Goal: Task Accomplishment & Management: Complete application form

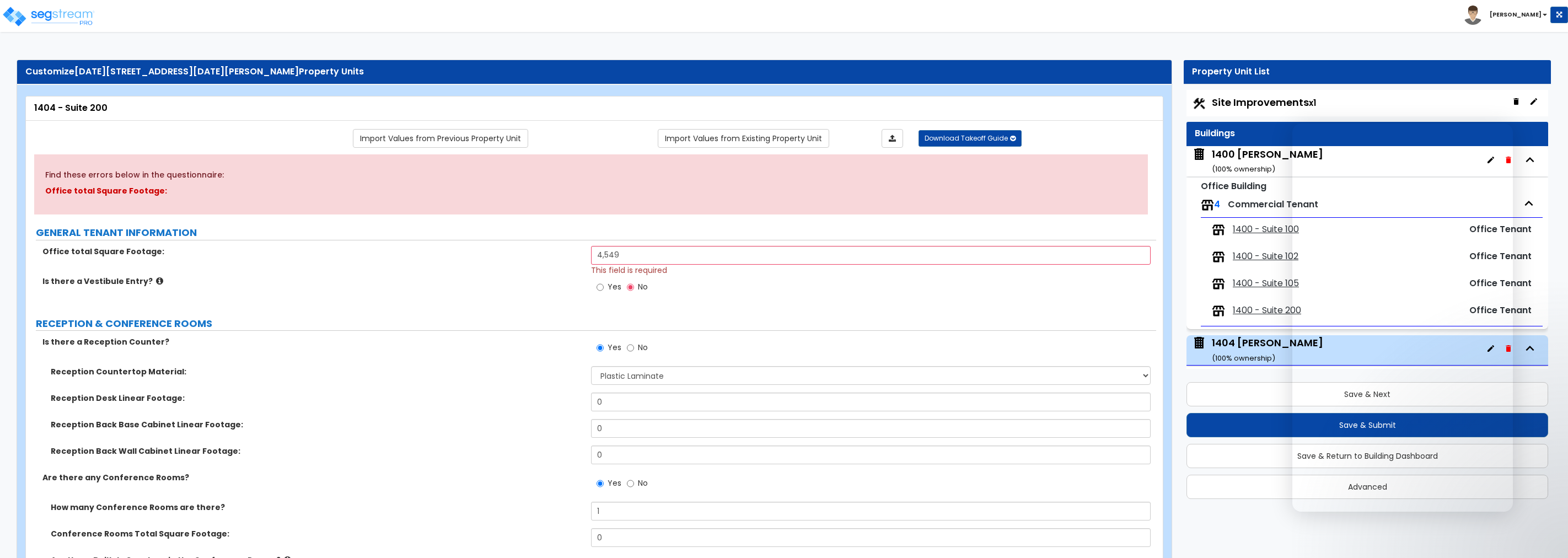
select select "1"
select select "3"
select select "2"
select select "4"
select select "1"
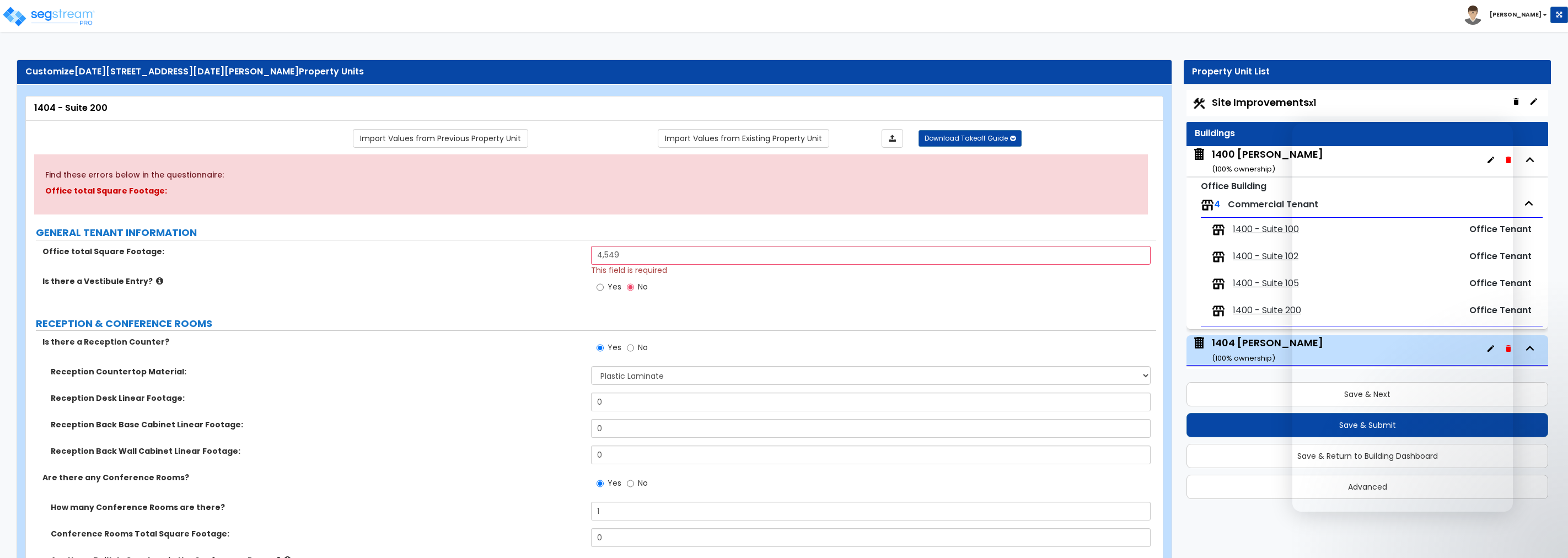
select select "2"
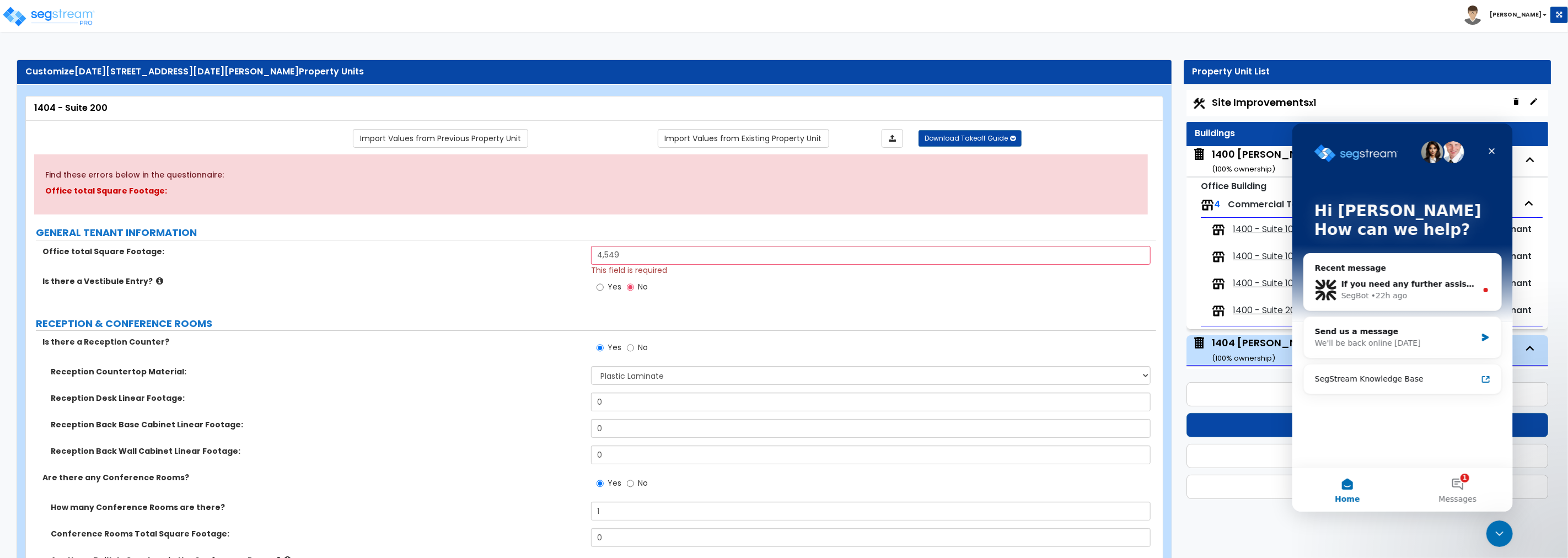
scroll to position [3, 0]
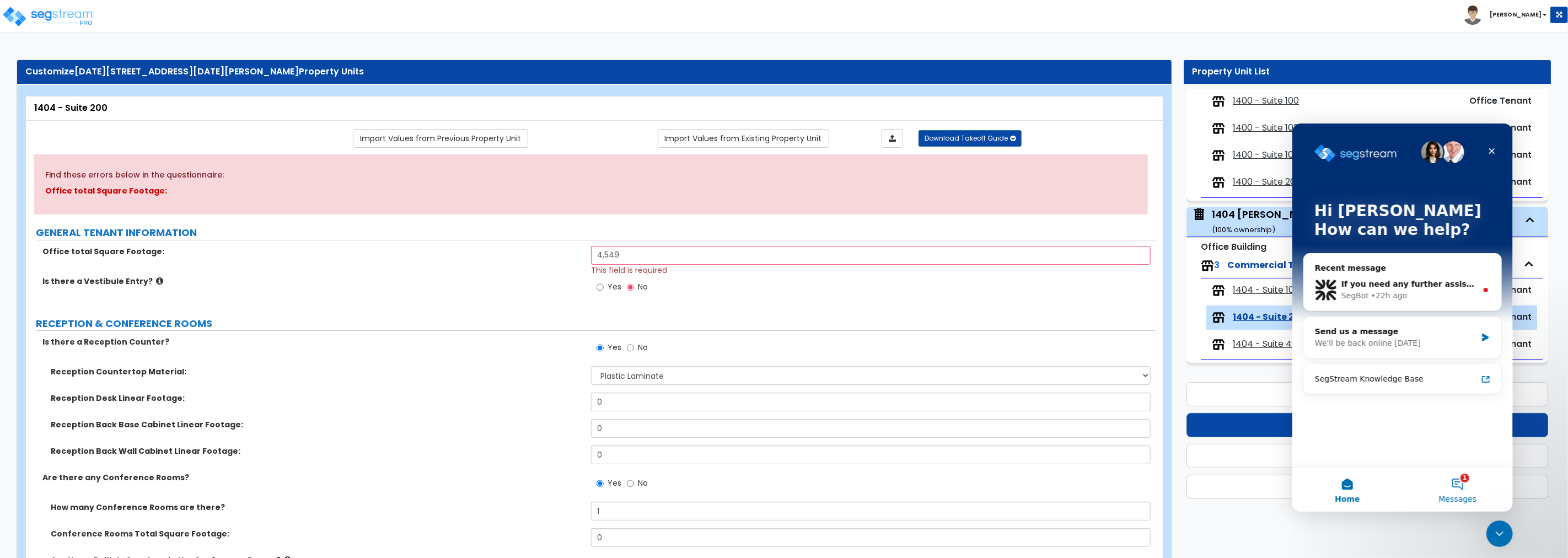
click at [1455, 482] on button "1 Messages" at bounding box center [1457, 488] width 110 height 44
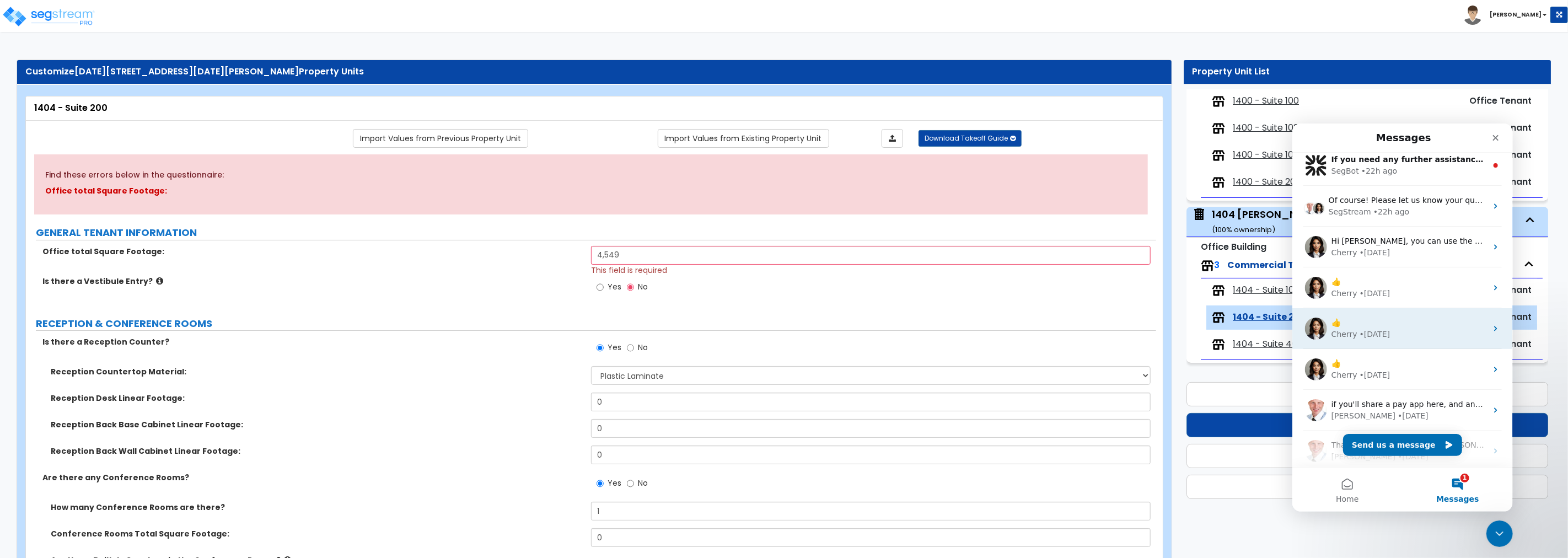
scroll to position [0, 0]
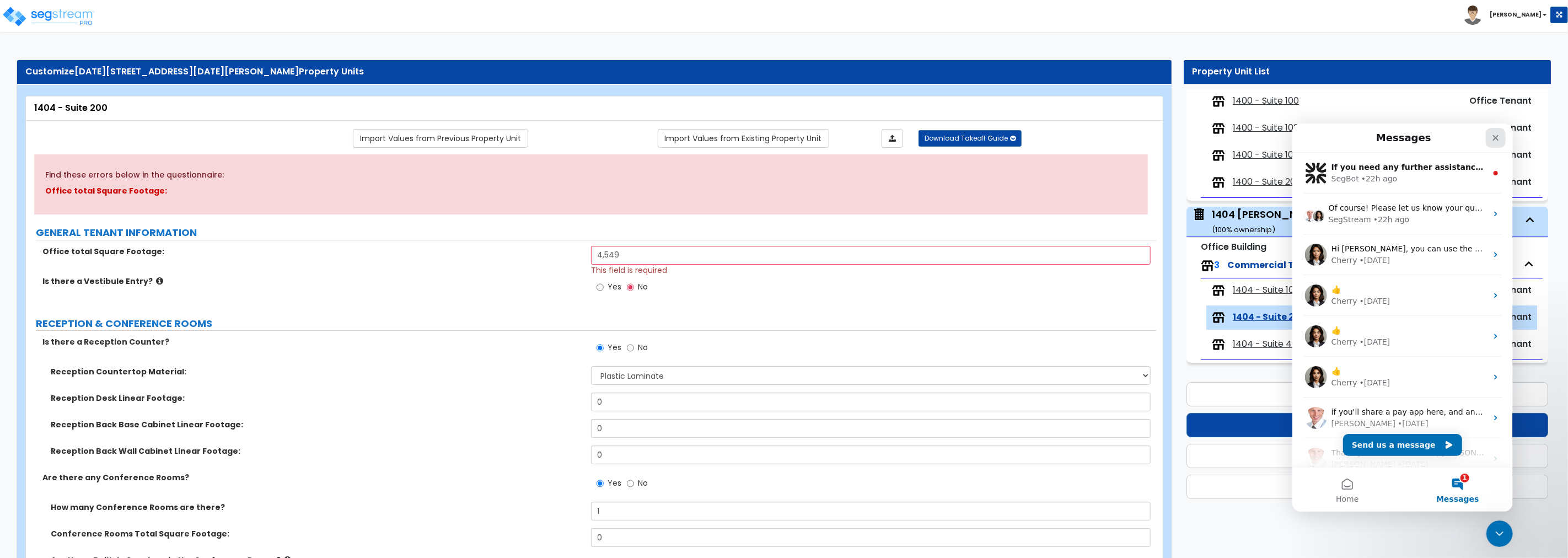
click at [1497, 133] on icon "Close" at bounding box center [1495, 137] width 9 height 9
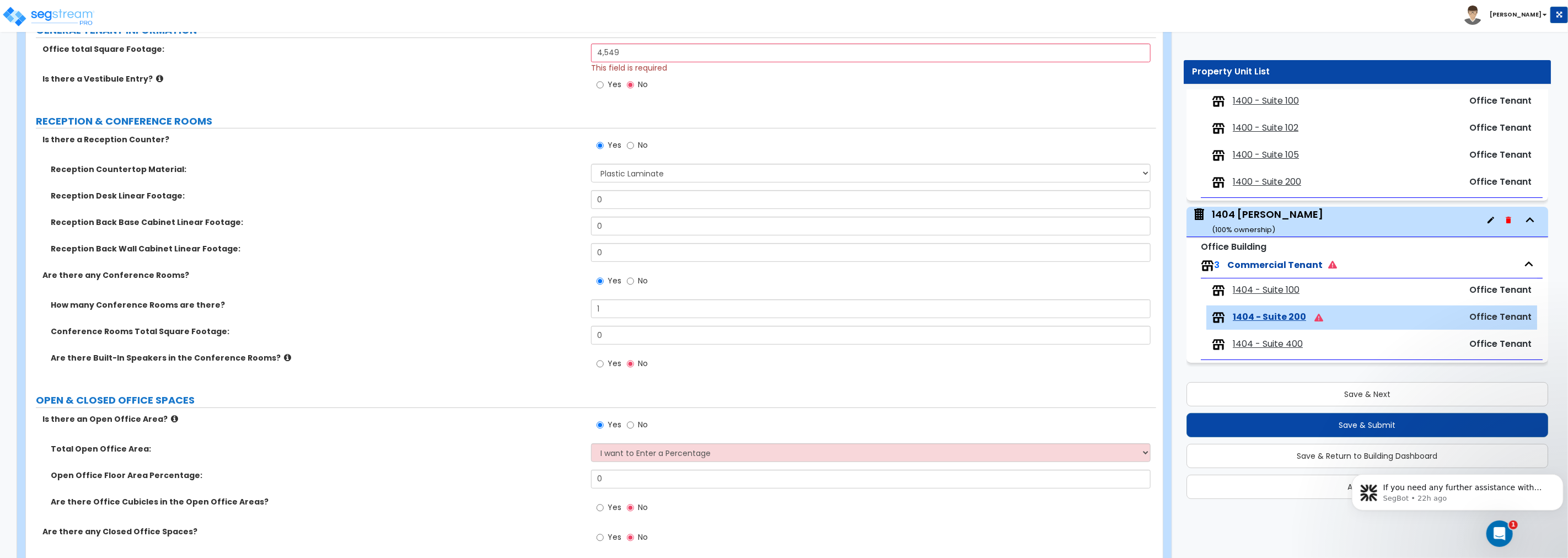
scroll to position [163, 0]
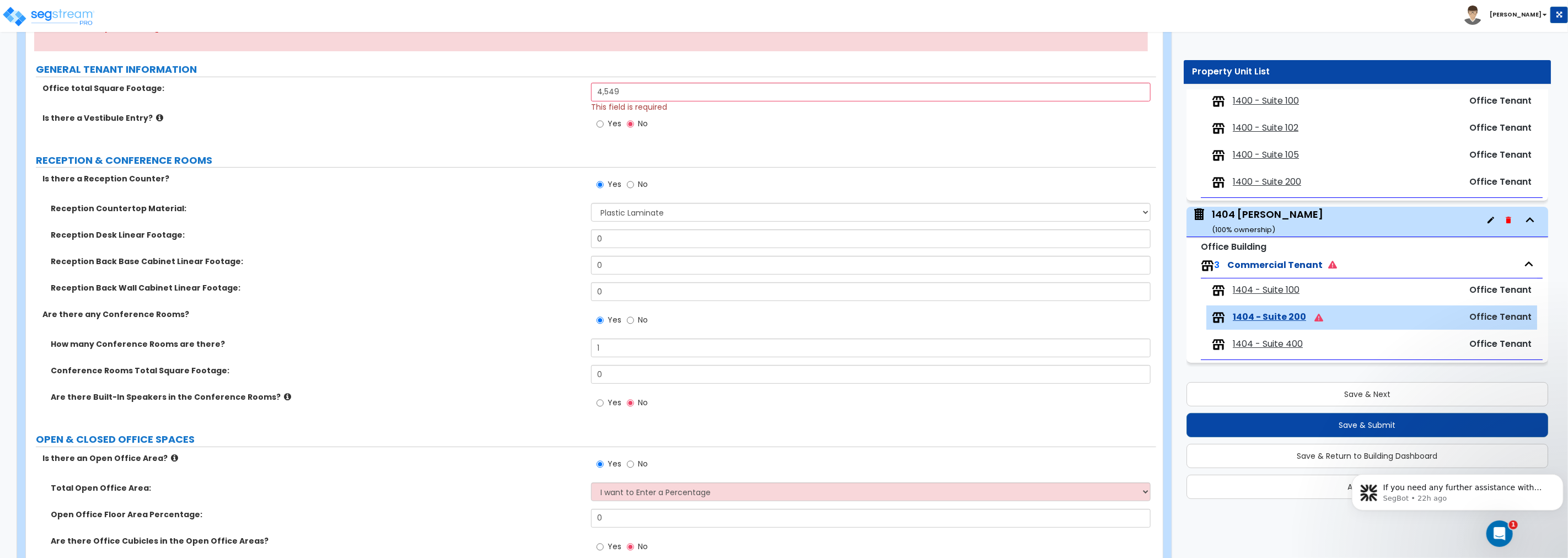
drag, startPoint x: 678, startPoint y: 248, endPoint x: 484, endPoint y: 240, distance: 194.2
click at [484, 240] on div "Reception Desk Linear Footage: 0" at bounding box center [590, 242] width 1130 height 27
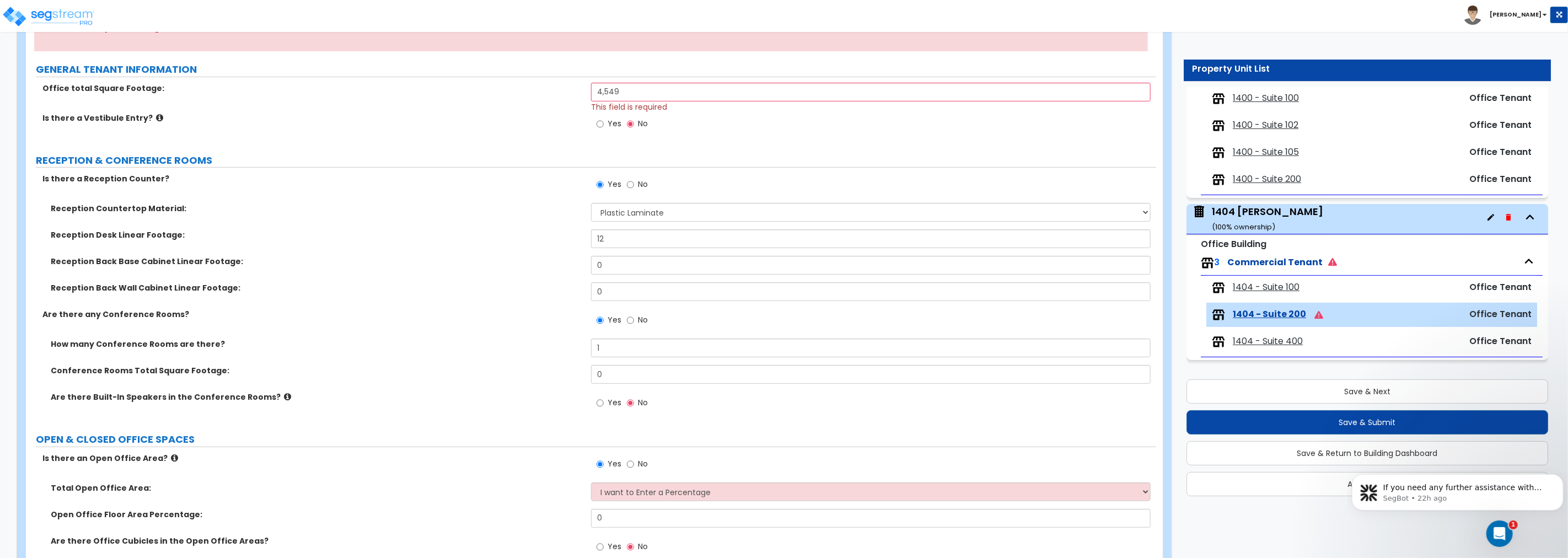
type input "12"
drag, startPoint x: 613, startPoint y: 270, endPoint x: 563, endPoint y: 265, distance: 50.2
click at [563, 265] on div "Reception Back Base Cabinet Linear Footage: 0" at bounding box center [590, 269] width 1130 height 27
type input "12"
click at [629, 187] on input "No" at bounding box center [631, 185] width 7 height 12
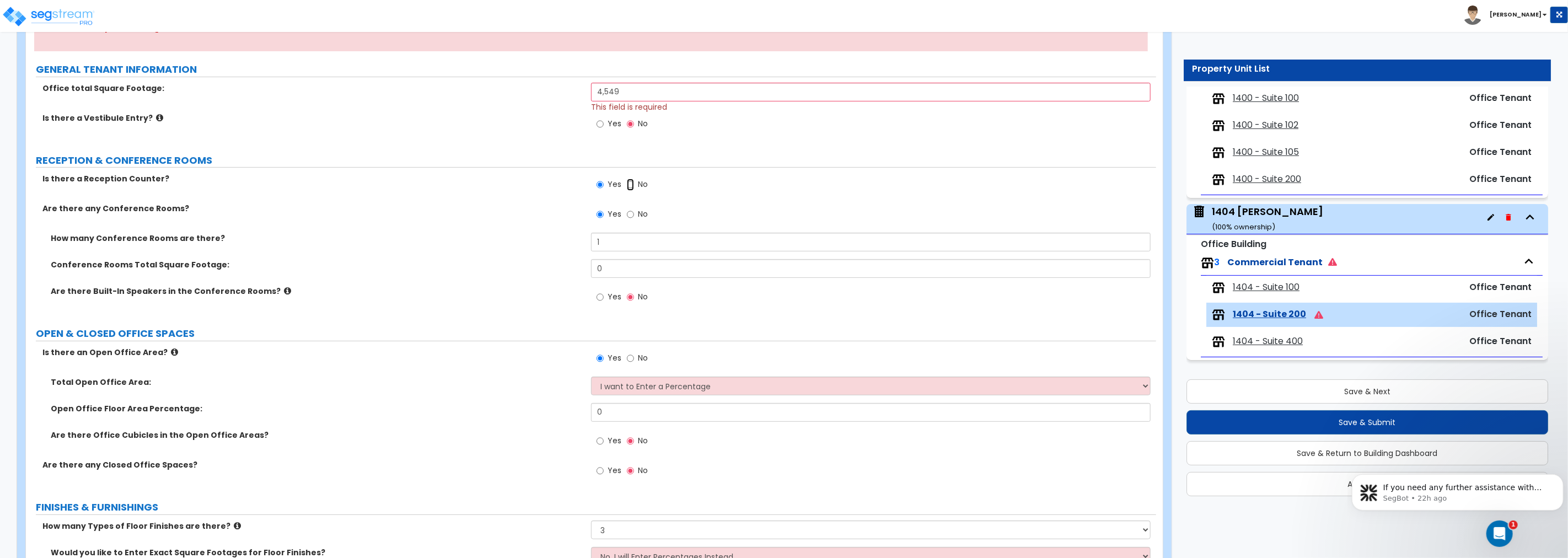
radio input "true"
drag, startPoint x: 596, startPoint y: 266, endPoint x: 536, endPoint y: 264, distance: 60.0
click at [553, 263] on div "Conference Rooms Total Square Footage: 0" at bounding box center [590, 272] width 1130 height 27
type input "375"
click at [602, 297] on input "Yes" at bounding box center [600, 297] width 7 height 12
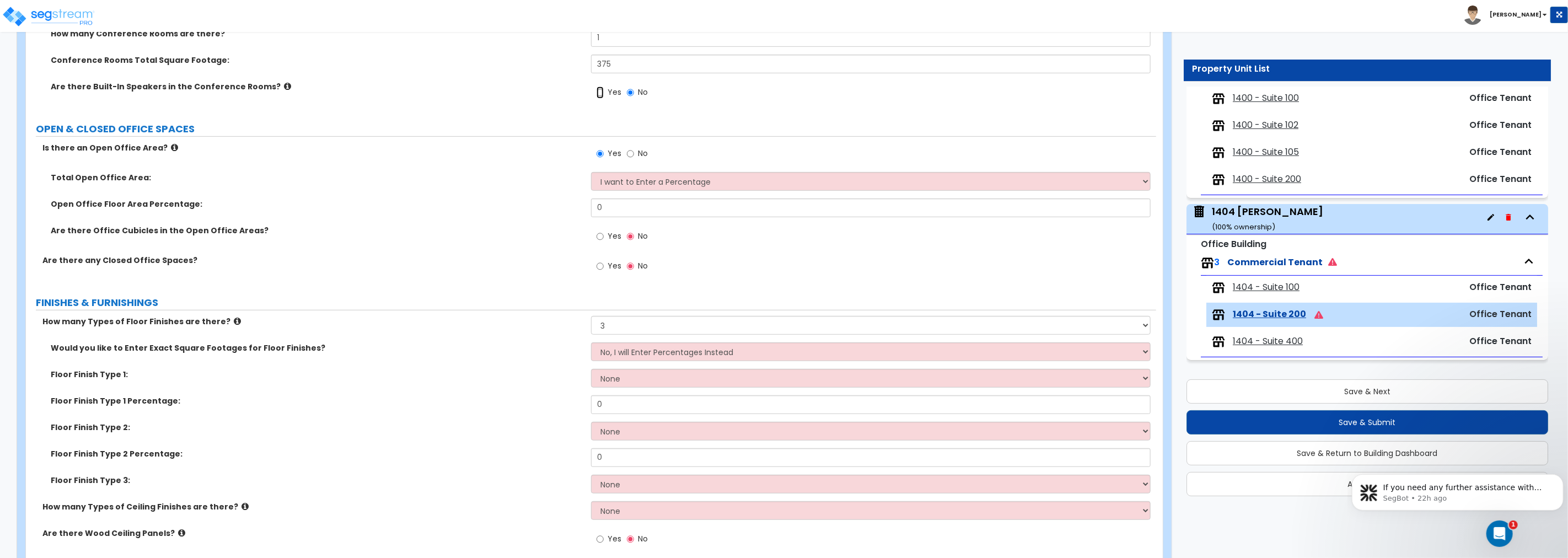
scroll to position [409, 0]
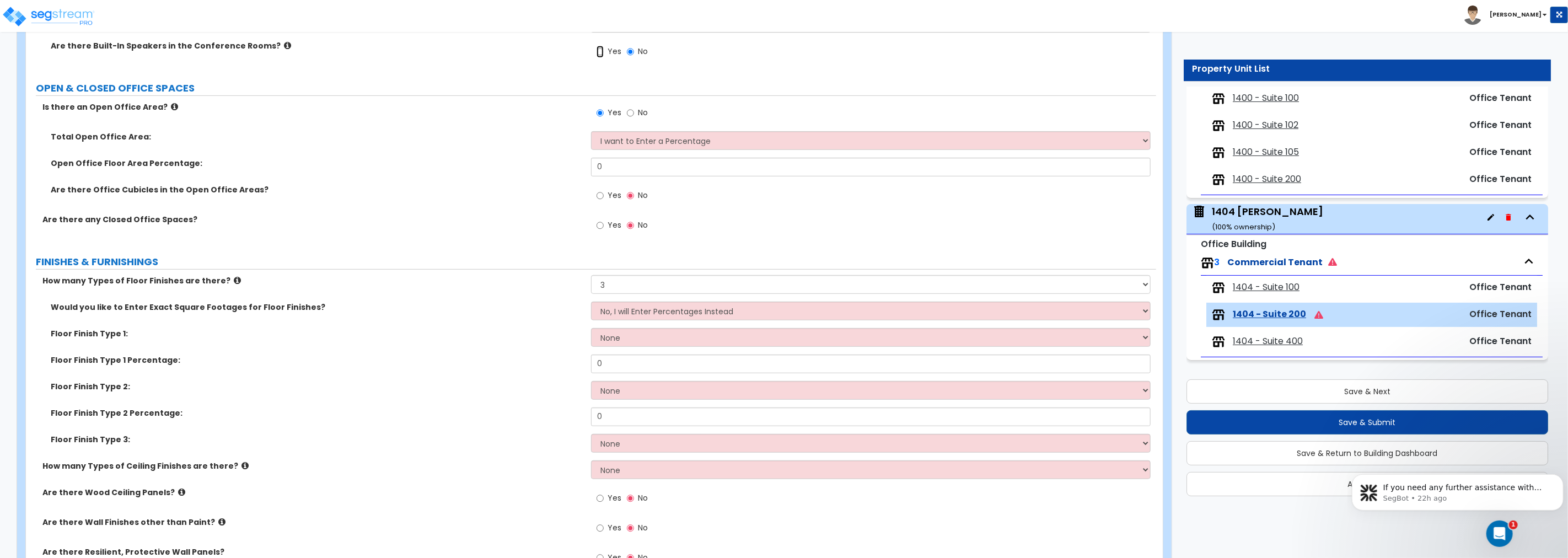
radio input "true"
drag, startPoint x: 628, startPoint y: 169, endPoint x: 548, endPoint y: 169, distance: 80.0
click at [548, 169] on div "Open Office Floor Area Percentage: 0" at bounding box center [590, 171] width 1130 height 27
type input "."
type input "25"
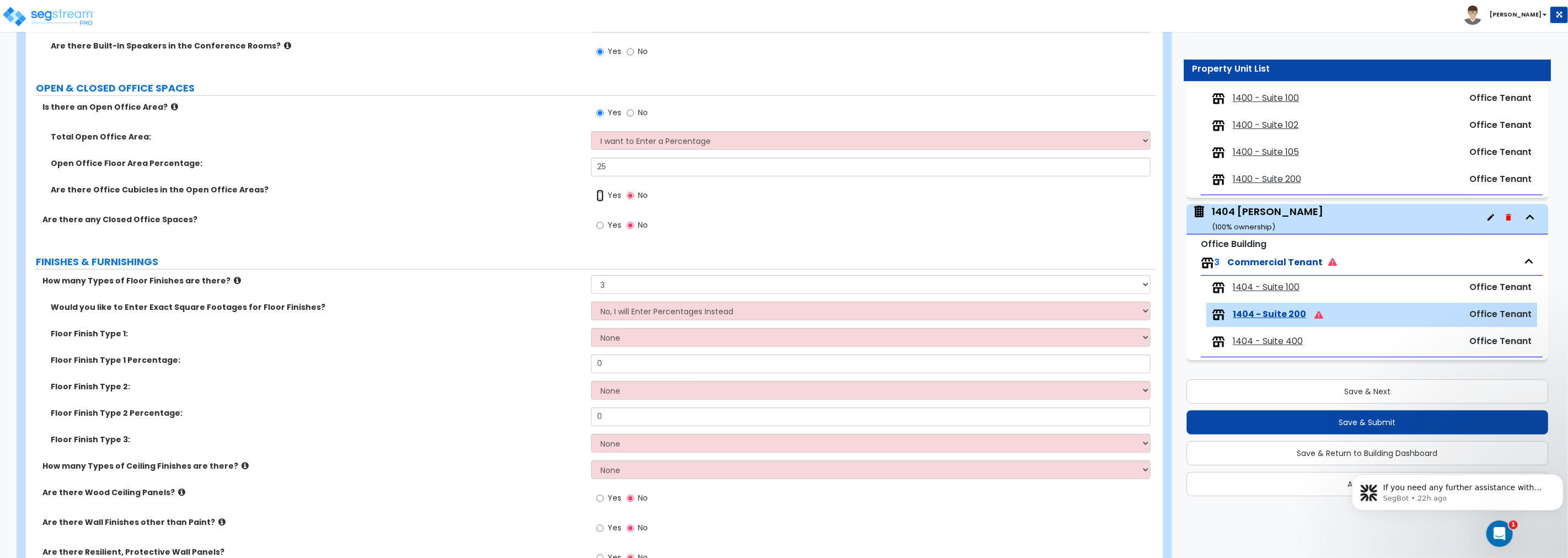
click at [597, 197] on input "Yes" at bounding box center [600, 196] width 7 height 12
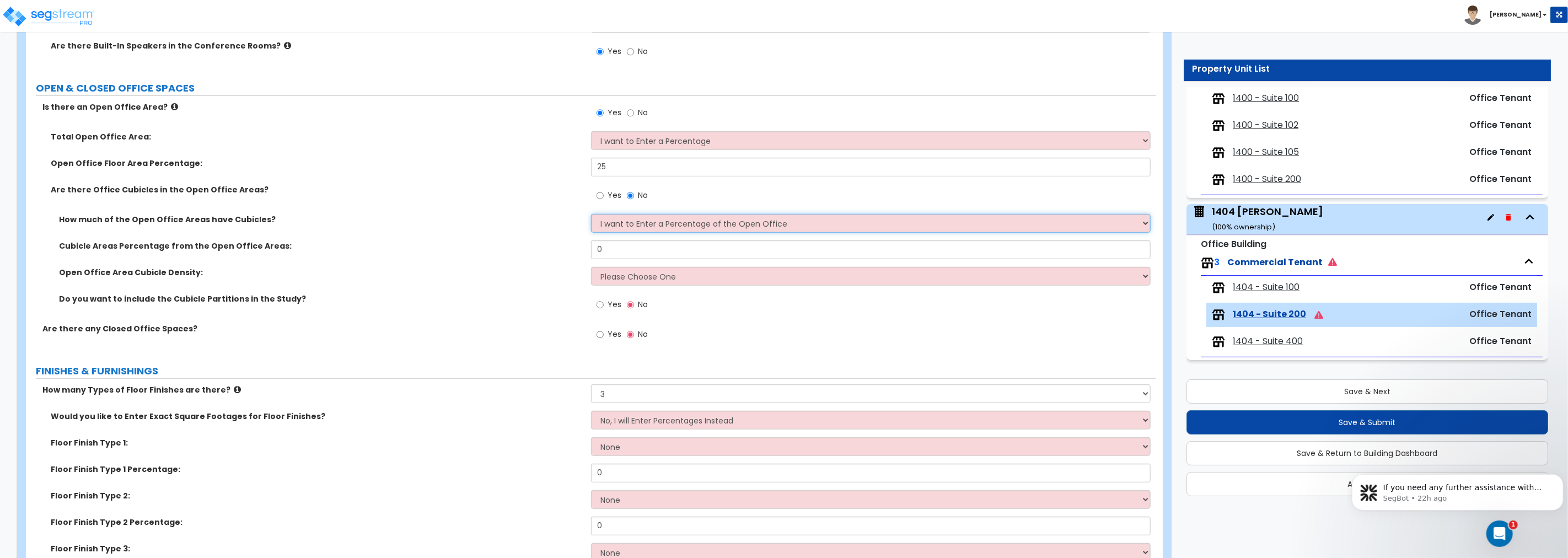
click at [638, 225] on select "I want to Enter a Percentage of the Open Office I want to enter the Square Foot…" at bounding box center [871, 223] width 560 height 19
drag, startPoint x: 625, startPoint y: 251, endPoint x: 537, endPoint y: 246, distance: 88.1
click at [538, 246] on div "Cubicle Areas Percentage from the Open Office Areas: 0" at bounding box center [590, 253] width 1130 height 27
type input "50"
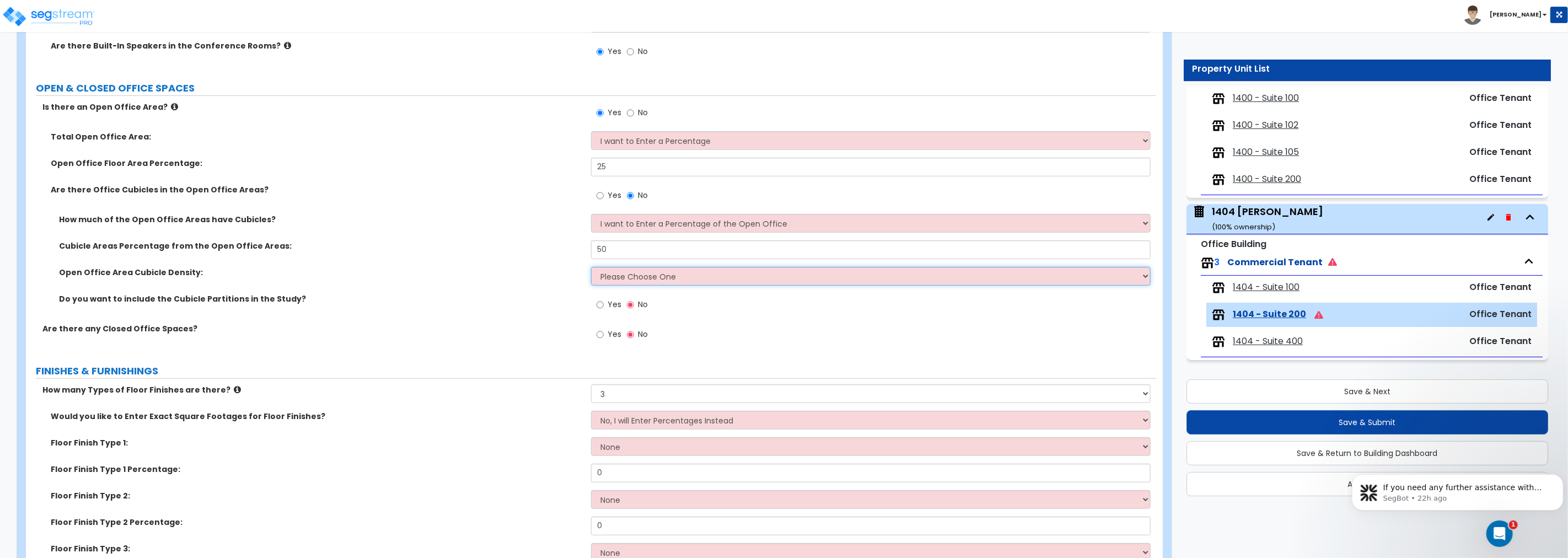
click at [657, 278] on select "Please Choose One Low High I want to Enter the number of Cubicles" at bounding box center [871, 276] width 560 height 19
select select "3"
click at [591, 267] on select "Please Choose One Low High I want to Enter the number of Cubicles" at bounding box center [871, 276] width 560 height 19
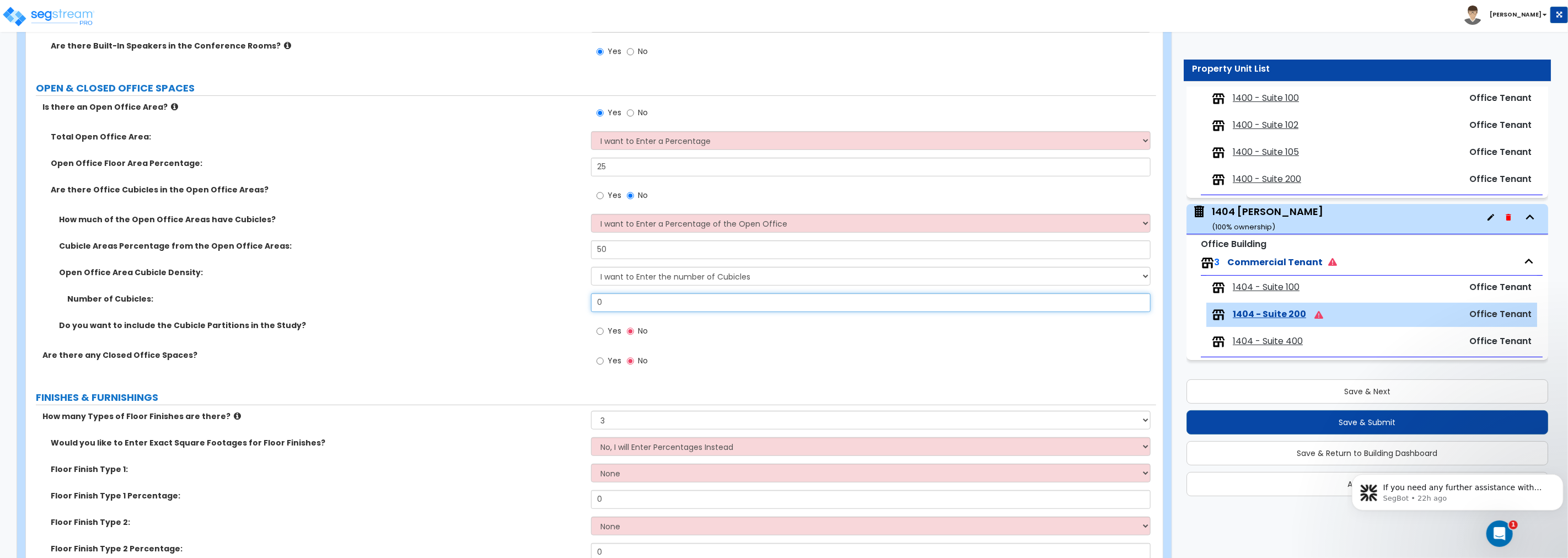
drag, startPoint x: 643, startPoint y: 300, endPoint x: 496, endPoint y: 305, distance: 147.1
click at [497, 305] on div "Number of Cubicles: 0" at bounding box center [590, 306] width 1130 height 27
type input "6"
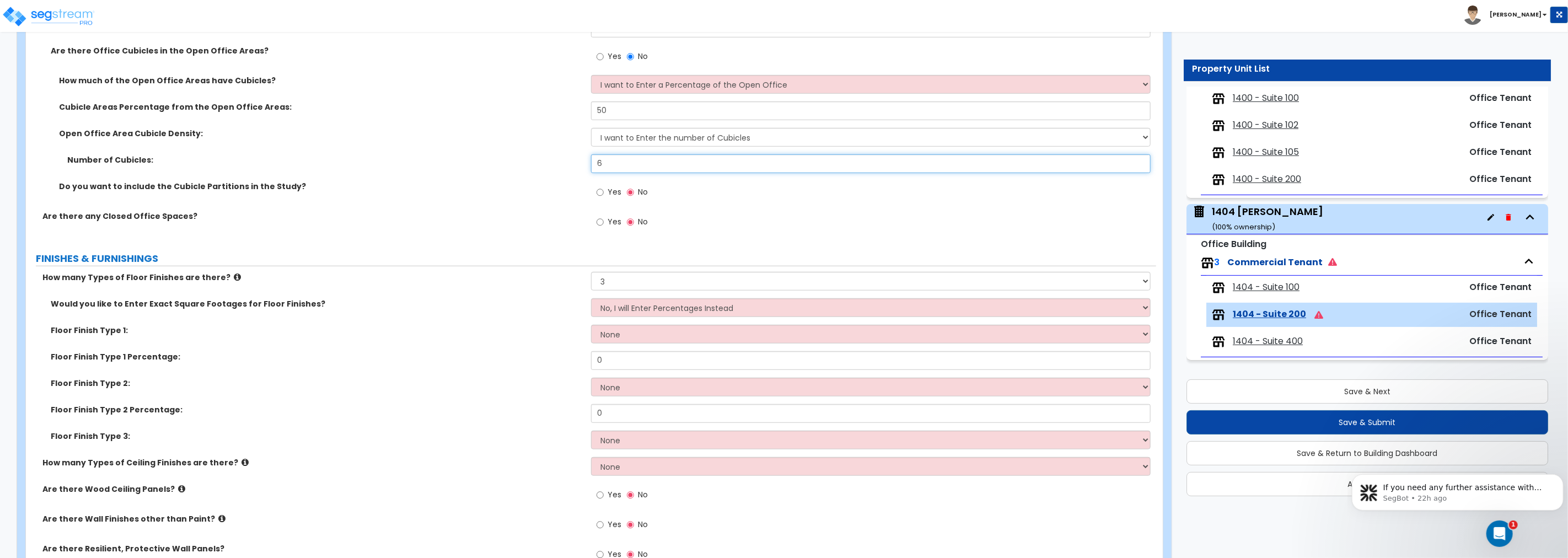
scroll to position [551, 0]
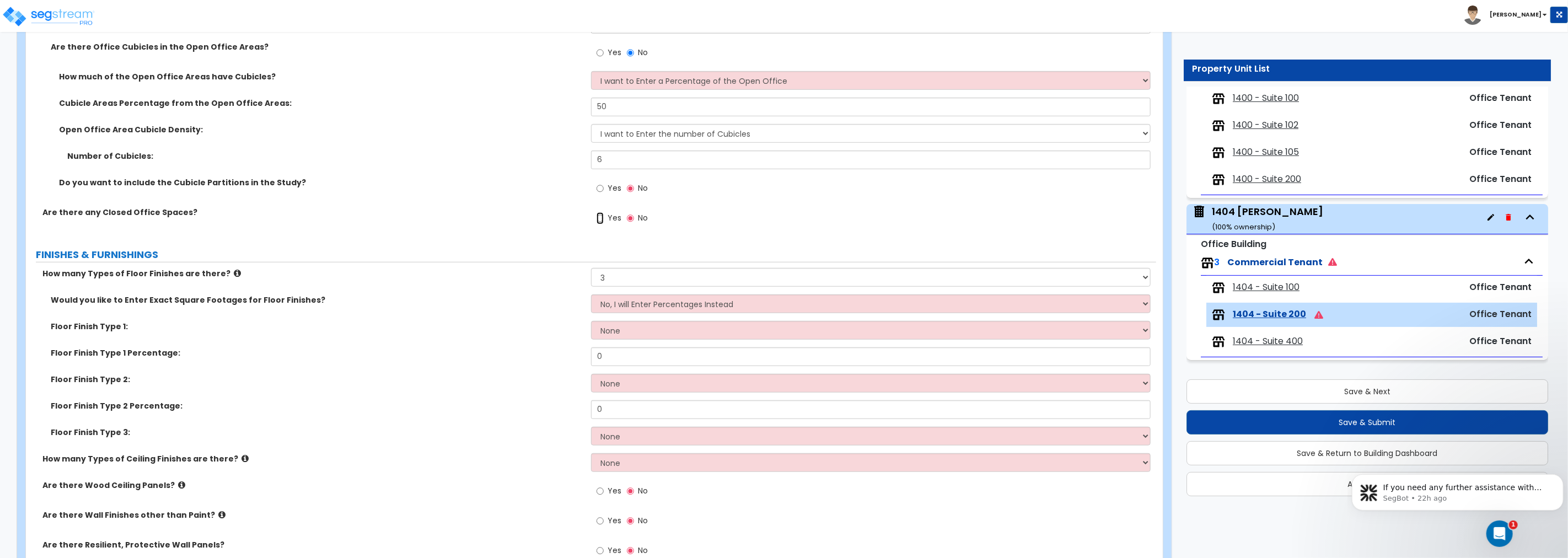
click at [601, 217] on input "Yes" at bounding box center [600, 218] width 7 height 12
select select "1"
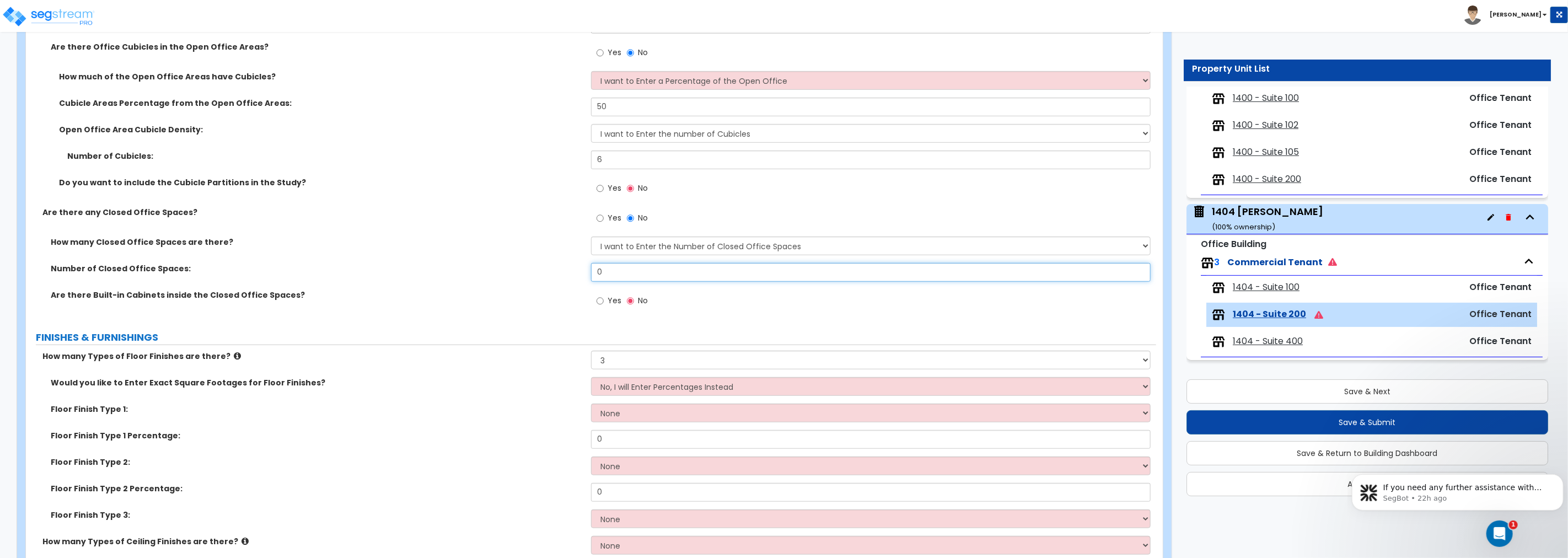
drag, startPoint x: 566, startPoint y: 266, endPoint x: 532, endPoint y: 266, distance: 34.0
click at [533, 266] on div "Number of Closed Office Spaces: 0" at bounding box center [590, 276] width 1130 height 27
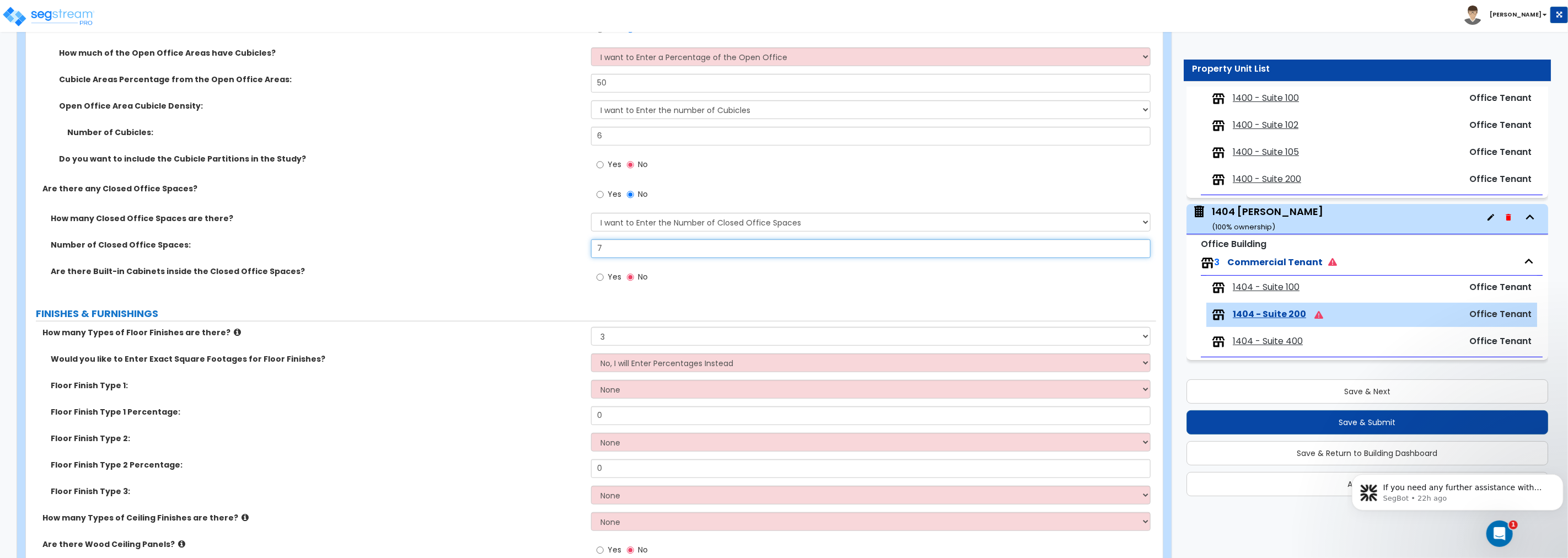
scroll to position [715, 0]
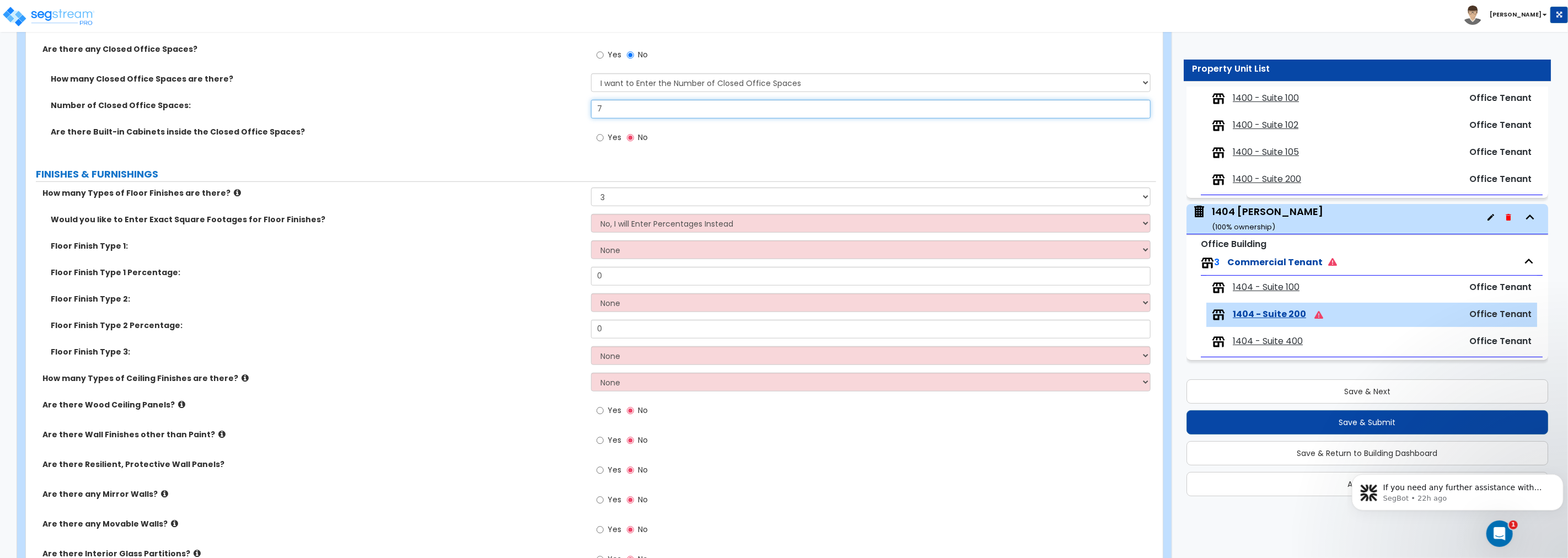
type input "7"
click at [634, 248] on select "None Tile Flooring Hardwood Flooring Resilient Laminate Flooring VCT Flooring S…" at bounding box center [871, 250] width 560 height 19
select select "3"
click at [591, 240] on select "None Tile Flooring Hardwood Flooring Resilient Laminate Flooring VCT Flooring S…" at bounding box center [871, 250] width 560 height 19
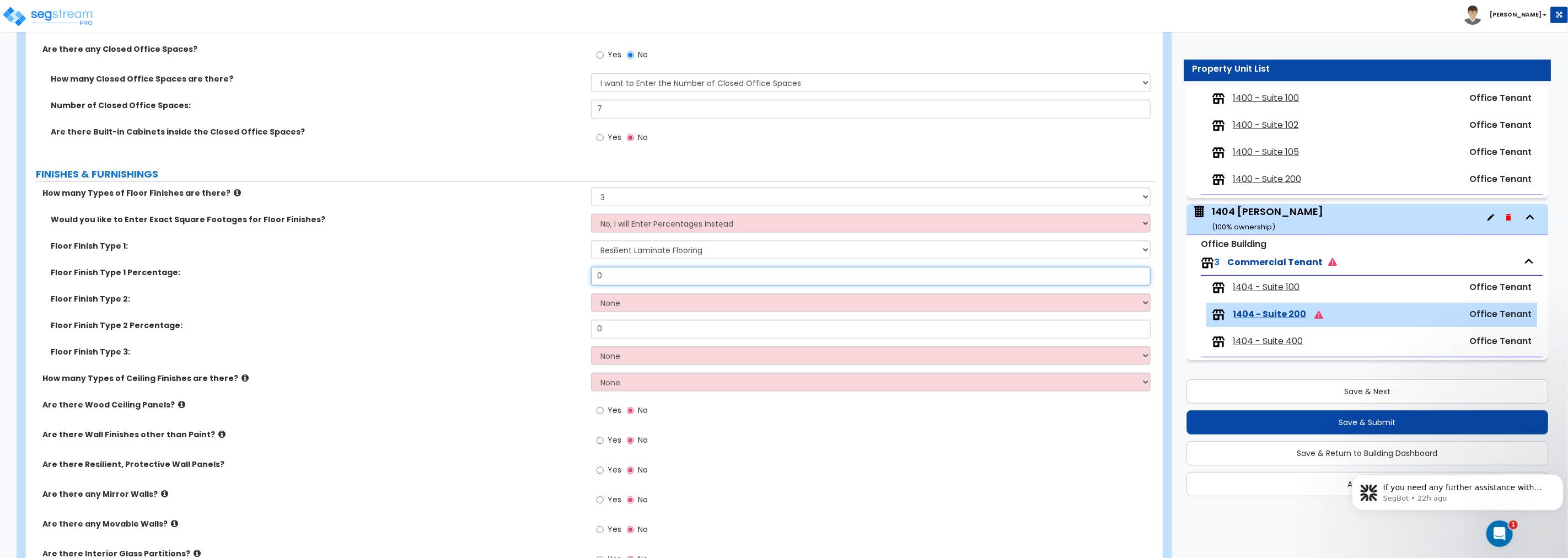
drag, startPoint x: 613, startPoint y: 277, endPoint x: 512, endPoint y: 273, distance: 101.1
click at [512, 273] on div "Floor Finish Type 1 Percentage: 0" at bounding box center [590, 280] width 1130 height 27
type input "15"
click at [628, 299] on select "None Tile Flooring Hardwood Flooring Resilient Laminate Flooring VCT Flooring S…" at bounding box center [871, 303] width 560 height 19
click at [630, 303] on select "None Tile Flooring Hardwood Flooring Resilient Laminate Flooring VCT Flooring S…" at bounding box center [871, 303] width 560 height 19
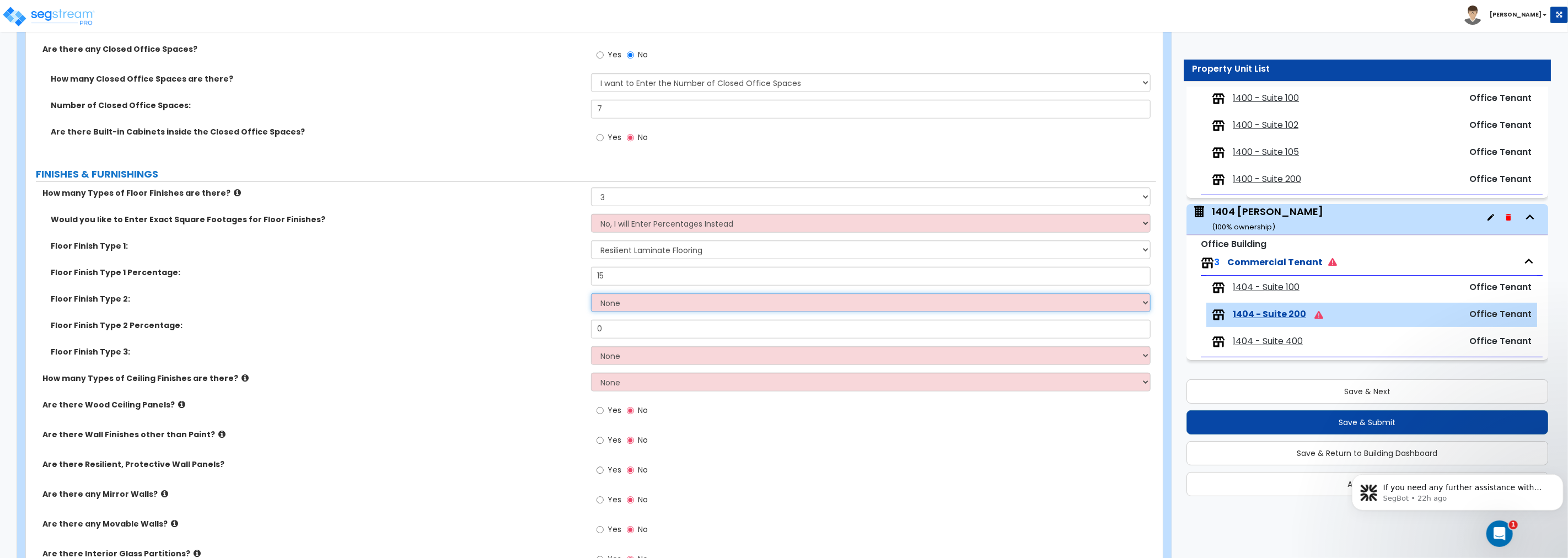
select select "7"
click at [591, 294] on select "None Tile Flooring Hardwood Flooring Resilient Laminate Flooring VCT Flooring S…" at bounding box center [871, 303] width 560 height 19
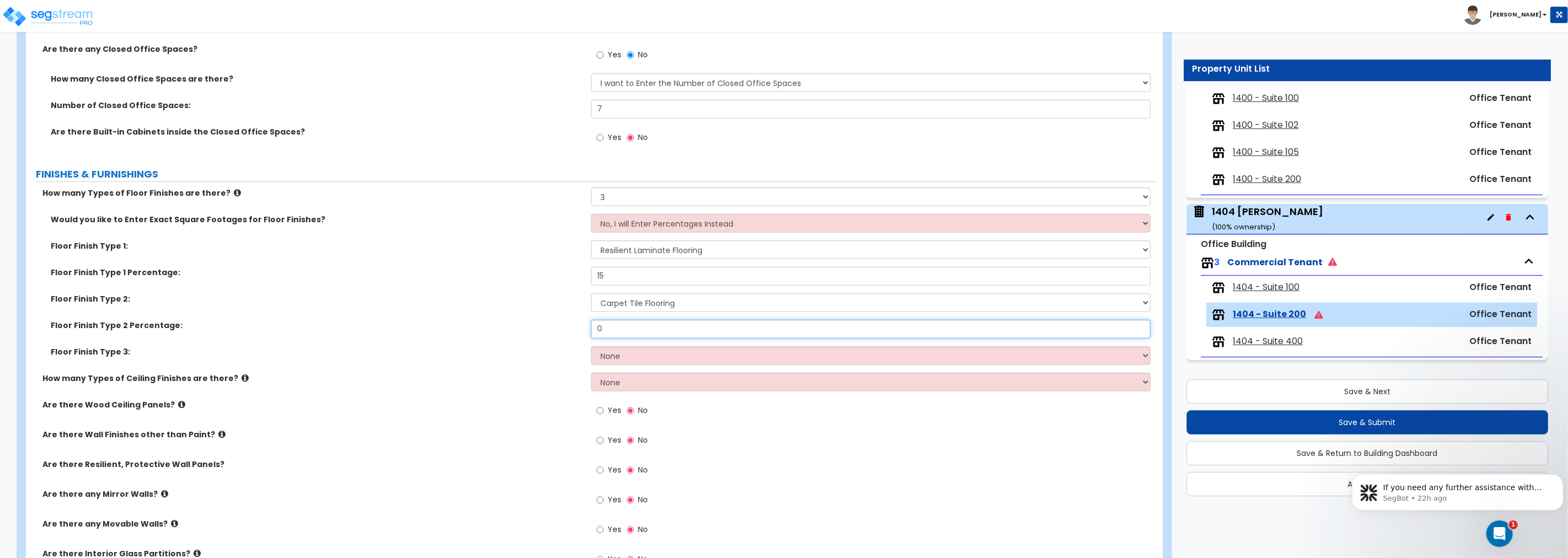
drag, startPoint x: 616, startPoint y: 324, endPoint x: 539, endPoint y: 318, distance: 77.2
click at [539, 318] on div "Would you like to Enter Exact Square Footages for Floor Finishes? No, I will En…" at bounding box center [591, 293] width 1114 height 159
click at [614, 328] on input "0" at bounding box center [871, 330] width 560 height 19
drag, startPoint x: 616, startPoint y: 327, endPoint x: 525, endPoint y: 323, distance: 91.1
click at [525, 323] on div "Floor Finish Type 2 Percentage: 0" at bounding box center [590, 333] width 1130 height 27
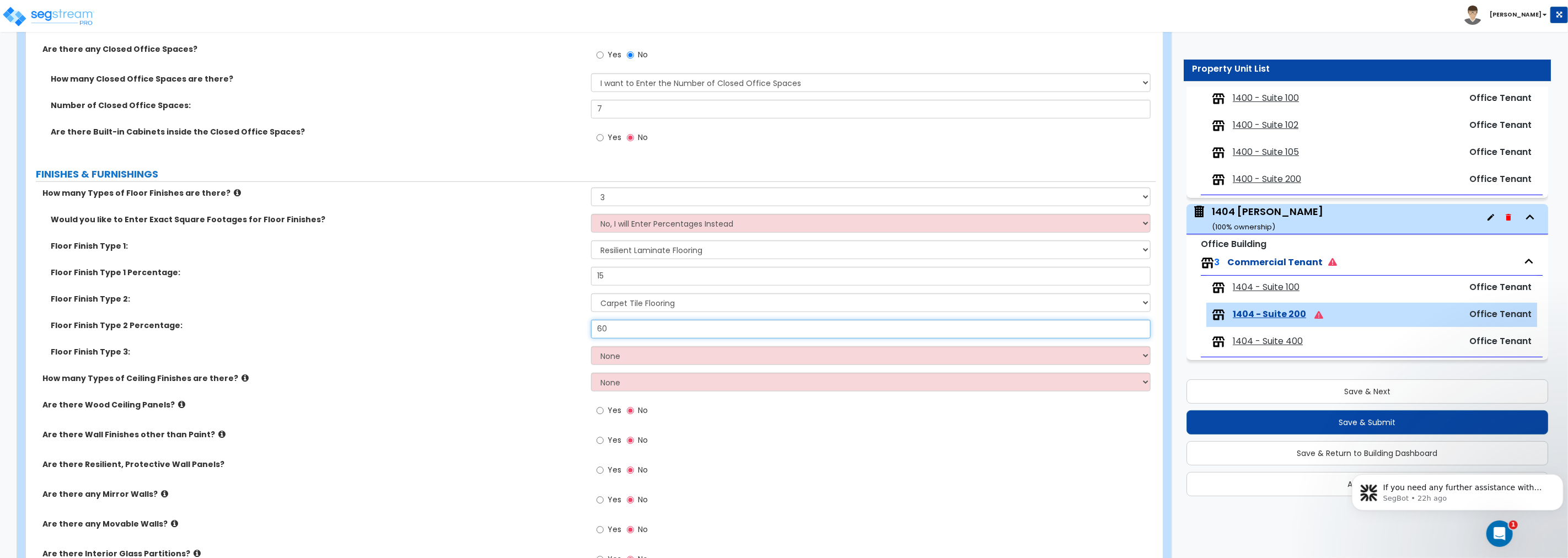
type input "60"
click at [637, 355] on select "None Tile Flooring Hardwood Flooring Resilient Laminate Flooring VCT Flooring S…" at bounding box center [871, 355] width 560 height 19
select select "8"
click at [591, 346] on select "None Tile Flooring Hardwood Flooring Resilient Laminate Flooring VCT Flooring S…" at bounding box center [871, 355] width 560 height 19
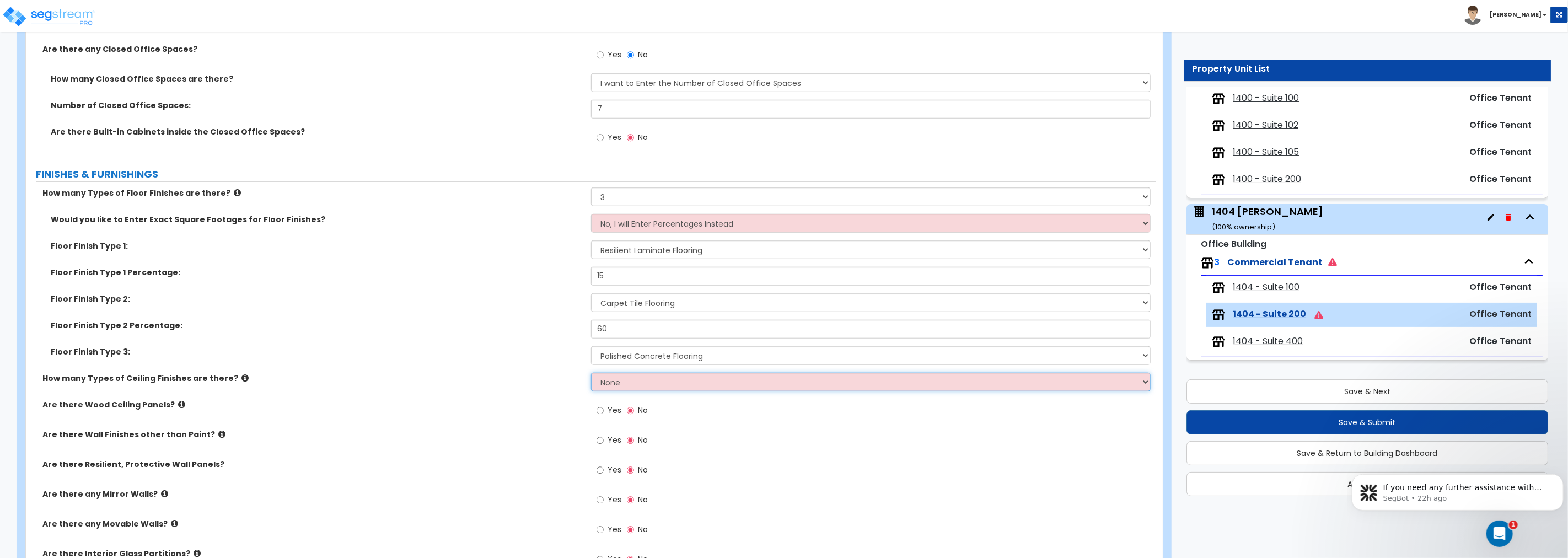
click at [632, 386] on select "None 1 2 3" at bounding box center [871, 382] width 560 height 19
select select "2"
click at [591, 373] on select "None 1 2 3" at bounding box center [871, 382] width 560 height 19
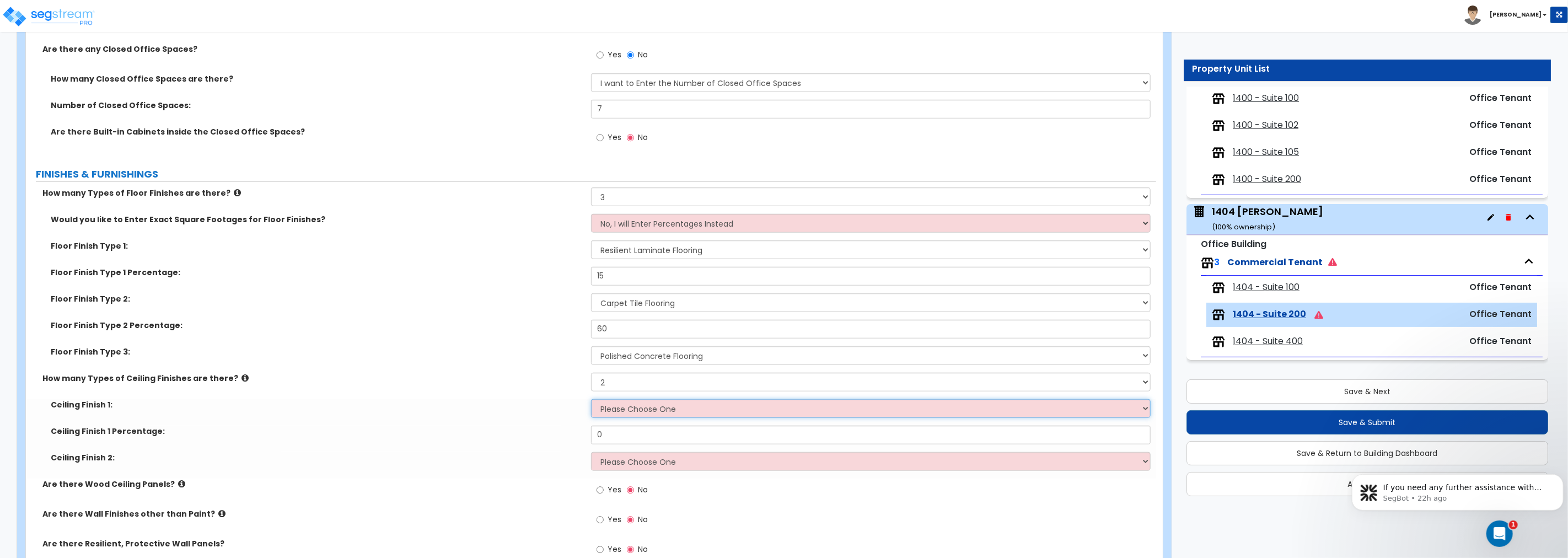
click at [622, 409] on select "Please Choose One Drop Ceiling Open Ceiling Drywall Ceiling" at bounding box center [871, 409] width 560 height 19
select select "2"
click at [591, 399] on select "Please Choose One Drop Ceiling Open Ceiling Drywall Ceiling" at bounding box center [871, 409] width 560 height 19
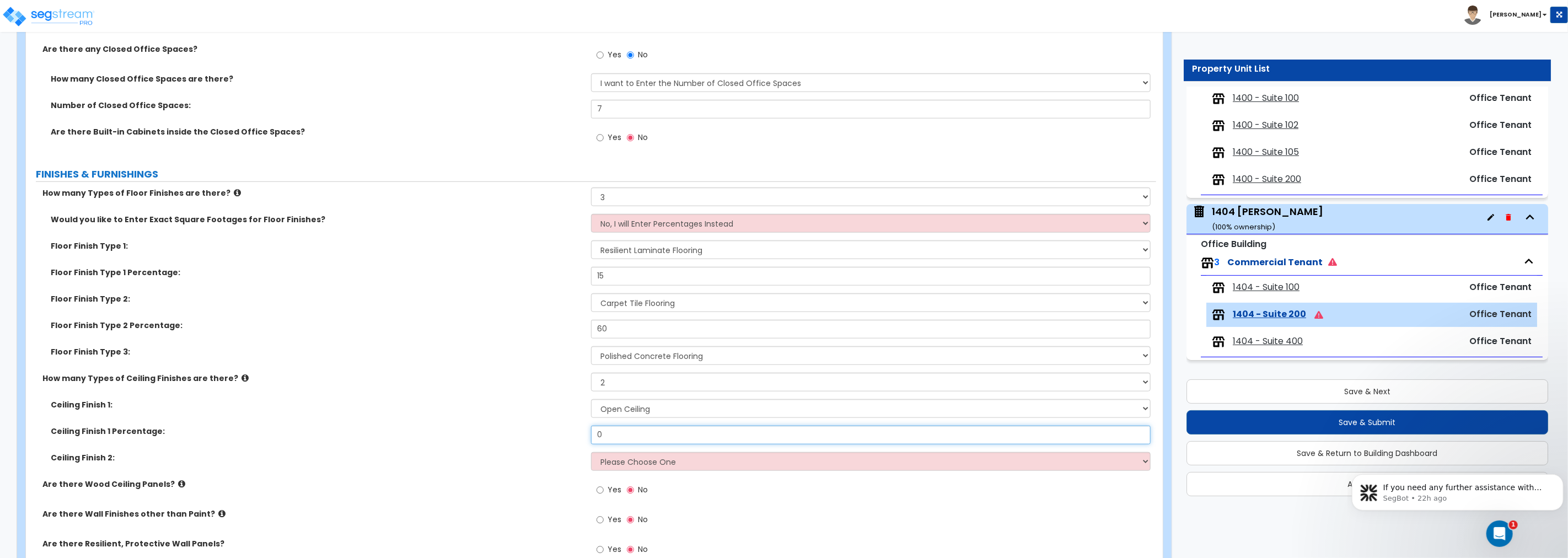
drag, startPoint x: 626, startPoint y: 436, endPoint x: 531, endPoint y: 431, distance: 95.1
click at [531, 431] on div "Ceiling Finish 1 Percentage: 0" at bounding box center [590, 439] width 1130 height 27
type input "70"
click at [627, 461] on select "Please Choose One Drop Ceiling Open Ceiling Drywall Ceiling" at bounding box center [871, 462] width 560 height 19
select select "1"
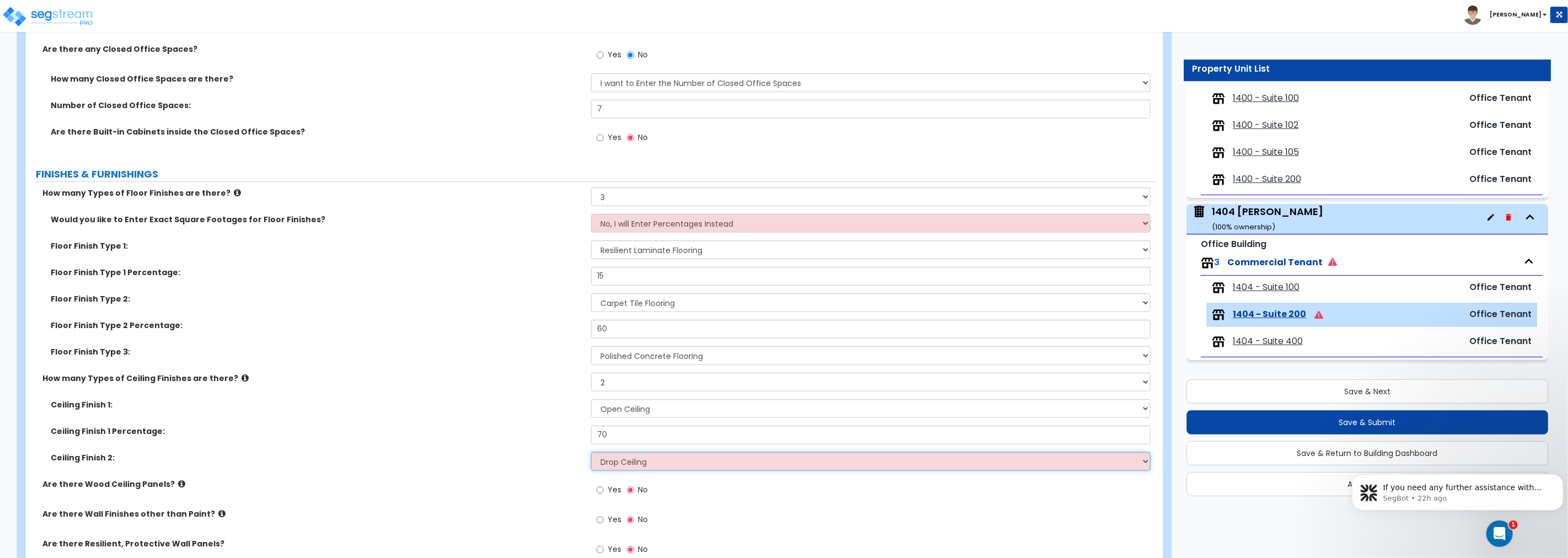
click at [591, 452] on select "Please Choose One Drop Ceiling Open Ceiling Drywall Ceiling" at bounding box center [871, 462] width 560 height 19
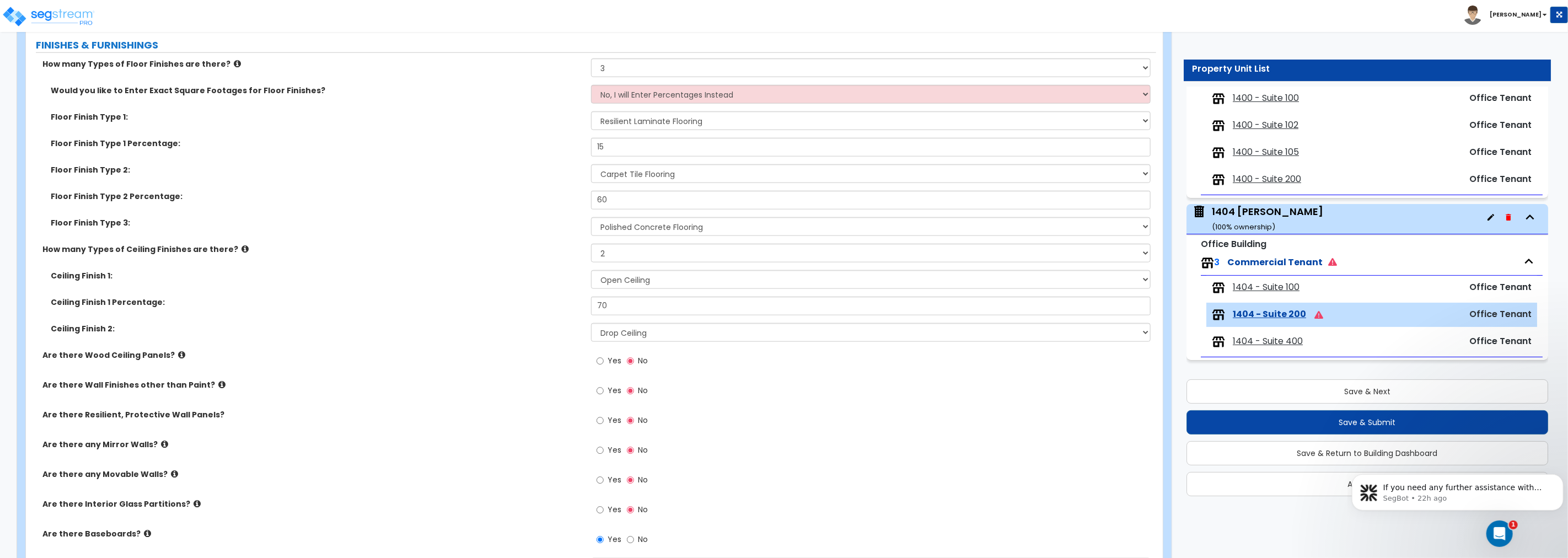
scroll to position [837, 0]
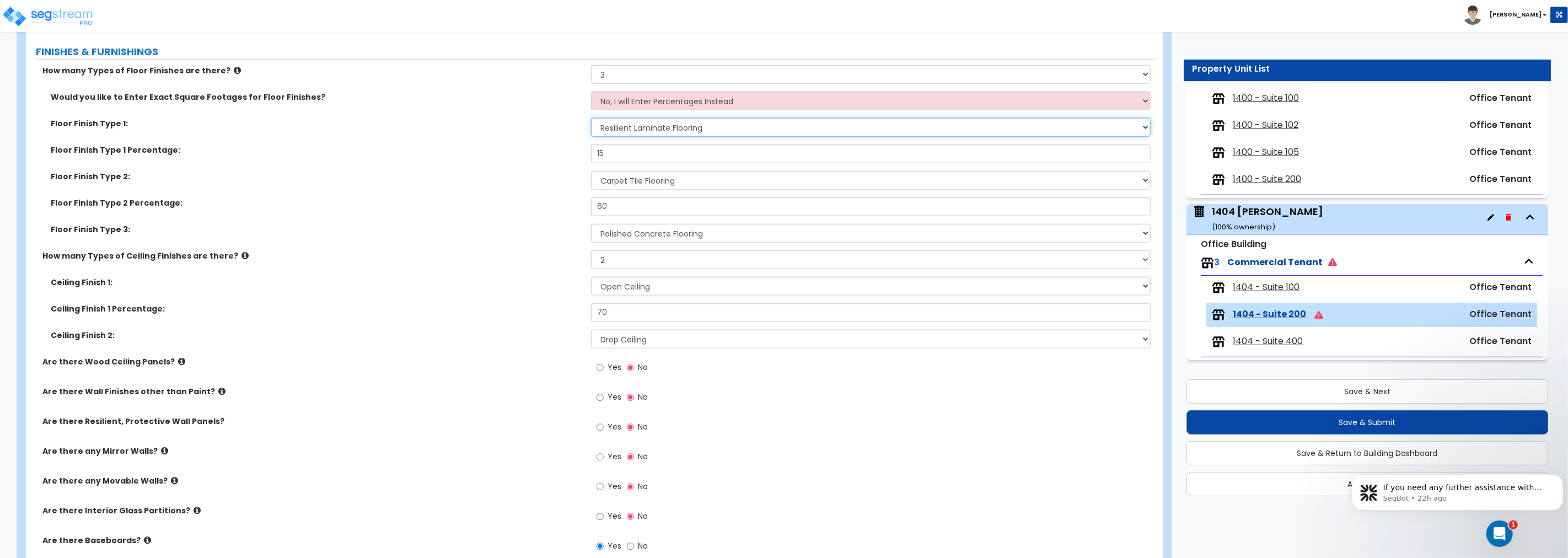
click at [633, 129] on select "None Tile Flooring Hardwood Flooring Resilient Laminate Flooring VCT Flooring S…" at bounding box center [871, 127] width 560 height 19
click at [647, 125] on select "None Tile Flooring Hardwood Flooring Resilient Laminate Flooring VCT Flooring S…" at bounding box center [871, 127] width 560 height 19
click at [643, 234] on select "None Tile Flooring Hardwood Flooring Resilient Laminate Flooring VCT Flooring S…" at bounding box center [871, 234] width 560 height 19
select select "6"
click at [591, 224] on select "None Tile Flooring Hardwood Flooring Resilient Laminate Flooring VCT Flooring S…" at bounding box center [871, 234] width 560 height 19
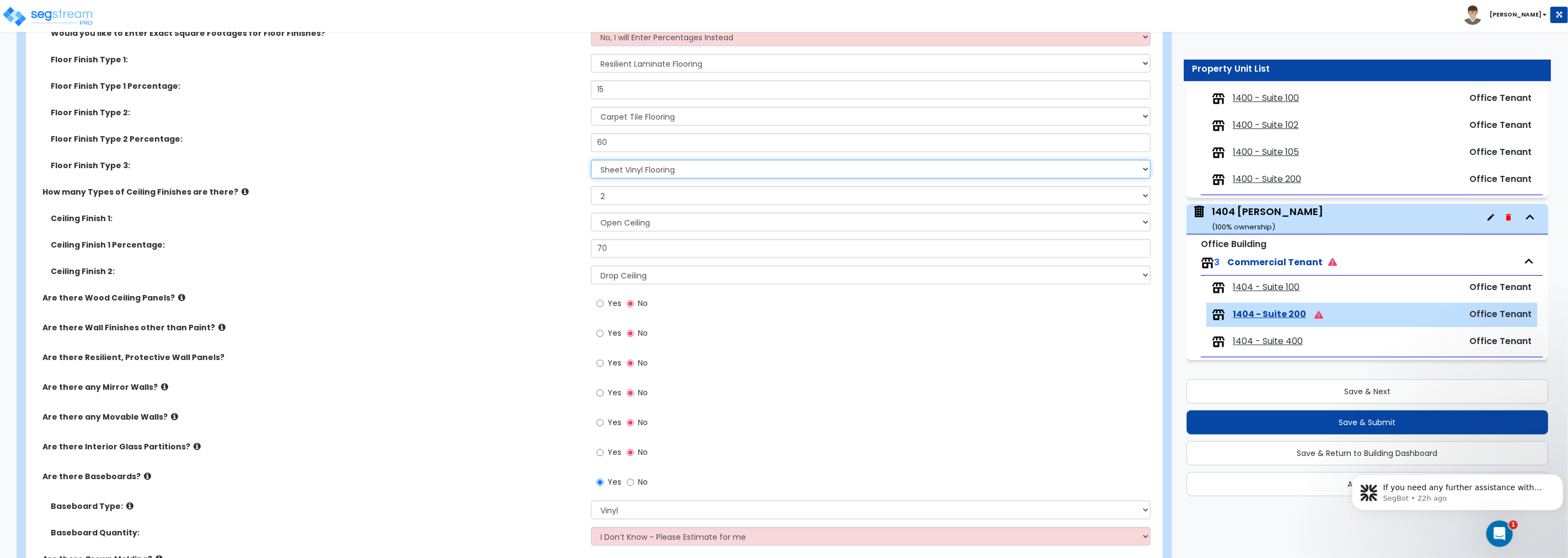
scroll to position [1062, 0]
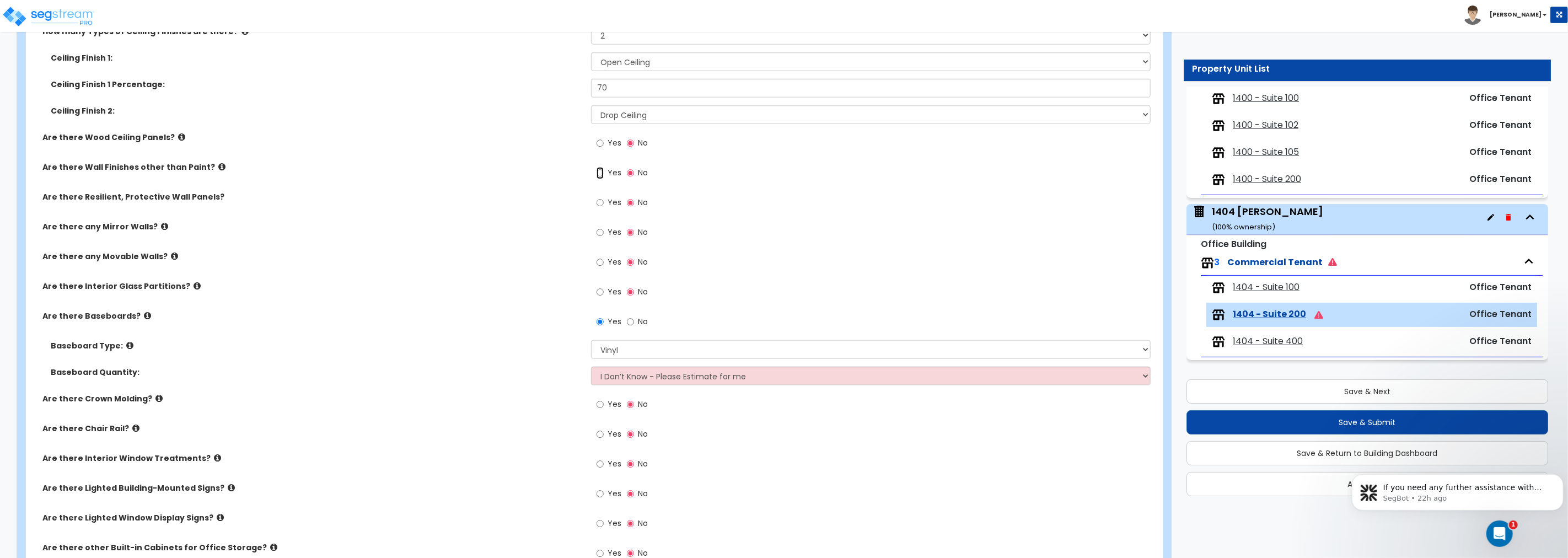
click at [600, 173] on input "Yes" at bounding box center [600, 173] width 7 height 12
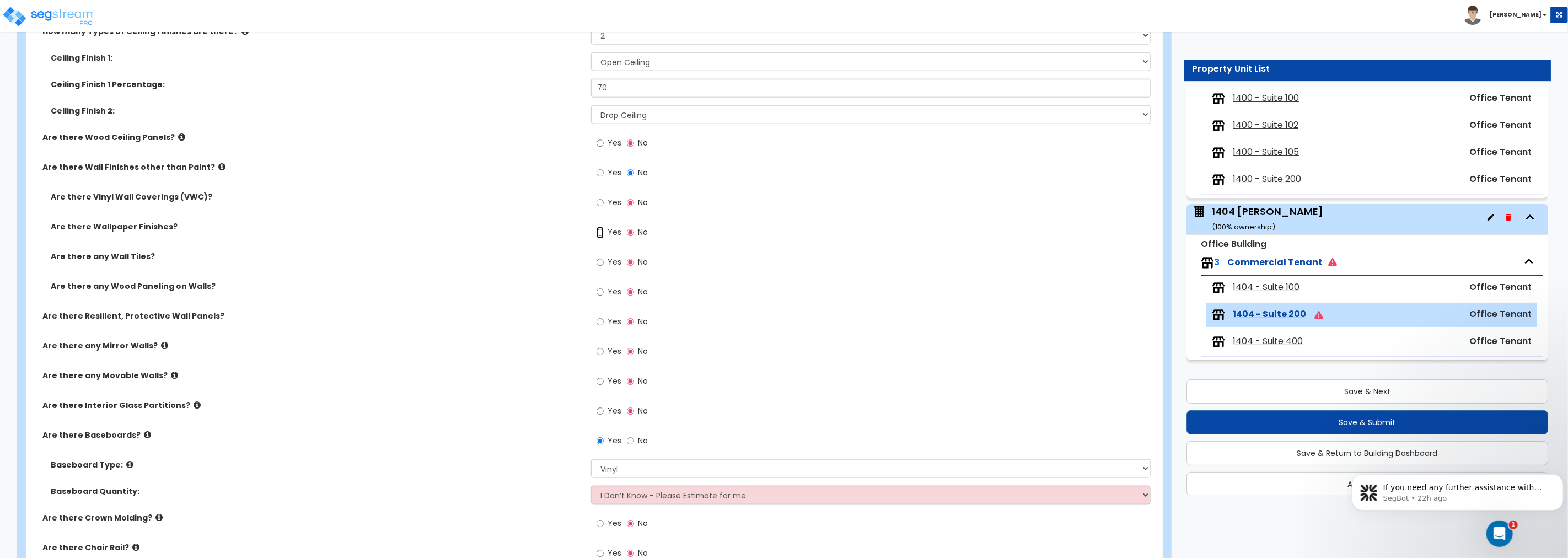
click at [601, 235] on input "Yes" at bounding box center [600, 233] width 7 height 12
radio input "true"
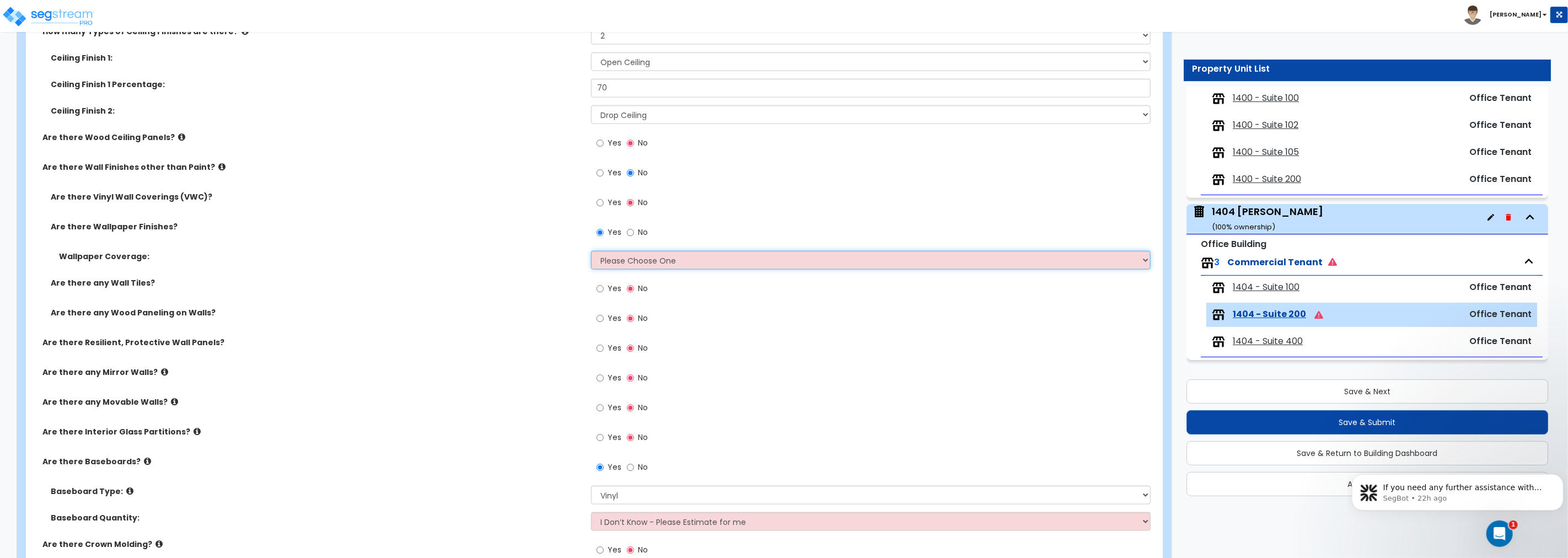
click at [649, 258] on select "Please Choose One Only a Small Portion of Walls are Covered Several Walls are C…" at bounding box center [871, 260] width 560 height 19
select select "5"
click at [591, 251] on select "Please Choose One Only a Small Portion of Walls are Covered Several Walls are C…" at bounding box center [871, 260] width 560 height 19
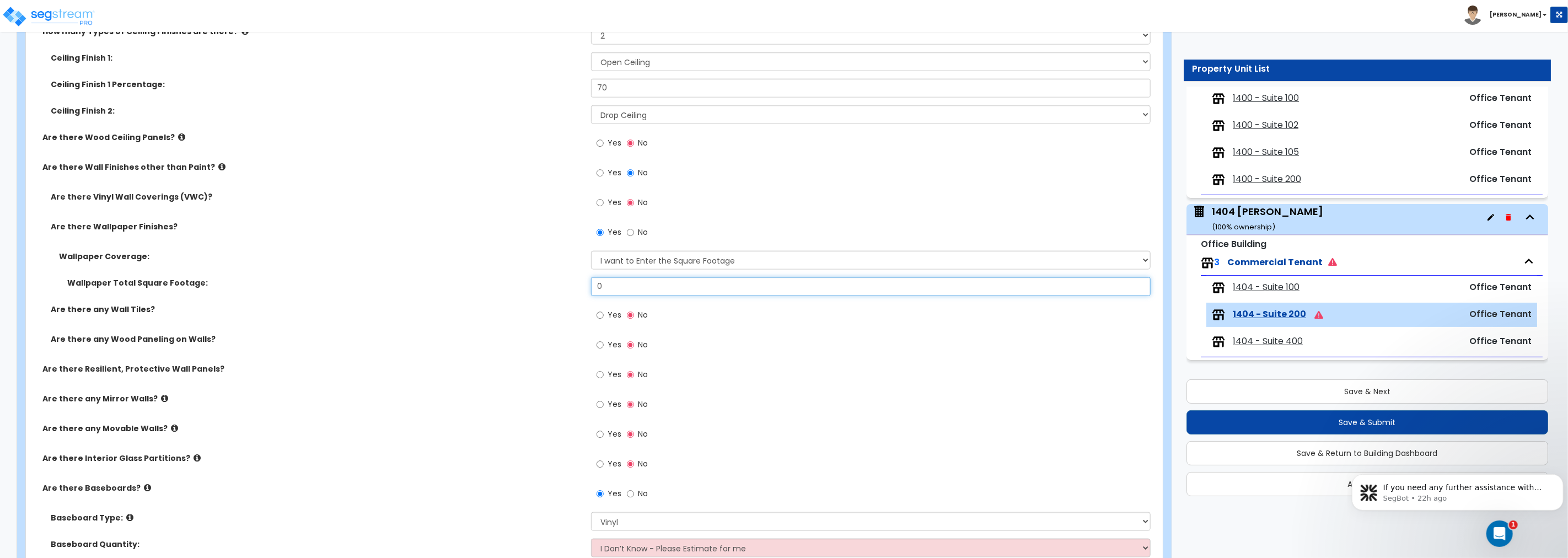
drag, startPoint x: 608, startPoint y: 280, endPoint x: 498, endPoint y: 252, distance: 113.5
click at [560, 278] on div "Wallpaper Total Square Footage: 0" at bounding box center [590, 290] width 1130 height 27
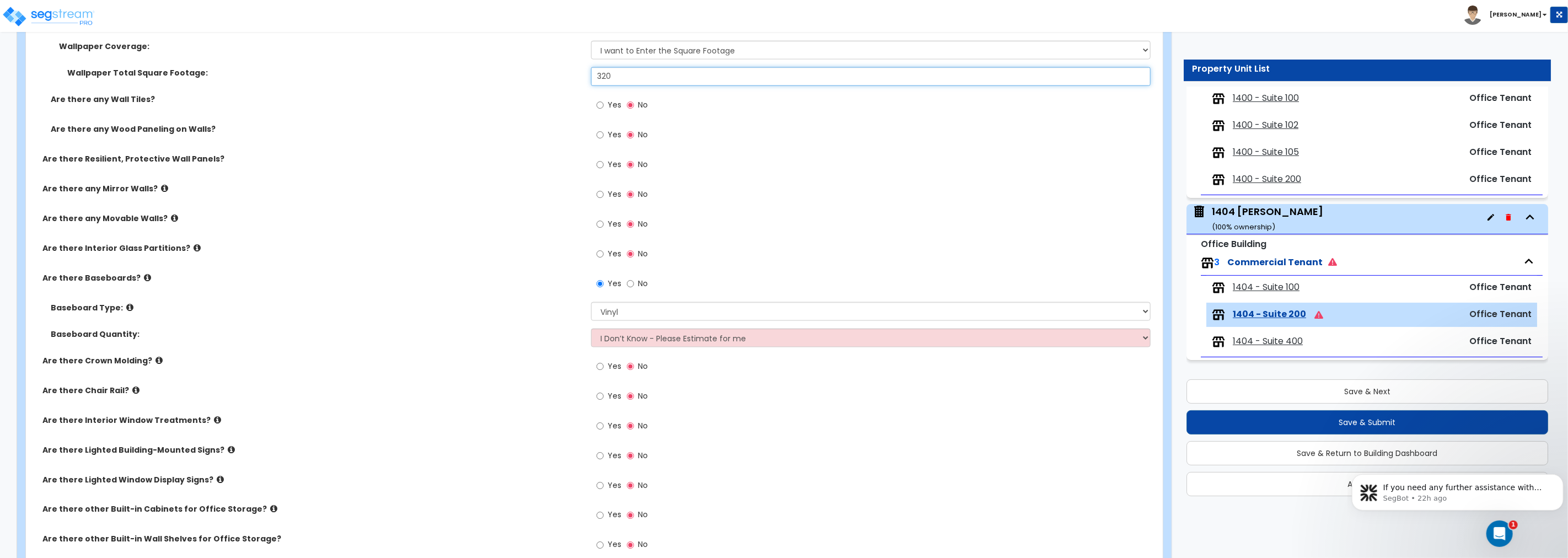
scroll to position [1287, 0]
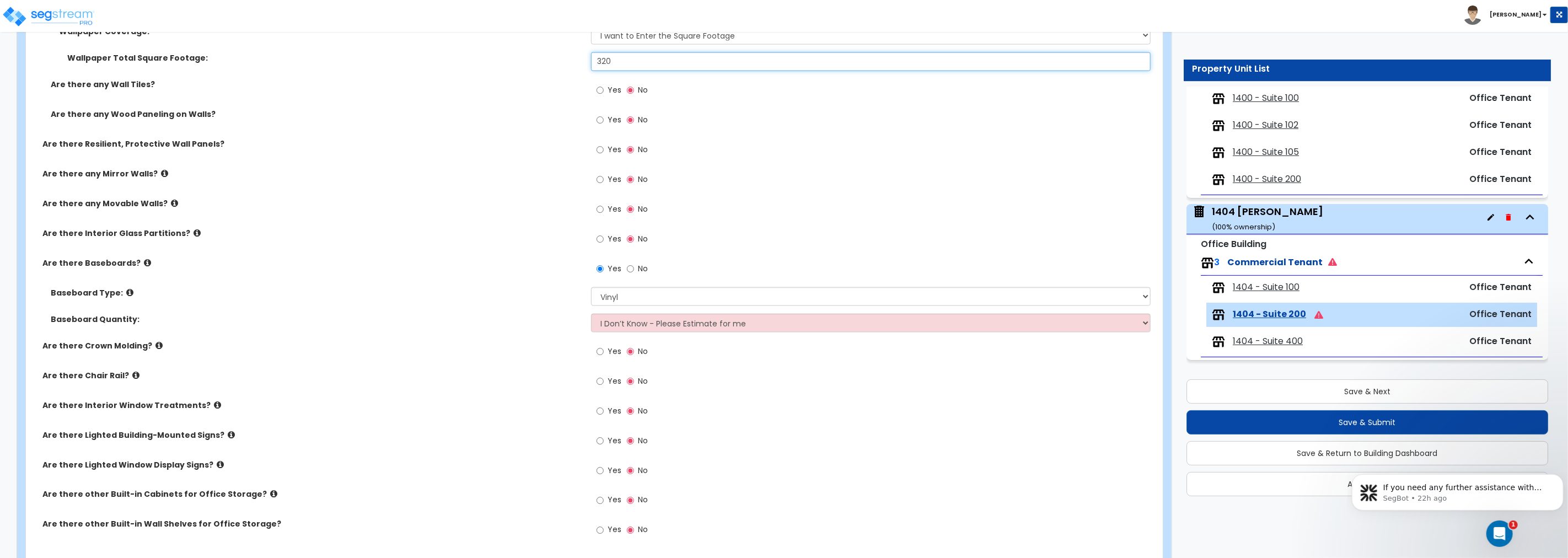
type input "320"
click at [632, 325] on select "I Don’t Know - Please Estimate for me I want to Enter the Linear Footage" at bounding box center [871, 324] width 560 height 19
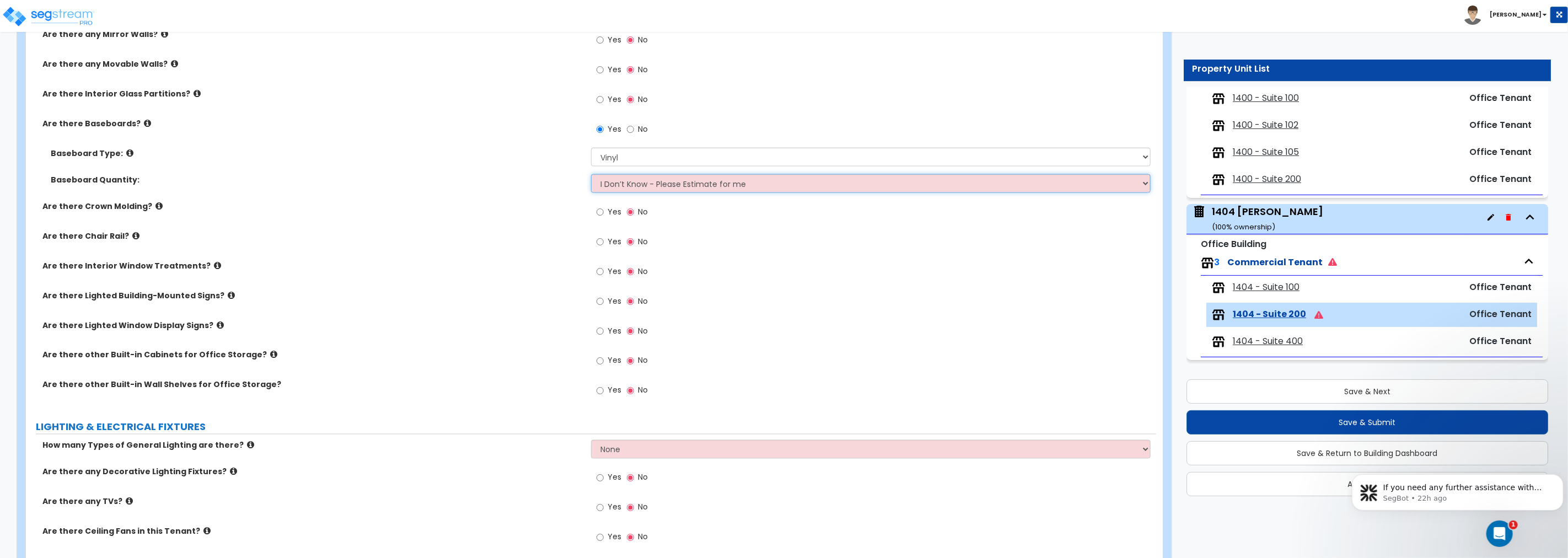
scroll to position [1429, 0]
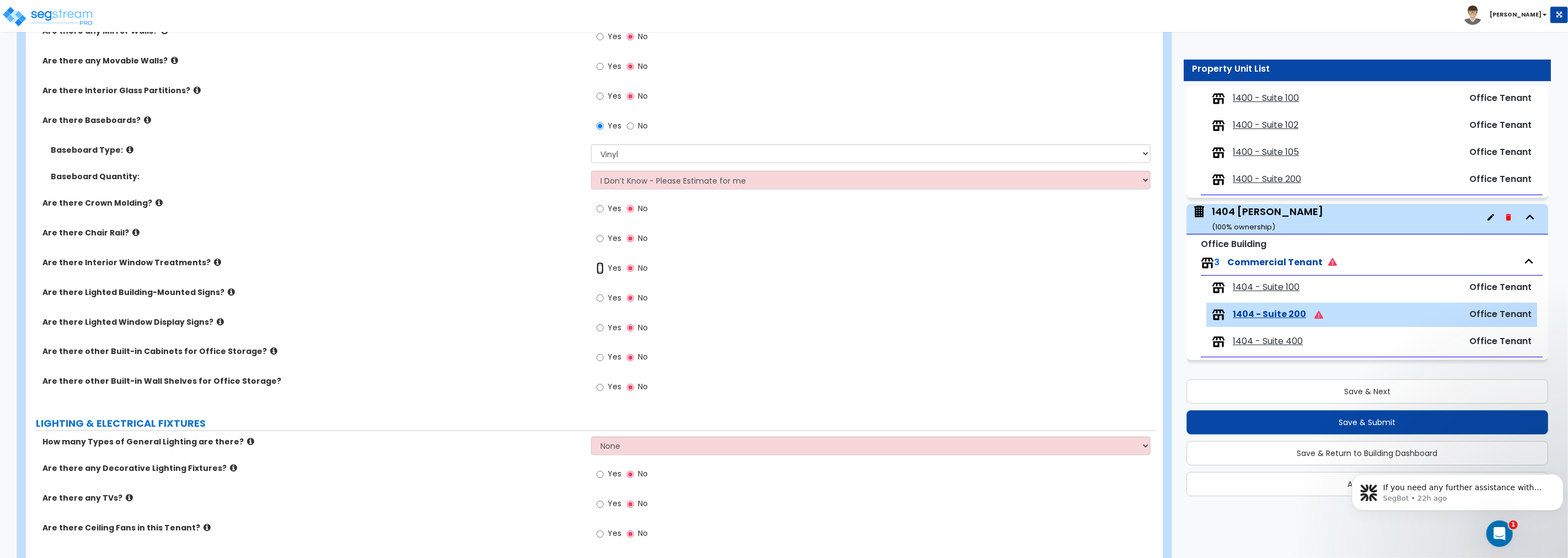
click at [602, 268] on input "Yes" at bounding box center [600, 269] width 7 height 12
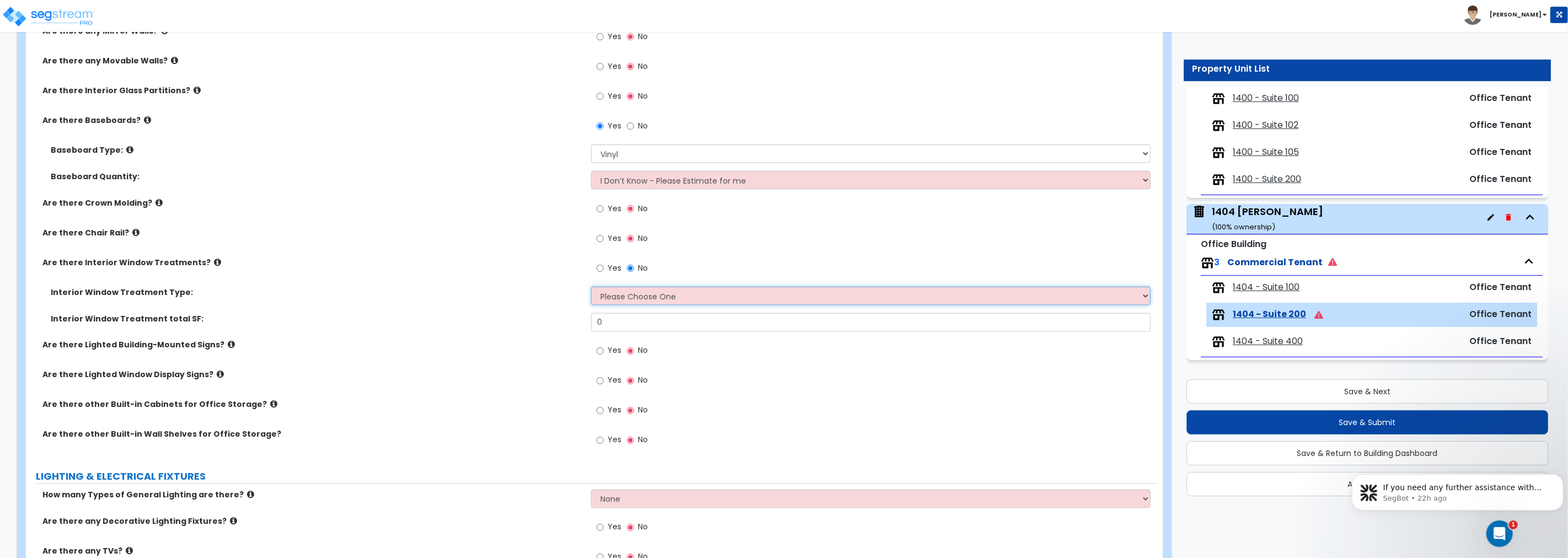
click at [652, 296] on select "Please Choose One Vertical Blinds Window Shades Venetian Blinds Wood Shutters" at bounding box center [871, 296] width 560 height 19
click at [591, 287] on select "Please Choose One Vertical Blinds Window Shades Venetian Blinds Wood Shutters" at bounding box center [871, 296] width 560 height 19
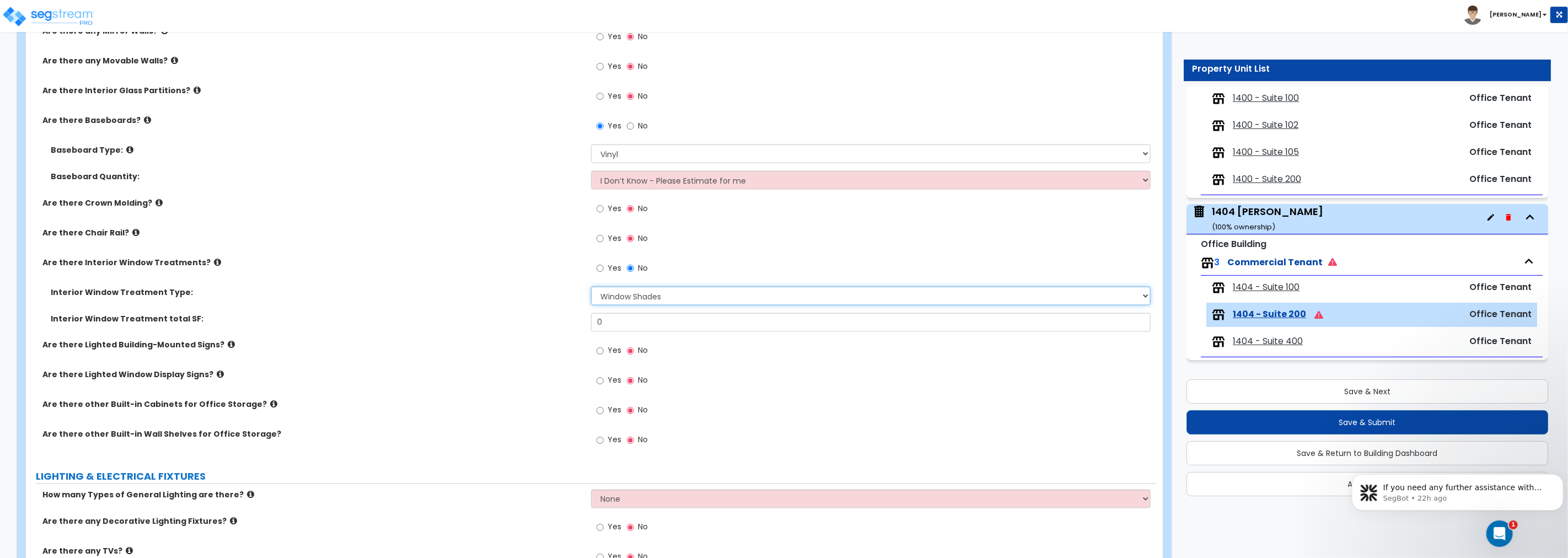
click at [655, 293] on select "Please Choose One Vertical Blinds Window Shades Venetian Blinds Wood Shutters" at bounding box center [871, 296] width 560 height 19
select select "3"
click at [591, 287] on select "Please Choose One Vertical Blinds Window Shades Venetian Blinds Wood Shutters" at bounding box center [871, 296] width 560 height 19
drag, startPoint x: 619, startPoint y: 318, endPoint x: 558, endPoint y: 326, distance: 61.5
click at [558, 326] on div "Interior Window Treatment total SF: 0" at bounding box center [590, 326] width 1130 height 27
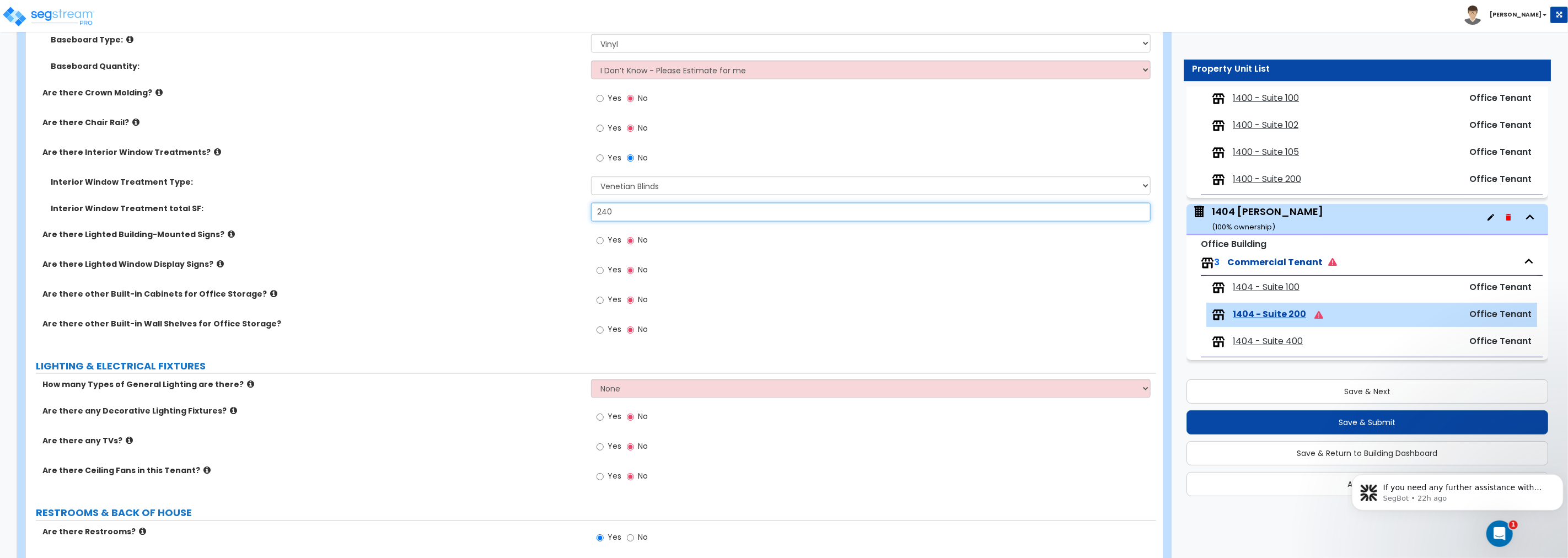
scroll to position [1552, 0]
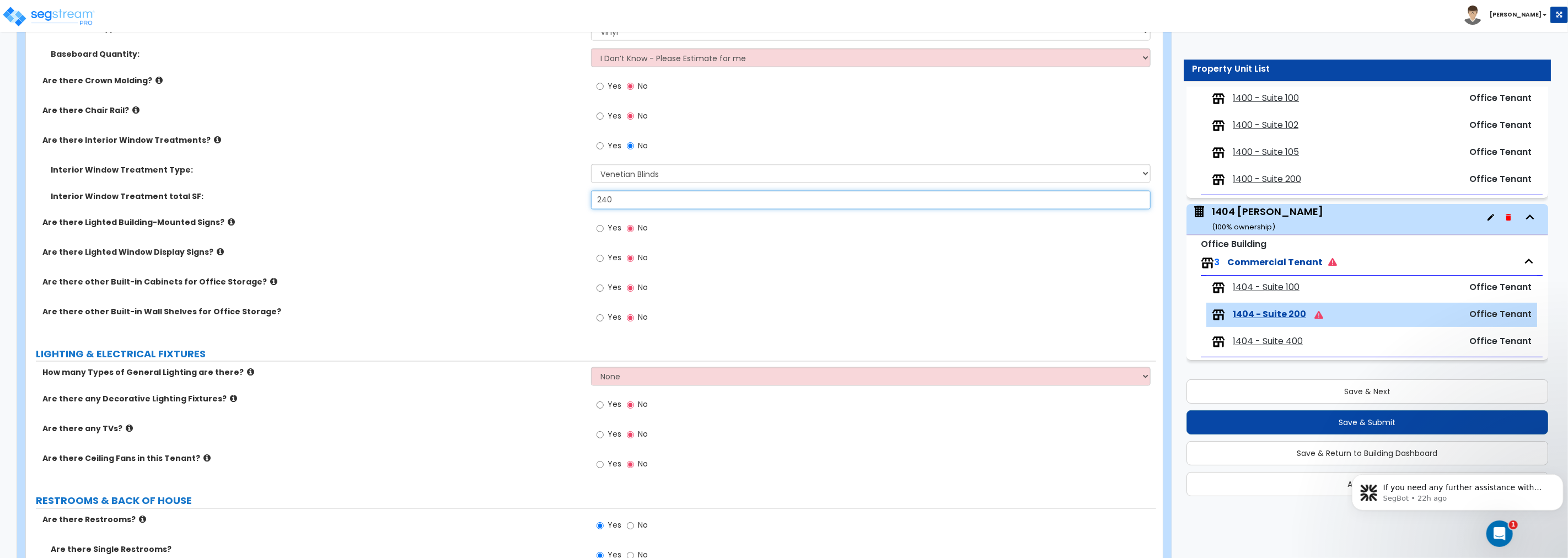
type input "240"
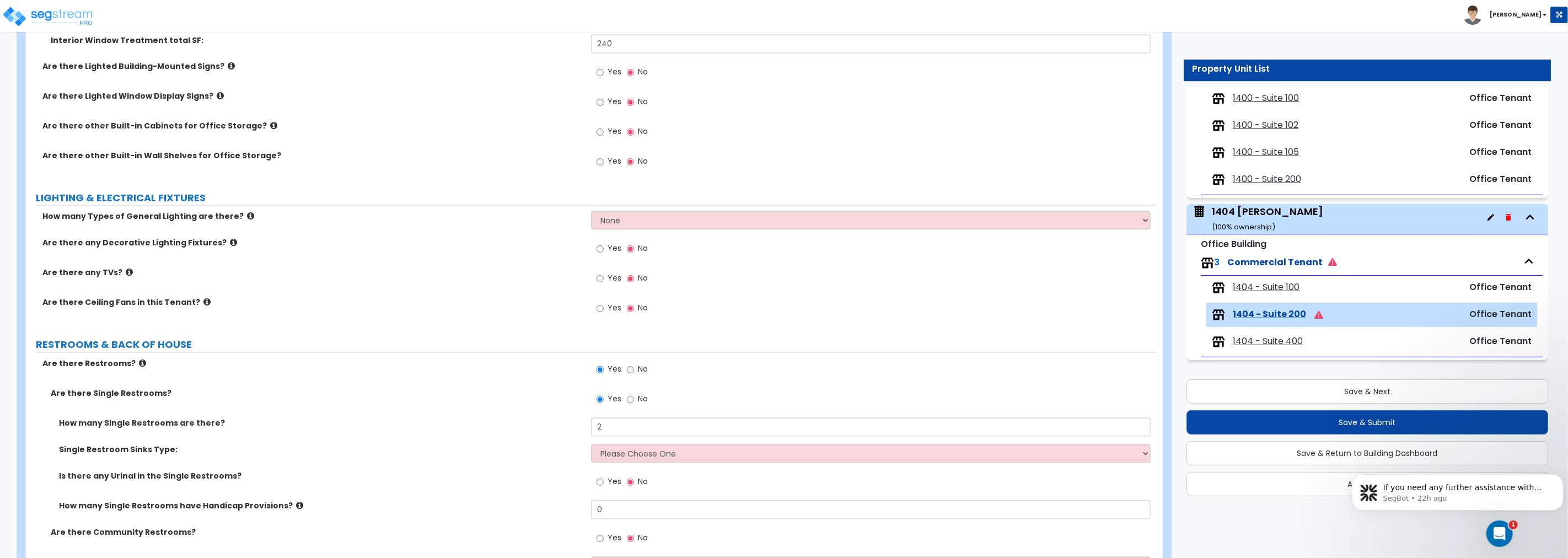
scroll to position [1695, 0]
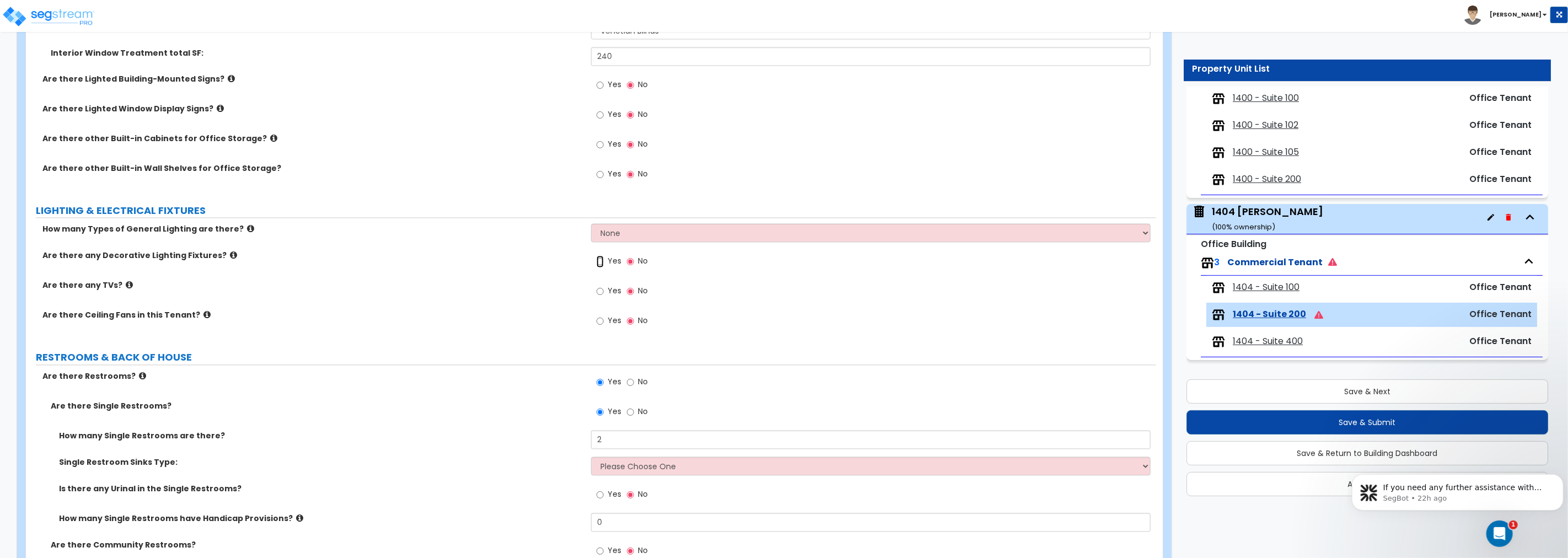
click at [597, 263] on input "Yes" at bounding box center [600, 262] width 7 height 12
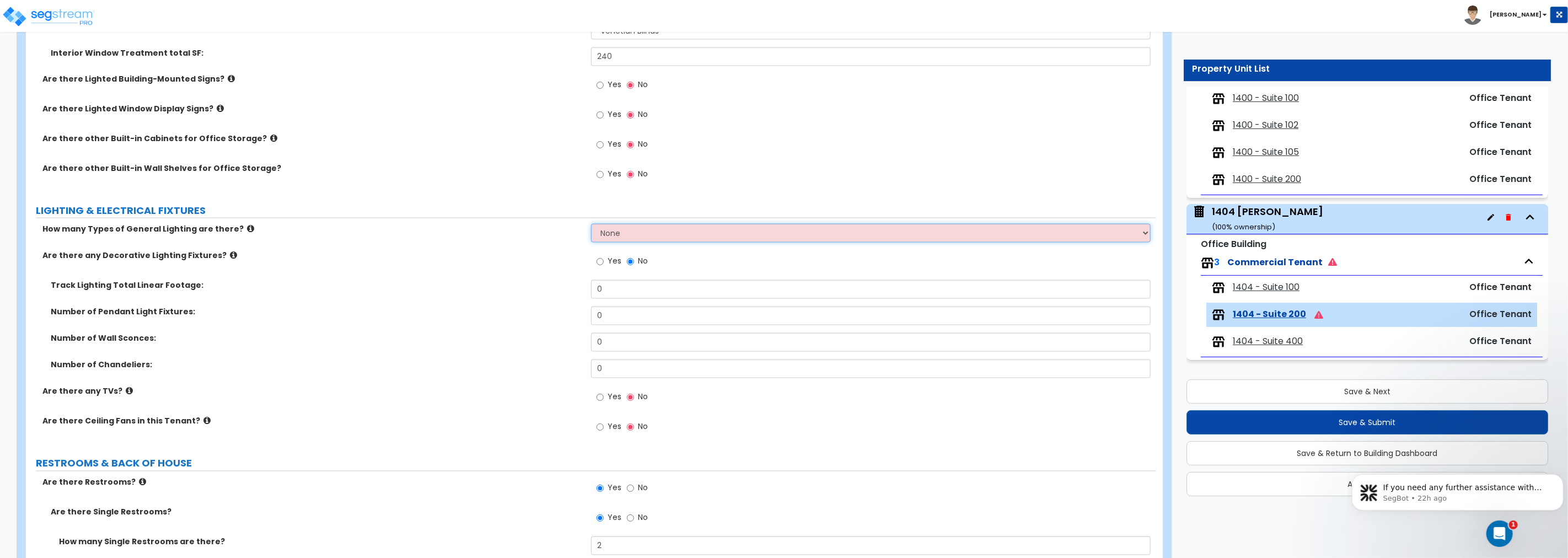
click at [602, 234] on select "None 1 2 3" at bounding box center [871, 234] width 560 height 19
click at [647, 233] on select "None 1 2 3" at bounding box center [871, 234] width 560 height 19
select select "2"
click at [591, 224] on select "None 1 2 3" at bounding box center [871, 234] width 560 height 19
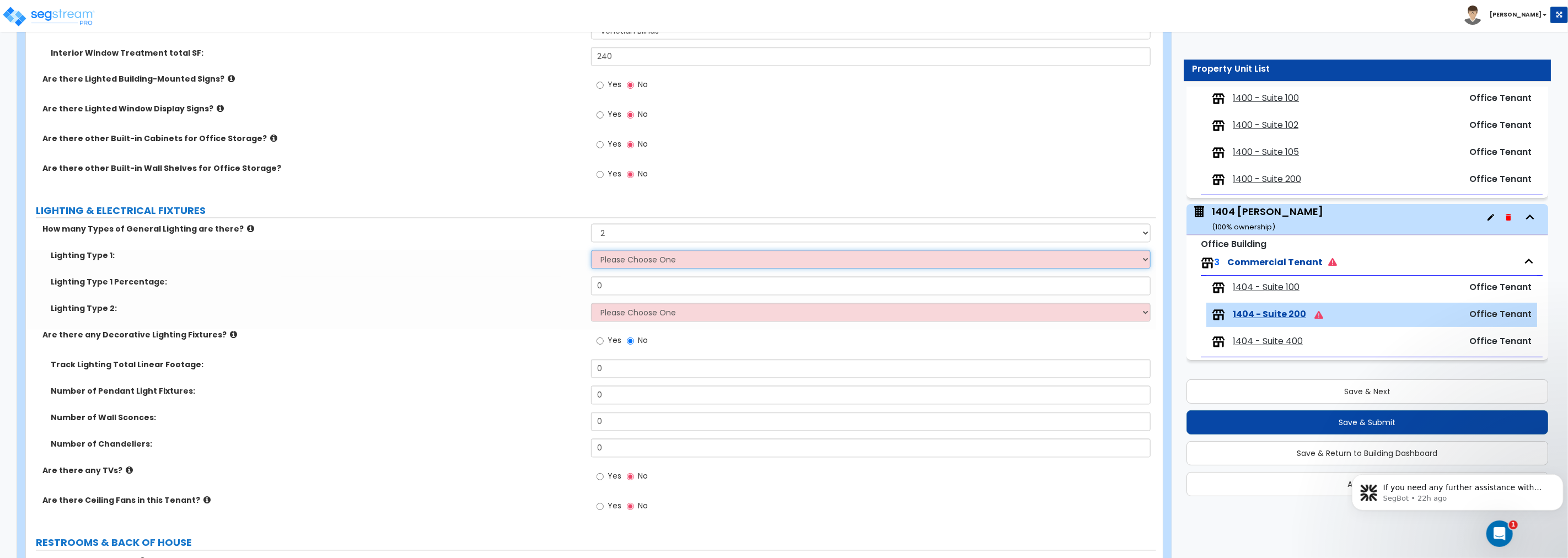
click at [624, 260] on select "Please Choose One LED Surface-Mounted LED Recessed Fluorescent Surface-Mounted …" at bounding box center [871, 260] width 560 height 19
select select "1"
click at [591, 251] on select "Please Choose One LED Surface-Mounted LED Recessed Fluorescent Surface-Mounted …" at bounding box center [871, 260] width 560 height 19
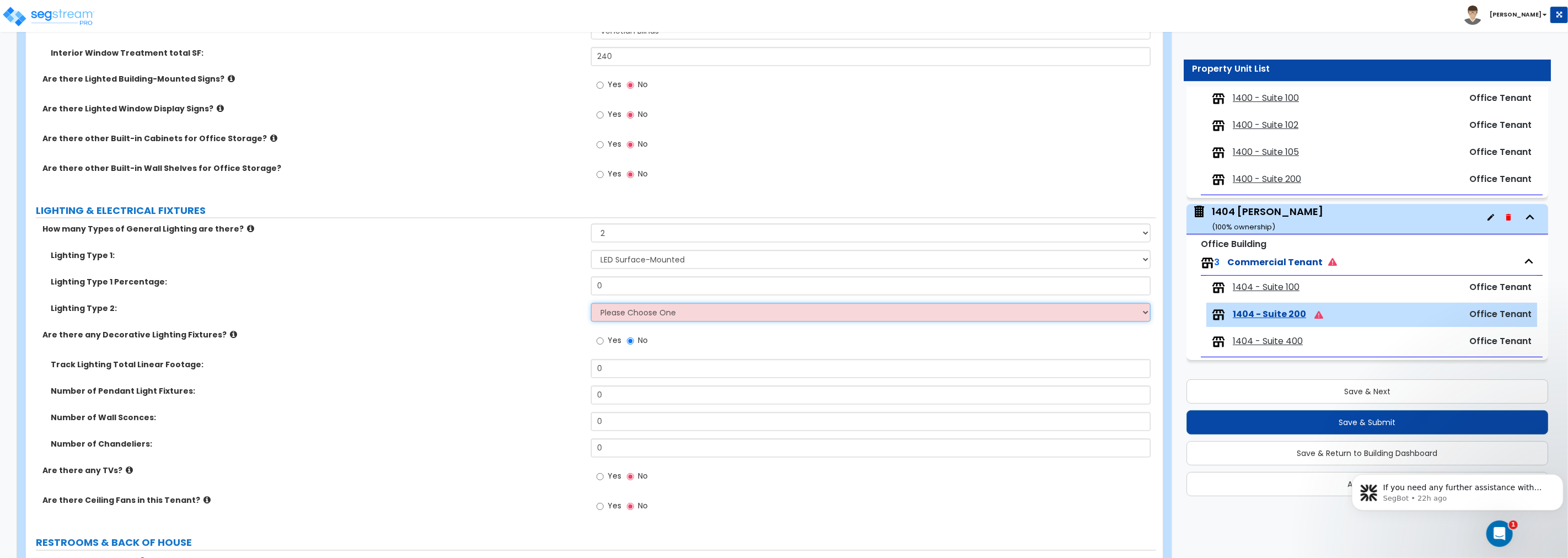
click at [633, 311] on select "Please Choose One LED Surface-Mounted LED Recessed Fluorescent Surface-Mounted …" at bounding box center [871, 312] width 560 height 19
select select "2"
click at [591, 303] on select "Please Choose One LED Surface-Mounted LED Recessed Fluorescent Surface-Mounted …" at bounding box center [871, 312] width 560 height 19
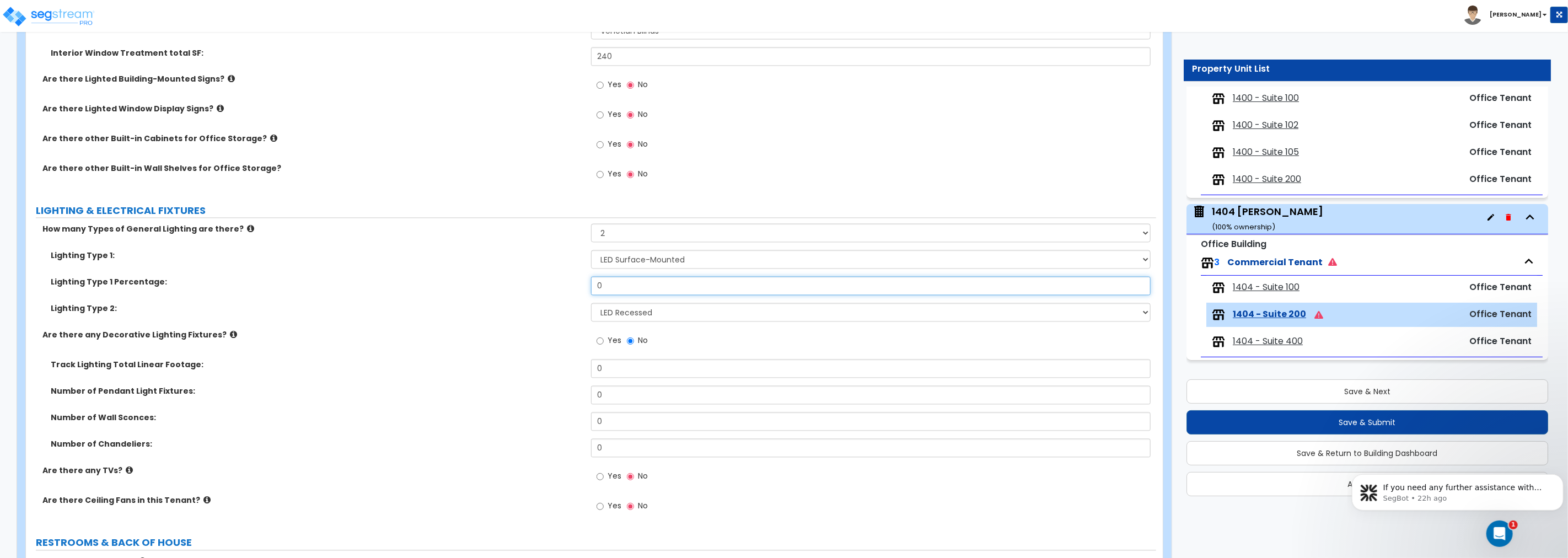
drag, startPoint x: 627, startPoint y: 282, endPoint x: 510, endPoint y: 279, distance: 117.0
click at [510, 279] on div "Lighting Type 1 Percentage: 0" at bounding box center [590, 290] width 1130 height 27
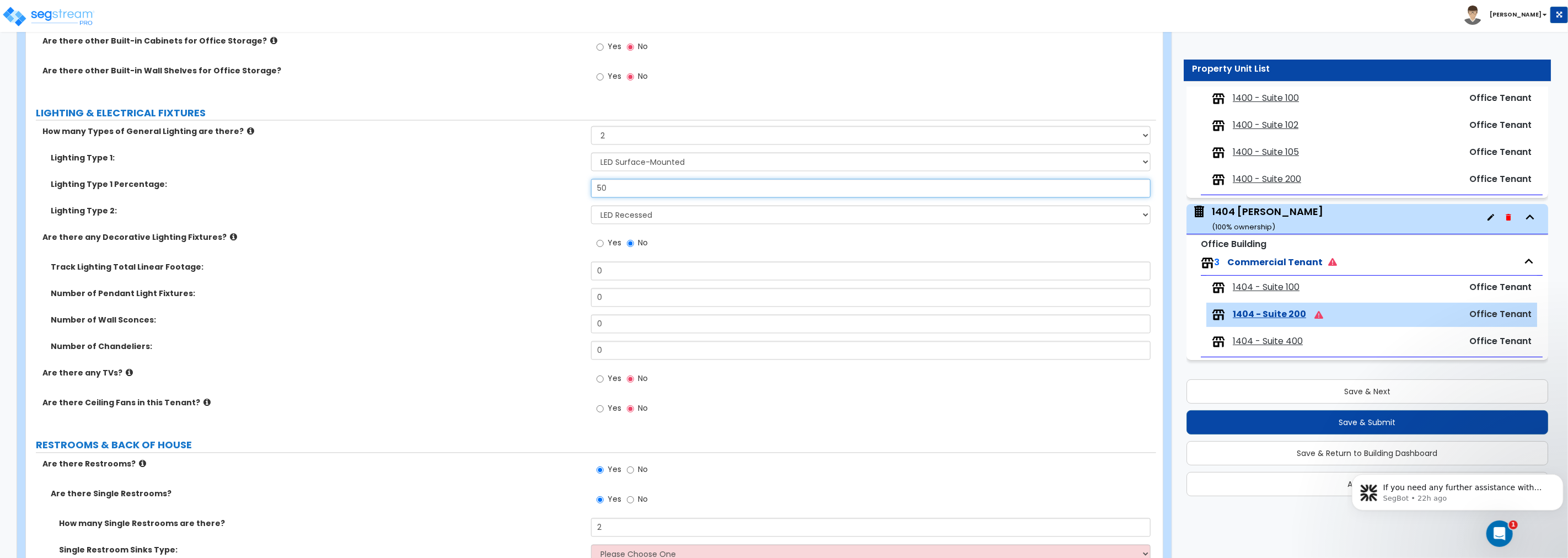
scroll to position [1797, 0]
type input "50"
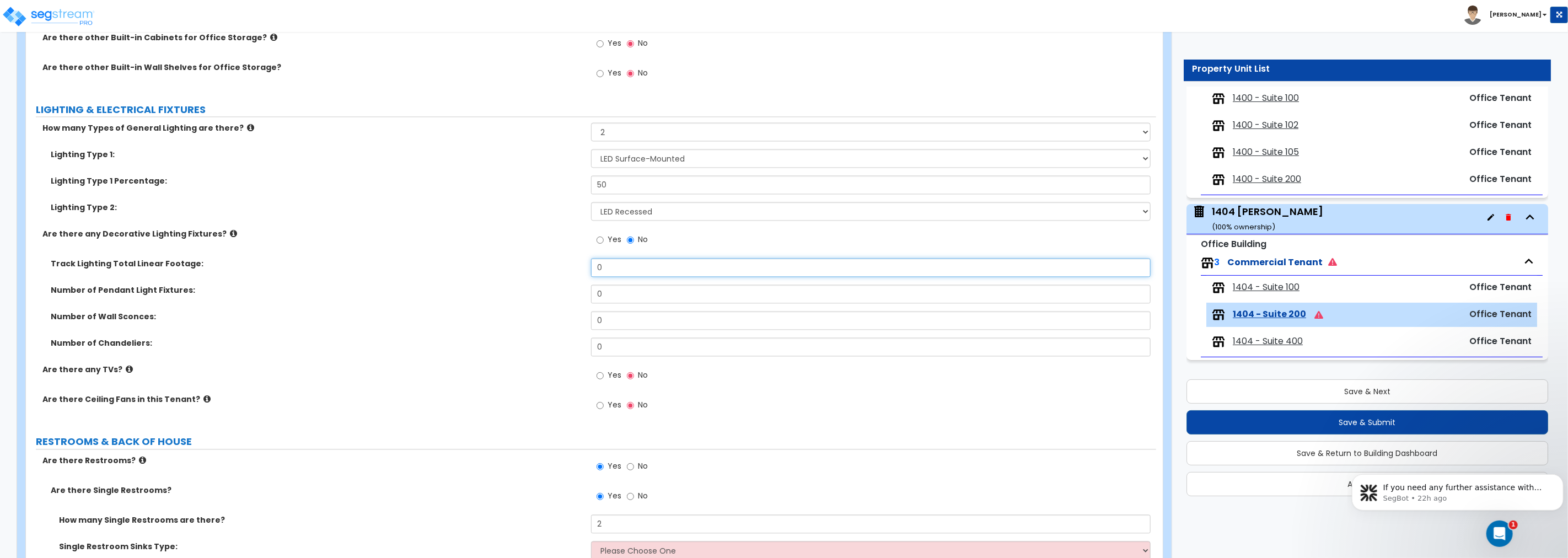
drag, startPoint x: 603, startPoint y: 268, endPoint x: 574, endPoint y: 266, distance: 29.1
click at [574, 266] on div "Track Lighting Total Linear Footage: 0" at bounding box center [590, 271] width 1130 height 27
drag, startPoint x: 614, startPoint y: 267, endPoint x: 535, endPoint y: 267, distance: 79.0
click at [535, 267] on div "Track Lighting Total Linear Footage: 10" at bounding box center [590, 271] width 1130 height 27
type input "16"
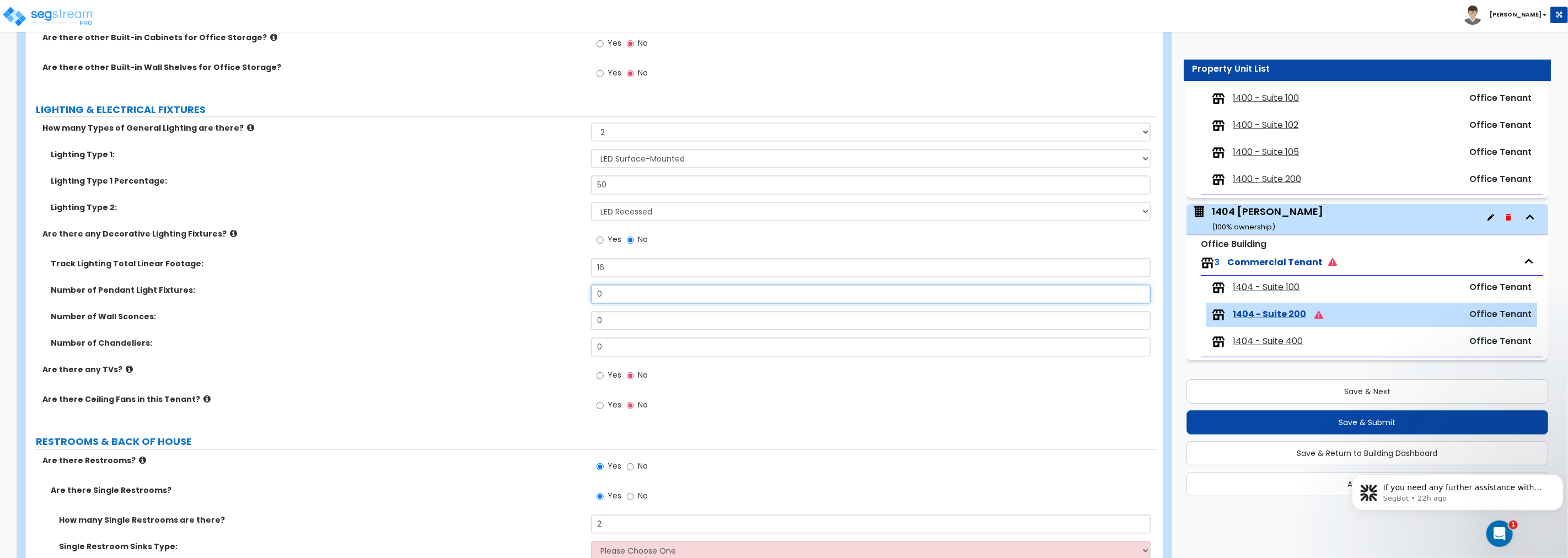
drag, startPoint x: 621, startPoint y: 293, endPoint x: 543, endPoint y: 291, distance: 78.0
click at [547, 293] on div "Number of Pendant Light Fixtures: 0" at bounding box center [590, 298] width 1130 height 27
type input "6"
drag, startPoint x: 618, startPoint y: 293, endPoint x: 560, endPoint y: 293, distance: 58.0
click at [560, 293] on div "Number of Pendant Light Fixtures: 6" at bounding box center [590, 298] width 1130 height 27
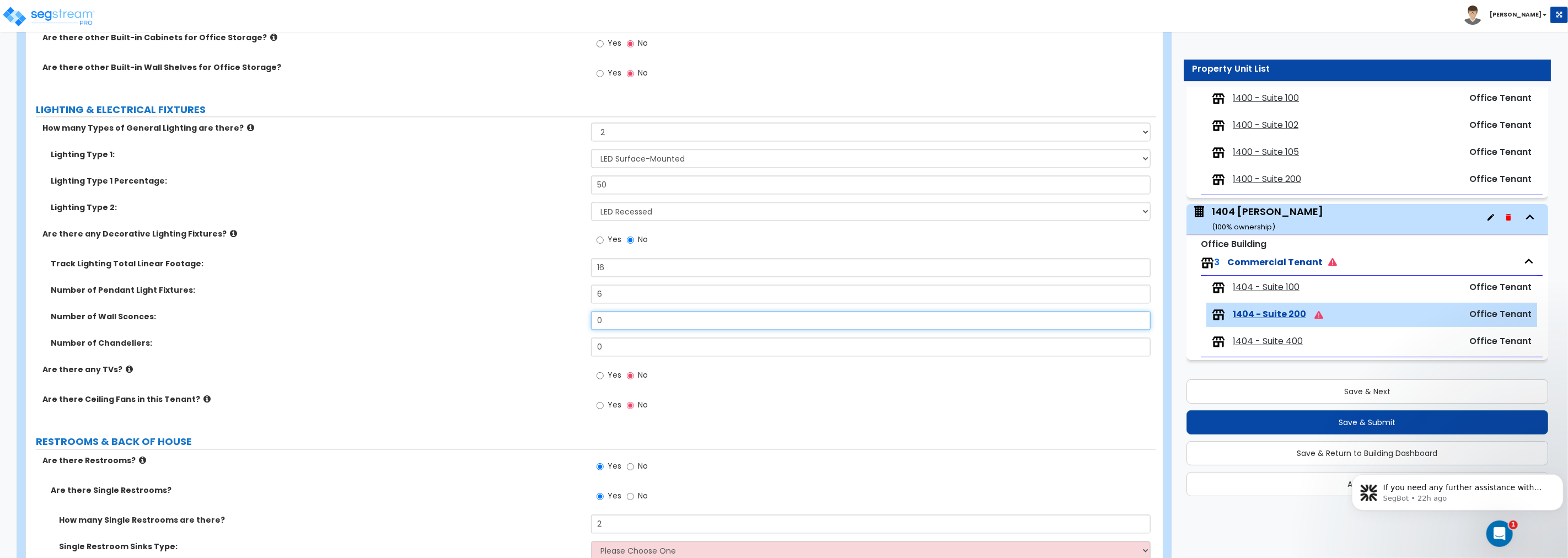
drag, startPoint x: 612, startPoint y: 321, endPoint x: 522, endPoint y: 321, distance: 90.0
click at [522, 321] on div "Number of Wall Sconces: 0" at bounding box center [590, 324] width 1130 height 27
type input "3"
drag, startPoint x: 618, startPoint y: 295, endPoint x: 550, endPoint y: 294, distance: 68.0
click at [550, 294] on div "Number of Pendant Light Fixtures: 6" at bounding box center [590, 298] width 1130 height 27
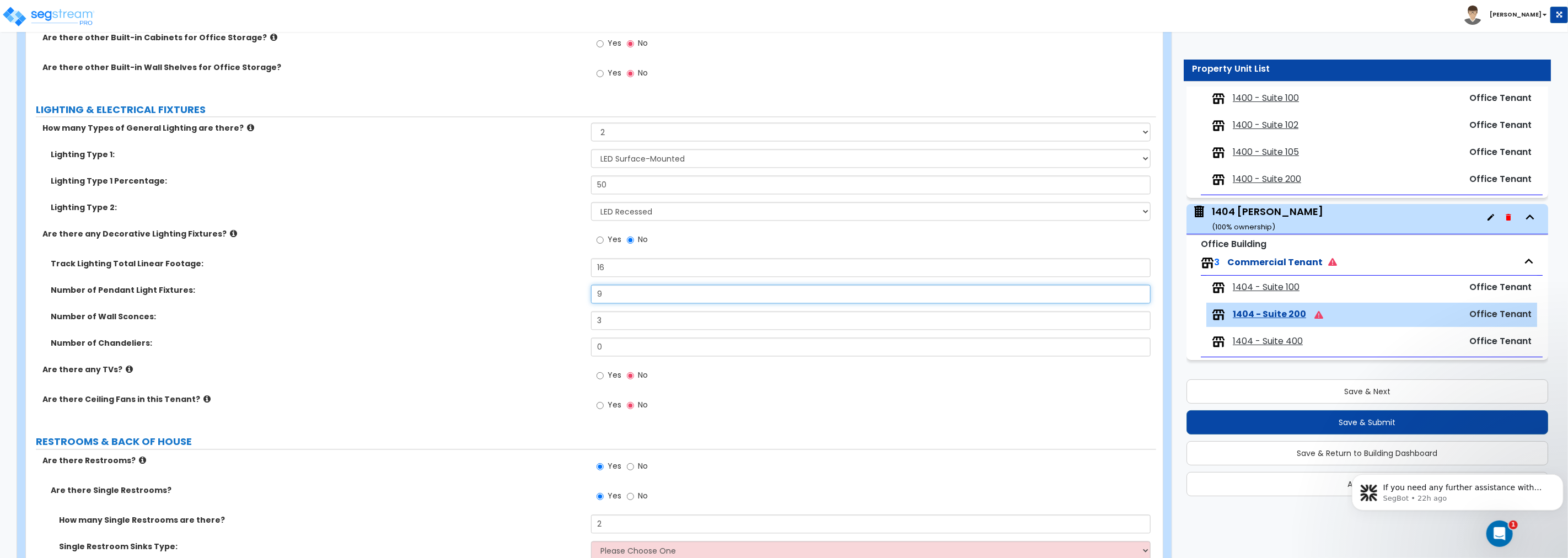
type input "9"
drag, startPoint x: 607, startPoint y: 266, endPoint x: 530, endPoint y: 262, distance: 77.1
click at [530, 262] on div "Track Lighting Total Linear Footage: 16" at bounding box center [590, 271] width 1130 height 27
type input "36"
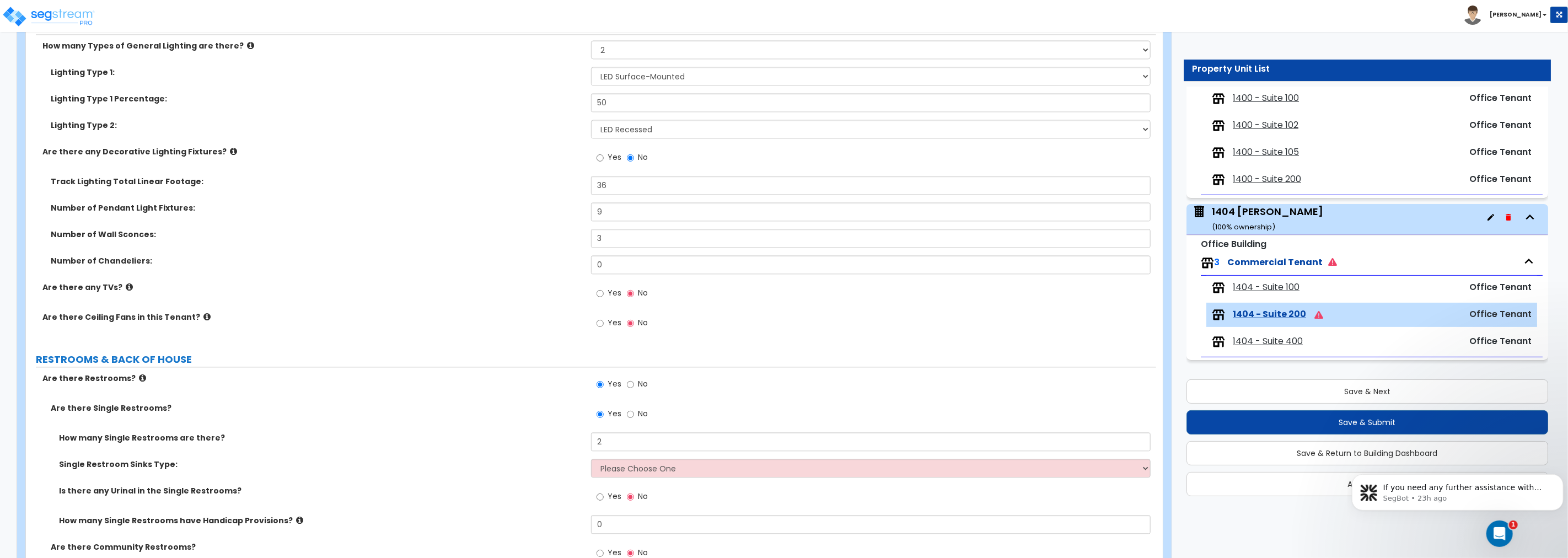
scroll to position [1920, 0]
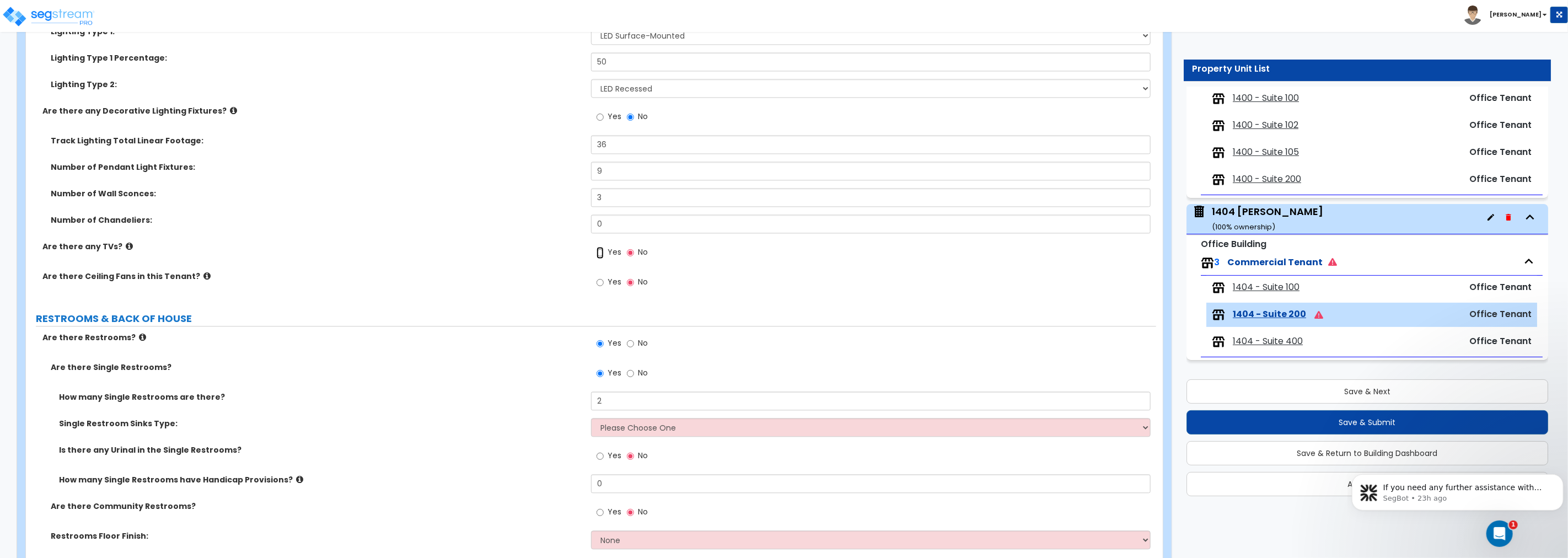
click at [600, 252] on input "Yes" at bounding box center [600, 252] width 7 height 12
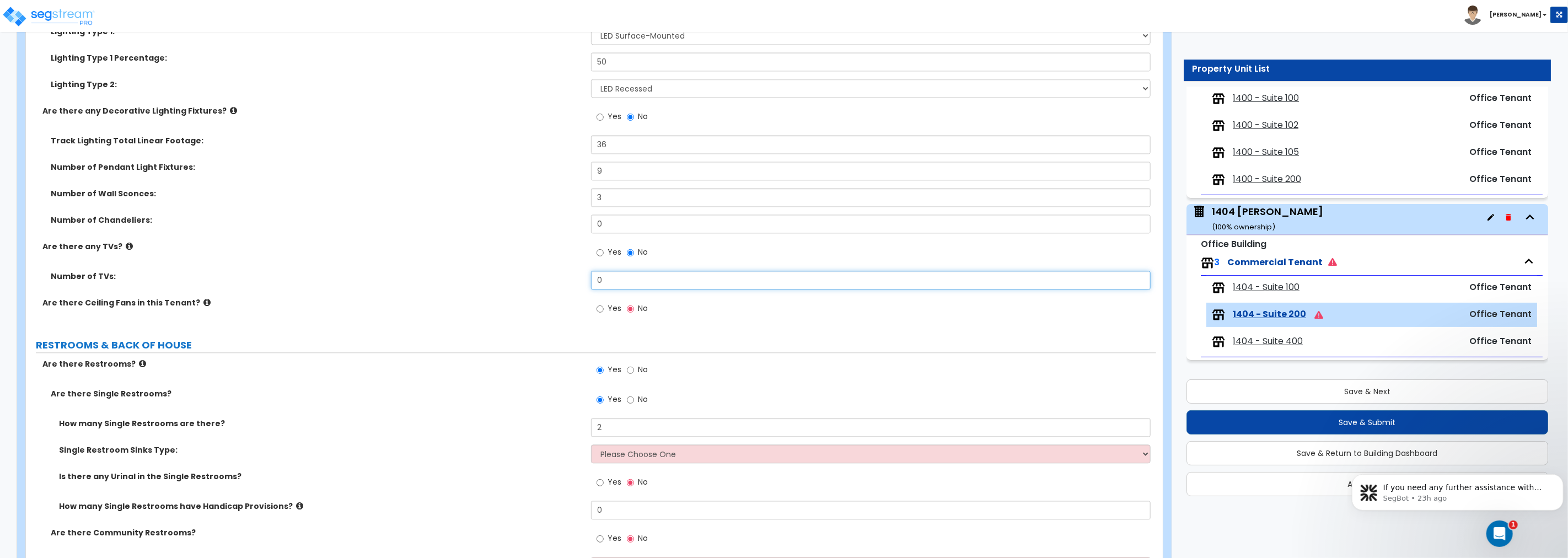
drag, startPoint x: 626, startPoint y: 285, endPoint x: 519, endPoint y: 275, distance: 107.5
click at [520, 275] on div "Number of TVs: 0" at bounding box center [590, 283] width 1130 height 27
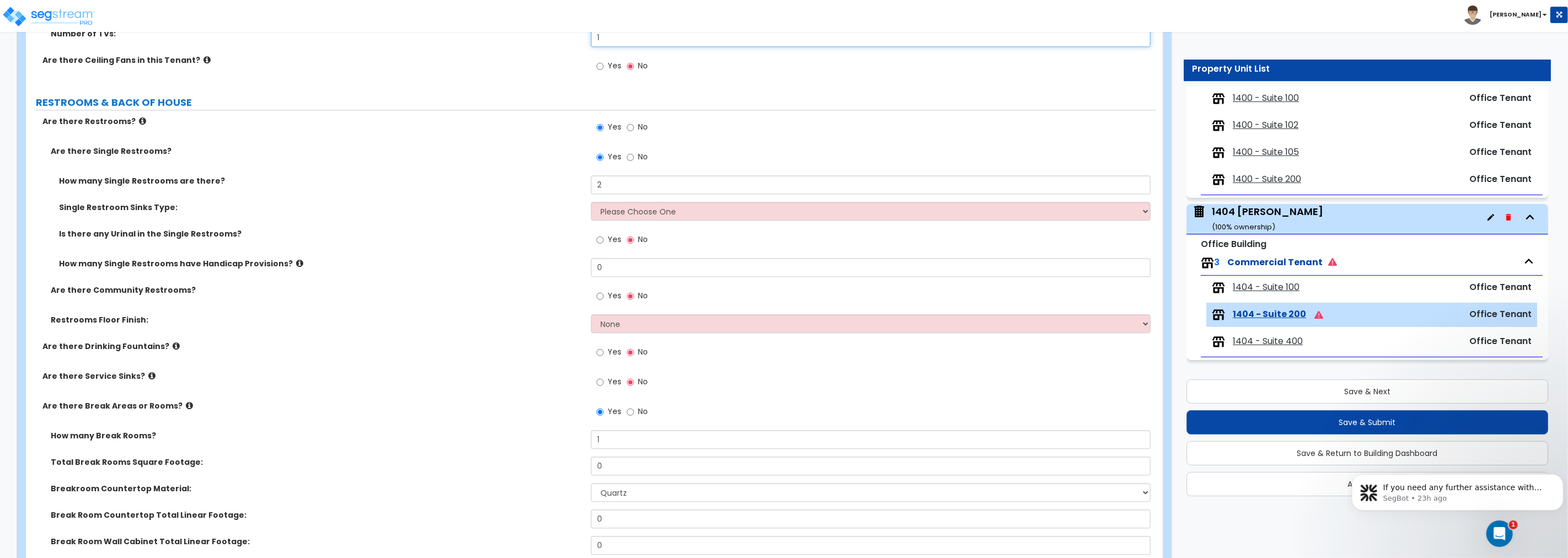
scroll to position [2165, 0]
type input "1"
drag, startPoint x: 621, startPoint y: 177, endPoint x: 551, endPoint y: 177, distance: 70.0
click at [551, 177] on div "How many Single Restrooms are there? 2" at bounding box center [590, 186] width 1130 height 27
type input "1"
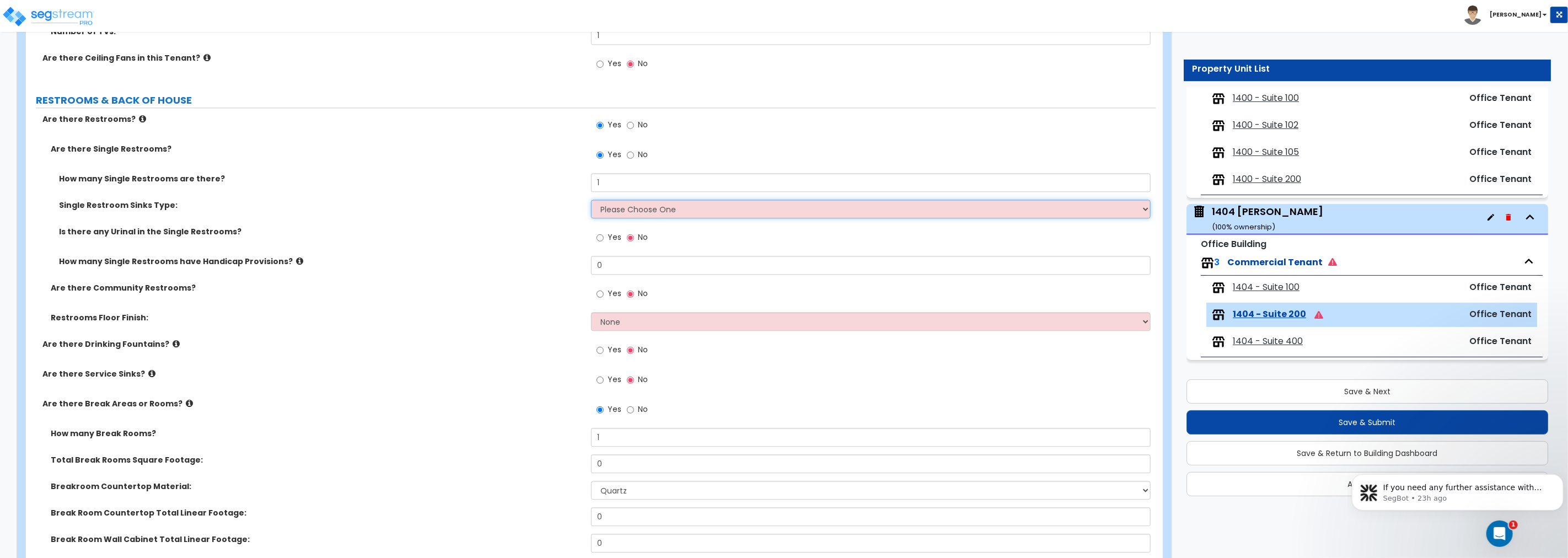
click at [645, 208] on select "Please Choose One Wall-mounted Vanity-mounted" at bounding box center [871, 209] width 560 height 19
click at [644, 212] on select "Please Choose One Wall-mounted Vanity-mounted" at bounding box center [871, 209] width 560 height 19
select select "1"
click at [591, 200] on select "Please Choose One Wall-mounted Vanity-mounted" at bounding box center [871, 209] width 560 height 19
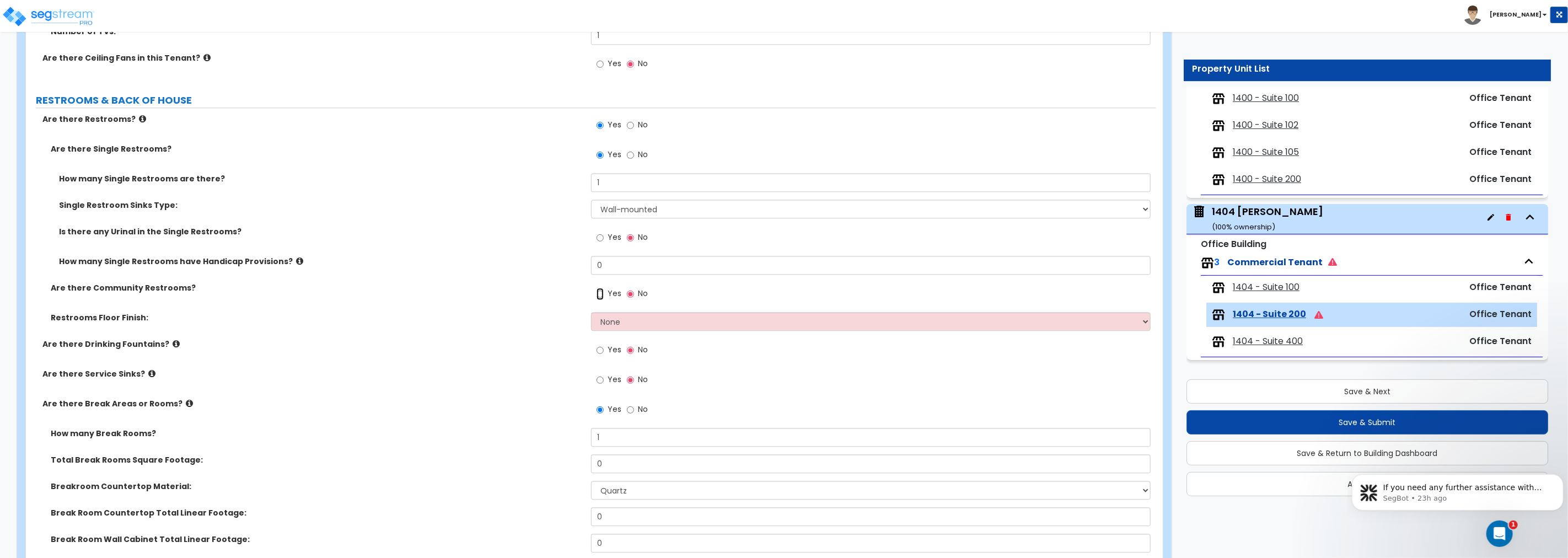
click at [600, 294] on input "Yes" at bounding box center [600, 294] width 7 height 12
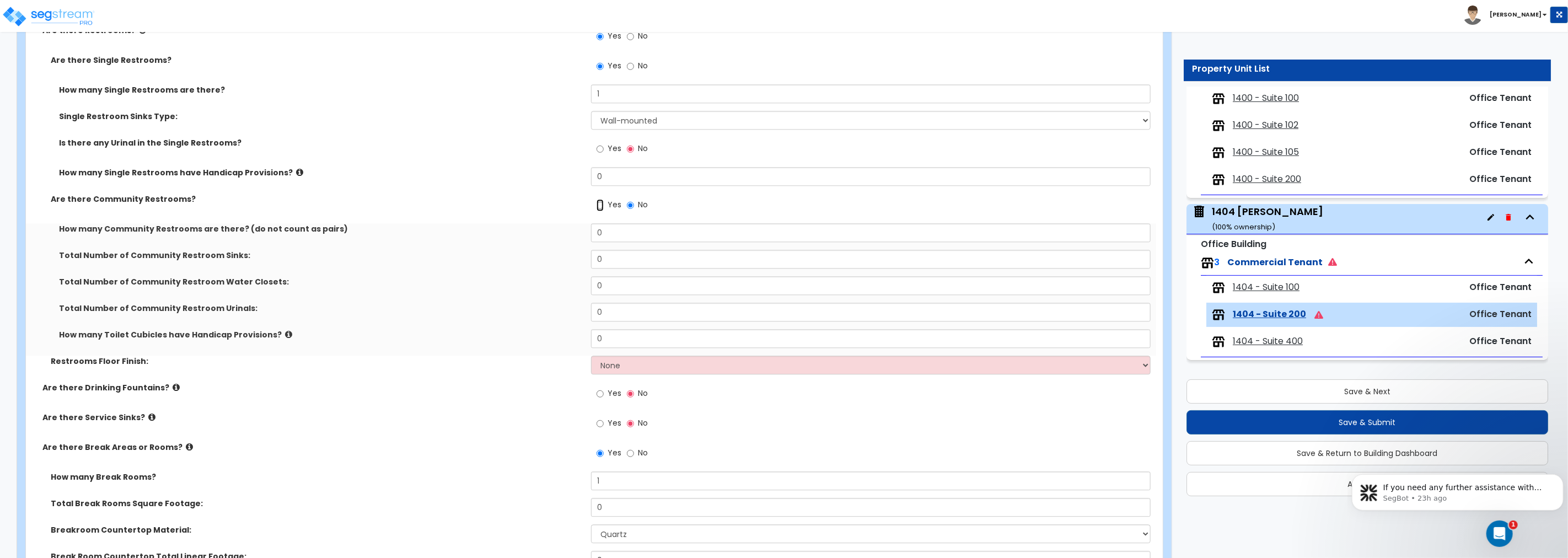
scroll to position [2287, 0]
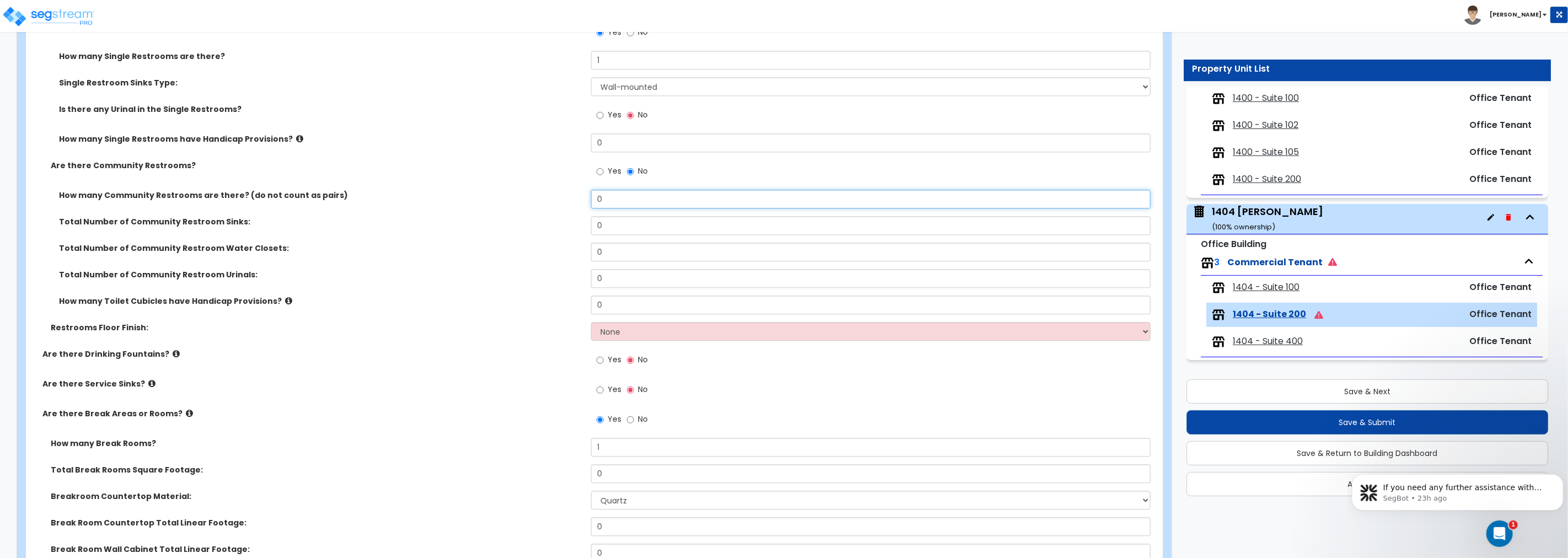
drag, startPoint x: 623, startPoint y: 196, endPoint x: 525, endPoint y: 191, distance: 98.1
click at [525, 191] on div "How many Community Restrooms are there? (do not count as pairs) 0" at bounding box center [590, 203] width 1130 height 27
type input "2"
drag, startPoint x: 636, startPoint y: 229, endPoint x: 554, endPoint y: 228, distance: 82.0
click at [554, 228] on div "Total Number of Community Restroom Sinks: 0" at bounding box center [590, 229] width 1130 height 27
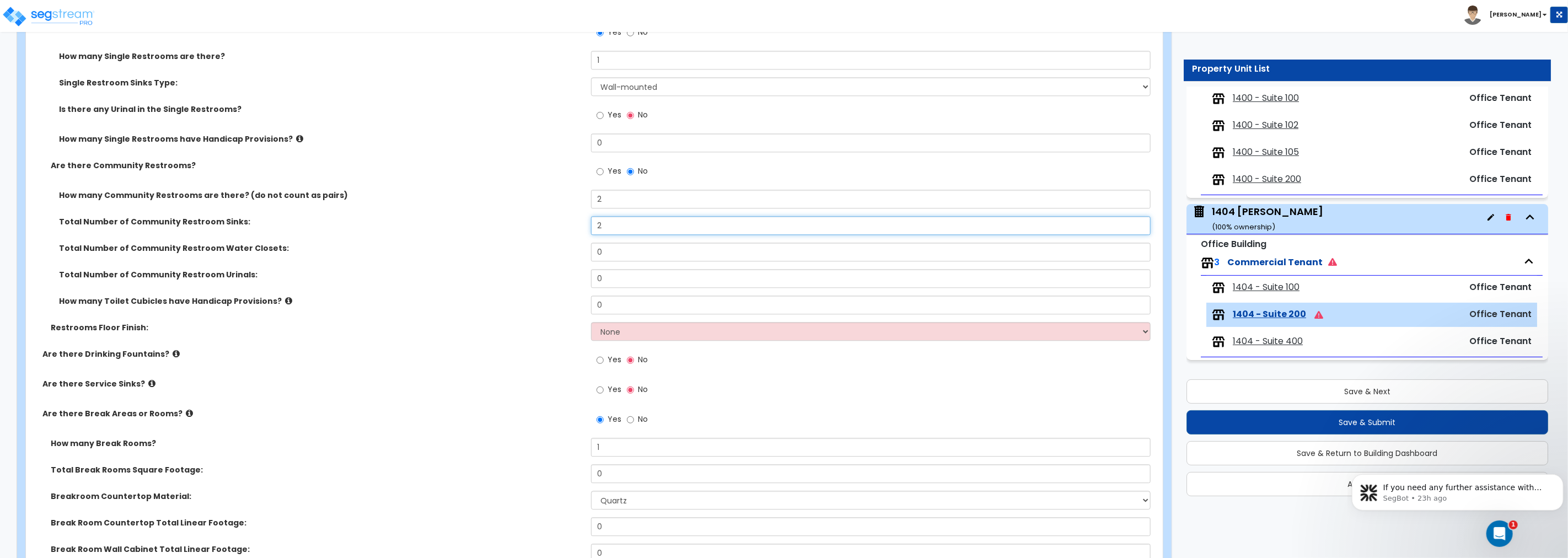
type input "2"
drag, startPoint x: 627, startPoint y: 255, endPoint x: 487, endPoint y: 252, distance: 140.0
click at [487, 252] on div "Total Number of Community Restroom Water Closets: 0" at bounding box center [590, 256] width 1130 height 27
type input "3"
drag, startPoint x: 624, startPoint y: 280, endPoint x: 542, endPoint y: 277, distance: 82.1
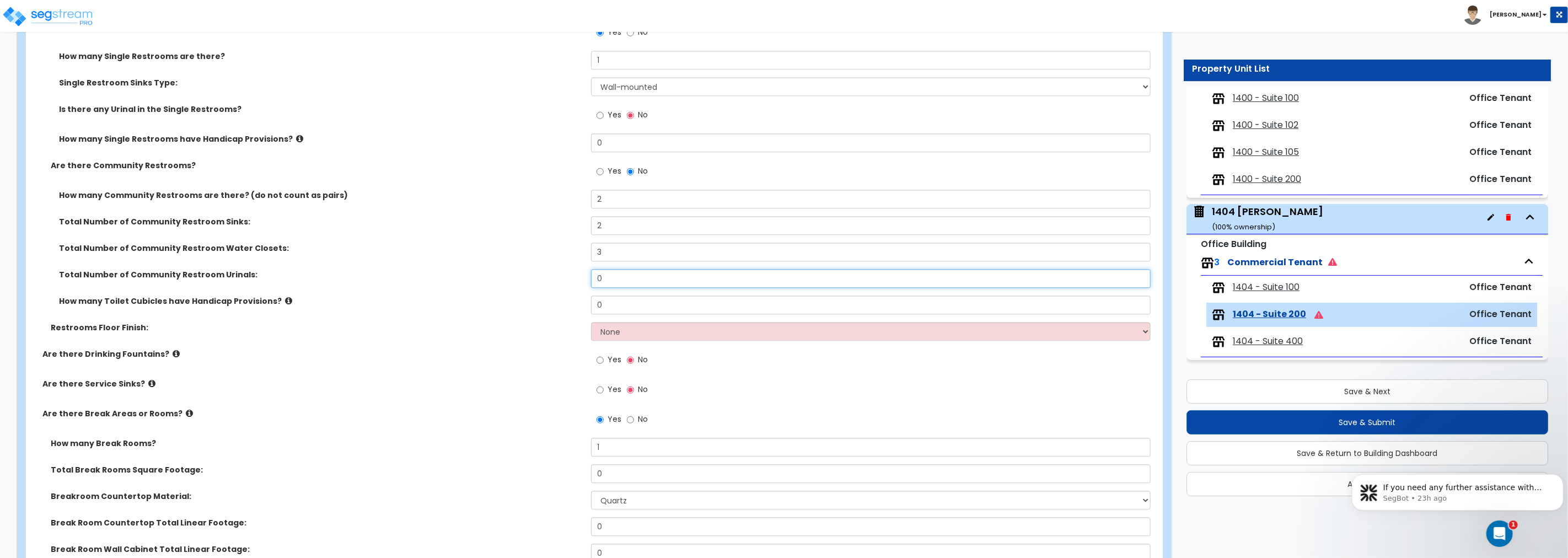
click at [542, 277] on div "Total Number of Community Restroom Urinals: 0" at bounding box center [590, 282] width 1130 height 27
type input "1"
drag, startPoint x: 620, startPoint y: 302, endPoint x: 550, endPoint y: 302, distance: 70.0
click at [553, 302] on div "How many Toilet Cubicles have Handicap Provisions? 0" at bounding box center [590, 308] width 1130 height 27
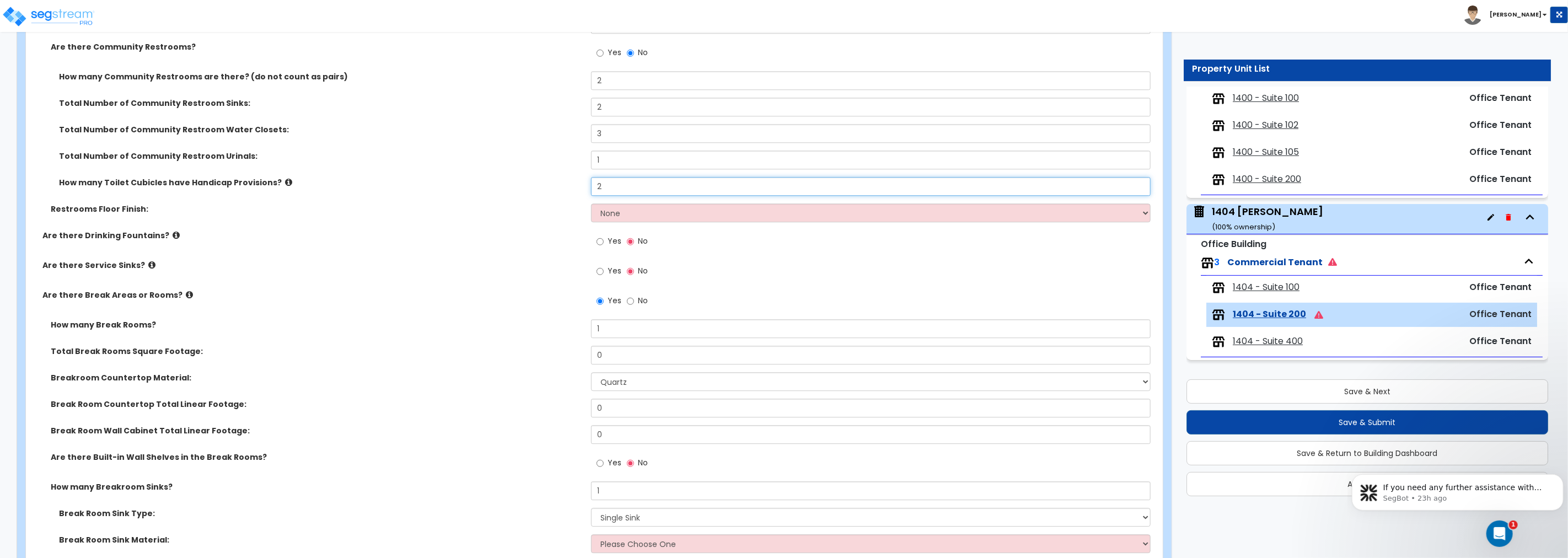
scroll to position [2411, 0]
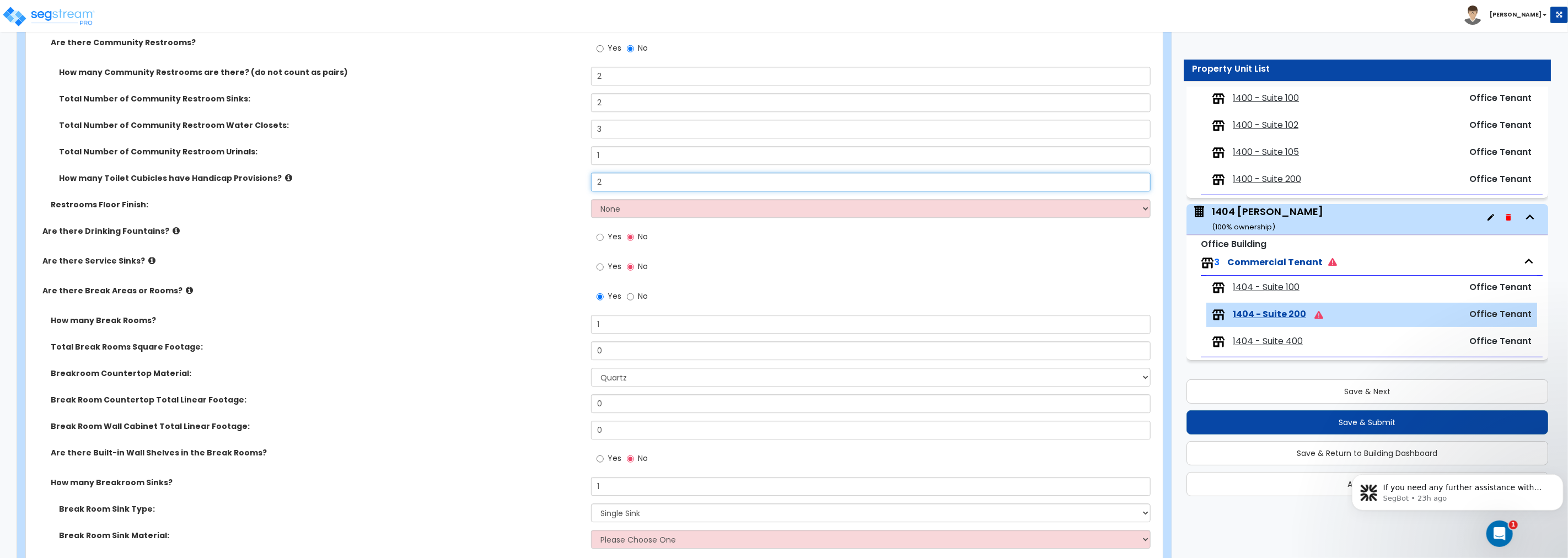
type input "2"
click at [657, 210] on select "None Tile Flooring Resilient Laminate Flooring VCT Flooring Sheet Vinyl Flooring" at bounding box center [871, 209] width 560 height 19
select select "4"
click at [591, 199] on select "None Tile Flooring Resilient Laminate Flooring VCT Flooring Sheet Vinyl Flooring" at bounding box center [871, 209] width 560 height 19
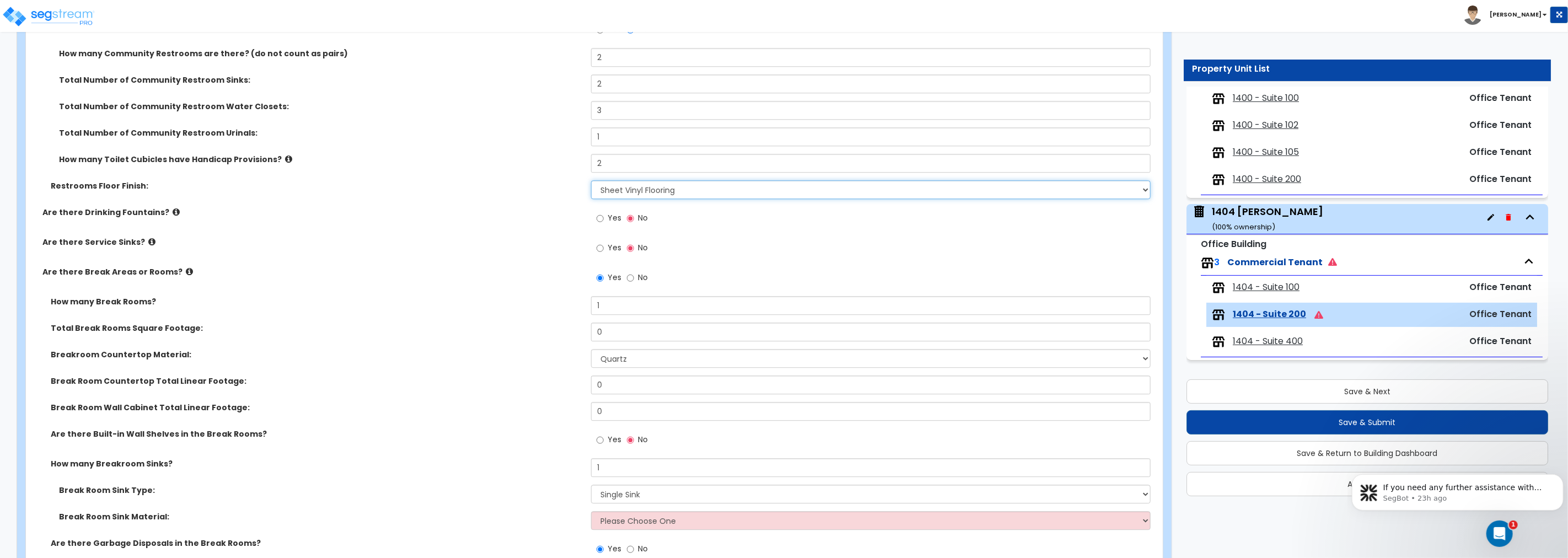
scroll to position [2451, 0]
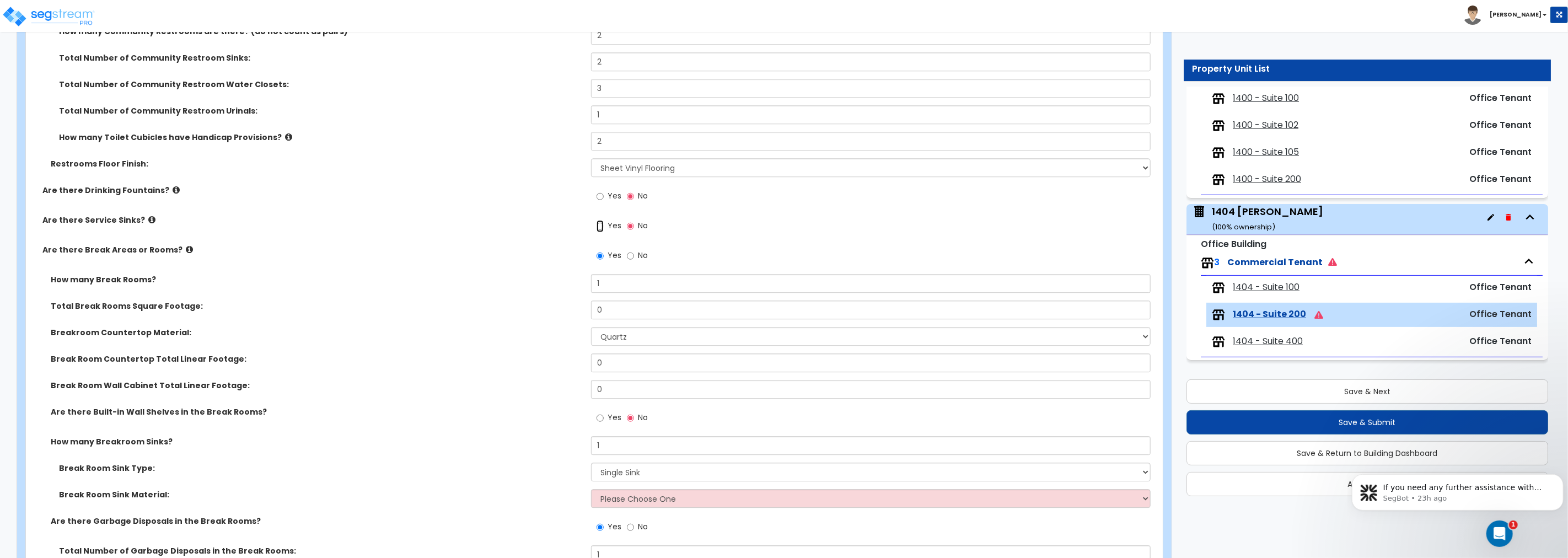
click at [597, 221] on input "Yes" at bounding box center [600, 226] width 7 height 12
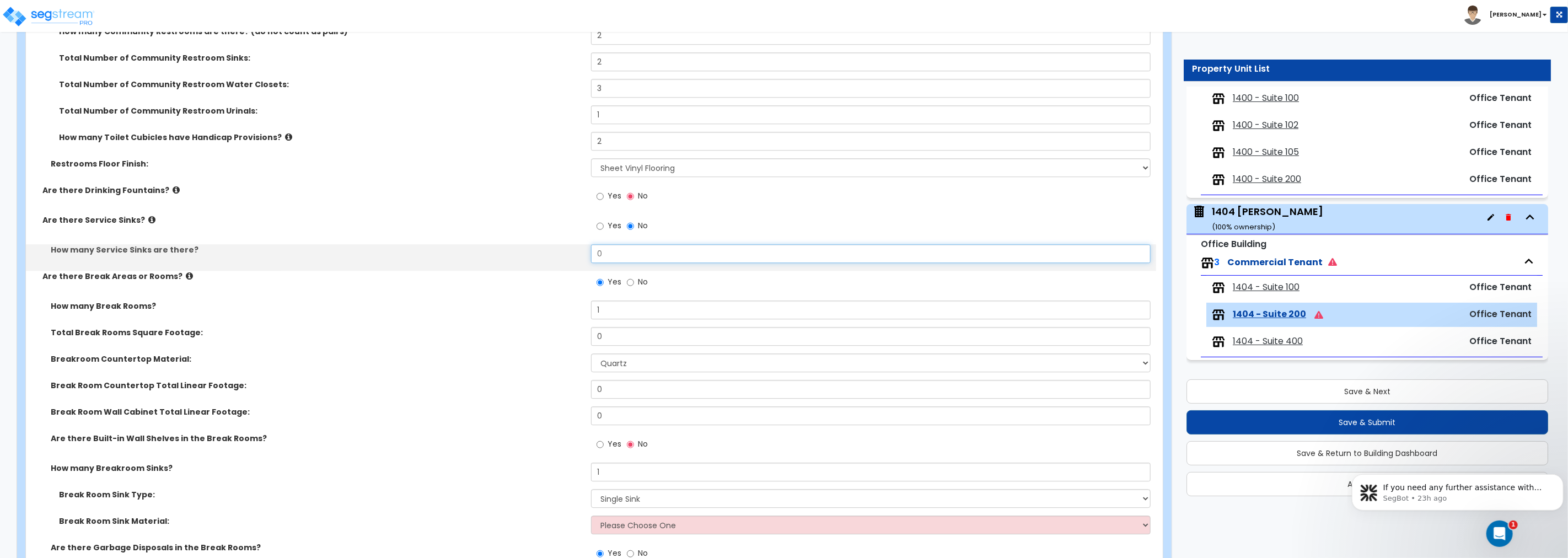
drag, startPoint x: 619, startPoint y: 246, endPoint x: 541, endPoint y: 249, distance: 78.1
click at [542, 249] on div "How many Service Sinks are there? 0" at bounding box center [590, 258] width 1130 height 27
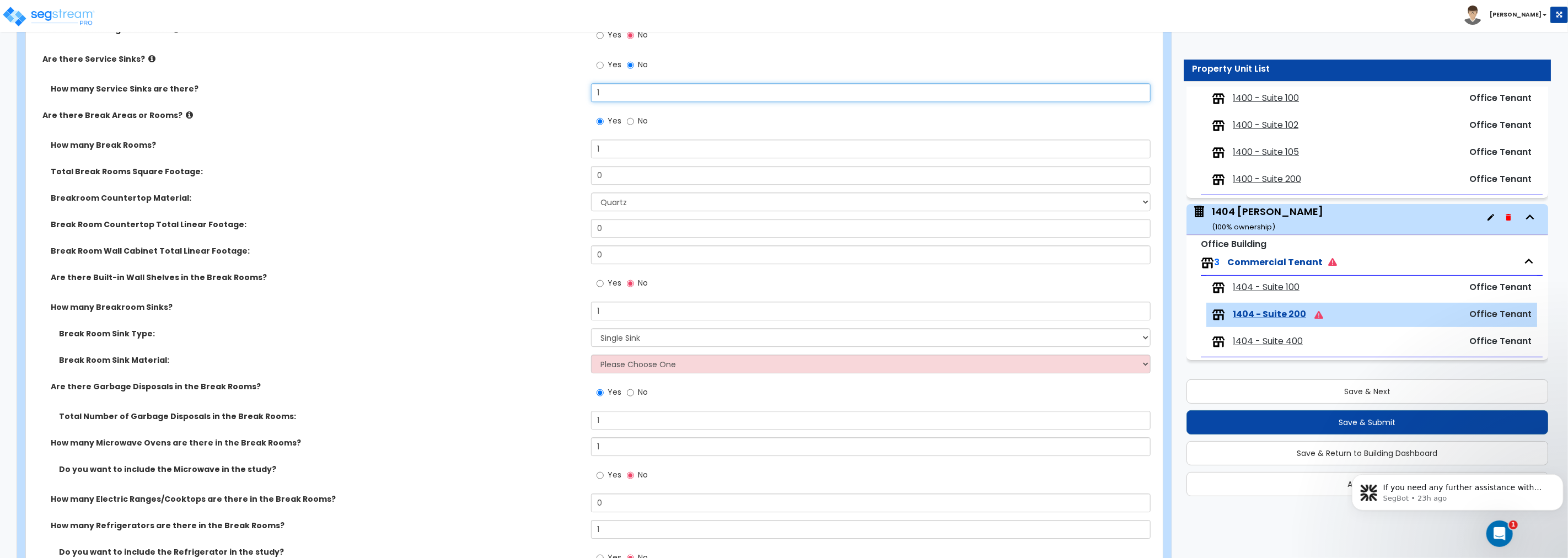
scroll to position [2635, 0]
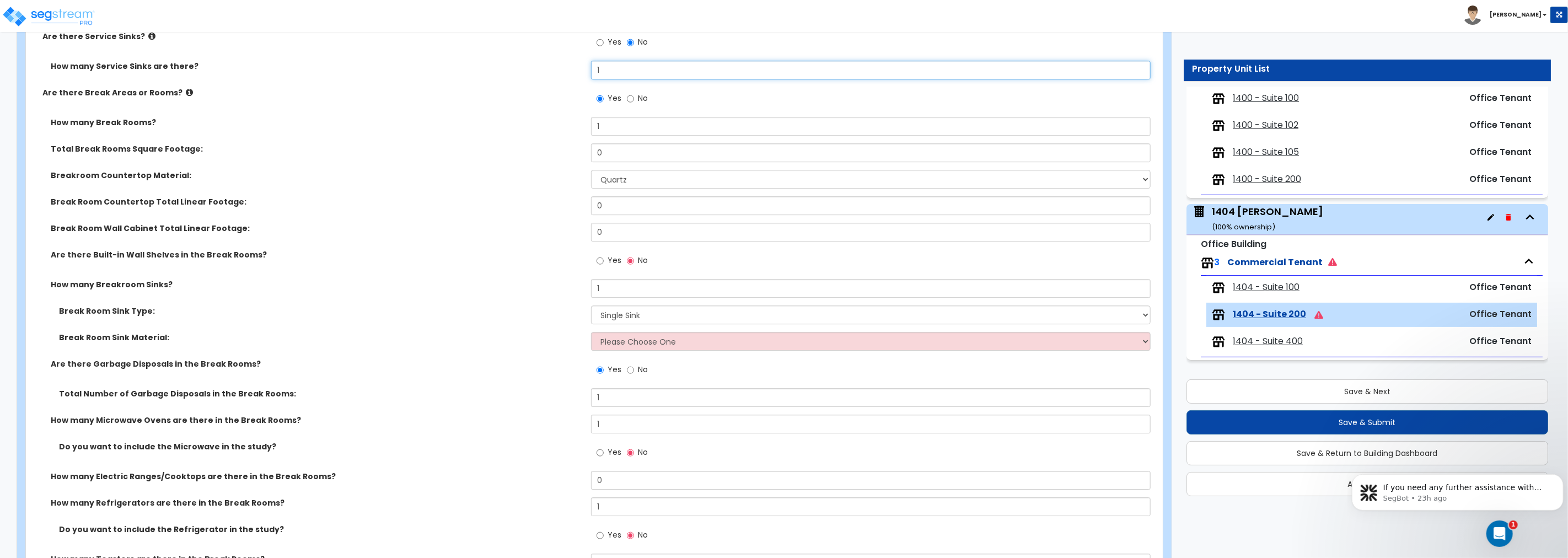
type input "1"
drag, startPoint x: 494, startPoint y: 148, endPoint x: 487, endPoint y: 148, distance: 7.0
click at [489, 148] on div "Total Break Rooms Square Footage: 0" at bounding box center [590, 156] width 1130 height 27
type input "6"
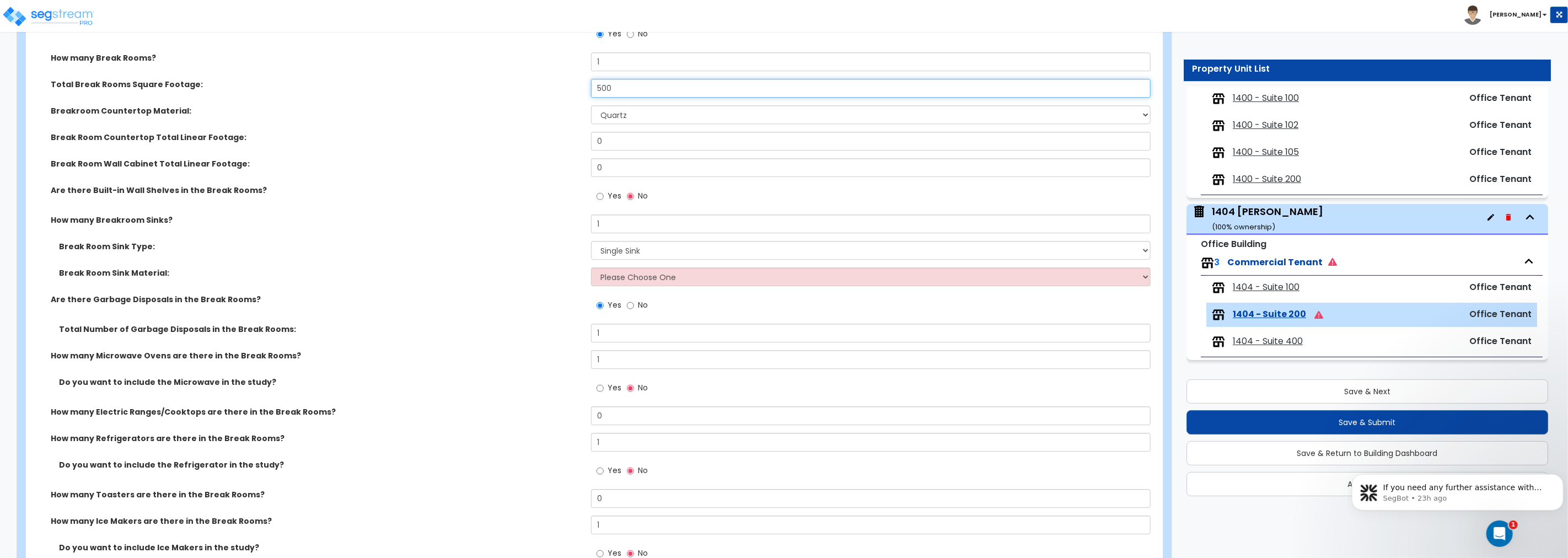
scroll to position [2738, 0]
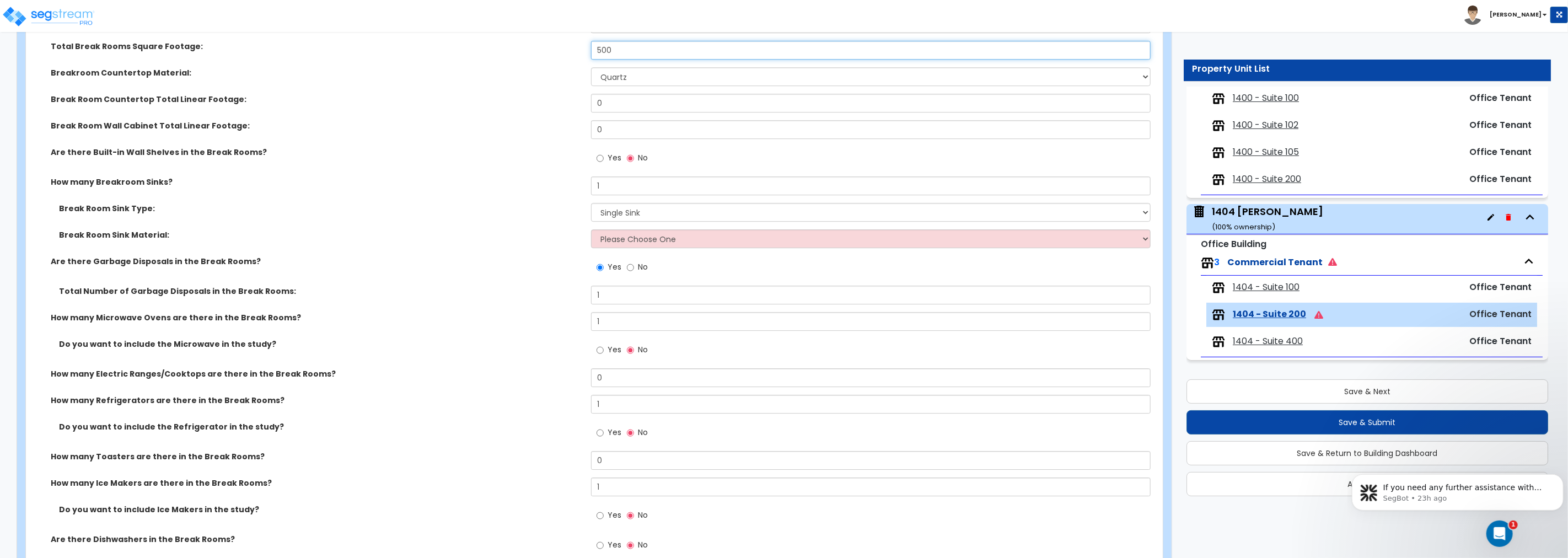
type input "500"
drag, startPoint x: 621, startPoint y: 106, endPoint x: 509, endPoint y: 92, distance: 112.9
click at [509, 92] on div "How many Break Rooms? 1 Total Break Rooms Square Footage: 500 Breakroom Counter…" at bounding box center [591, 289] width 1114 height 549
type input "6"
type input "40"
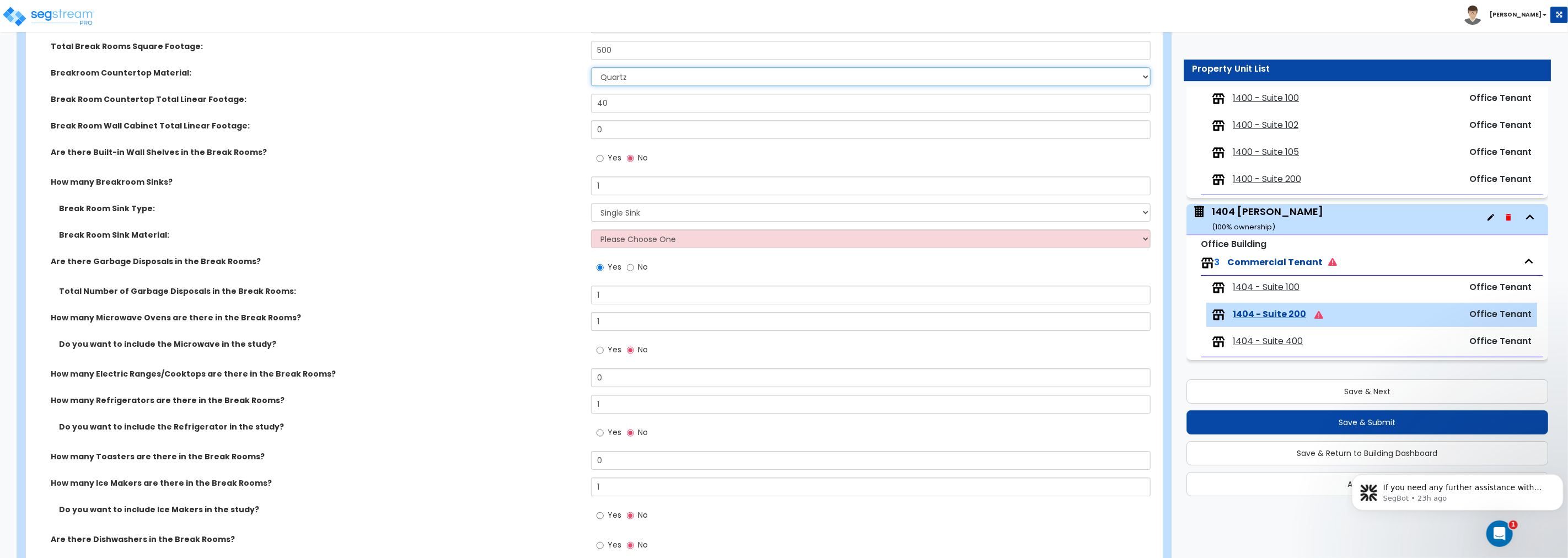
click at [639, 79] on select "None Plastic Laminate Solid Surface Stone Quartz Marble Tile Wood Stainless Ste…" at bounding box center [871, 76] width 560 height 19
select select "3"
click at [591, 67] on select "None Plastic Laminate Solid Surface Stone Quartz Marble Tile Wood Stainless Ste…" at bounding box center [871, 76] width 560 height 19
drag, startPoint x: 627, startPoint y: 100, endPoint x: 575, endPoint y: 112, distance: 53.4
click at [575, 112] on div "Break Room Countertop Total Linear Footage: 40" at bounding box center [590, 106] width 1130 height 27
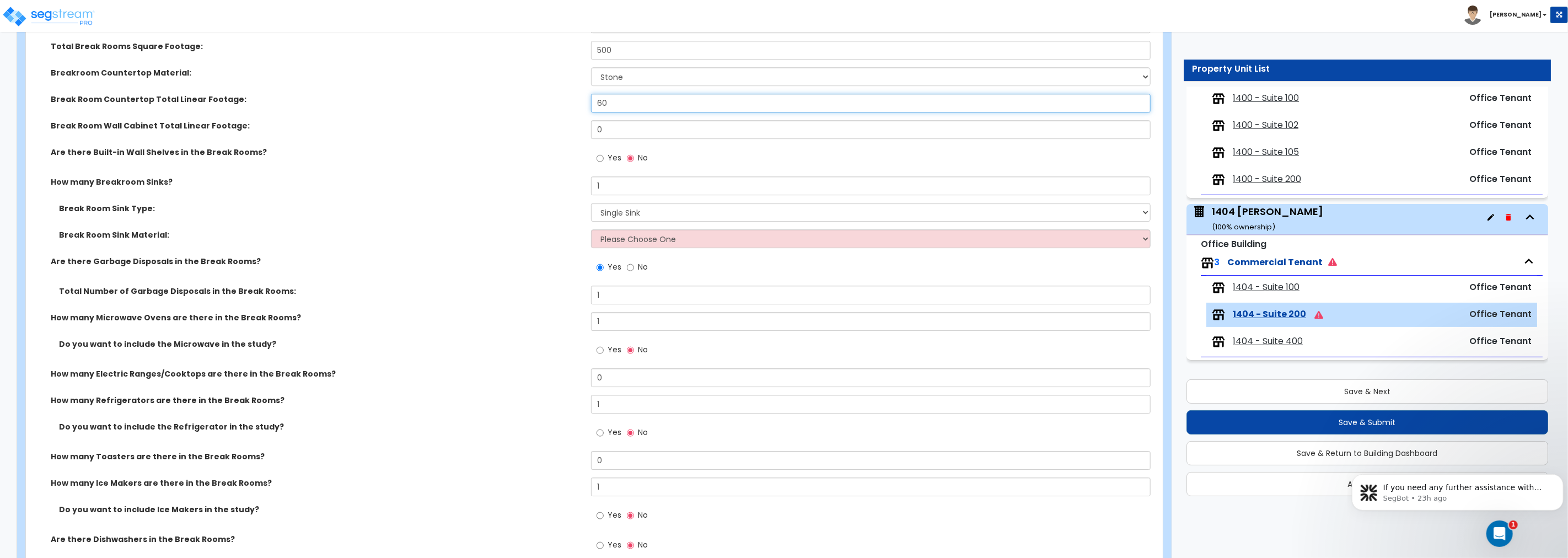
type input "60"
drag, startPoint x: 616, startPoint y: 127, endPoint x: 560, endPoint y: 119, distance: 56.6
click at [560, 120] on div "Break Room Wall Cabinet Total Linear Footage: 0" at bounding box center [590, 133] width 1130 height 27
type input "40"
click at [599, 158] on input "Yes" at bounding box center [600, 158] width 7 height 12
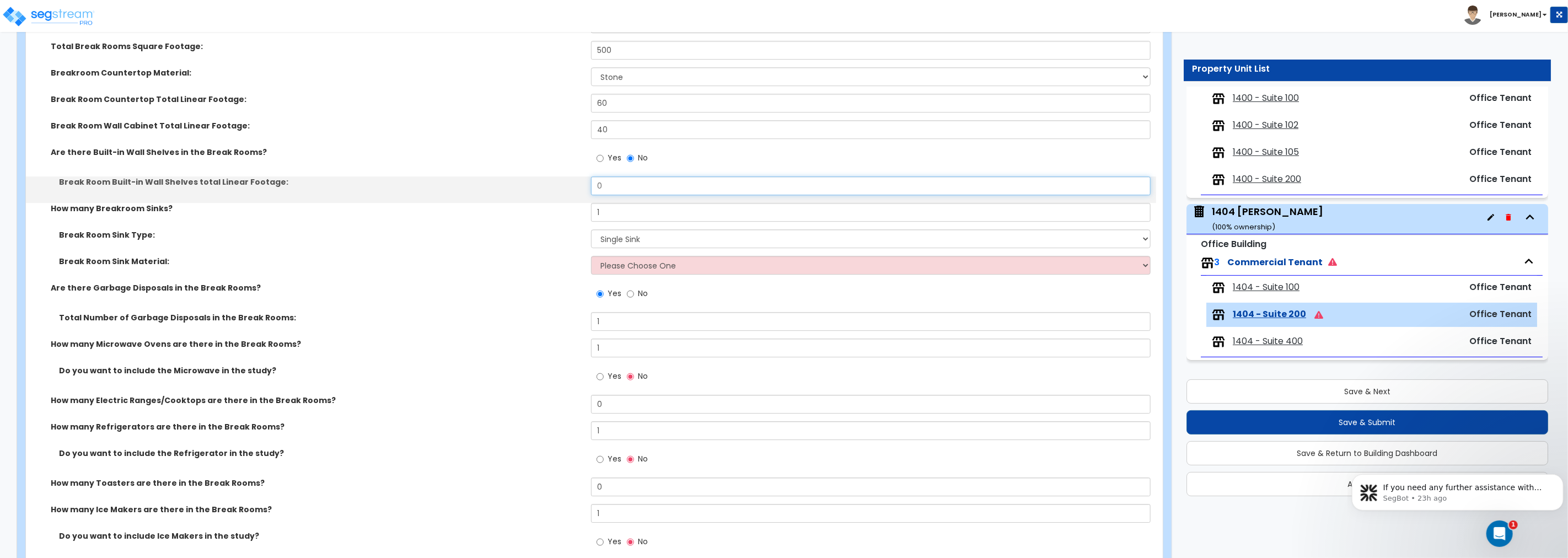
drag, startPoint x: 568, startPoint y: 175, endPoint x: 557, endPoint y: 173, distance: 11.2
click at [559, 173] on div "How many Break Rooms? 1 Total Break Rooms Square Footage: 500 Breakroom Counter…" at bounding box center [591, 302] width 1114 height 576
drag, startPoint x: 593, startPoint y: 188, endPoint x: 554, endPoint y: 186, distance: 39.1
click at [555, 186] on div "Break Room Built-in Wall Shelves total Linear Footage: 20" at bounding box center [590, 190] width 1130 height 27
type input "15"
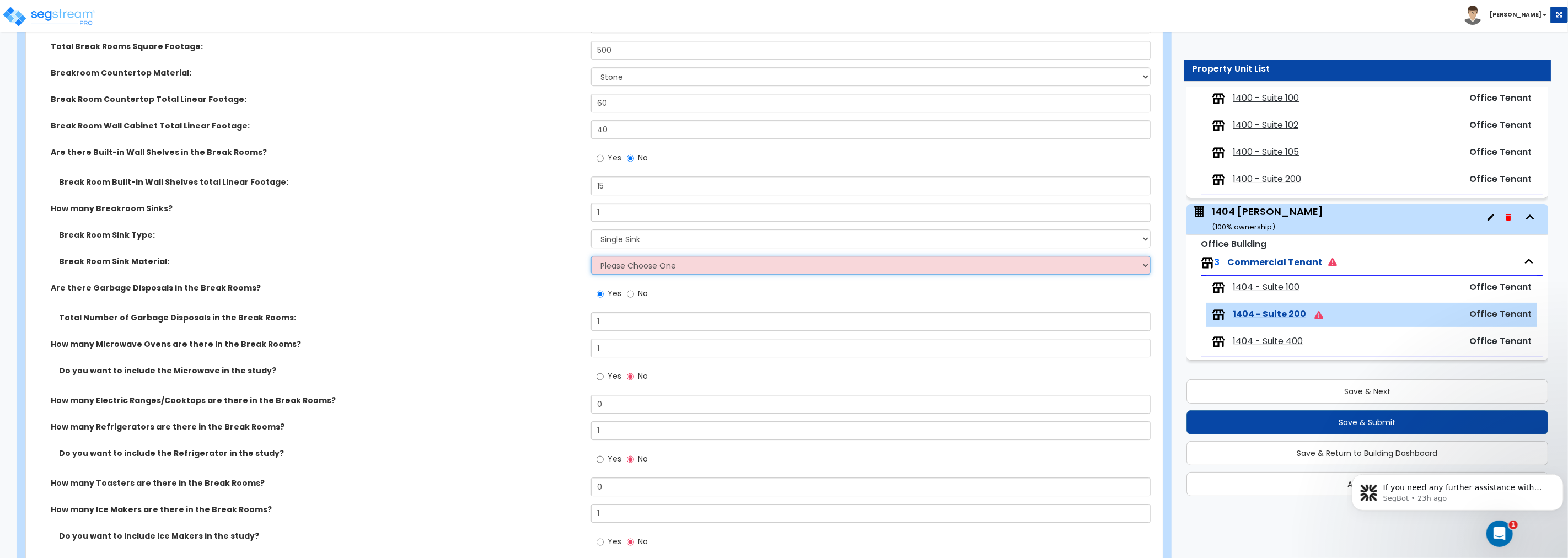
click at [611, 262] on select "Please Choose One Stainless Steel Porcelain Enamel Cast Iron" at bounding box center [871, 265] width 560 height 19
select select "1"
click at [591, 256] on select "Please Choose One Stainless Steel Porcelain Enamel Cast Iron" at bounding box center [871, 265] width 560 height 19
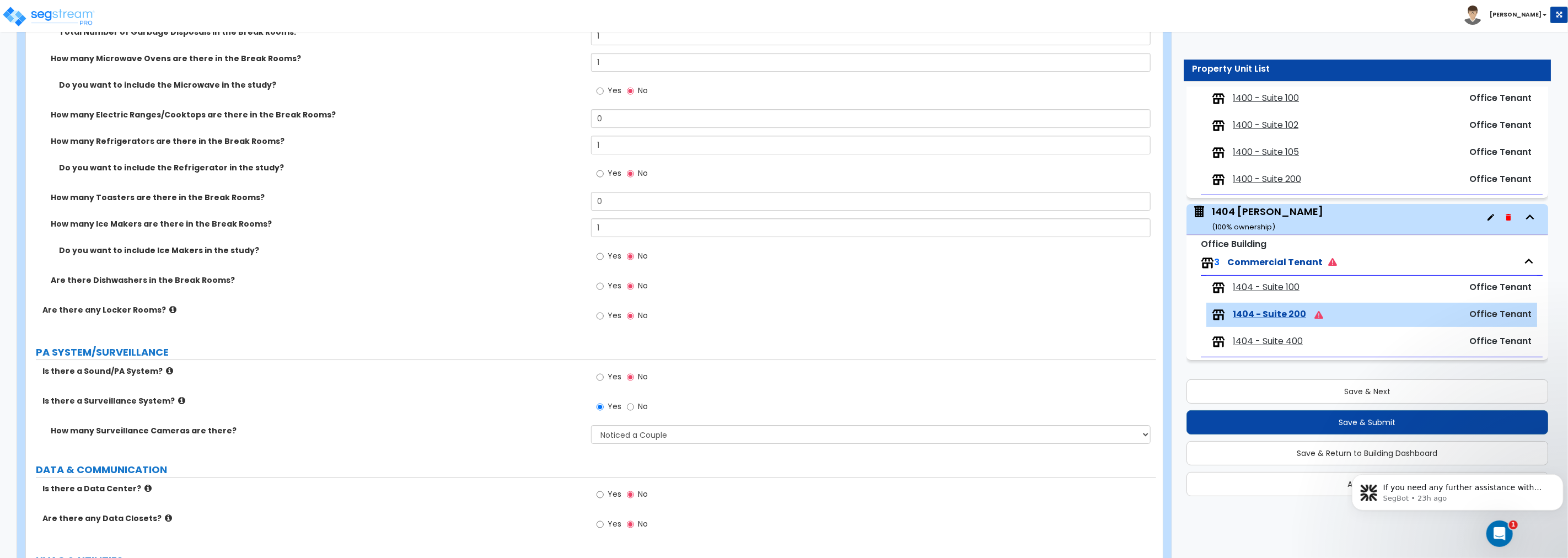
scroll to position [3167, 0]
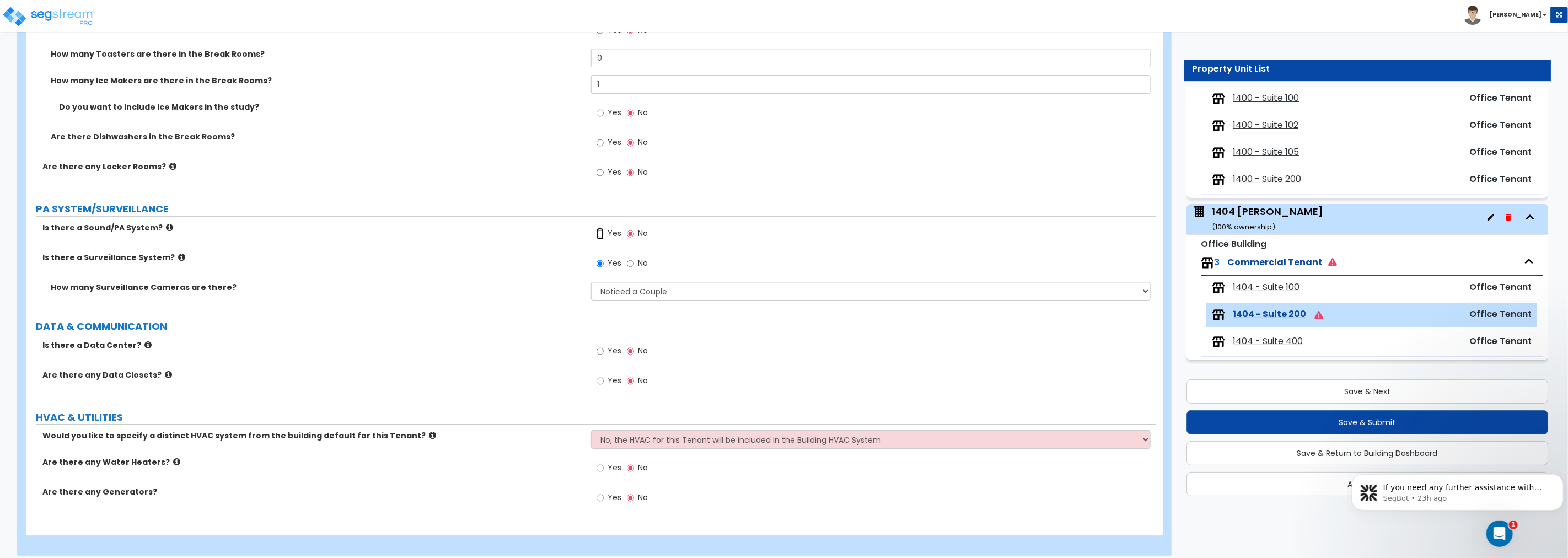
click at [599, 234] on input "Yes" at bounding box center [600, 234] width 7 height 12
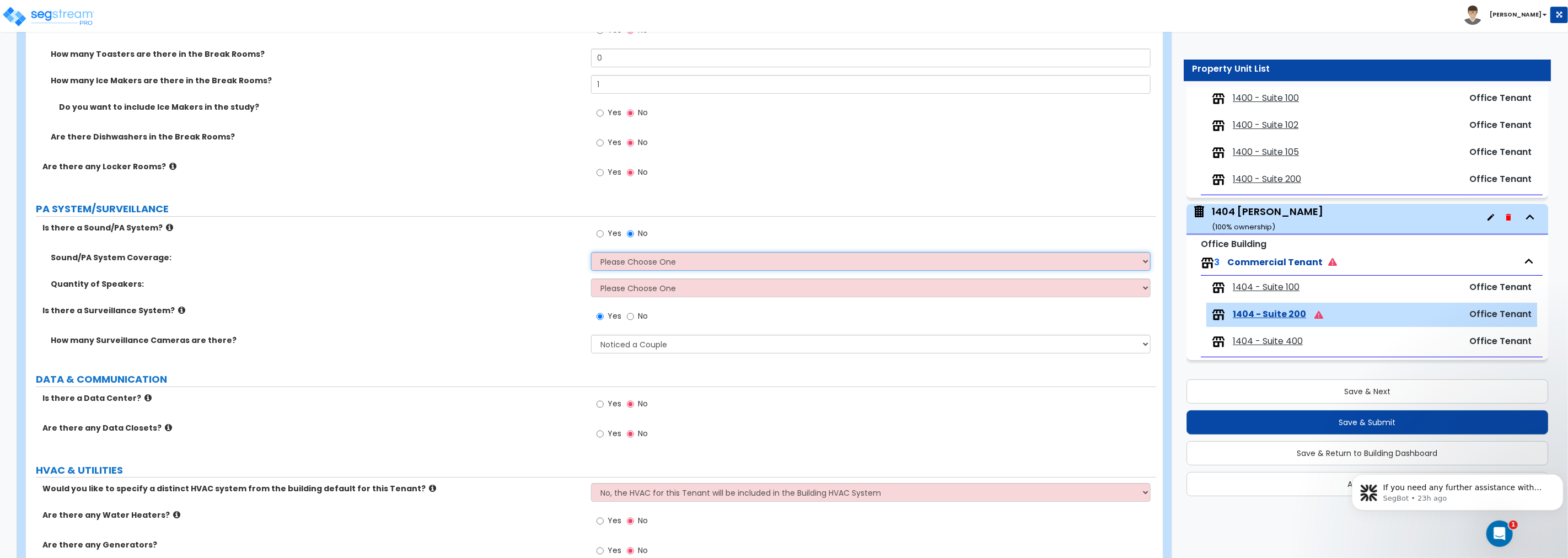
click at [643, 264] on select "Please Choose One All Areas Enter Percent Coverage" at bounding box center [871, 262] width 560 height 19
select select "1"
click at [591, 252] on select "Please Choose One All Areas Enter Percent Coverage" at bounding box center [871, 262] width 560 height 19
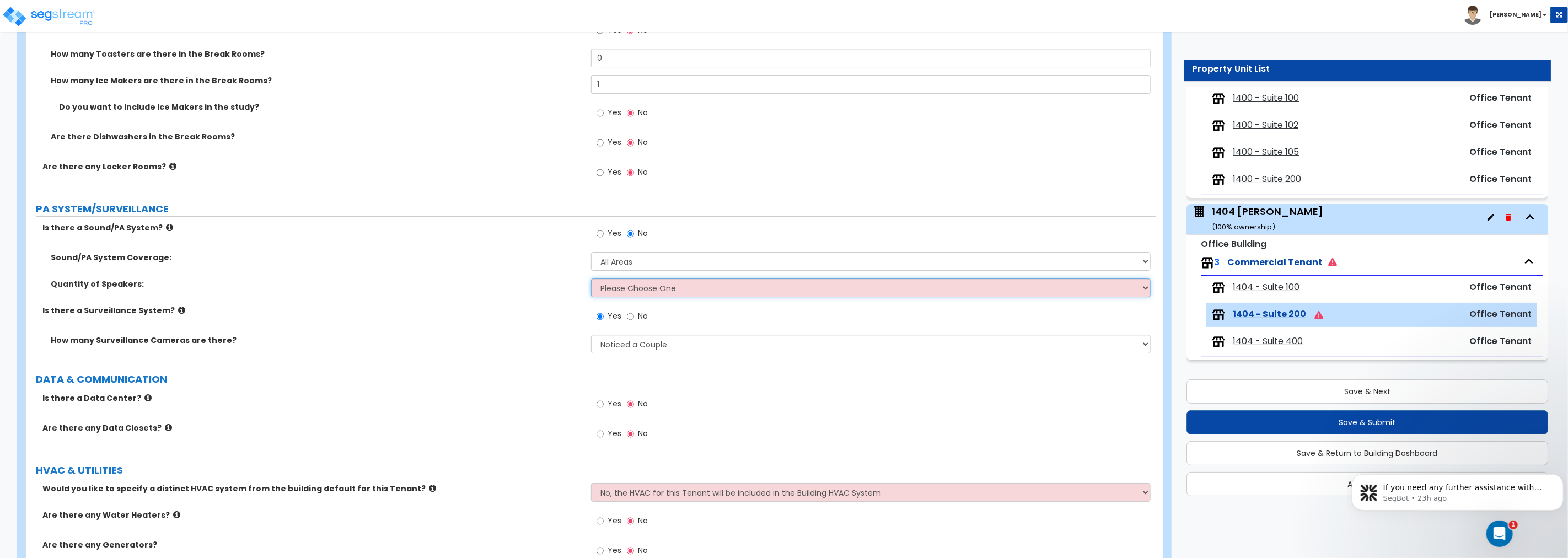
click at [639, 289] on select "Please Choose One Enter Number of Speakers Please Estimate for me" at bounding box center [871, 288] width 560 height 19
select select "2"
click at [591, 278] on select "Please Choose One Enter Number of Speakers Please Estimate for me" at bounding box center [871, 288] width 560 height 19
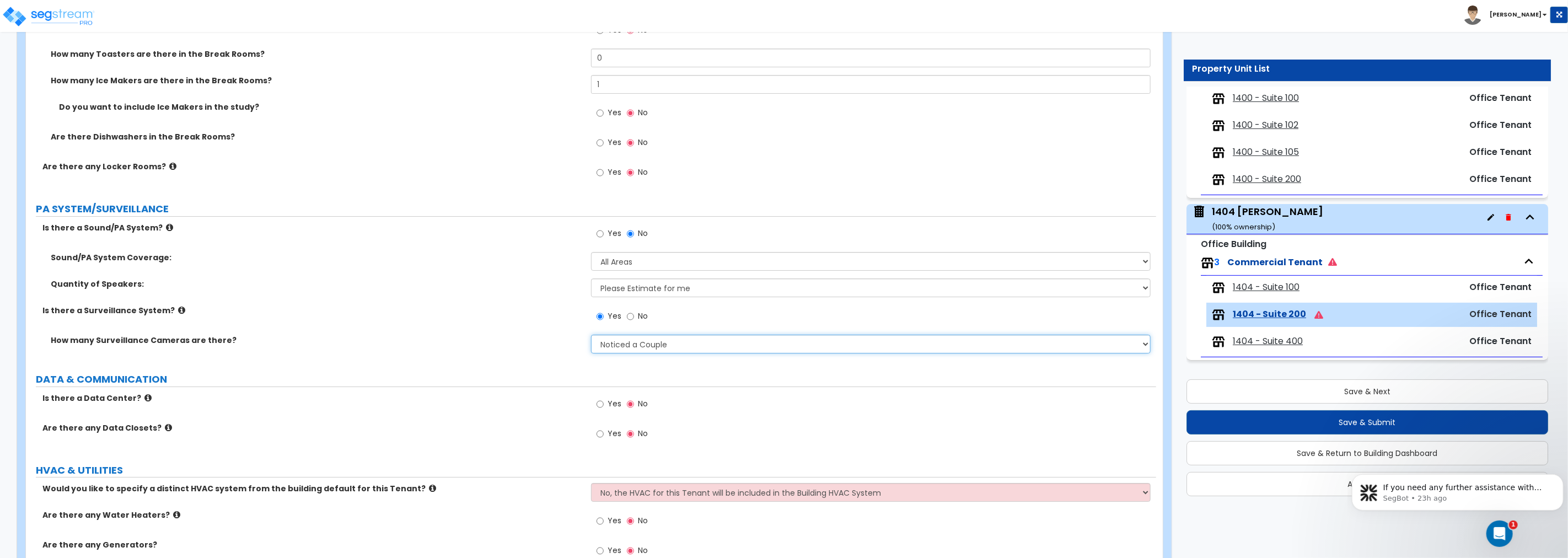
click at [626, 345] on select "Please Choose an Approximation Barely Noticed Any Noticed a Couple Frequently S…" at bounding box center [871, 344] width 560 height 19
select select "3"
click at [591, 335] on select "Please Choose an Approximation Barely Noticed Any Noticed a Couple Frequently S…" at bounding box center [871, 344] width 560 height 19
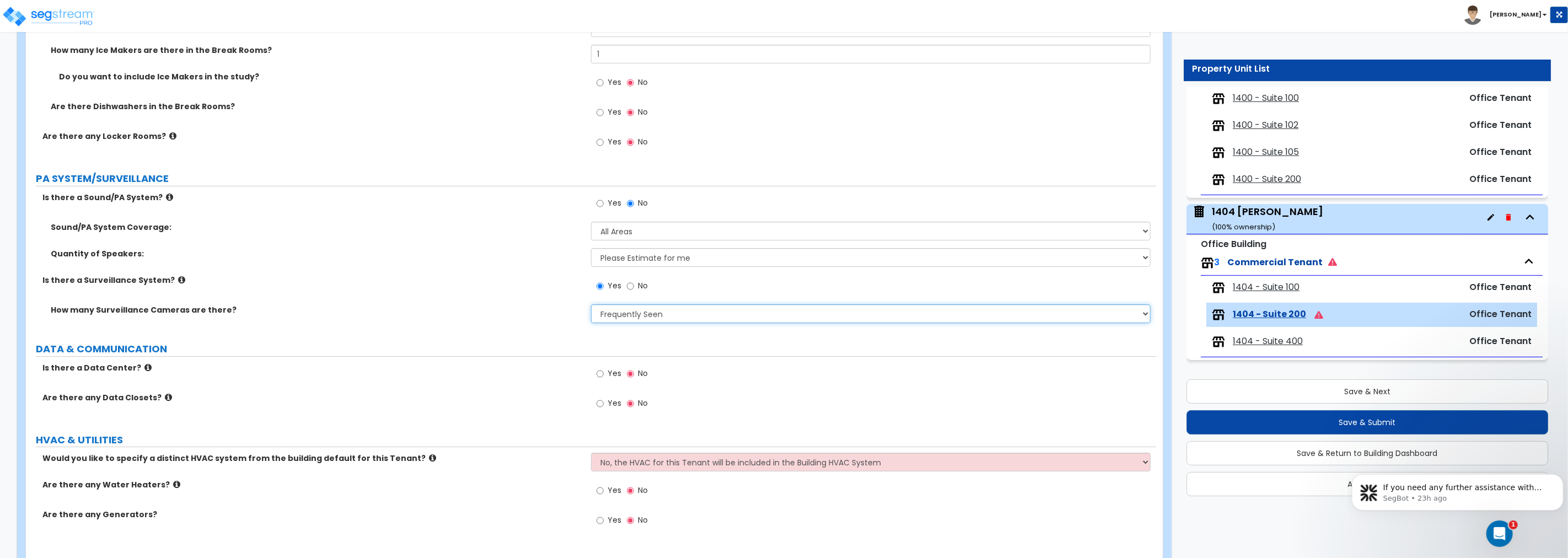
scroll to position [3227, 0]
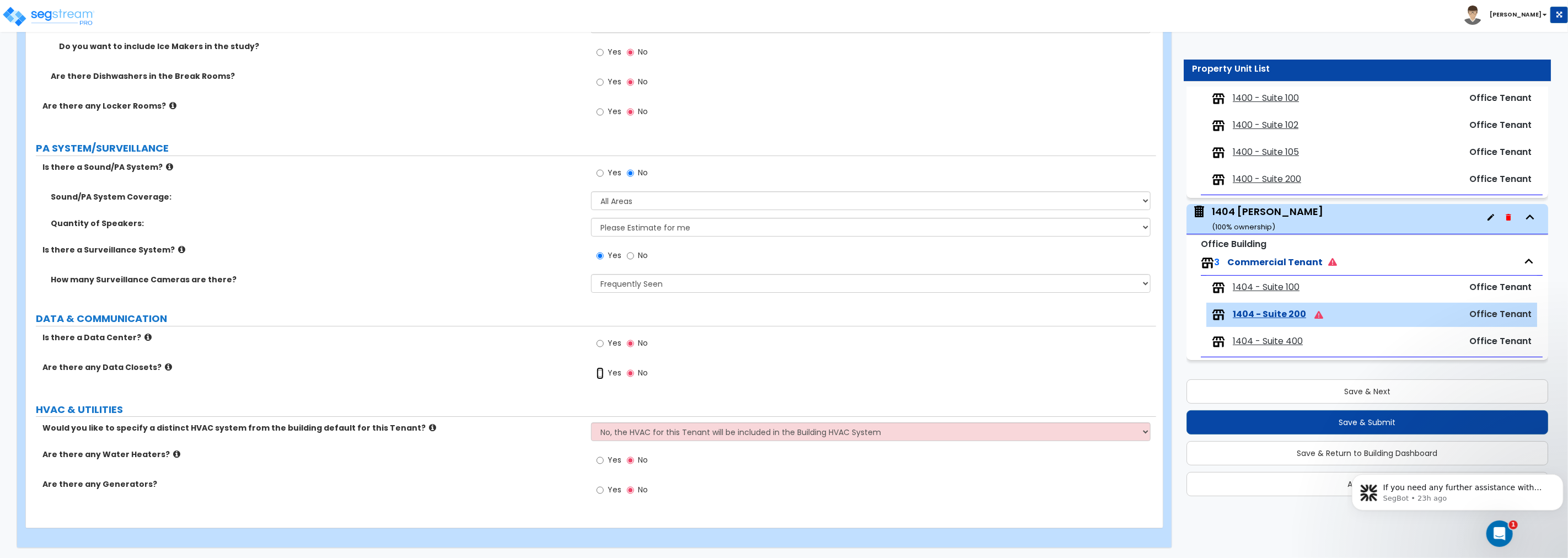
drag, startPoint x: 598, startPoint y: 373, endPoint x: 582, endPoint y: 367, distance: 17.1
click at [598, 372] on input "Yes" at bounding box center [600, 373] width 7 height 12
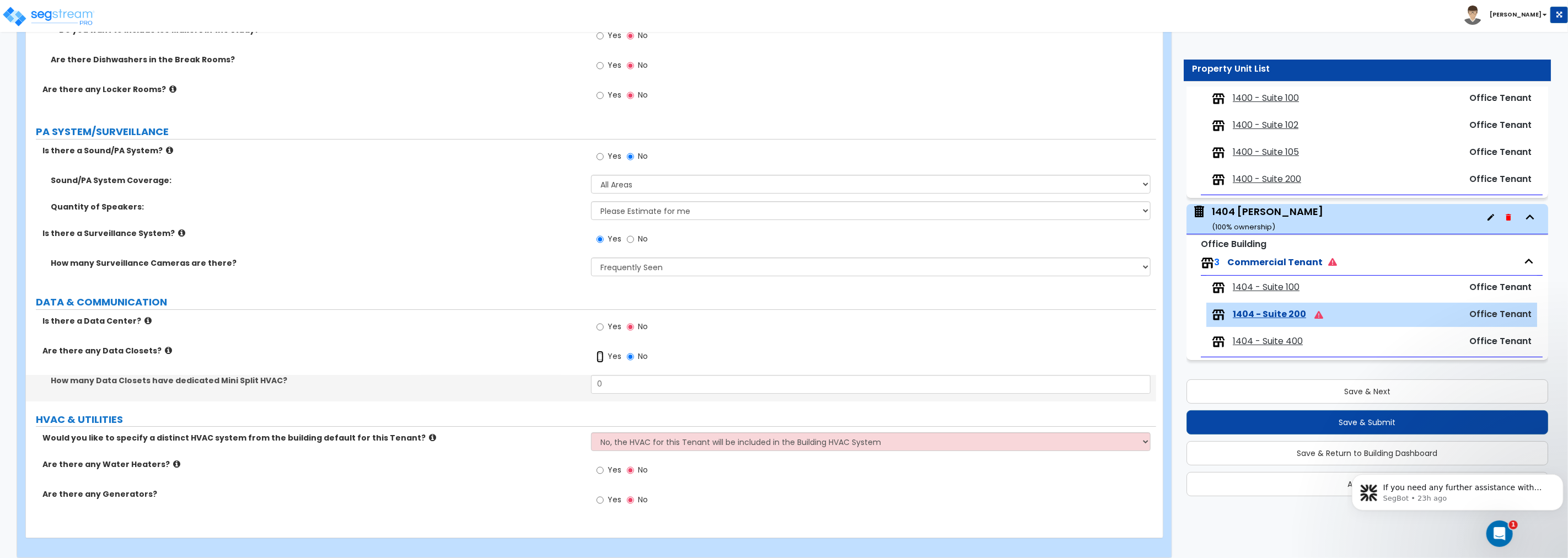
scroll to position [3253, 0]
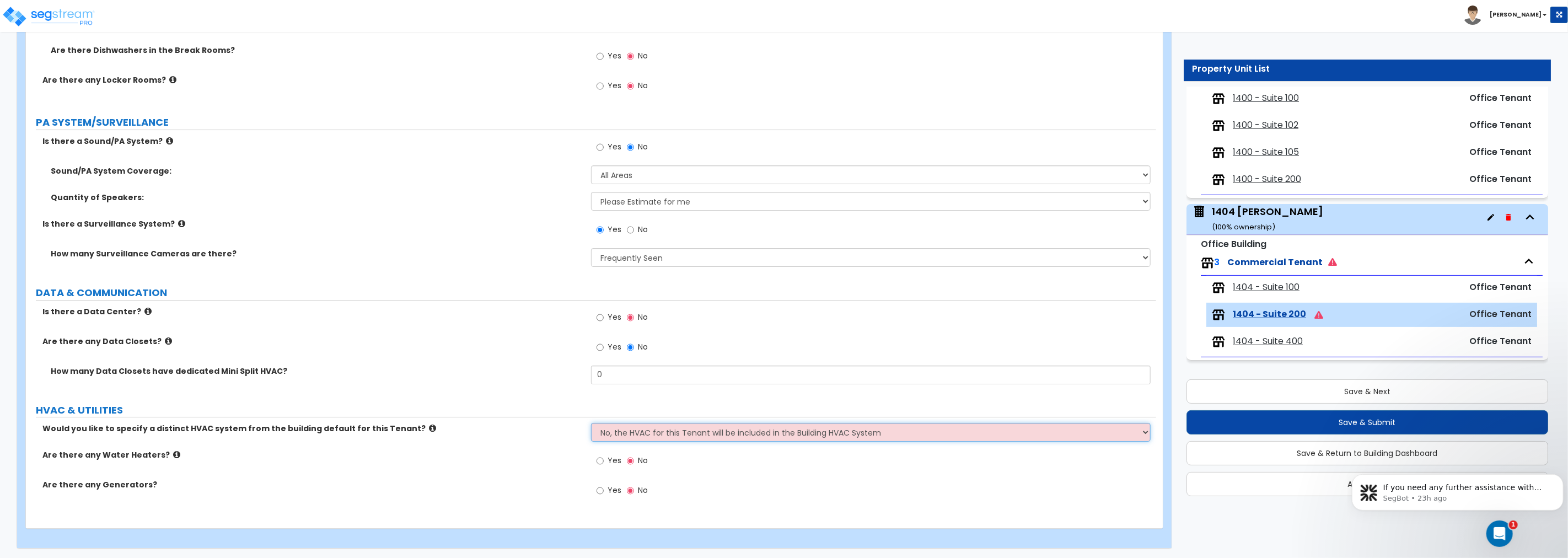
click at [677, 429] on select "No, the HVAC for this Tenant will be included in the Building HVAC System Yes, …" at bounding box center [871, 433] width 560 height 19
select select "1"
click at [591, 423] on select "No, the HVAC for this Tenant will be included in the Building HVAC System Yes, …" at bounding box center [871, 433] width 560 height 19
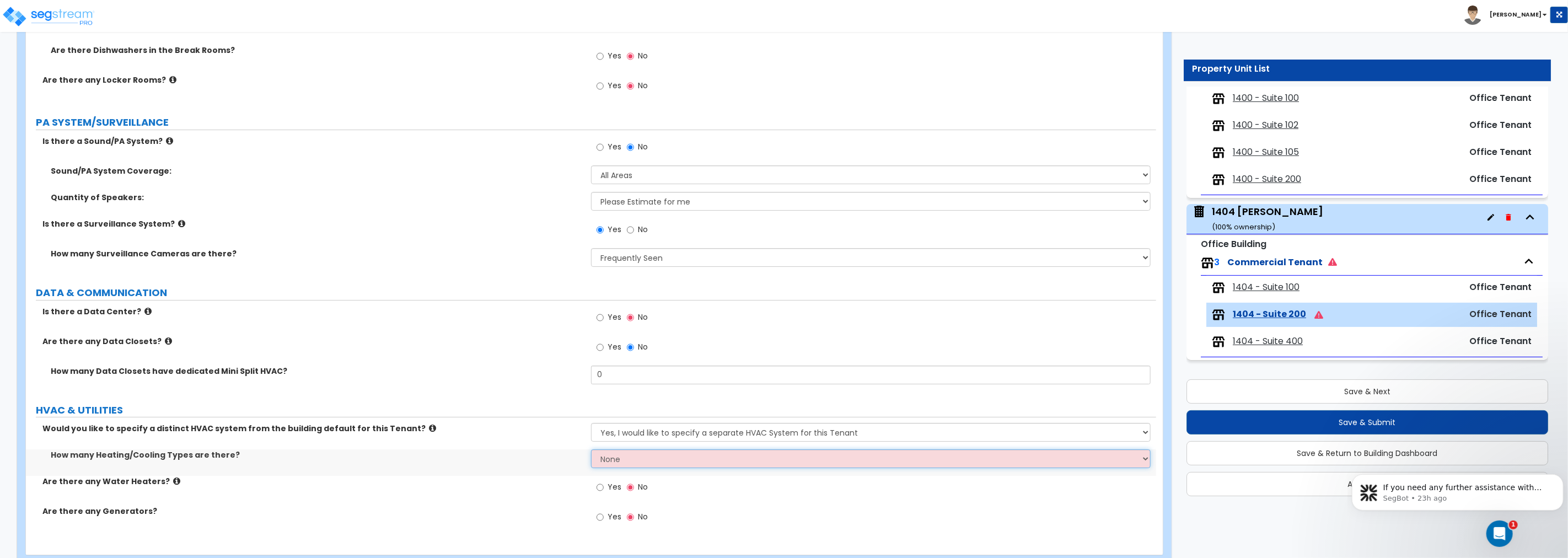
click at [654, 453] on select "None 1 2 3" at bounding box center [871, 459] width 560 height 19
select select "1"
click at [591, 450] on select "None 1 2 3" at bounding box center [871, 459] width 560 height 19
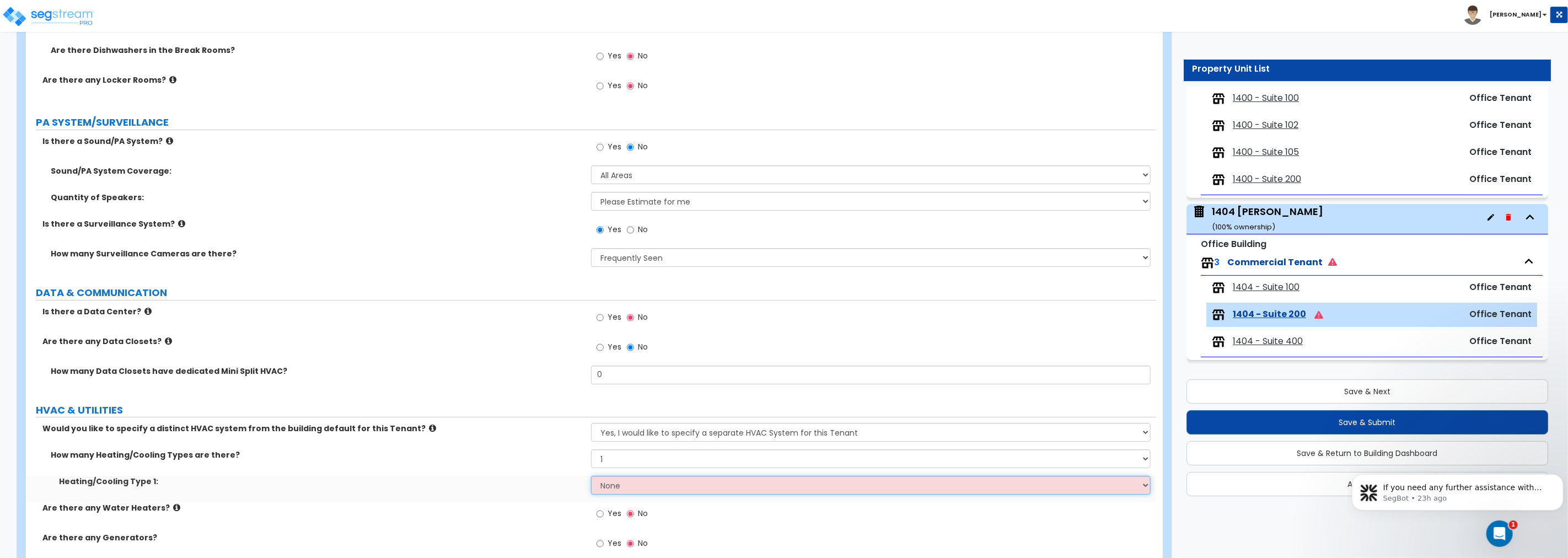
click at [664, 487] on select "None Heat Only Centralized Heating & Cooling Thru Wall Air Conditioners Mini Sp…" at bounding box center [871, 485] width 560 height 19
select select "2"
click at [591, 476] on select "None Heat Only Centralized Heating & Cooling Thru Wall Air Conditioners Mini Sp…" at bounding box center [871, 485] width 560 height 19
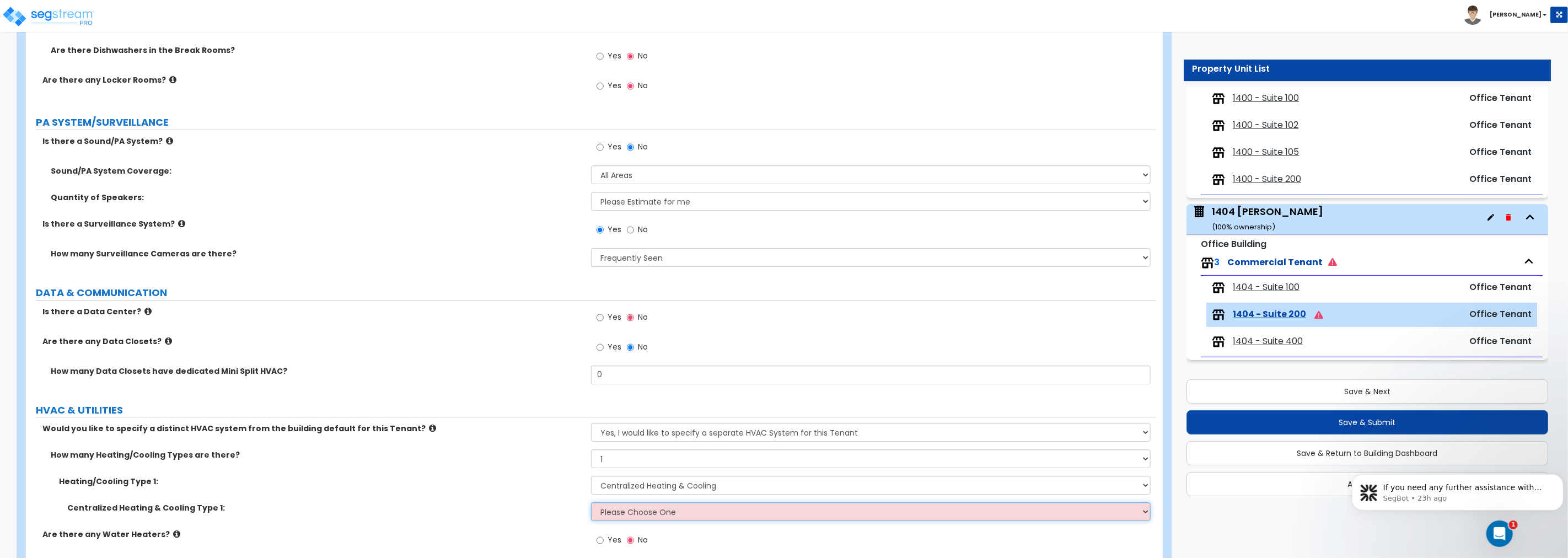
click at [684, 512] on select "Please Choose One Rooftop Unit Furnace-Condenser Forced Air Split Heating/Cooli…" at bounding box center [871, 512] width 560 height 19
select select "1"
click at [591, 502] on select "Please Choose One Rooftop Unit Furnace-Condenser Forced Air Split Heating/Cooli…" at bounding box center [871, 512] width 560 height 19
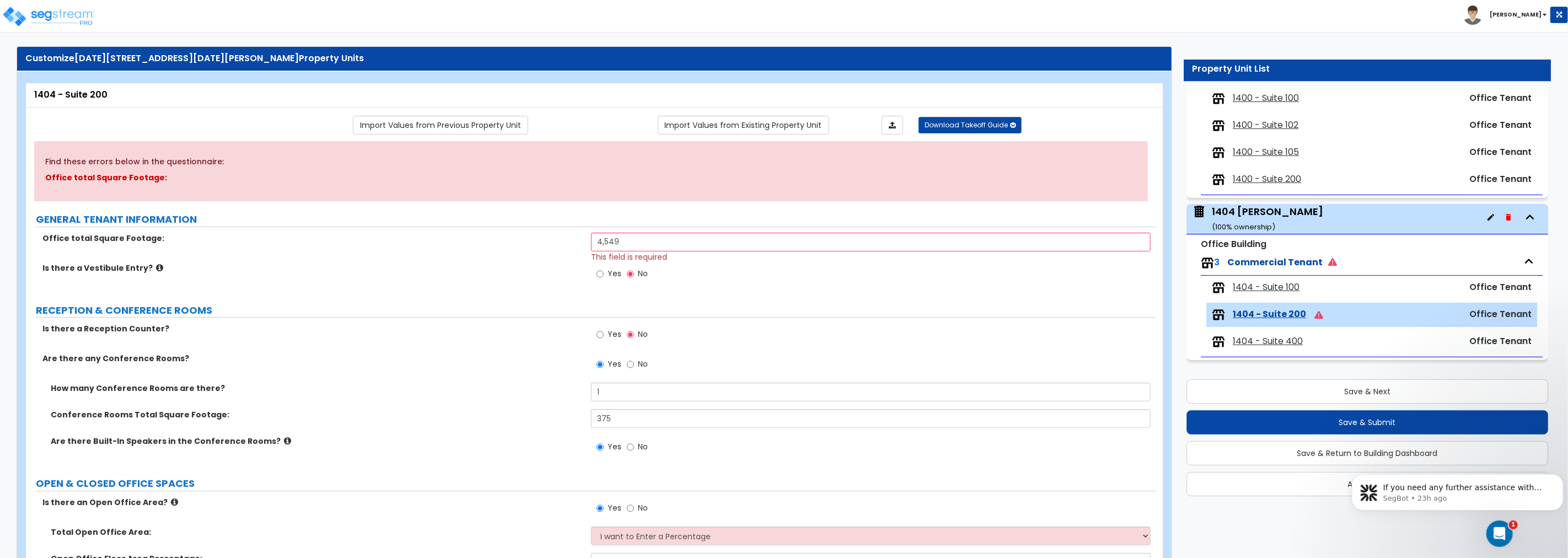
scroll to position [0, 0]
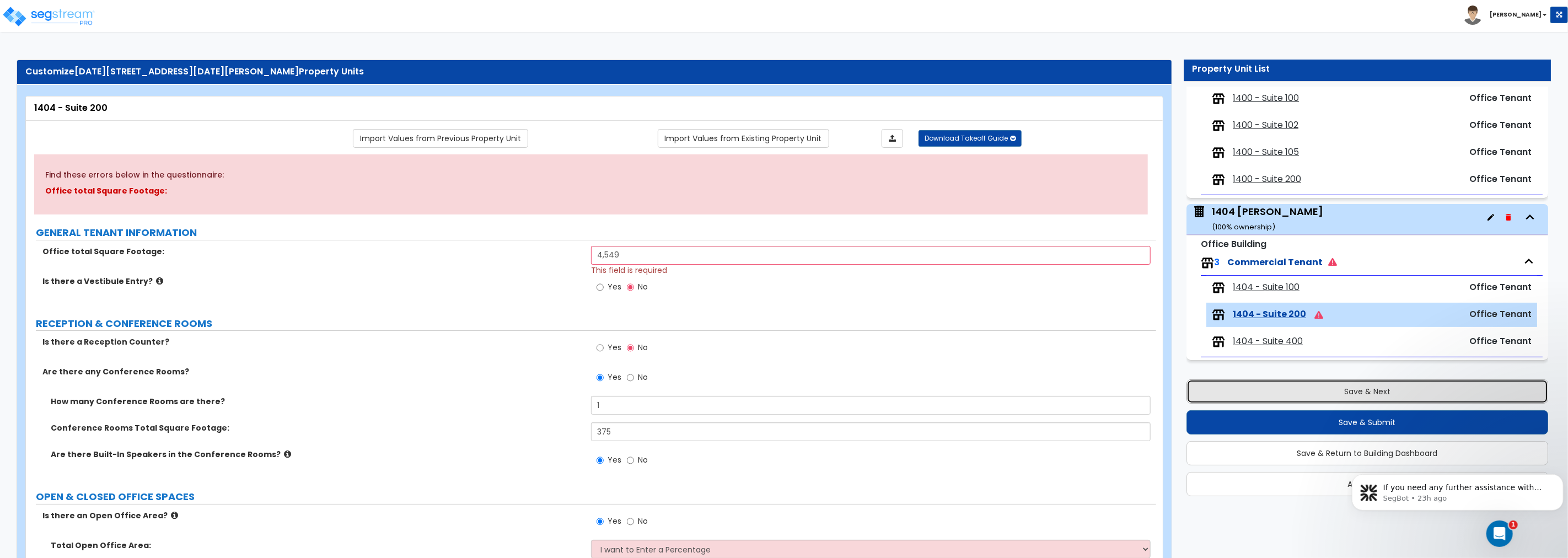
click at [1372, 394] on button "Save & Next" at bounding box center [1367, 391] width 361 height 24
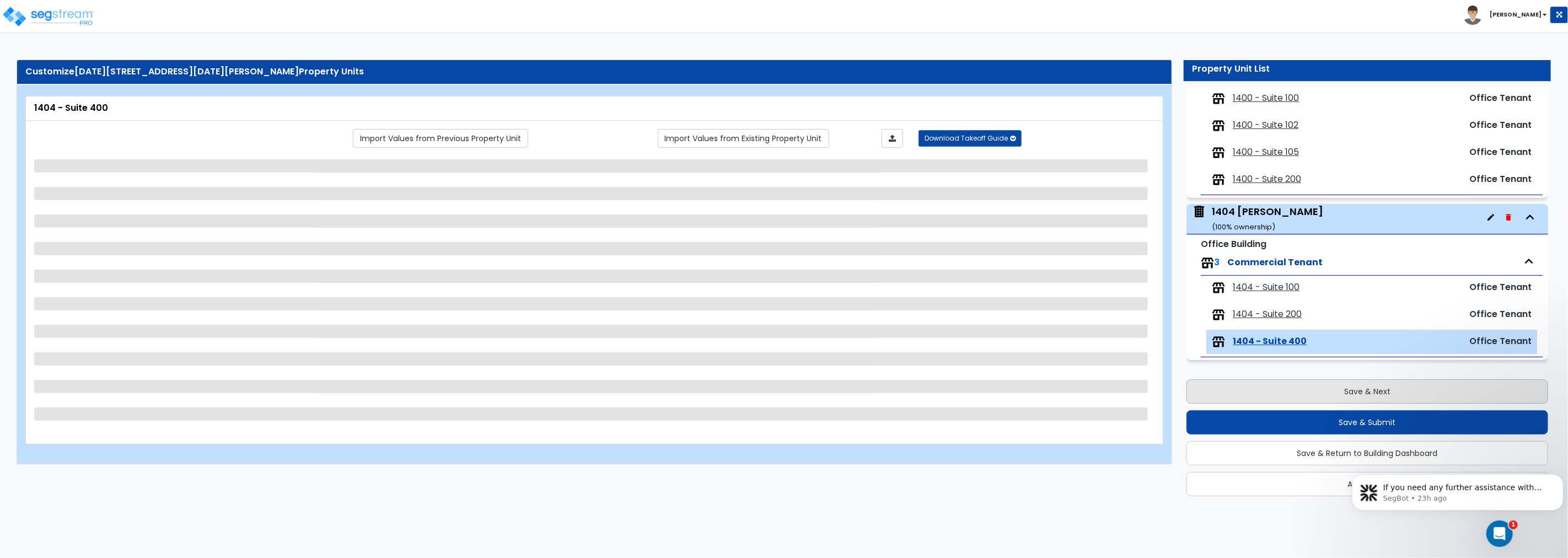
select select "2"
select select "8"
select select "7"
select select "2"
select select "3"
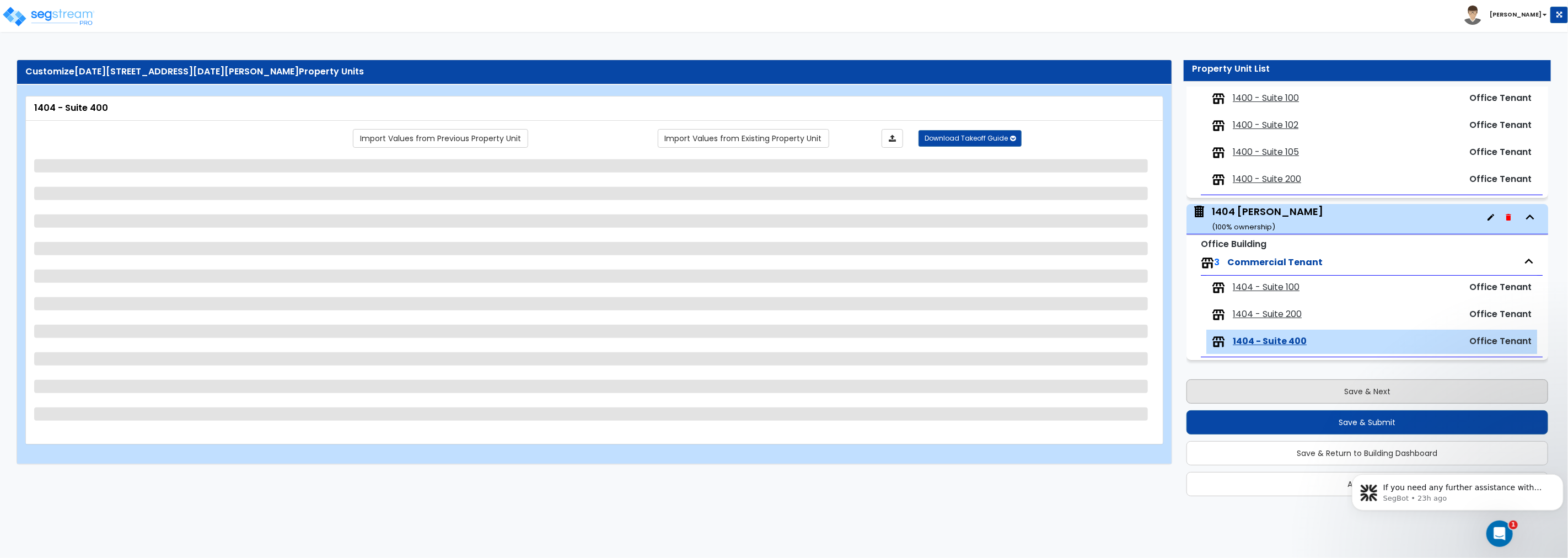
select select "1"
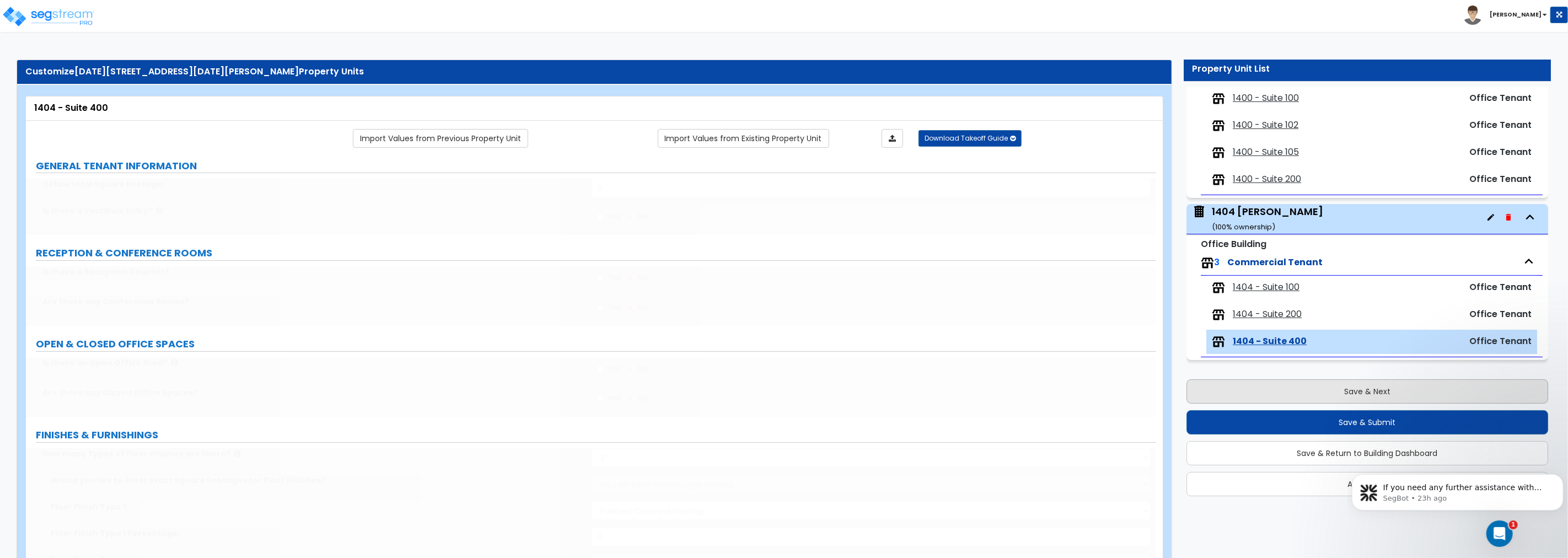
type input "1"
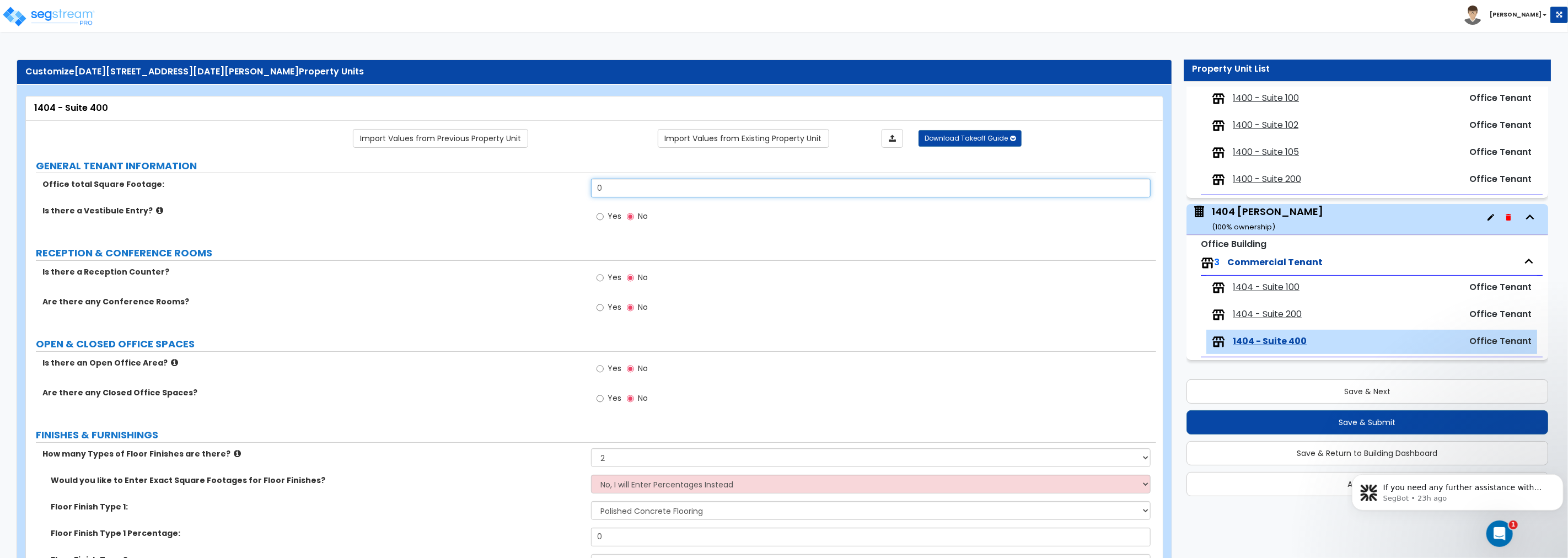
click at [653, 188] on input "0" at bounding box center [871, 188] width 560 height 19
type input "7,225"
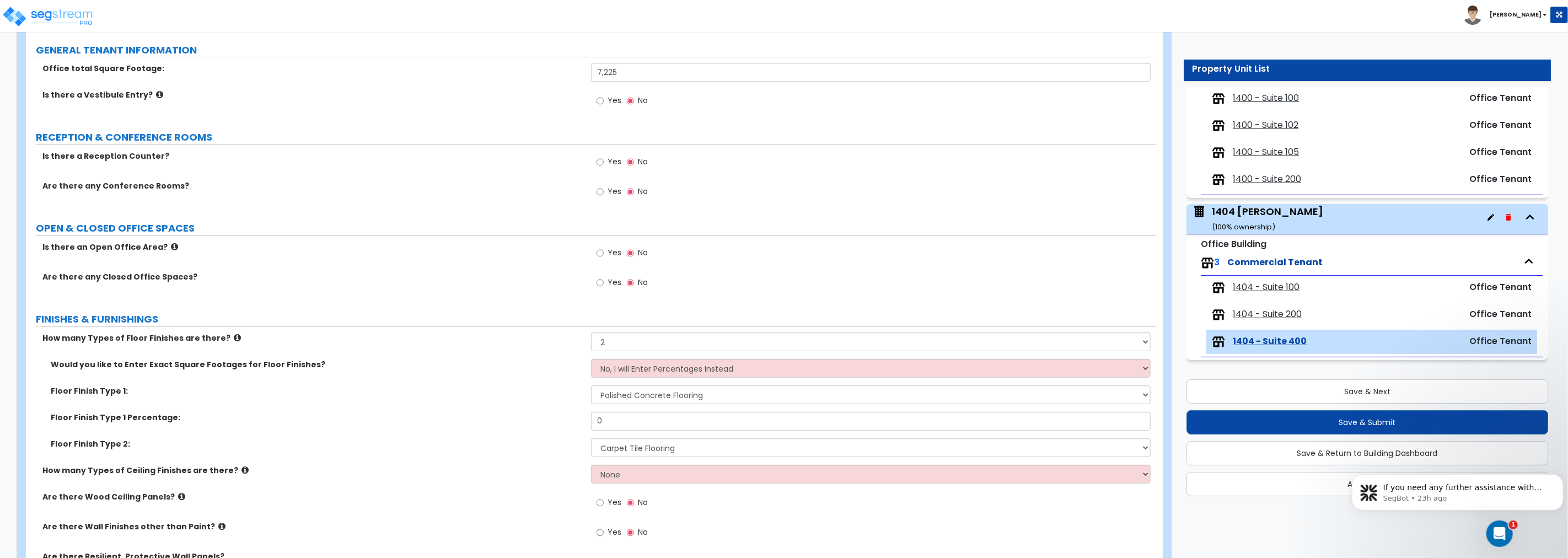
scroll to position [123, 0]
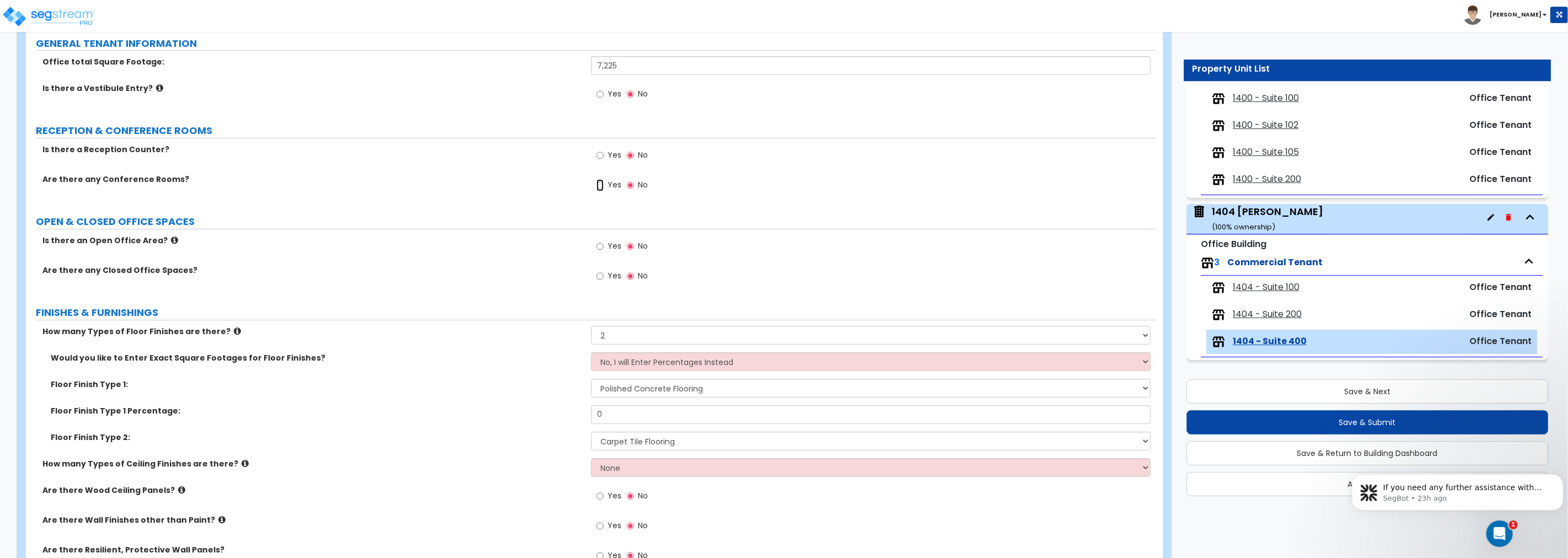
click at [601, 187] on input "Yes" at bounding box center [600, 185] width 7 height 12
radio input "true"
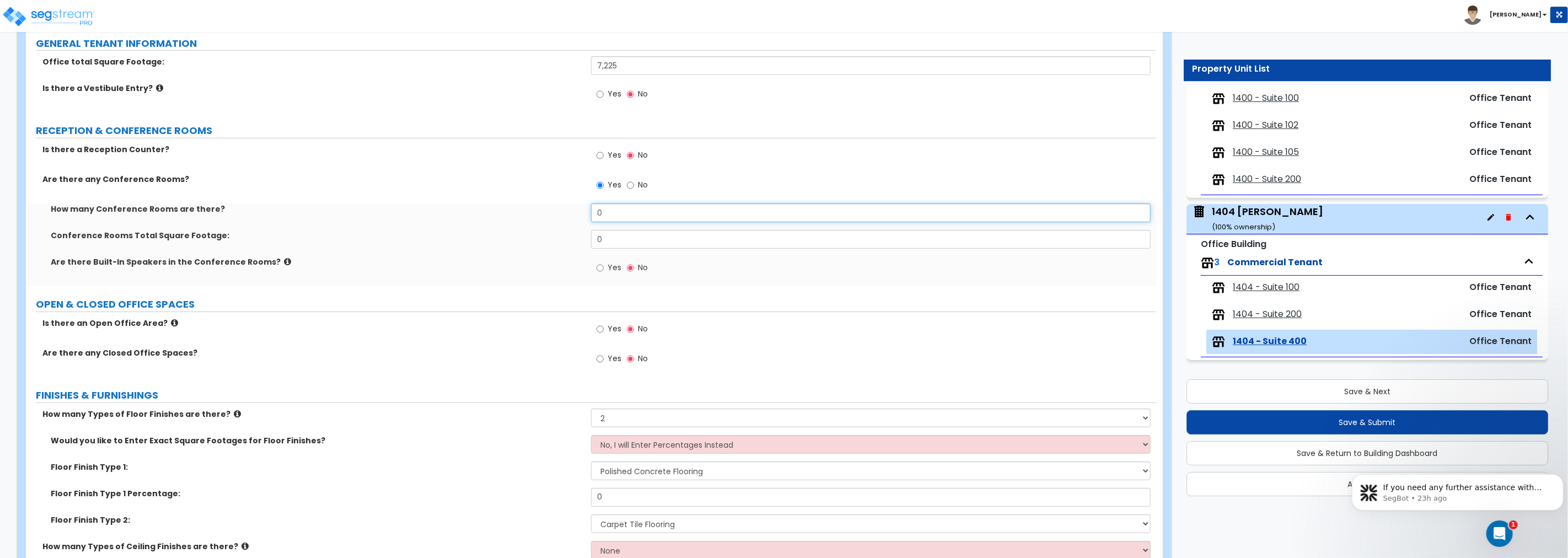
drag, startPoint x: 599, startPoint y: 216, endPoint x: 516, endPoint y: 215, distance: 83.0
click at [516, 215] on div "How many Conference Rooms are there? 0" at bounding box center [590, 216] width 1130 height 27
type input "4"
drag, startPoint x: 525, startPoint y: 224, endPoint x: 500, endPoint y: 226, distance: 25.1
click at [503, 226] on div "How many Conference Rooms are there? 4 Conference Rooms Total Square Footage: 0…" at bounding box center [591, 245] width 1114 height 82
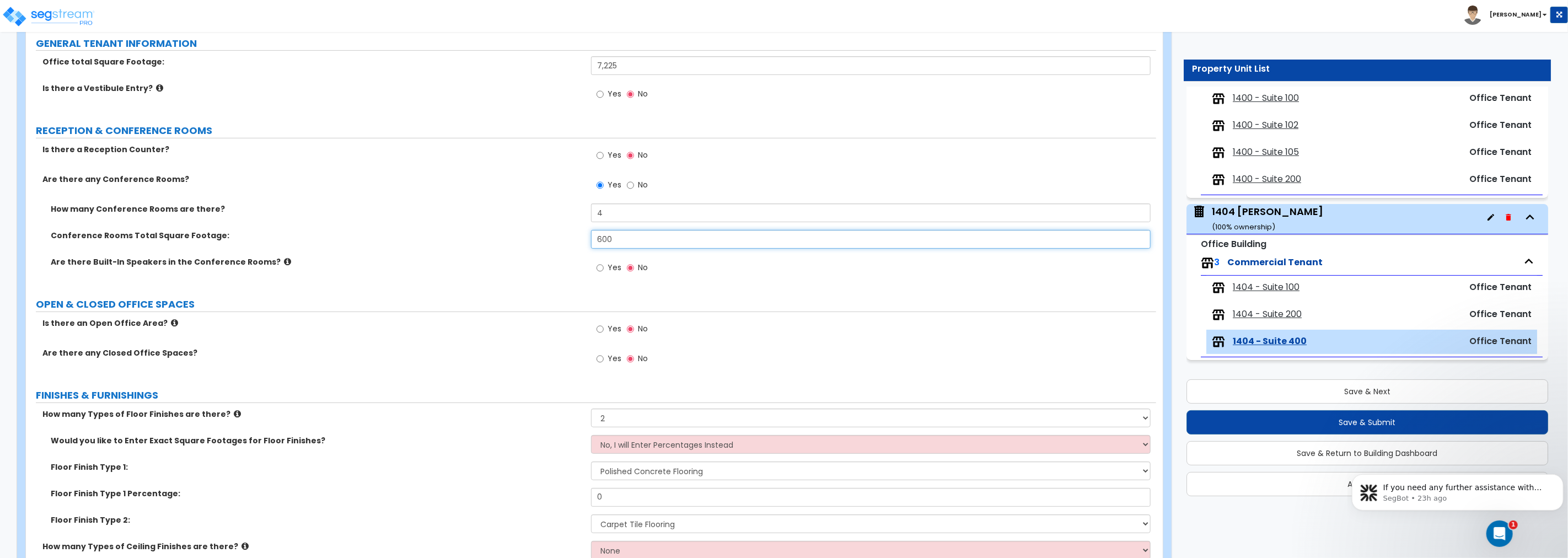
type input "600"
click at [599, 268] on input "Yes" at bounding box center [600, 268] width 7 height 12
radio input "true"
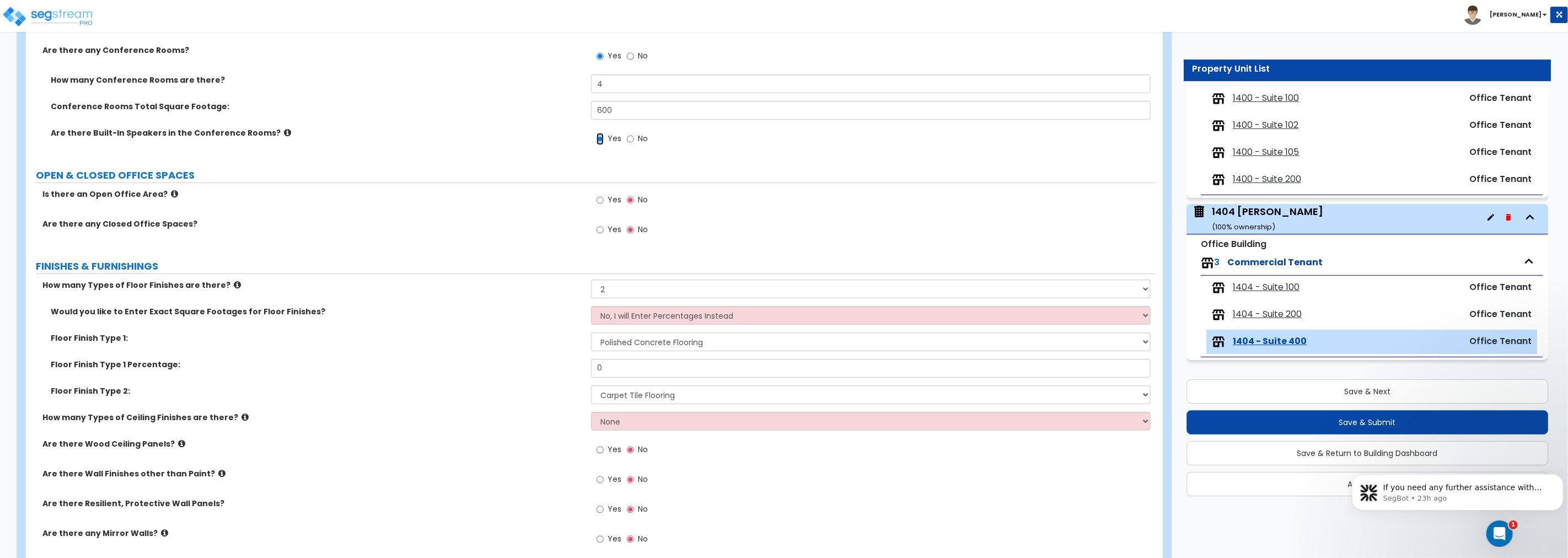
scroll to position [265, 0]
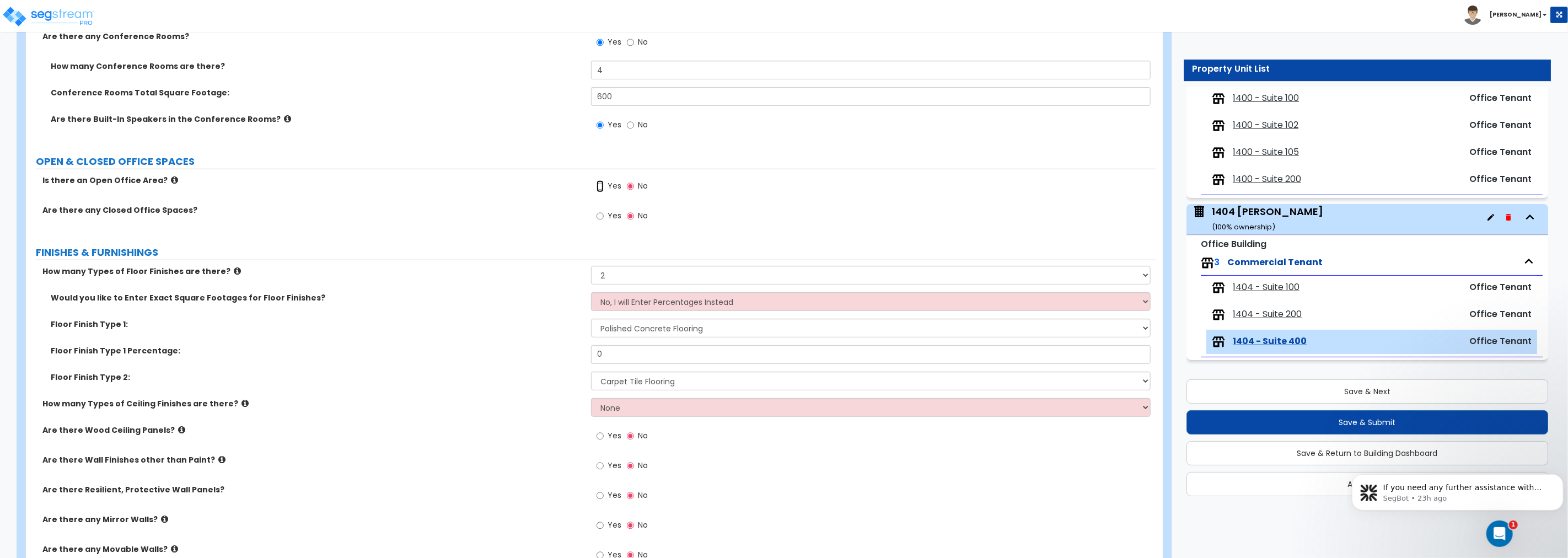
click at [599, 187] on input "Yes" at bounding box center [600, 186] width 7 height 12
radio input "true"
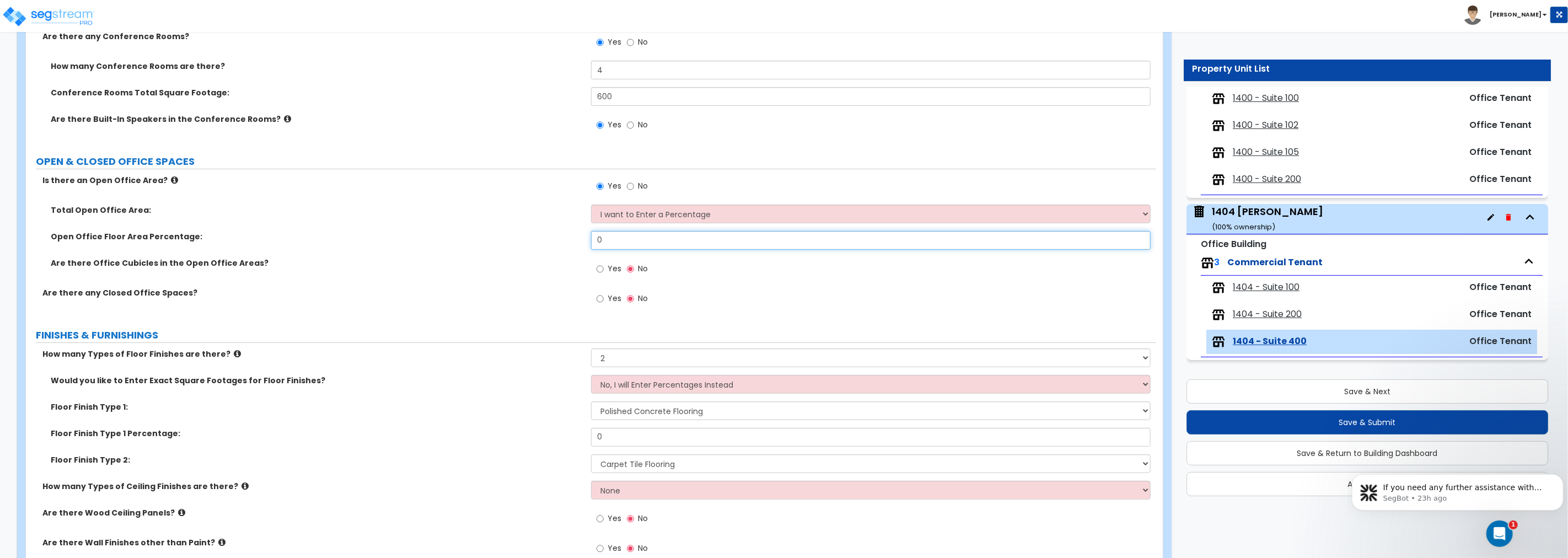
drag, startPoint x: 560, startPoint y: 234, endPoint x: 488, endPoint y: 234, distance: 72.0
click at [488, 234] on div "Open Office Floor Area Percentage: 0" at bounding box center [590, 244] width 1130 height 27
type input "70"
click at [601, 270] on input "Yes" at bounding box center [600, 269] width 7 height 12
radio input "true"
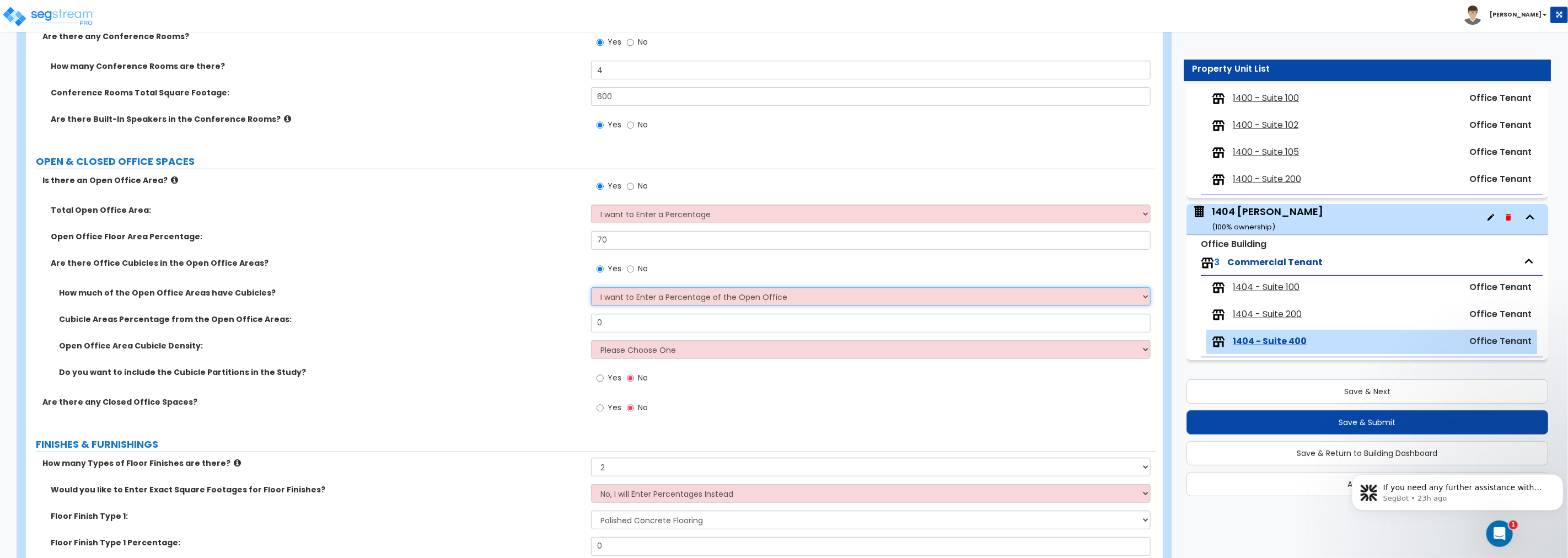
click at [653, 299] on select "I want to Enter a Percentage of the Open Office I want to enter the Square Foot…" at bounding box center [871, 297] width 560 height 19
drag, startPoint x: 572, startPoint y: 320, endPoint x: 502, endPoint y: 317, distance: 70.1
click at [502, 318] on div "Cubicle Areas Percentage from the Open Office Areas: 0" at bounding box center [590, 327] width 1130 height 27
type input "90"
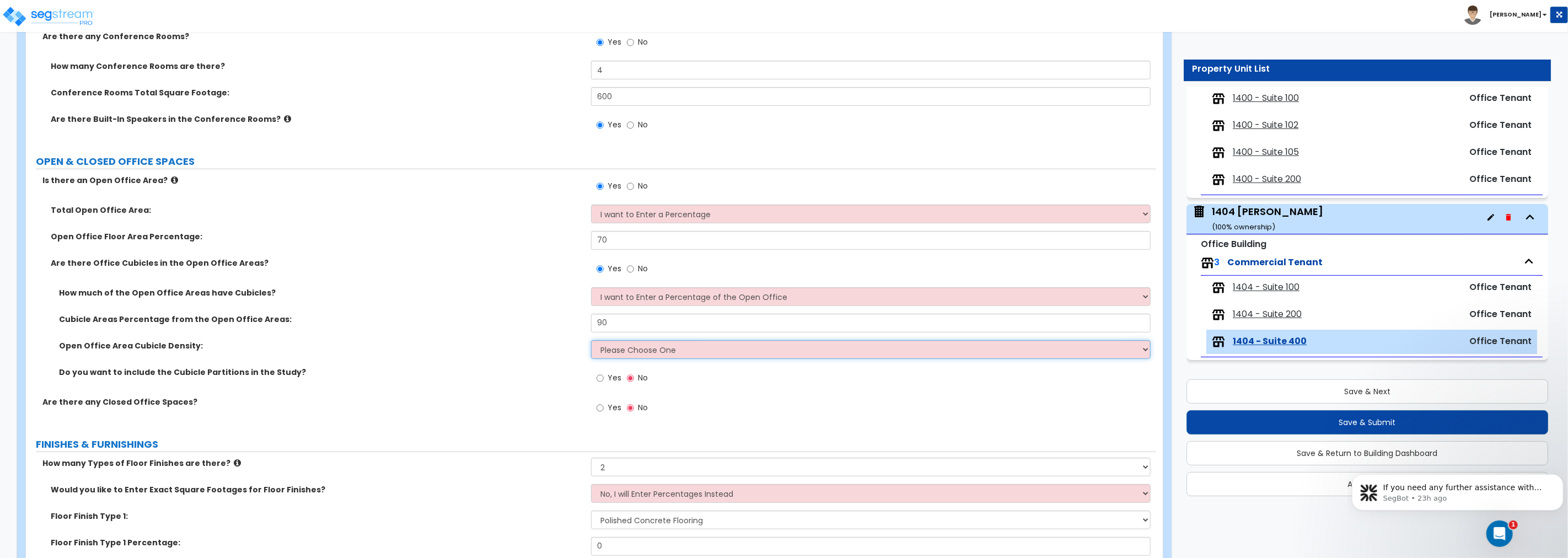
click at [646, 348] on select "Please Choose One Low High I want to Enter the number of Cubicles" at bounding box center [871, 349] width 560 height 19
select select "3"
click at [591, 340] on select "Please Choose One Low High I want to Enter the number of Cubicles" at bounding box center [871, 349] width 560 height 19
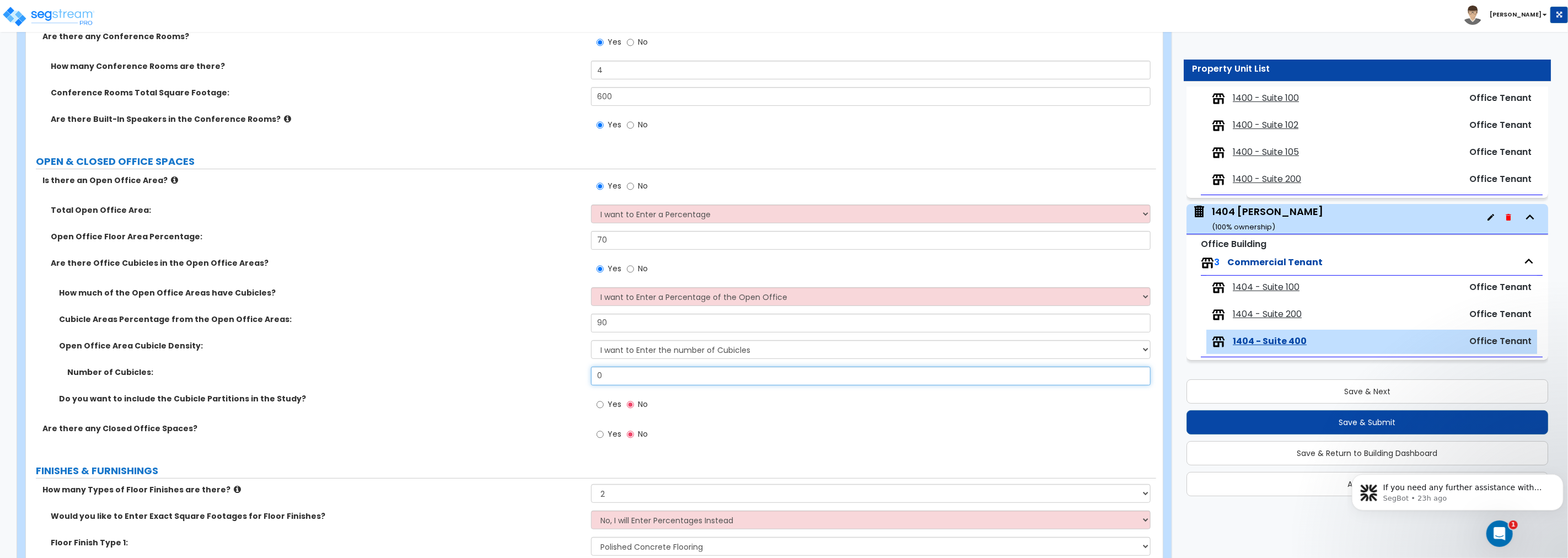
drag, startPoint x: 620, startPoint y: 372, endPoint x: 570, endPoint y: 373, distance: 50.0
click at [570, 373] on div "Number of Cubicles: 0" at bounding box center [590, 379] width 1130 height 27
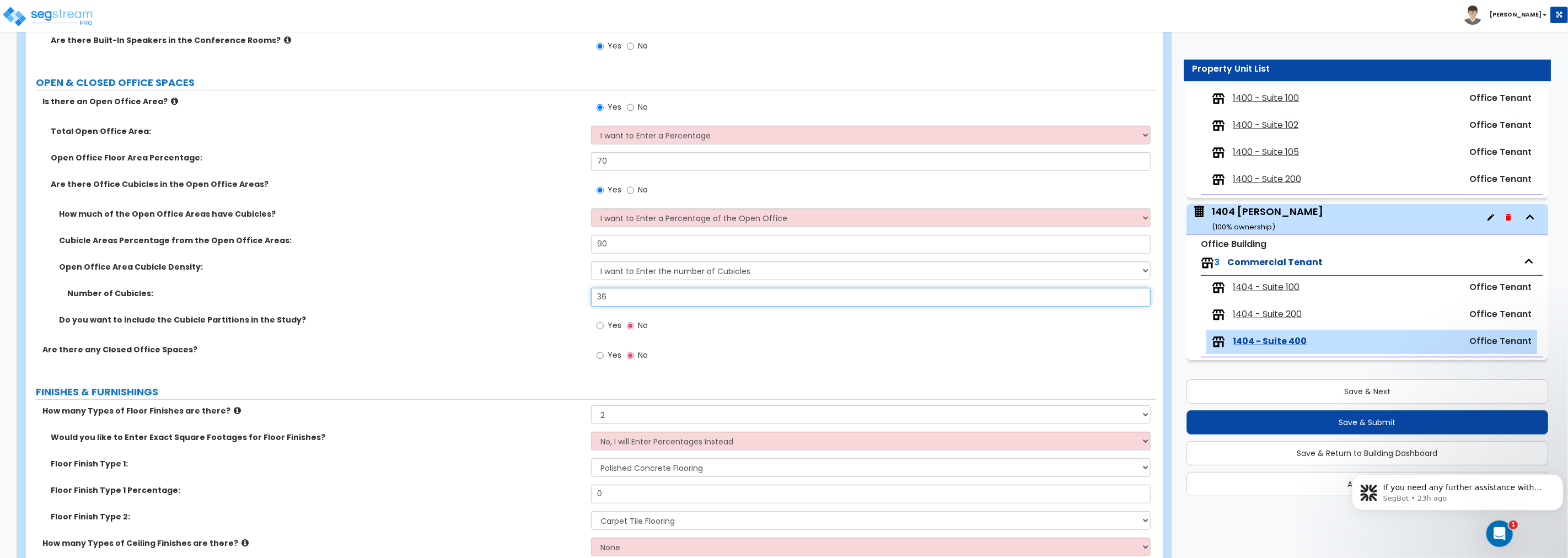
scroll to position [367, 0]
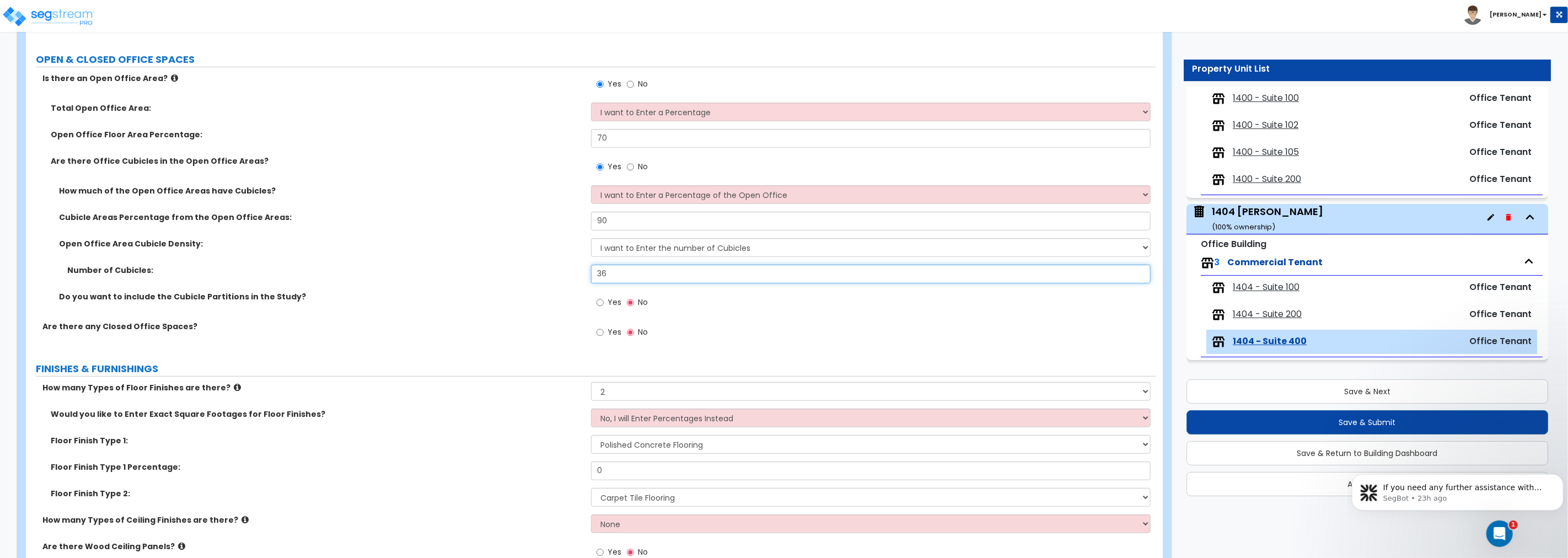
type input "36"
click at [598, 331] on input "Yes" at bounding box center [600, 332] width 7 height 12
radio input "true"
select select "1"
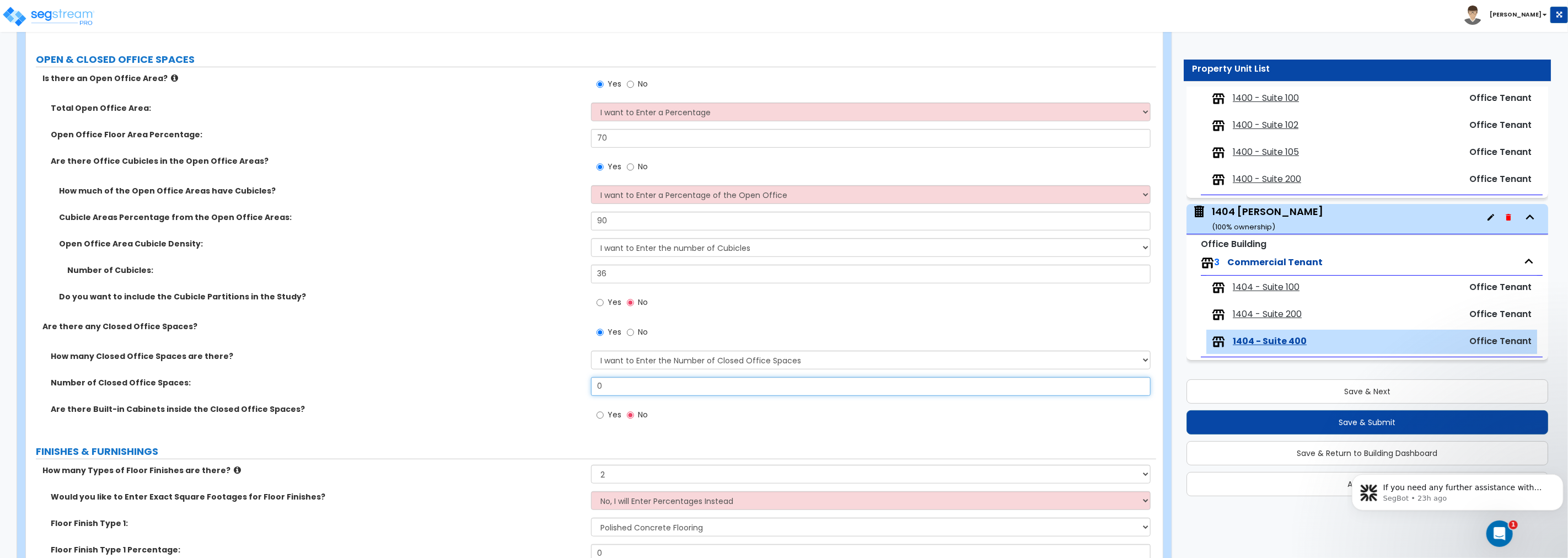
drag, startPoint x: 588, startPoint y: 382, endPoint x: 566, endPoint y: 384, distance: 22.1
click at [566, 384] on div "Number of Closed Office Spaces: 0" at bounding box center [590, 390] width 1130 height 27
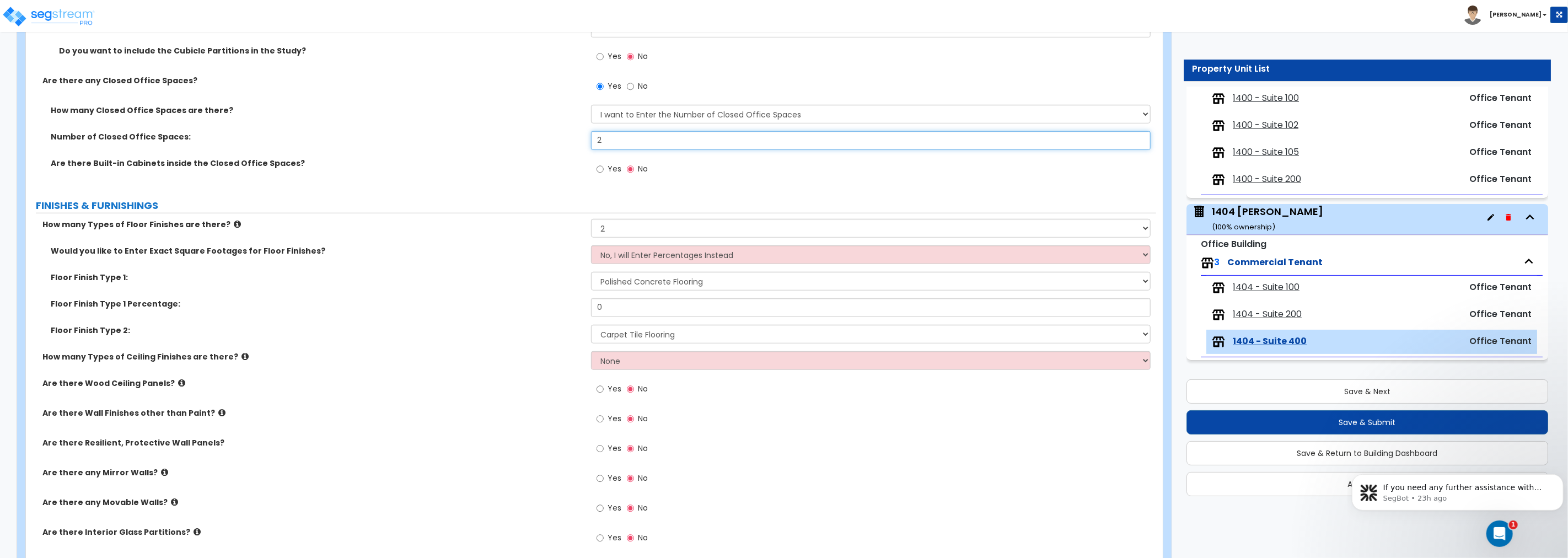
scroll to position [633, 0]
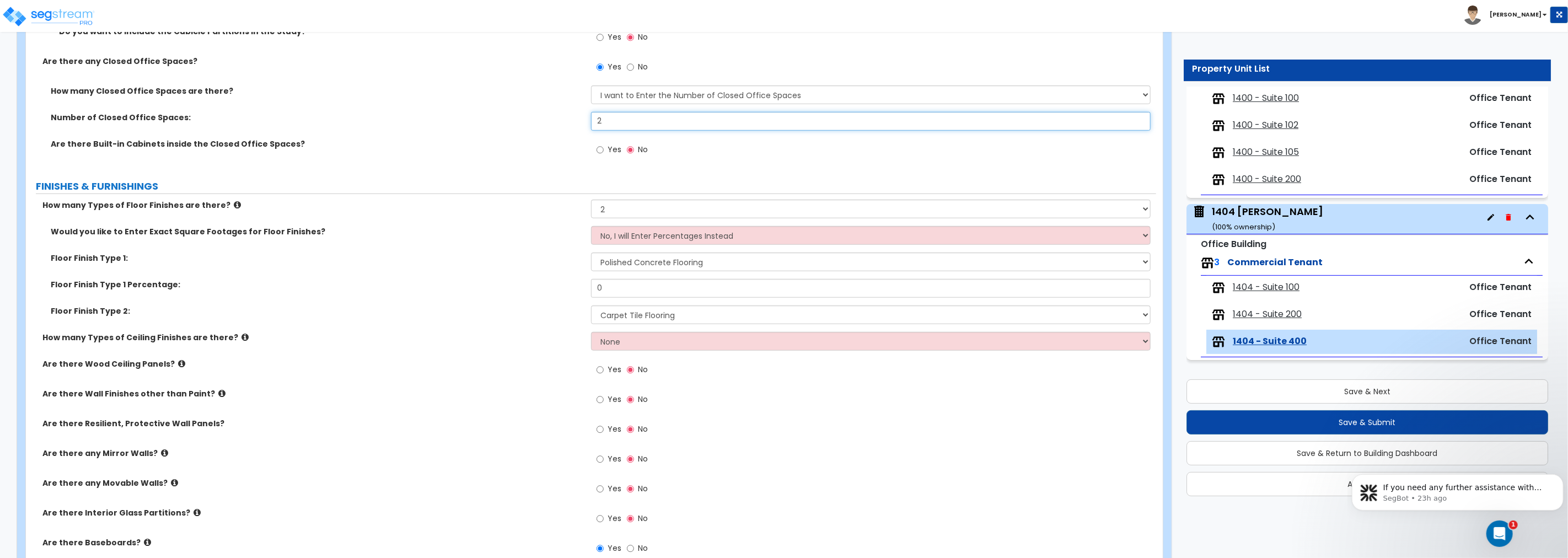
type input "2"
drag, startPoint x: 627, startPoint y: 288, endPoint x: 564, endPoint y: 283, distance: 63.2
click at [564, 283] on div "Floor Finish Type 1 Percentage: 0" at bounding box center [590, 292] width 1130 height 27
type input "25"
click at [627, 339] on select "None 1 2 3" at bounding box center [871, 342] width 560 height 19
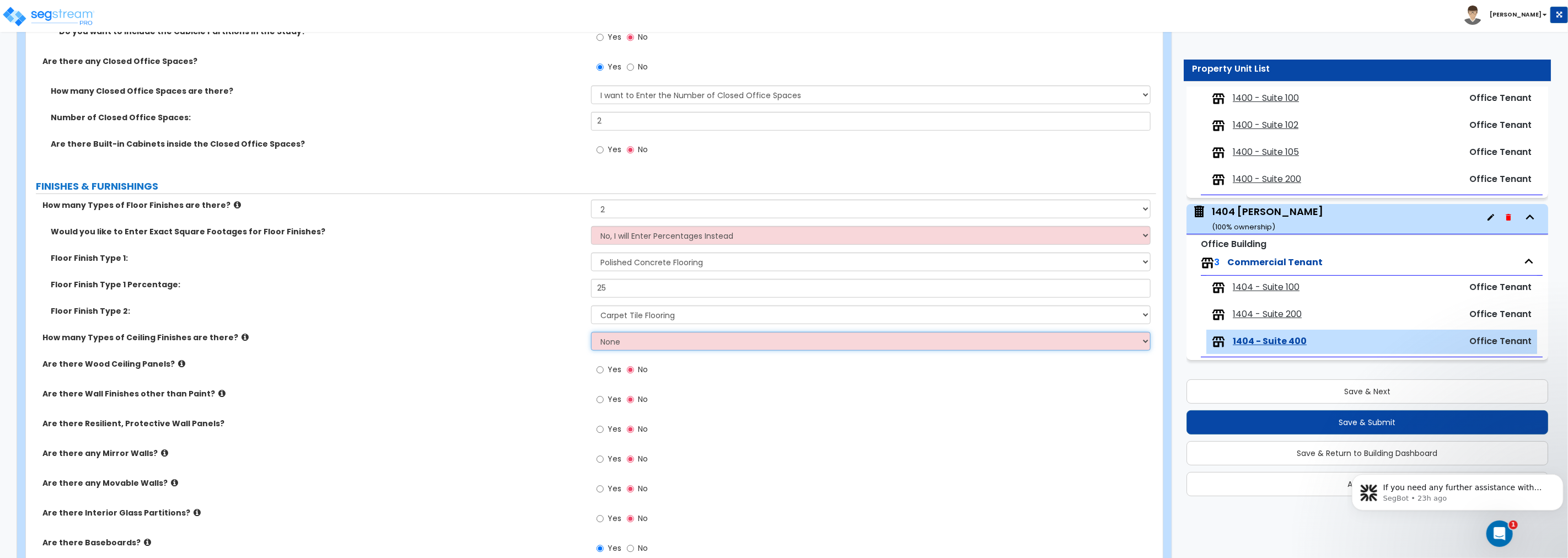
select select "2"
click at [591, 332] on select "None 1 2 3" at bounding box center [871, 342] width 560 height 19
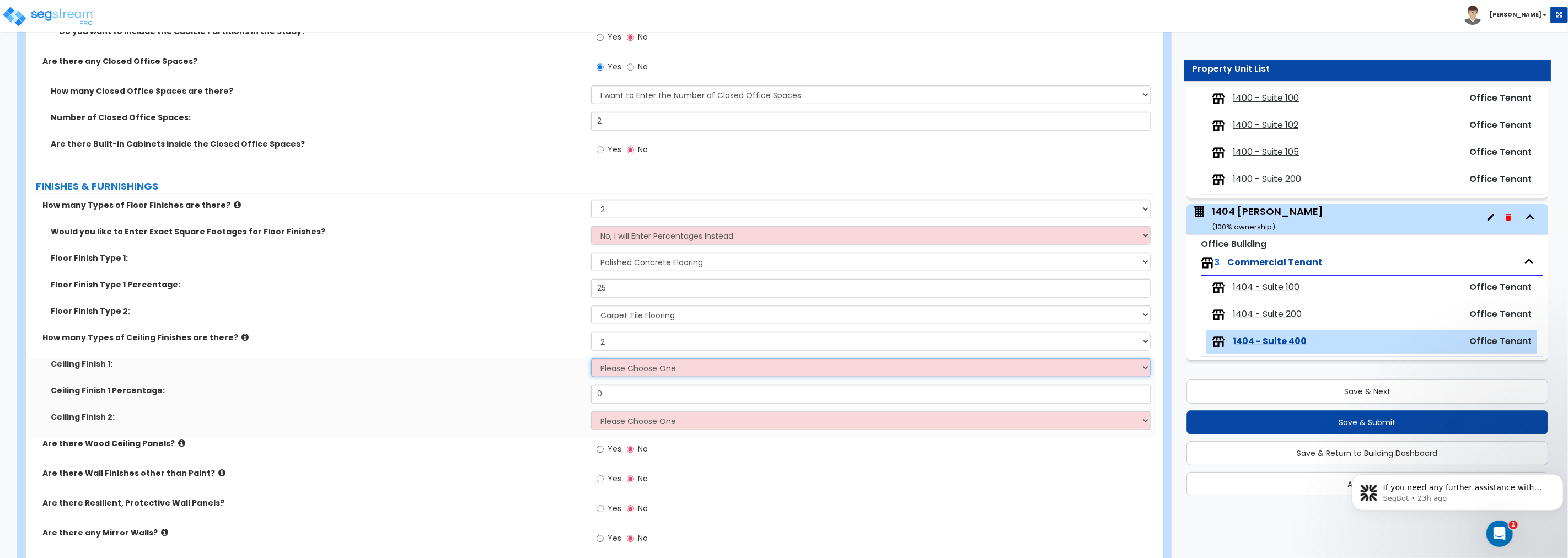
drag, startPoint x: 638, startPoint y: 362, endPoint x: 636, endPoint y: 368, distance: 6.3
click at [638, 362] on select "Please Choose One Drop Ceiling Open Ceiling Drywall Ceiling" at bounding box center [871, 368] width 560 height 19
select select "2"
click at [591, 359] on select "Please Choose One Drop Ceiling Open Ceiling Drywall Ceiling" at bounding box center [871, 368] width 560 height 19
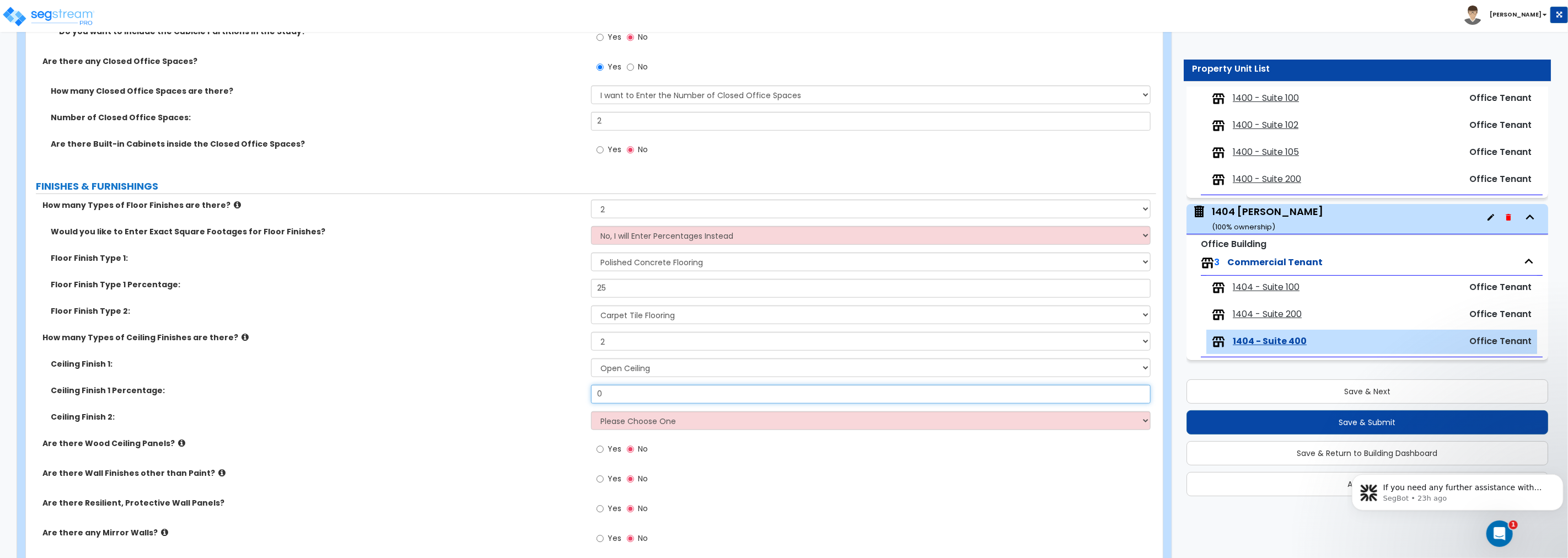
drag, startPoint x: 563, startPoint y: 386, endPoint x: 506, endPoint y: 389, distance: 57.1
click at [520, 388] on div "Ceiling Finish 1 Percentage: 0" at bounding box center [590, 397] width 1130 height 27
type input "80"
drag, startPoint x: 618, startPoint y: 417, endPoint x: 624, endPoint y: 423, distance: 8.5
click at [618, 417] on select "Please Choose One Drop Ceiling Open Ceiling Drywall Ceiling" at bounding box center [871, 421] width 560 height 19
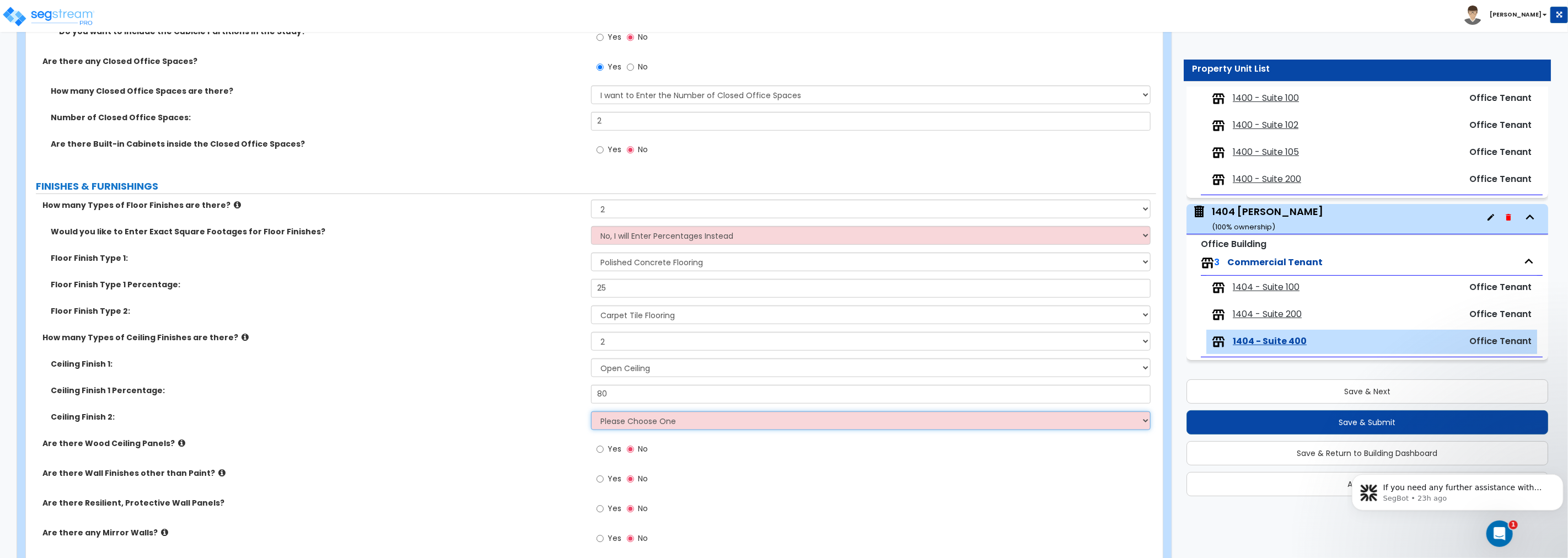
select select "1"
click at [591, 411] on select "Please Choose One Drop Ceiling Open Ceiling Drywall Ceiling" at bounding box center [871, 421] width 560 height 19
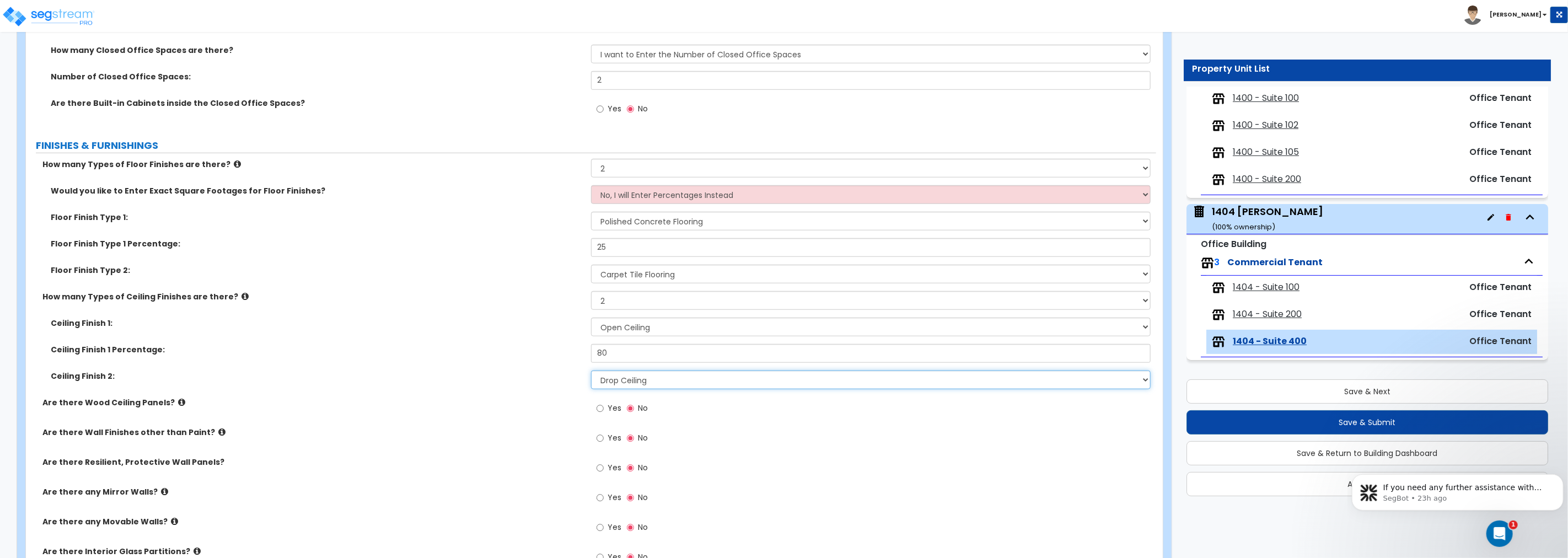
scroll to position [674, 0]
drag, startPoint x: 614, startPoint y: 349, endPoint x: 547, endPoint y: 343, distance: 67.3
click at [547, 343] on div "Ceiling Finish 1 Percentage: 80" at bounding box center [590, 356] width 1130 height 27
type input "9"
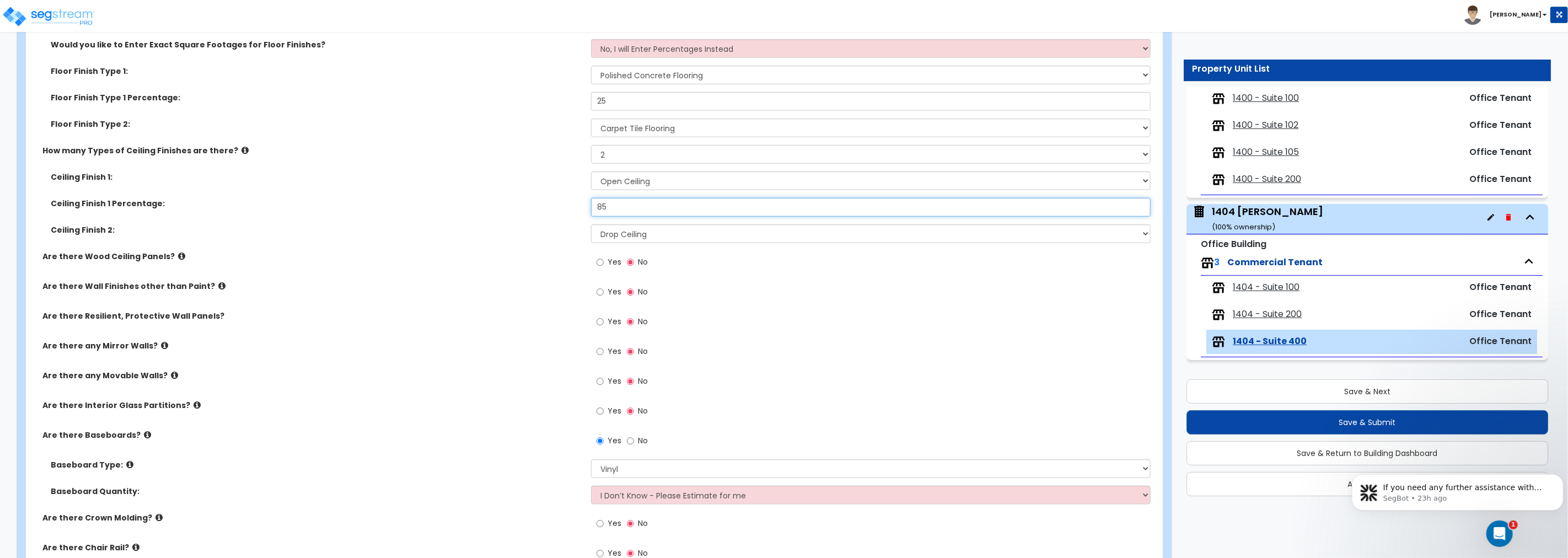
scroll to position [837, 0]
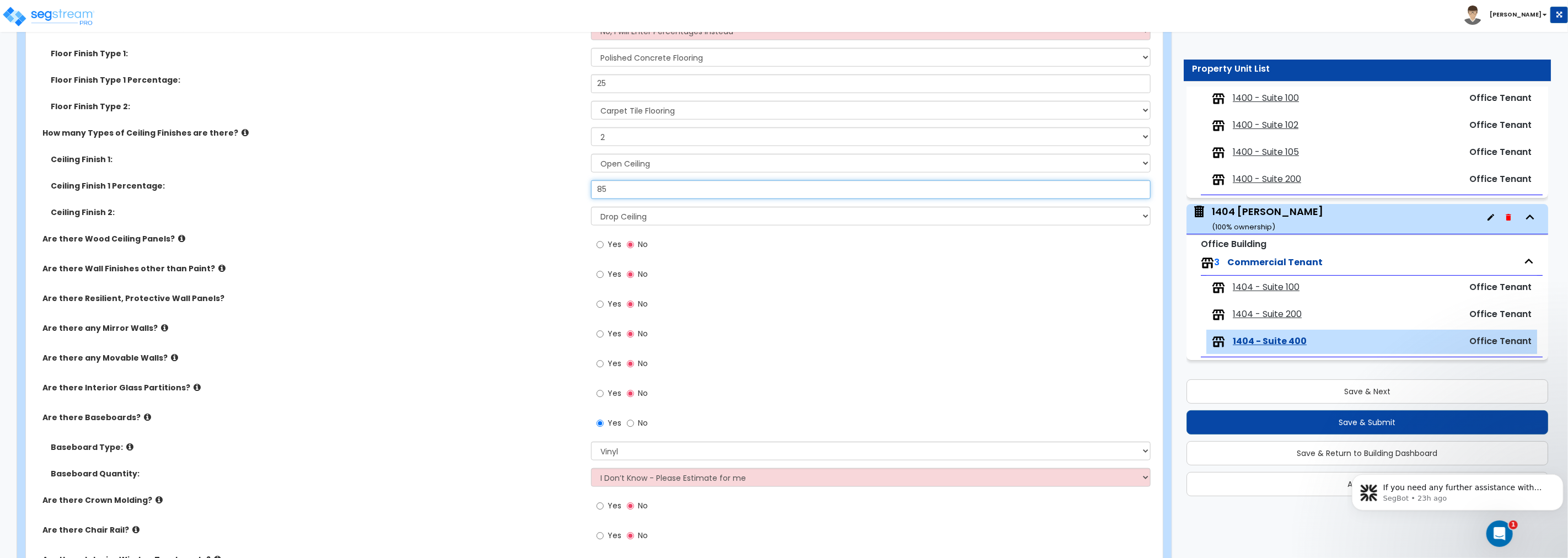
type input "85"
click at [179, 235] on icon at bounding box center [182, 239] width 7 height 9
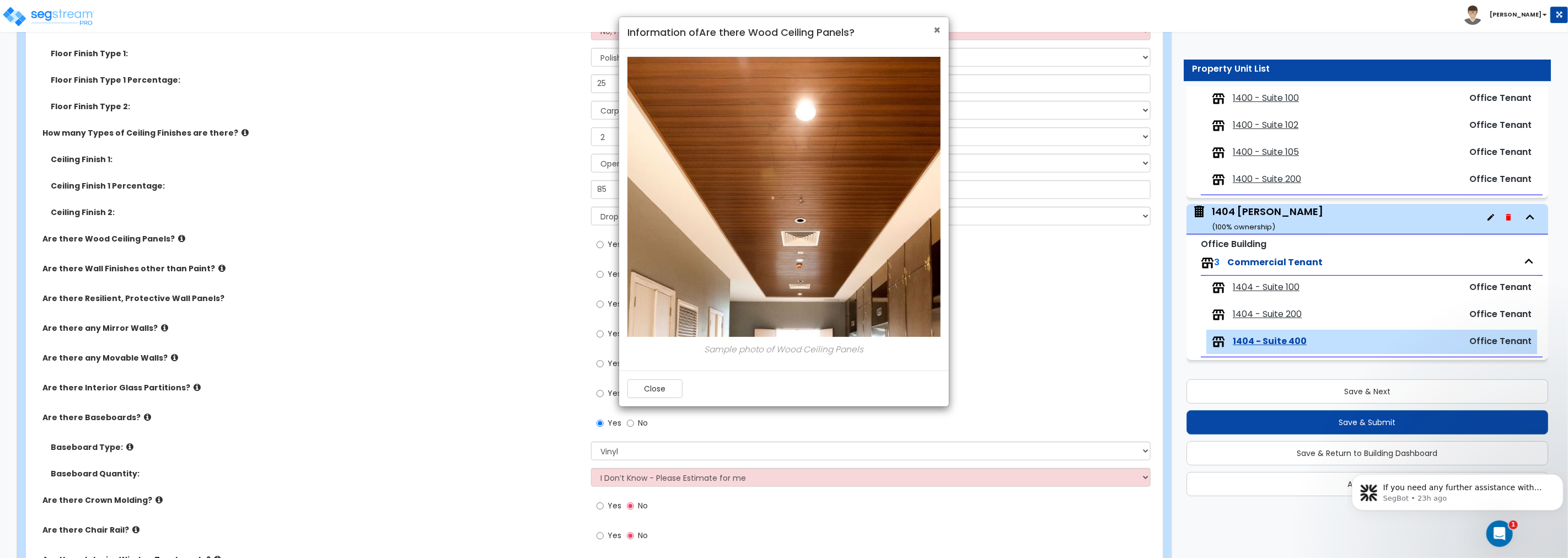
click at [936, 30] on span "×" at bounding box center [937, 30] width 7 height 16
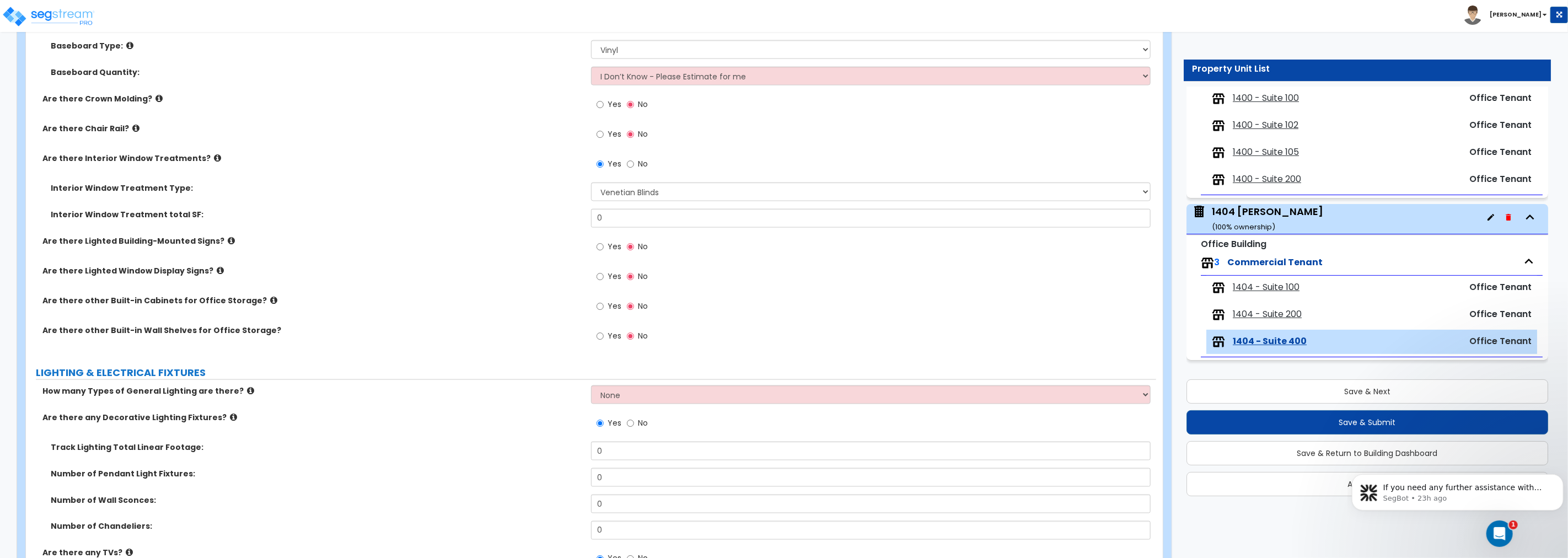
scroll to position [1246, 0]
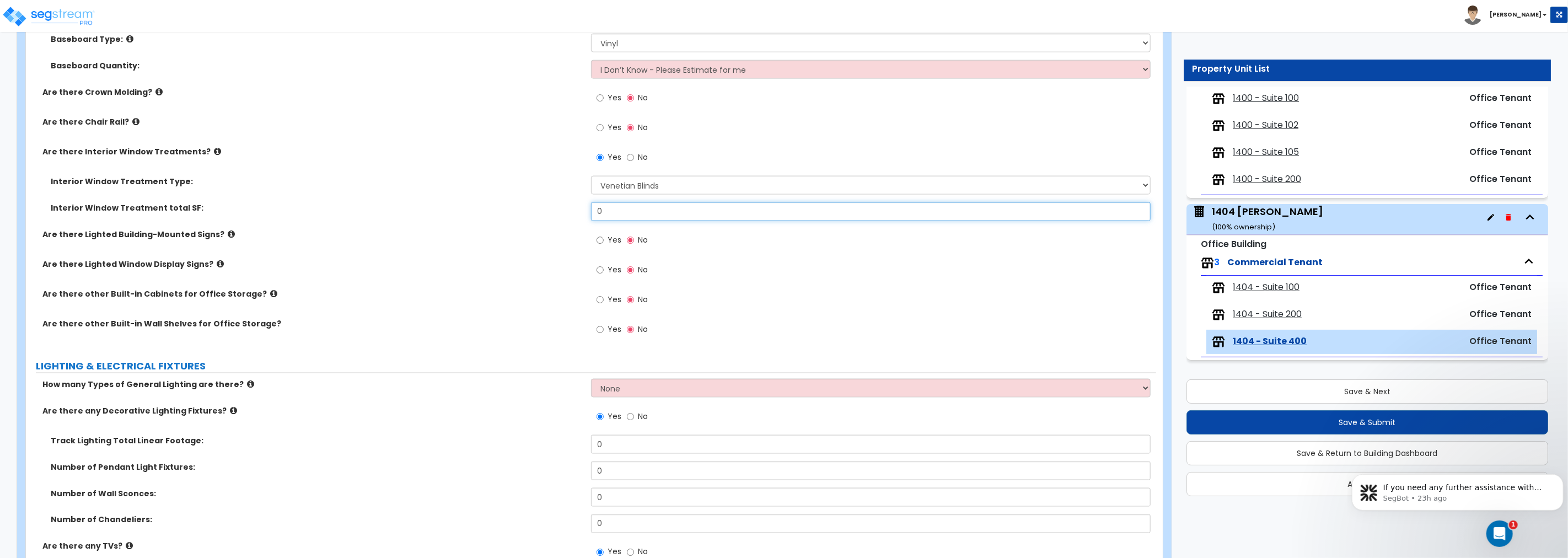
drag, startPoint x: 624, startPoint y: 210, endPoint x: 559, endPoint y: 209, distance: 65.0
click at [561, 209] on div "Interior Window Treatment total SF: 0" at bounding box center [590, 215] width 1130 height 27
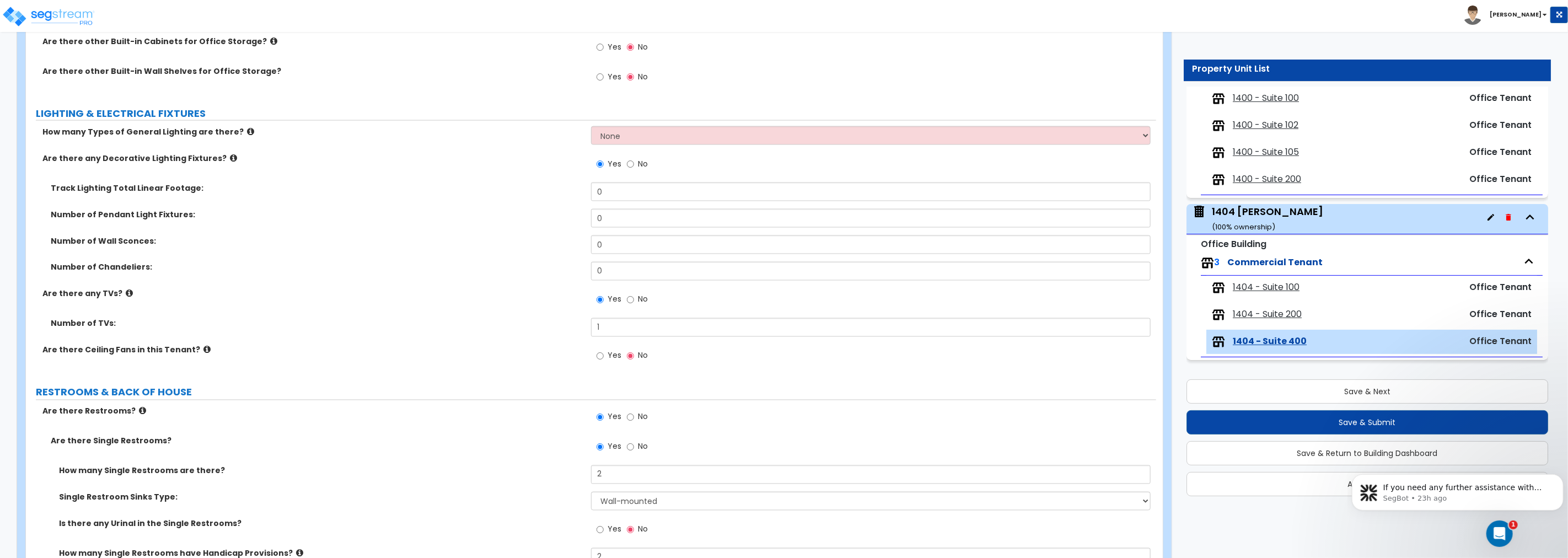
scroll to position [1531, 0]
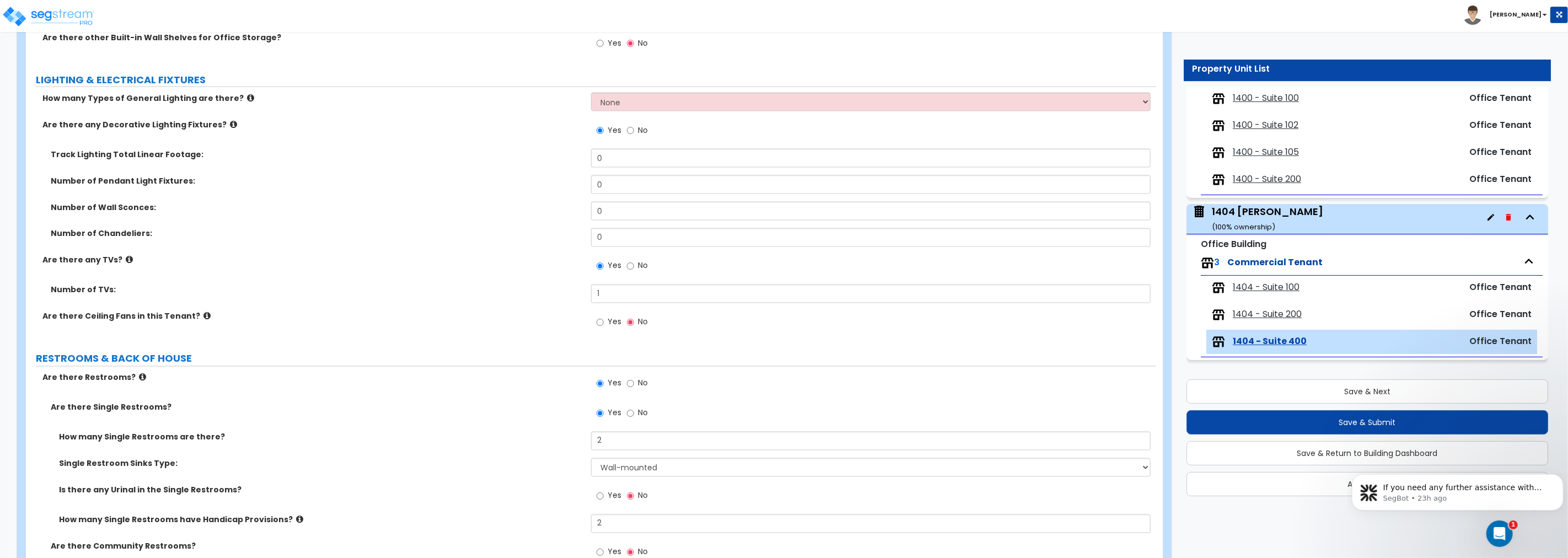
type input "684"
click at [631, 100] on select "None 1 2 3" at bounding box center [871, 102] width 560 height 19
select select "2"
click at [591, 93] on select "None 1 2 3" at bounding box center [871, 102] width 560 height 19
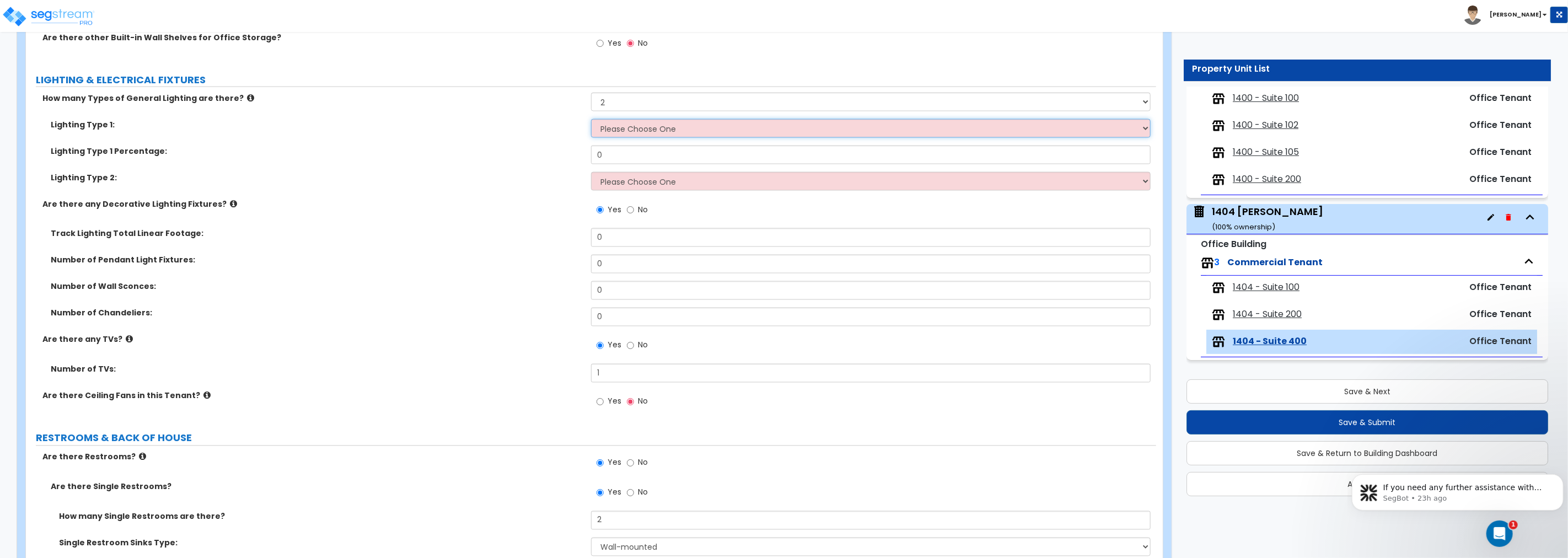
click at [621, 130] on select "Please Choose One LED Surface-Mounted LED Recessed Fluorescent Surface-Mounted …" at bounding box center [871, 129] width 560 height 19
select select "1"
click at [591, 119] on select "Please Choose One LED Surface-Mounted LED Recessed Fluorescent Surface-Mounted …" at bounding box center [871, 129] width 560 height 19
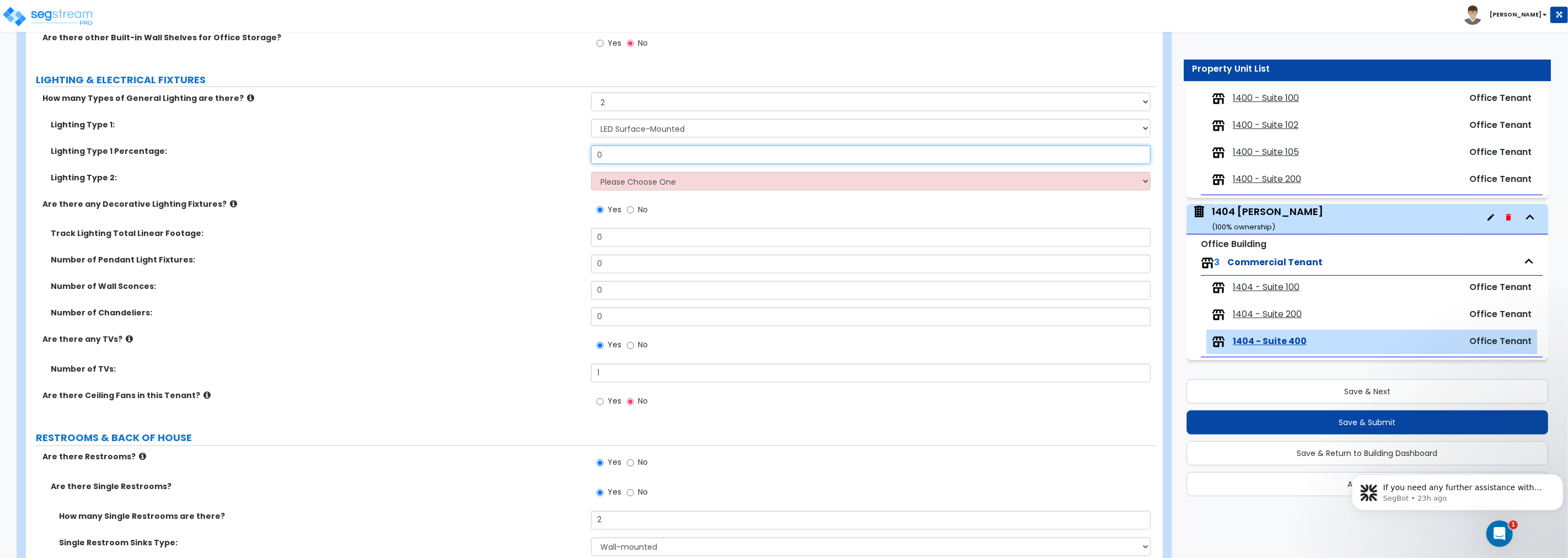
drag, startPoint x: 624, startPoint y: 155, endPoint x: 541, endPoint y: 155, distance: 83.0
click at [541, 155] on div "Lighting Type 1 Percentage: 0" at bounding box center [590, 159] width 1130 height 27
type input "80"
click at [651, 183] on select "Please Choose One LED Surface-Mounted LED Recessed Fluorescent Surface-Mounted …" at bounding box center [871, 181] width 560 height 19
select select "5"
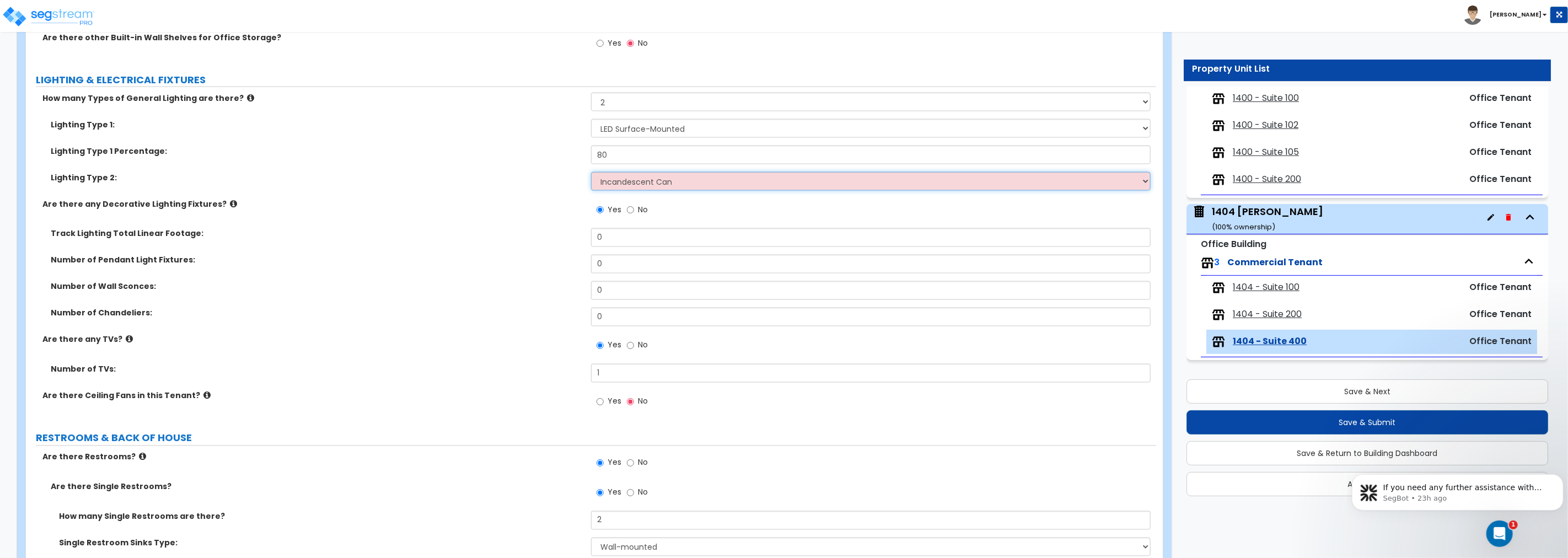
click at [591, 172] on select "Please Choose One LED Surface-Mounted LED Recessed Fluorescent Surface-Mounted …" at bounding box center [871, 181] width 560 height 19
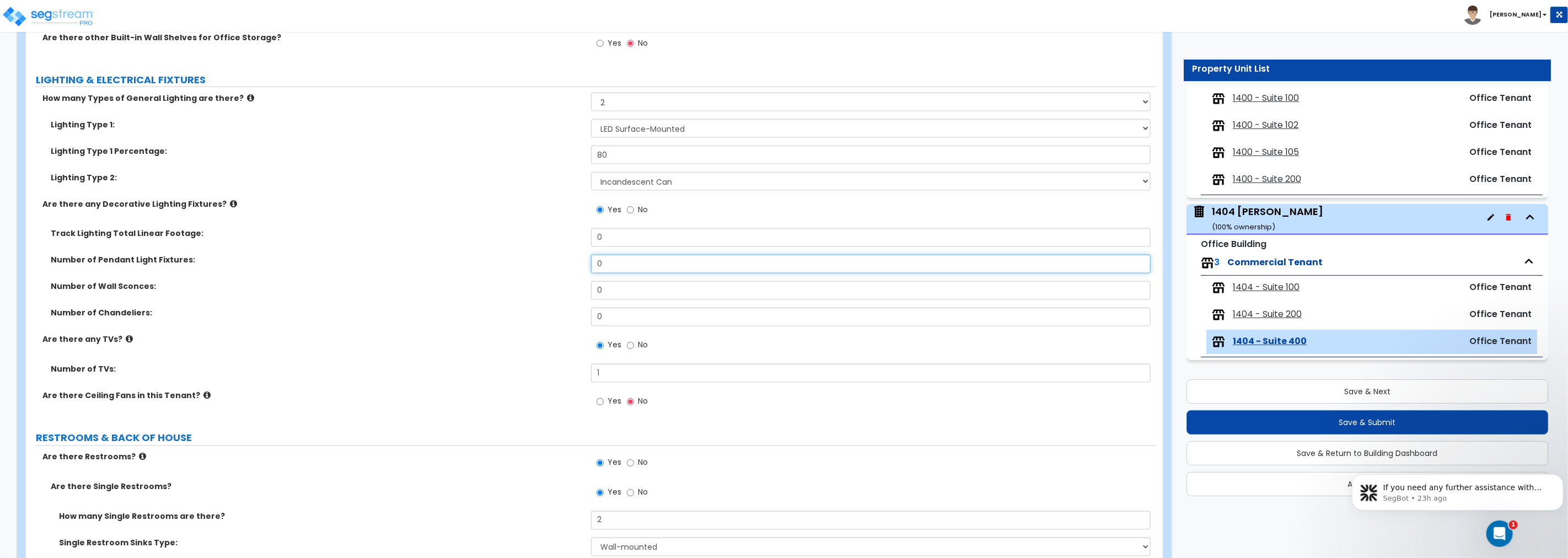
drag, startPoint x: 627, startPoint y: 270, endPoint x: 558, endPoint y: 266, distance: 69.1
click at [558, 266] on div "Number of Pendant Light Fixtures: 0" at bounding box center [590, 268] width 1130 height 27
type input "5"
drag, startPoint x: 638, startPoint y: 258, endPoint x: 513, endPoint y: 268, distance: 125.4
click at [513, 268] on div "Number of Pendant Light Fixtures: 4" at bounding box center [590, 268] width 1130 height 27
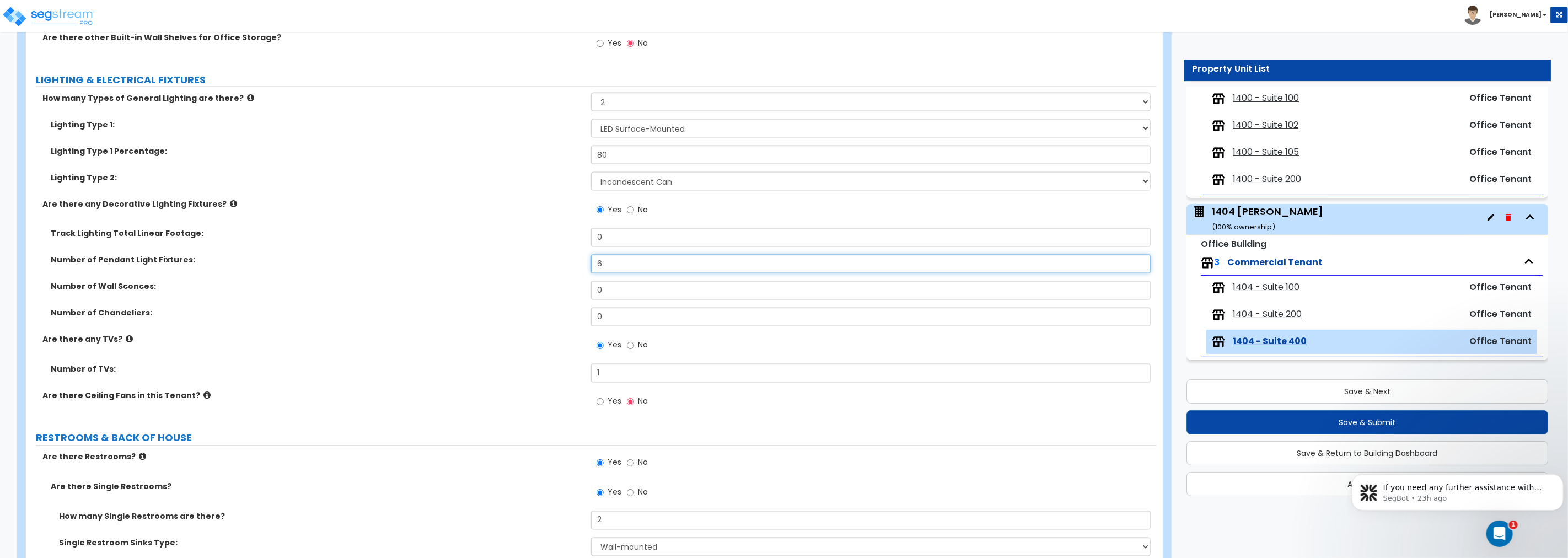
type input "6"
click at [642, 131] on select "Please Choose One LED Surface-Mounted LED Recessed Fluorescent Surface-Mounted …" at bounding box center [871, 129] width 560 height 19
click at [643, 131] on select "Please Choose One LED Surface-Mounted LED Recessed Fluorescent Surface-Mounted …" at bounding box center [871, 129] width 560 height 19
drag, startPoint x: 632, startPoint y: 236, endPoint x: 504, endPoint y: 239, distance: 128.0
click at [504, 239] on div "Track Lighting Total Linear Footage: 0" at bounding box center [590, 241] width 1130 height 27
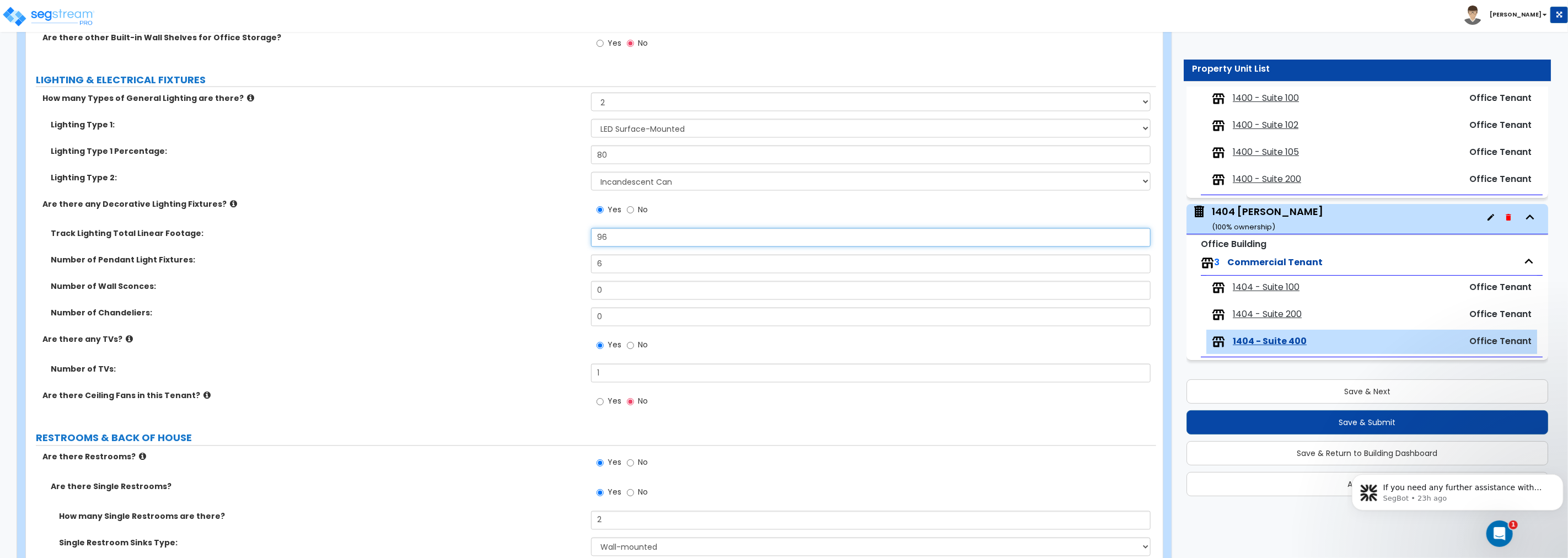
type input "96"
drag, startPoint x: 625, startPoint y: 265, endPoint x: 543, endPoint y: 265, distance: 82.0
click at [543, 265] on div "Number of Pendant Light Fixtures: 6" at bounding box center [590, 268] width 1130 height 27
type input "14"
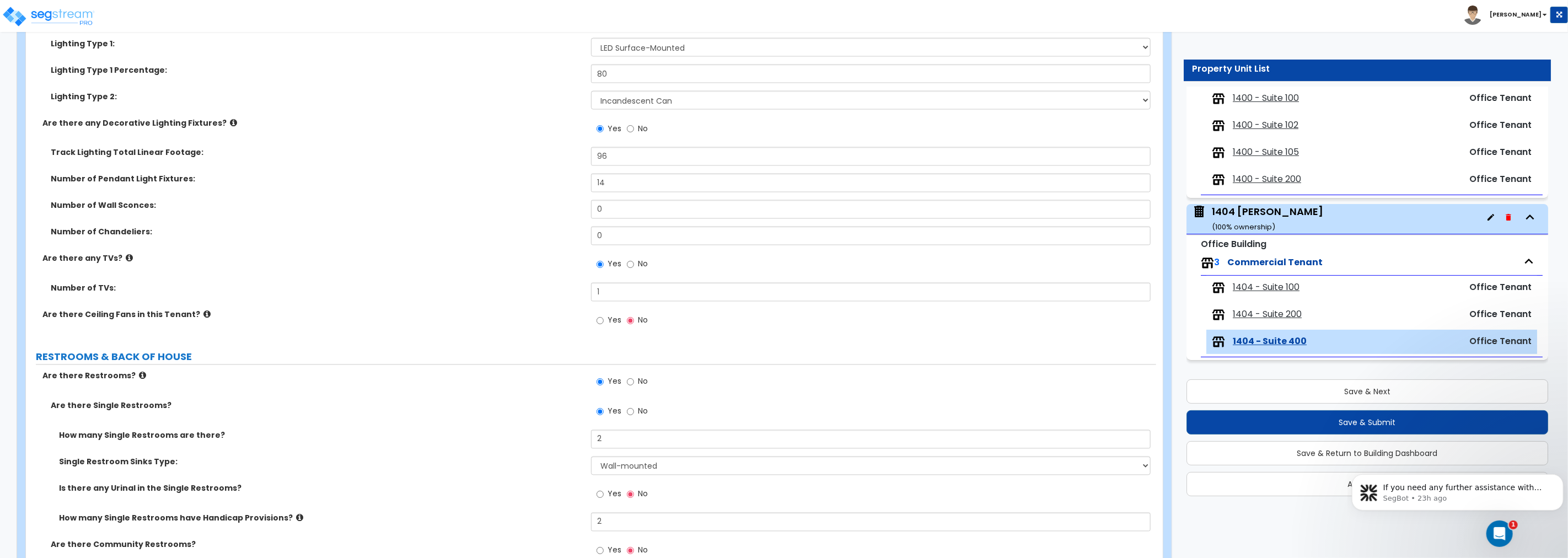
scroll to position [1695, 0]
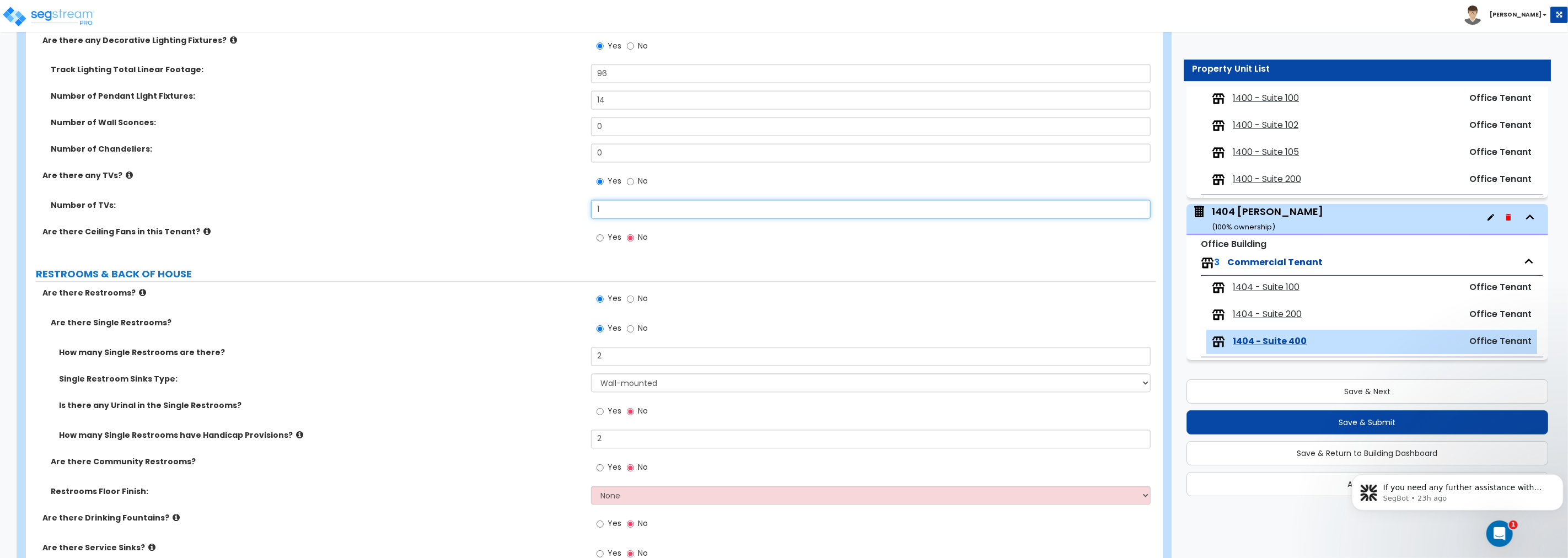
drag, startPoint x: 584, startPoint y: 209, endPoint x: 566, endPoint y: 208, distance: 18.0
click at [566, 208] on div "Number of TVs: 1" at bounding box center [590, 213] width 1130 height 27
drag, startPoint x: 618, startPoint y: 210, endPoint x: 561, endPoint y: 209, distance: 57.0
click at [561, 209] on div "Number of TVs: 2" at bounding box center [590, 213] width 1130 height 27
type input "3"
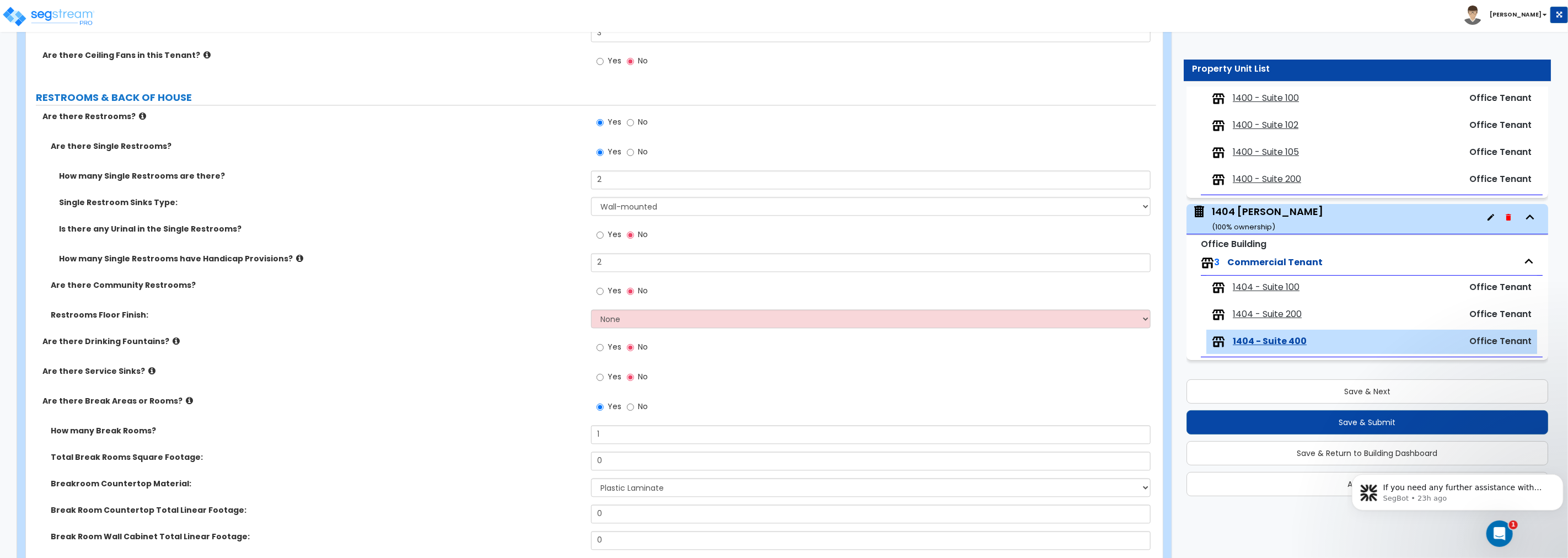
scroll to position [1879, 0]
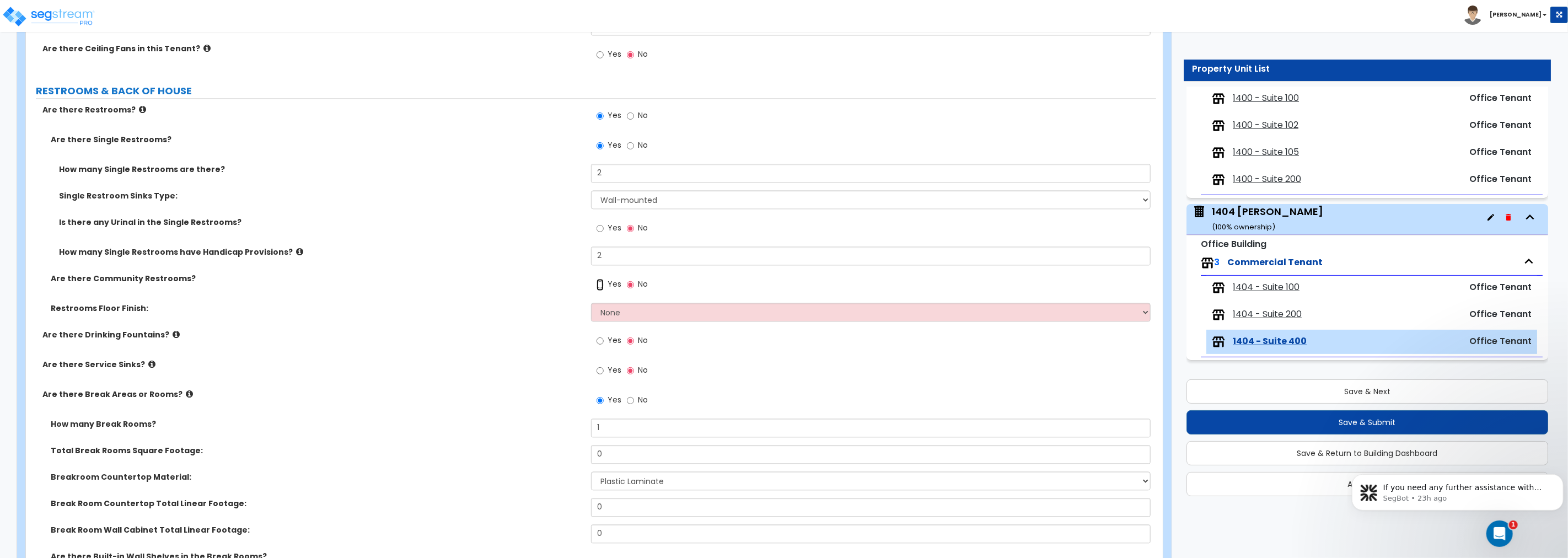
click at [598, 283] on input "Yes" at bounding box center [600, 284] width 7 height 12
radio input "true"
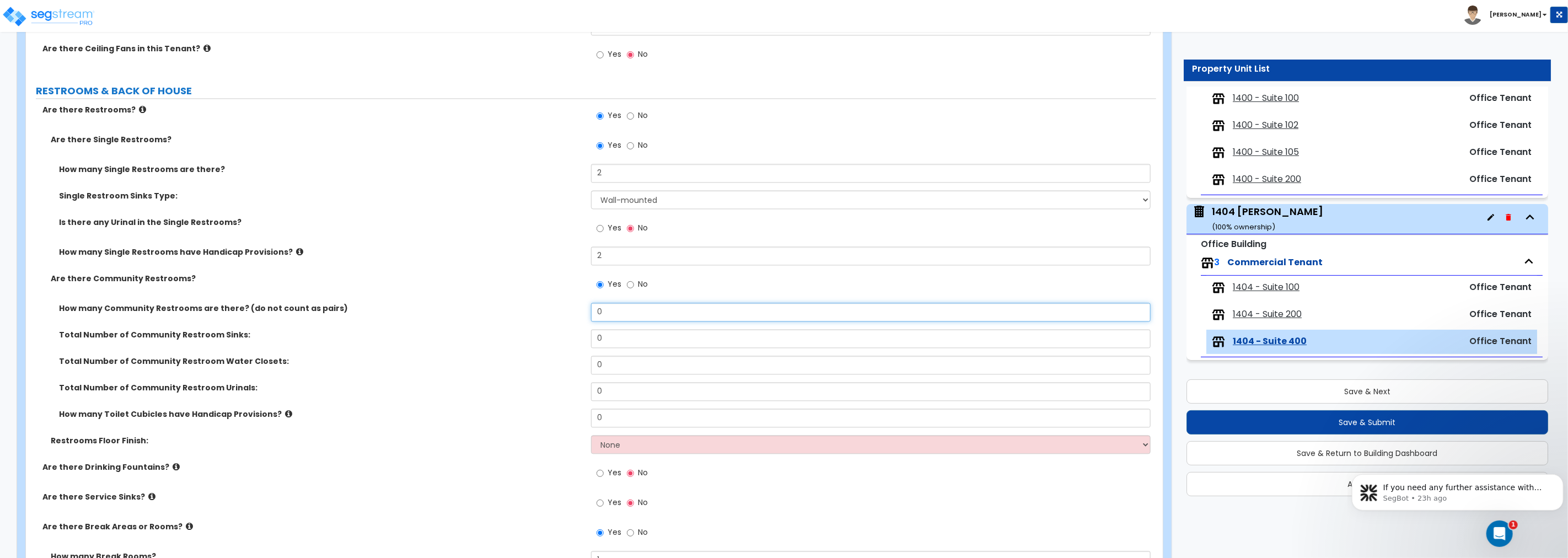
drag, startPoint x: 608, startPoint y: 307, endPoint x: 554, endPoint y: 306, distance: 54.0
click at [554, 306] on div "How many Community Restrooms are there? (do not count as pairs) 0" at bounding box center [590, 316] width 1130 height 27
type input "2"
drag, startPoint x: 613, startPoint y: 335, endPoint x: 496, endPoint y: 330, distance: 117.1
click at [496, 330] on div "Total Number of Community Restroom Sinks: 0" at bounding box center [590, 343] width 1130 height 27
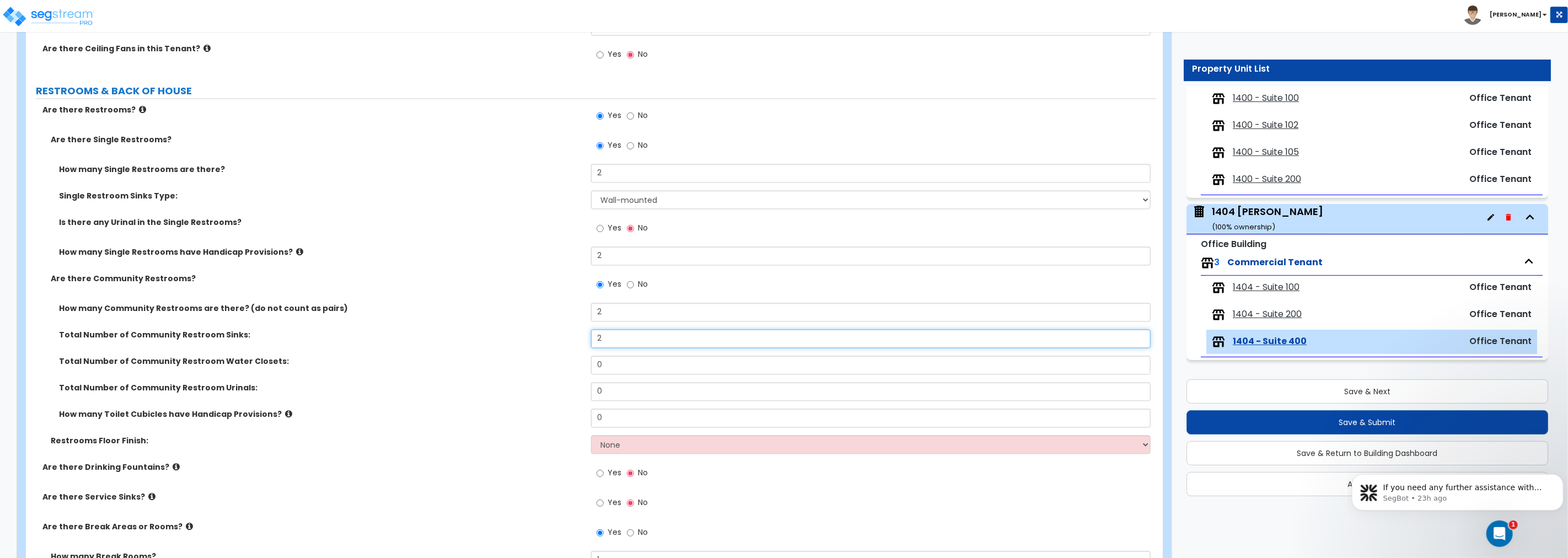
type input "2"
drag, startPoint x: 595, startPoint y: 355, endPoint x: 542, endPoint y: 354, distance: 53.0
click at [542, 354] on div "How many Community Restrooms are there? (do not count as pairs) 2 Total Number …" at bounding box center [591, 369] width 1114 height 132
type input "3"
drag, startPoint x: 564, startPoint y: 385, endPoint x: 531, endPoint y: 384, distance: 33.0
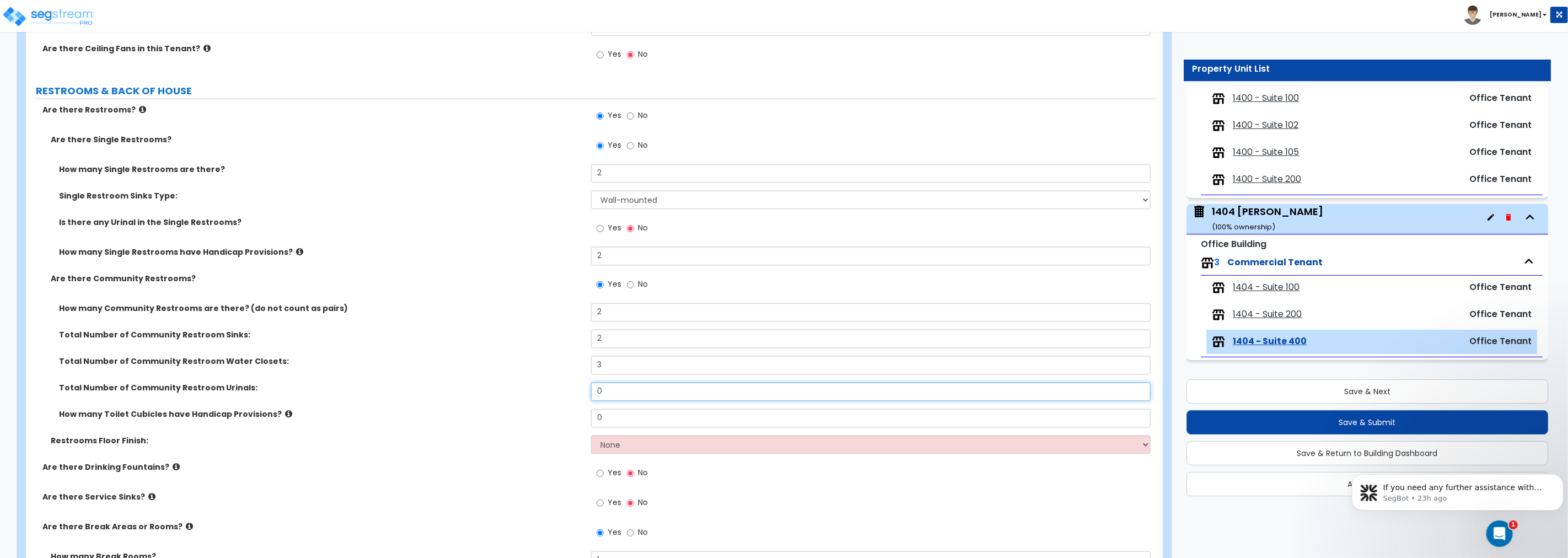
click at [535, 384] on div "Total Number of Community Restroom Urinals: 0" at bounding box center [590, 395] width 1130 height 27
type input "1"
drag, startPoint x: 625, startPoint y: 411, endPoint x: 543, endPoint y: 402, distance: 82.5
click at [543, 402] on div "How many Community Restrooms are there? (do not count as pairs) 2 Total Number …" at bounding box center [591, 369] width 1114 height 132
type input "2"
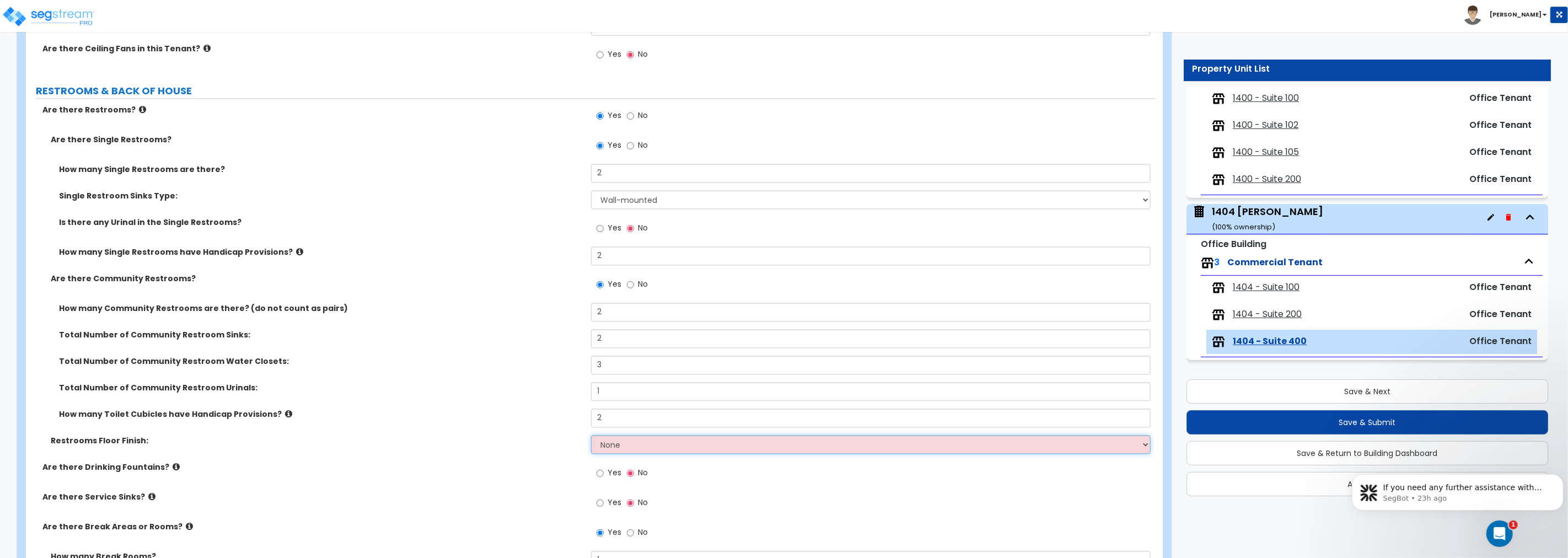
click at [627, 443] on select "None Tile Flooring Resilient Laminate Flooring VCT Flooring Sheet Vinyl Flooring" at bounding box center [871, 445] width 560 height 19
click at [637, 444] on select "None Tile Flooring Resilient Laminate Flooring VCT Flooring Sheet Vinyl Flooring" at bounding box center [871, 445] width 560 height 19
click at [618, 441] on select "None Tile Flooring Resilient Laminate Flooring VCT Flooring Sheet Vinyl Flooring" at bounding box center [871, 445] width 560 height 19
select select "3"
click at [591, 435] on select "None Tile Flooring Resilient Laminate Flooring VCT Flooring Sheet Vinyl Flooring" at bounding box center [871, 445] width 560 height 19
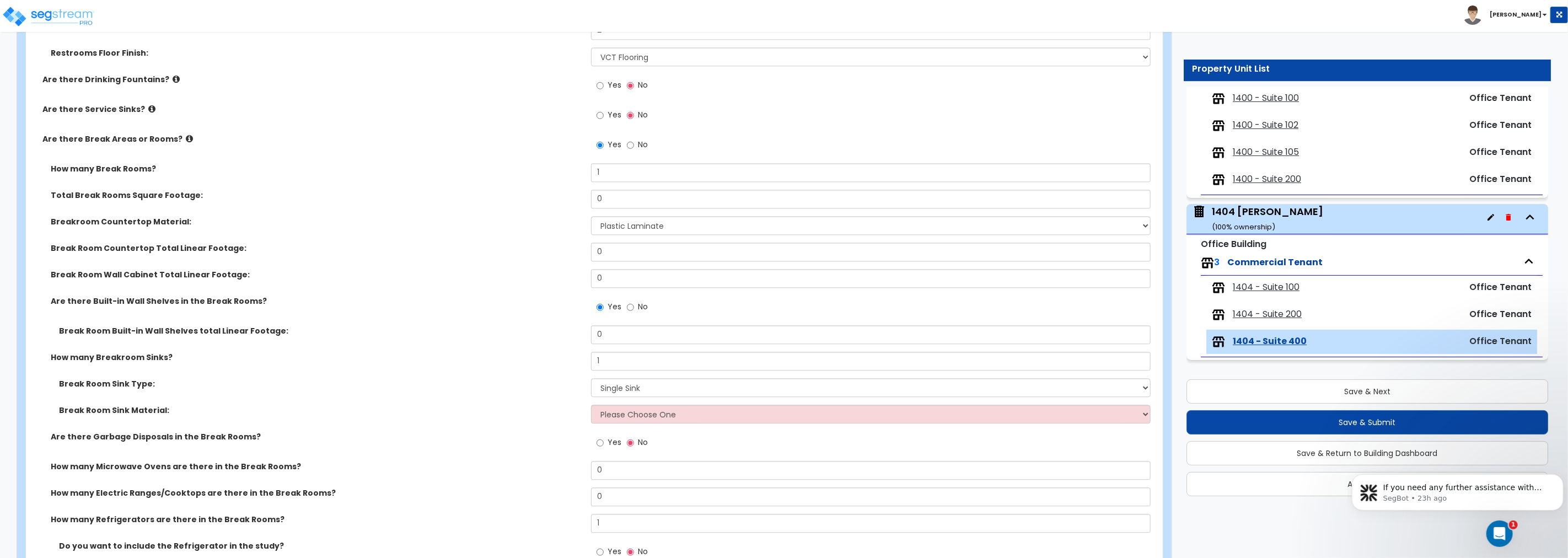
scroll to position [2267, 0]
drag, startPoint x: 571, startPoint y: 188, endPoint x: 513, endPoint y: 184, distance: 58.1
click at [513, 184] on div "How many Break Rooms? 1 Total Break Rooms Square Footage: 0 Breakroom Counterto…" at bounding box center [591, 436] width 1114 height 546
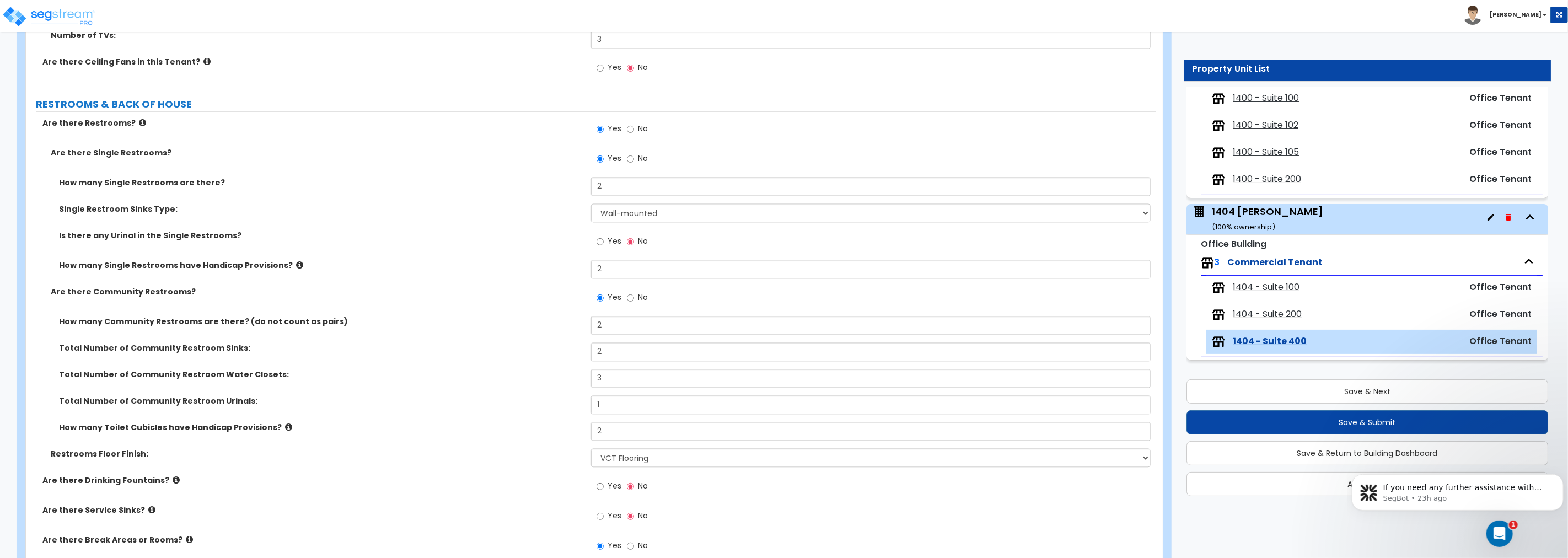
scroll to position [1859, 0]
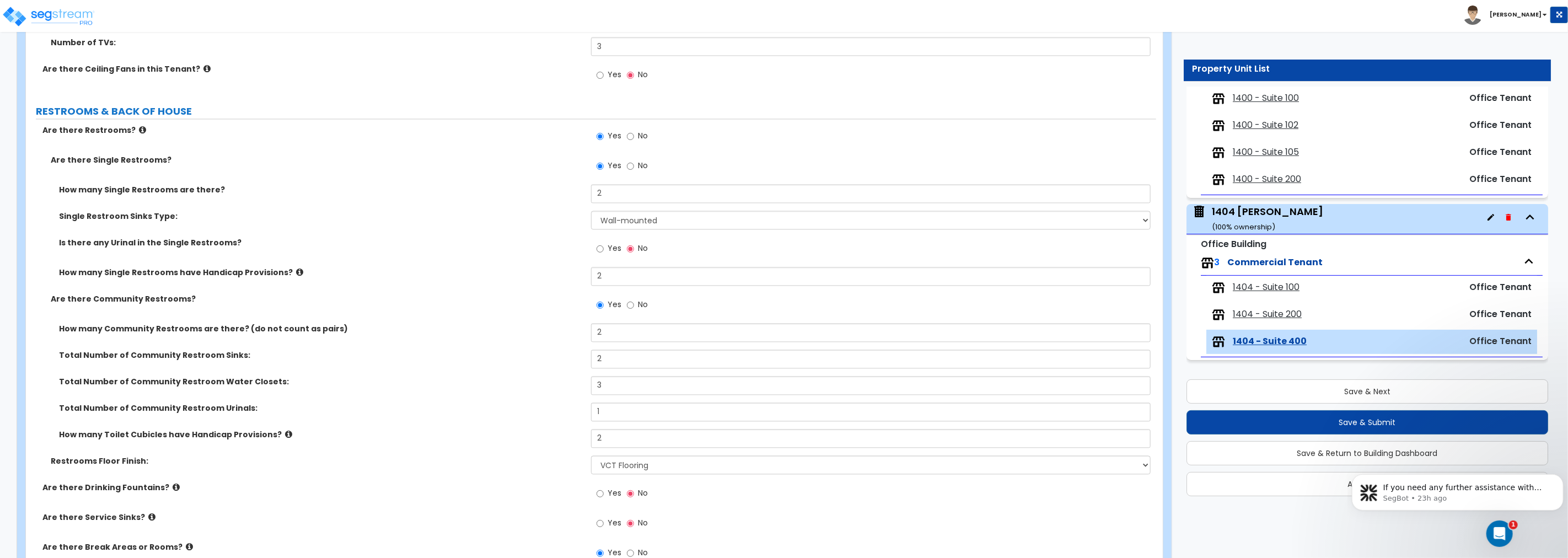
type input "200"
click at [631, 164] on input "No" at bounding box center [631, 166] width 7 height 12
radio input "false"
radio input "true"
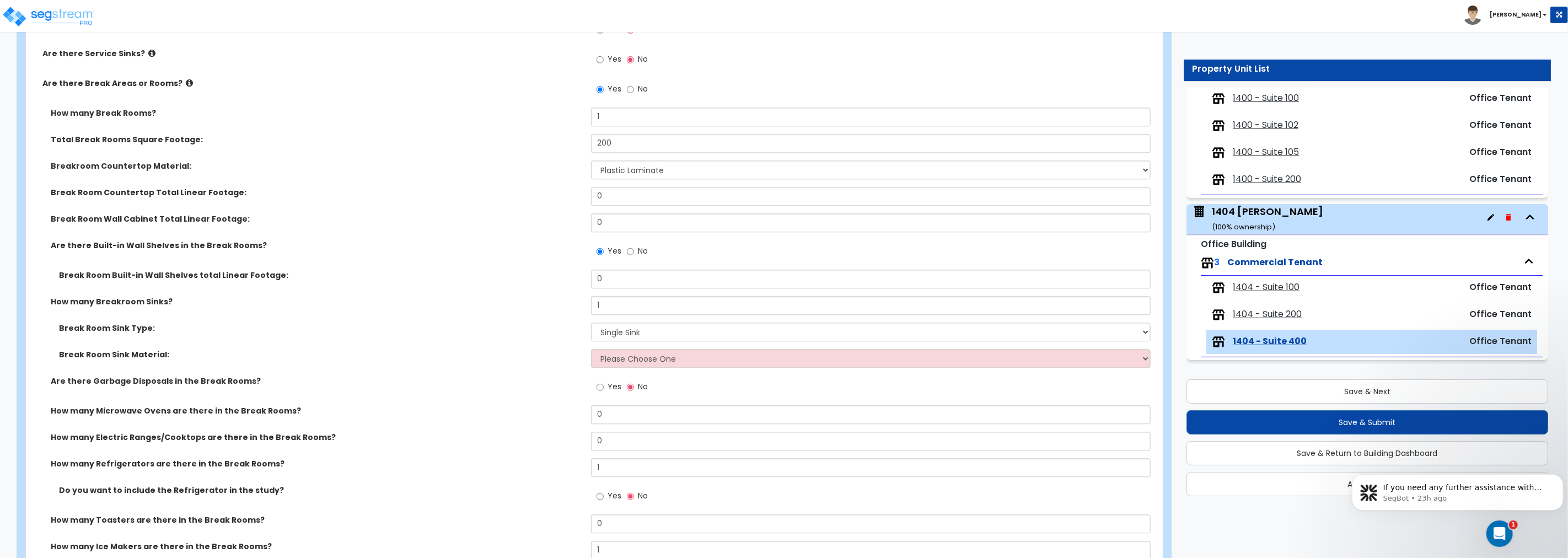
scroll to position [2226, 0]
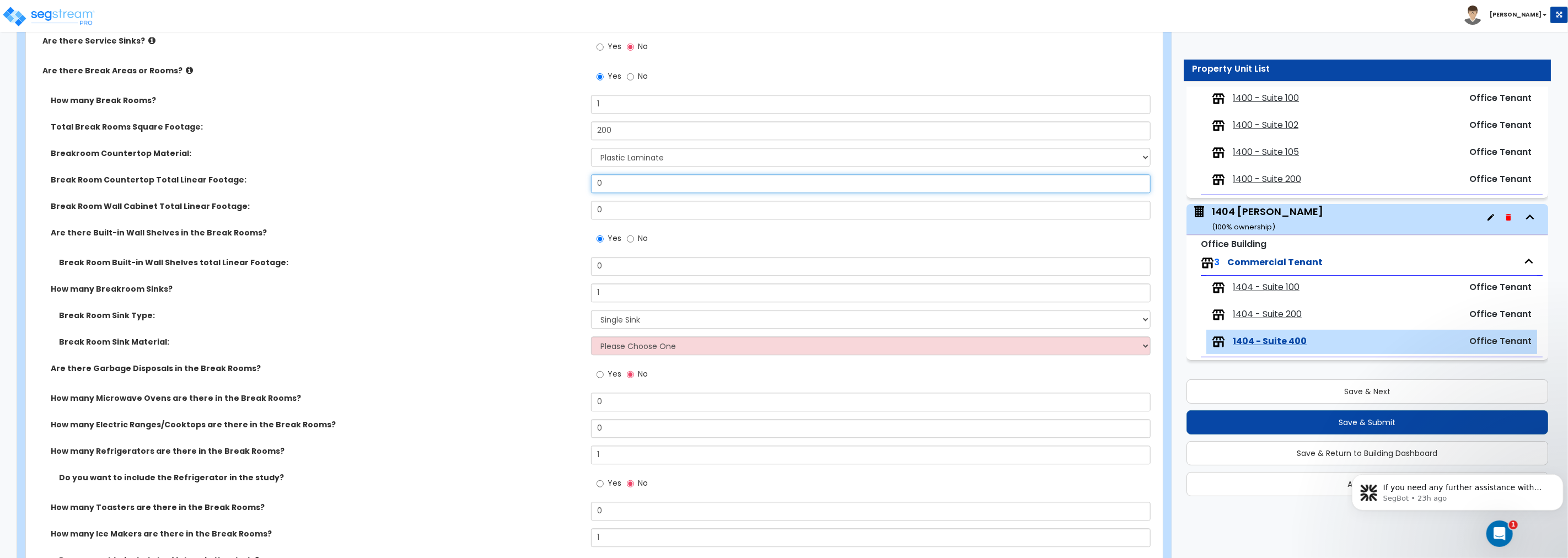
drag, startPoint x: 638, startPoint y: 191, endPoint x: 513, endPoint y: 177, distance: 125.8
click at [513, 177] on div "Break Room Countertop Total Linear Footage: 0" at bounding box center [590, 187] width 1130 height 27
type input "8"
drag, startPoint x: 618, startPoint y: 208, endPoint x: 560, endPoint y: 204, distance: 58.1
click at [560, 204] on div "Break Room Wall Cabinet Total Linear Footage: 0" at bounding box center [590, 214] width 1130 height 27
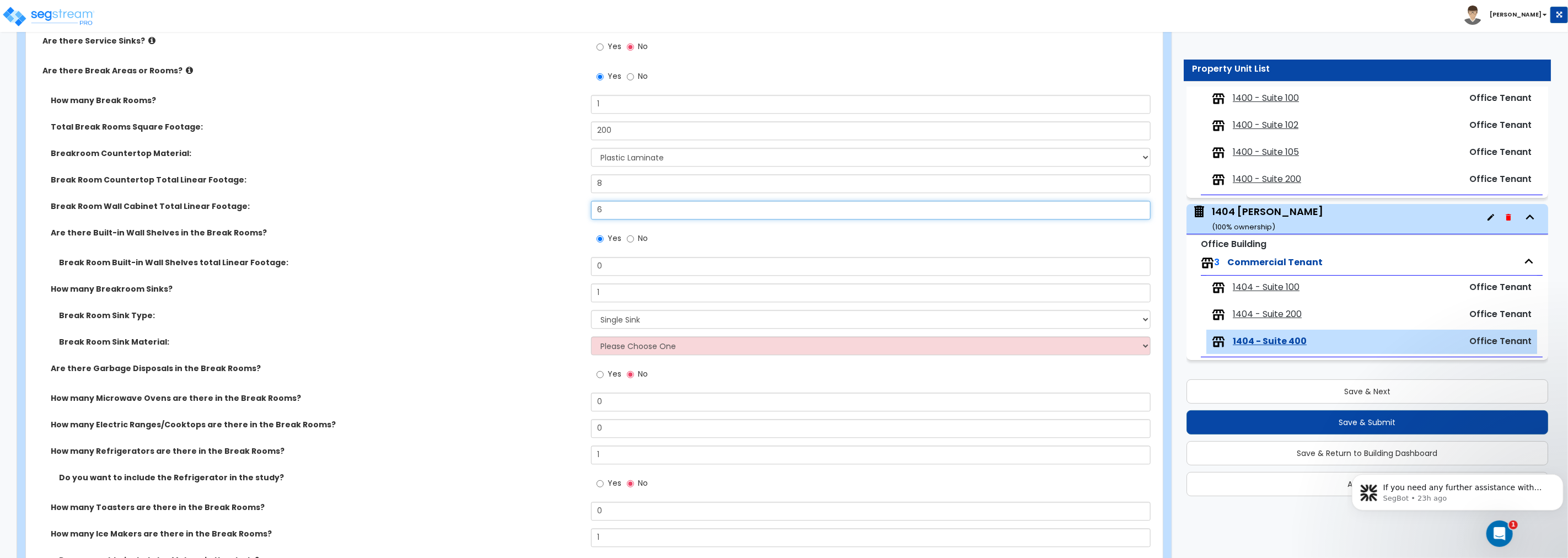
type input "6"
drag, startPoint x: 621, startPoint y: 191, endPoint x: 550, endPoint y: 185, distance: 71.3
click at [550, 185] on div "Break Room Countertop Total Linear Footage: 8" at bounding box center [590, 187] width 1130 height 27
type input "9"
drag, startPoint x: 620, startPoint y: 266, endPoint x: 561, endPoint y: 264, distance: 59.0
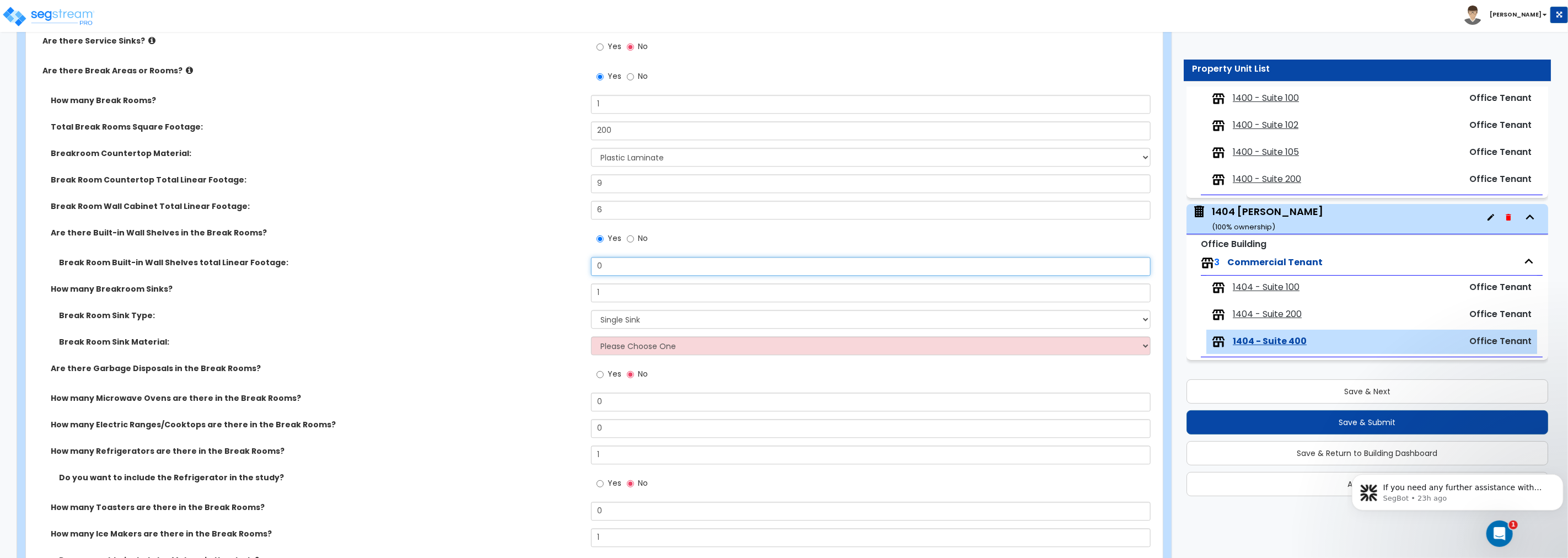
click at [561, 264] on div "Break Room Built-in Wall Shelves total Linear Footage: 0" at bounding box center [590, 270] width 1130 height 27
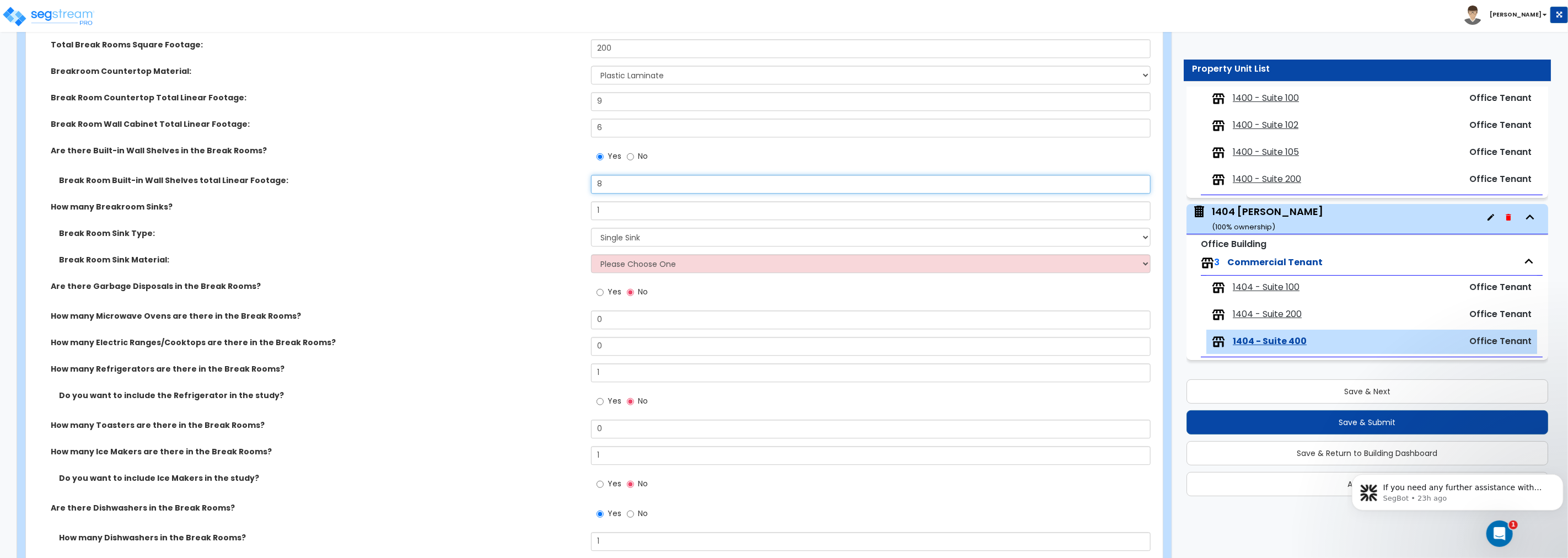
scroll to position [2329, 0]
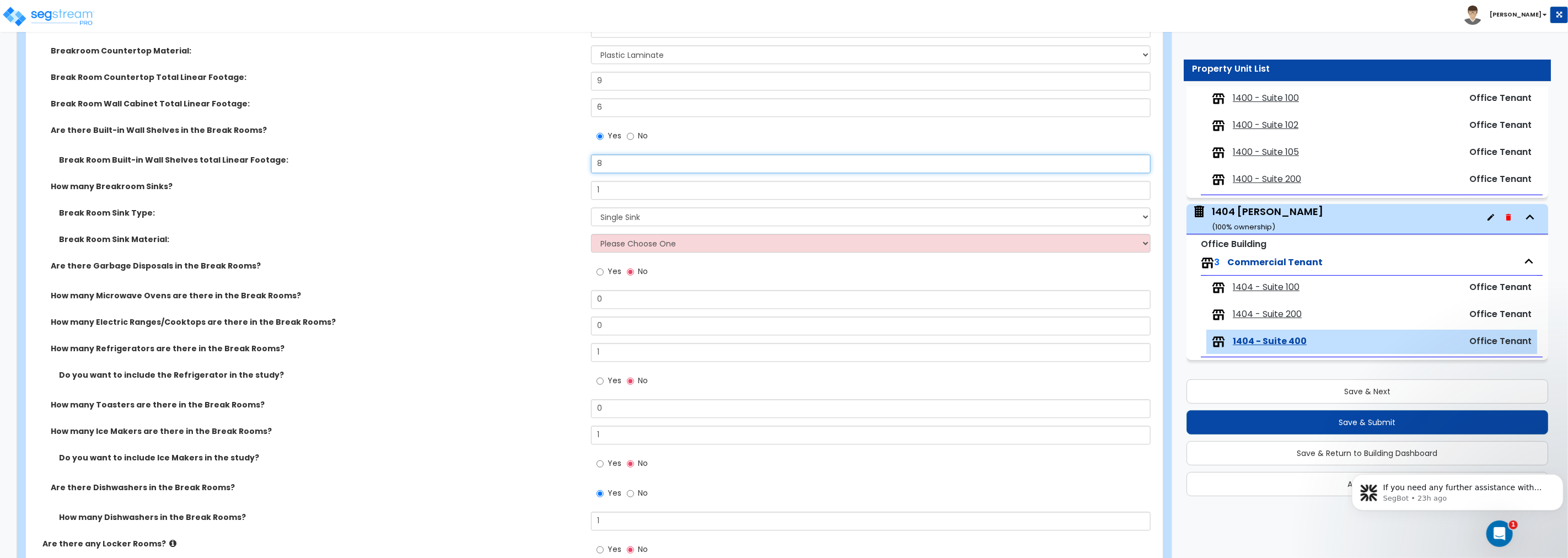
type input "8"
click at [634, 241] on select "Please Choose One Stainless Steel Porcelain Enamel Cast Iron" at bounding box center [871, 243] width 560 height 19
select select "1"
click at [591, 234] on select "Please Choose One Stainless Steel Porcelain Enamel Cast Iron" at bounding box center [871, 243] width 560 height 19
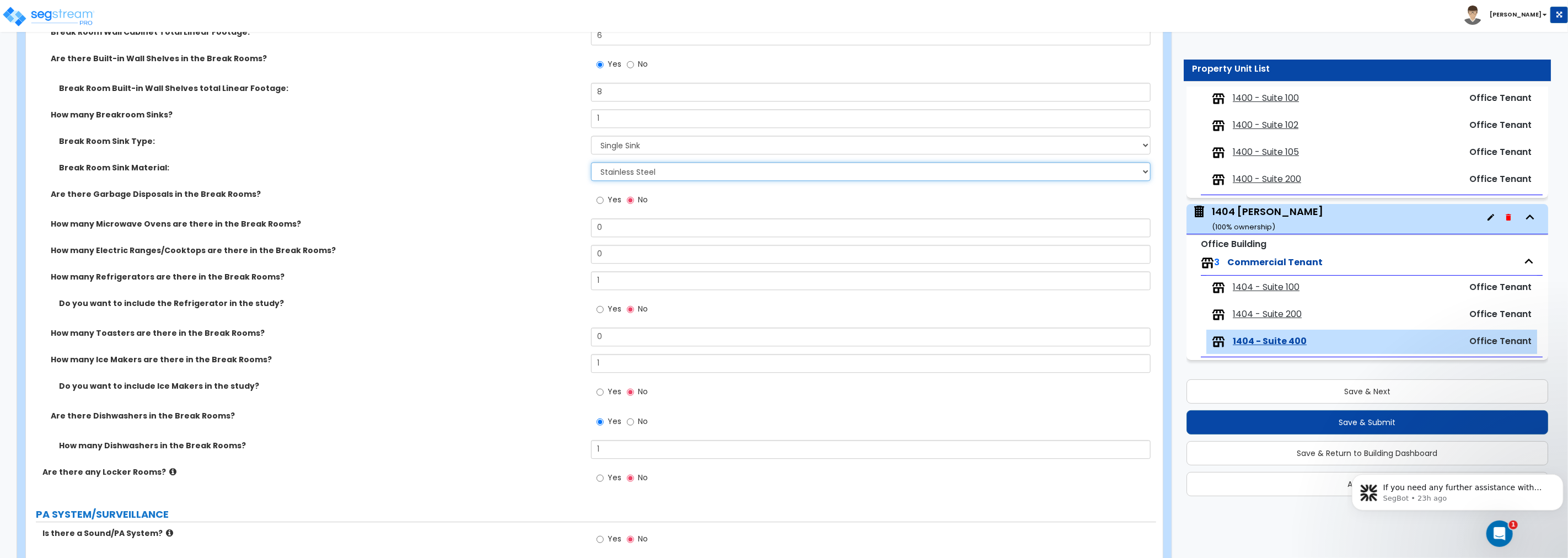
scroll to position [2430, 0]
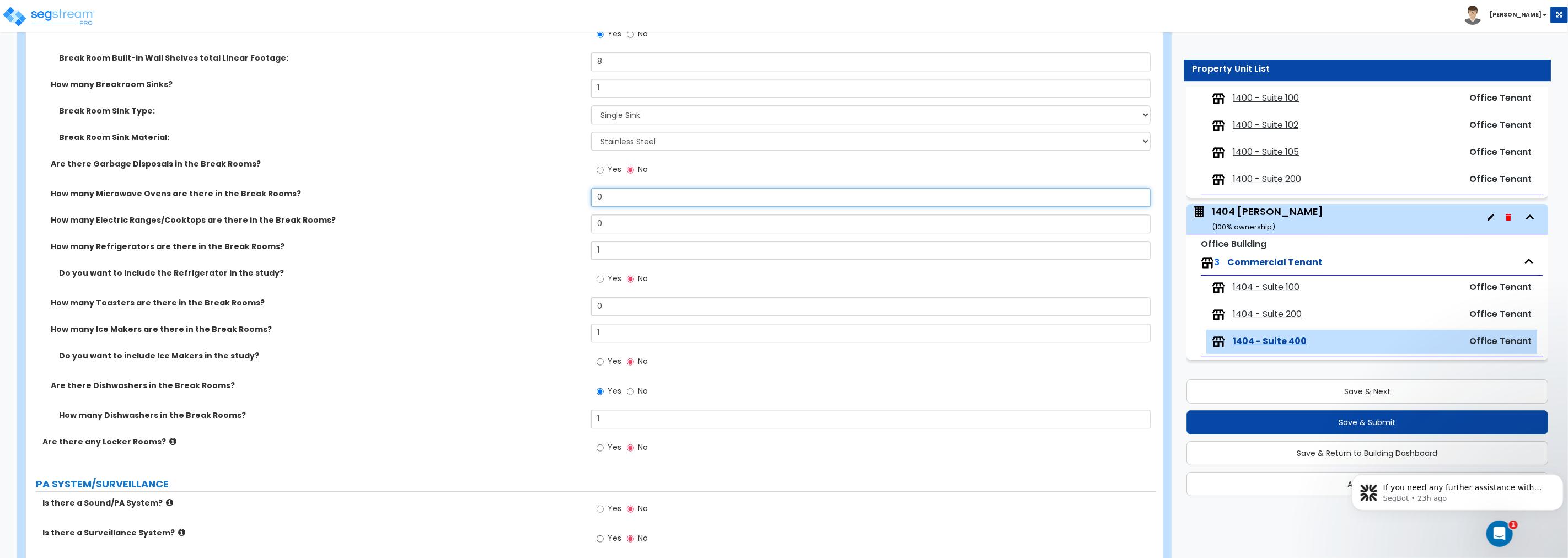
drag, startPoint x: 608, startPoint y: 197, endPoint x: 549, endPoint y: 196, distance: 59.0
click at [549, 196] on div "How many Microwave Ovens are there in the Break Rooms? 0" at bounding box center [590, 201] width 1130 height 27
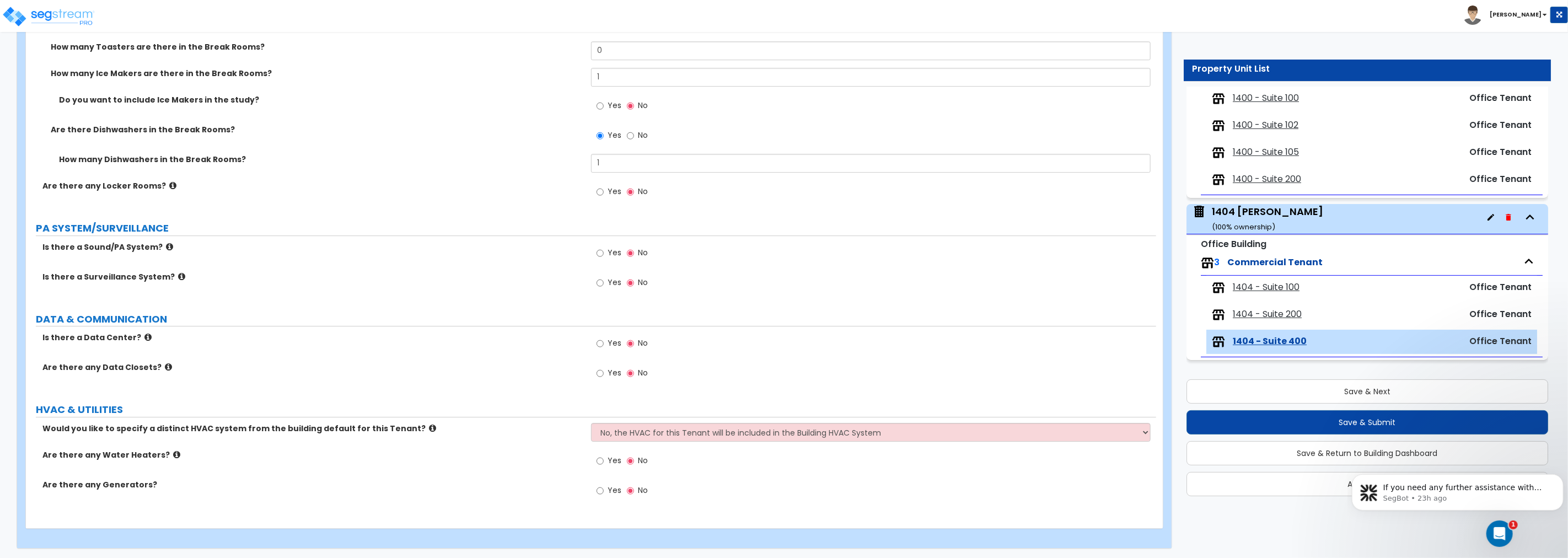
scroll to position [2717, 0]
type input "1"
click at [601, 250] on input "Yes" at bounding box center [600, 252] width 7 height 12
radio input "true"
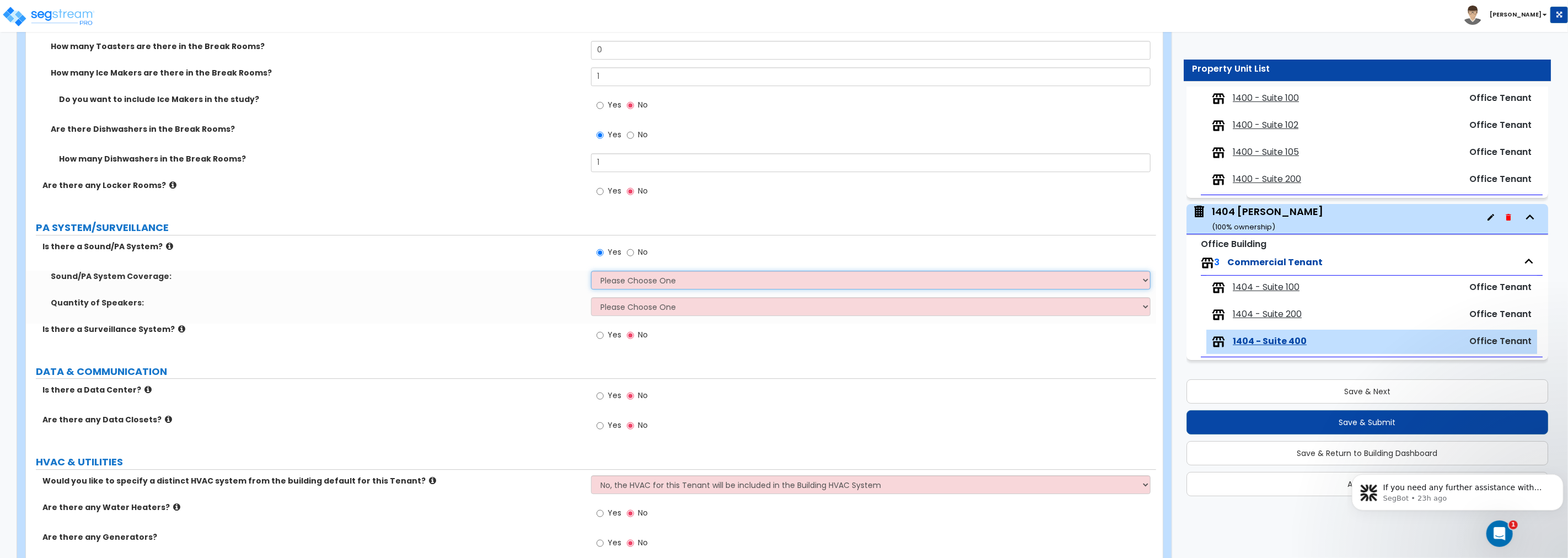
click at [621, 277] on select "Please Choose One All Areas Enter Percent Coverage" at bounding box center [871, 280] width 560 height 19
select select "1"
click at [591, 270] on select "Please Choose One All Areas Enter Percent Coverage" at bounding box center [871, 280] width 560 height 19
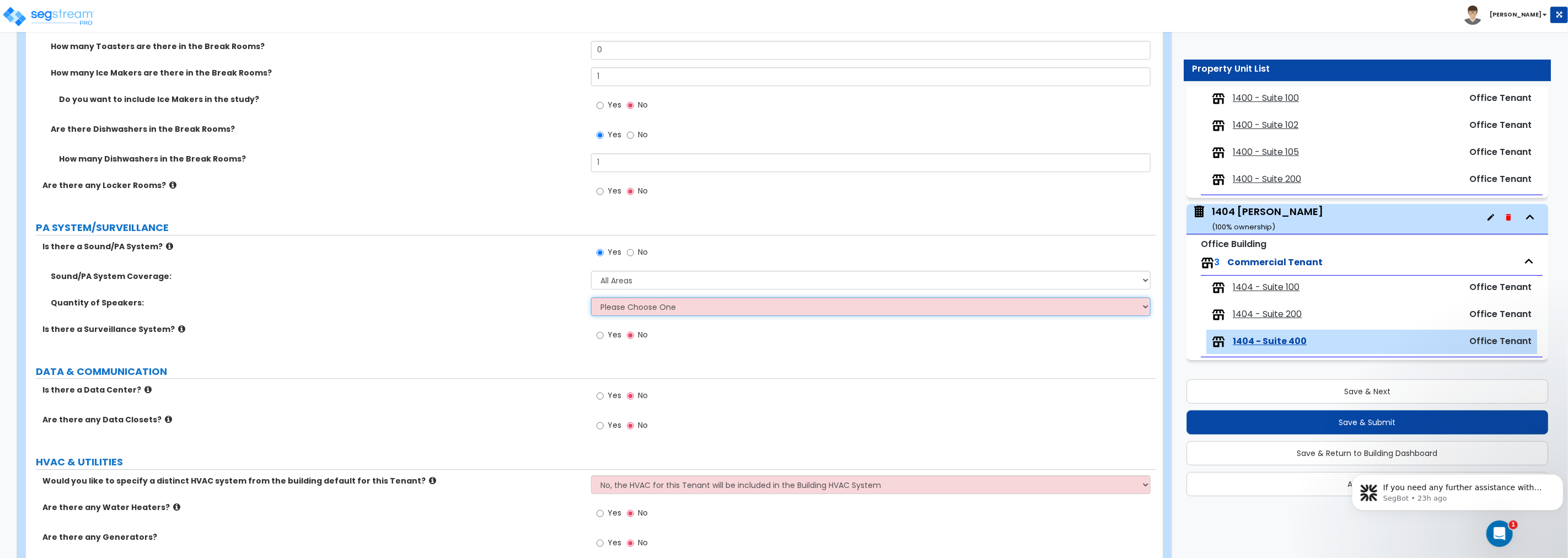
click at [631, 305] on select "Please Choose One Enter Number of Speakers Please Estimate for me" at bounding box center [871, 306] width 560 height 19
select select "2"
click at [591, 297] on select "Please Choose One Enter Number of Speakers Please Estimate for me" at bounding box center [871, 306] width 560 height 19
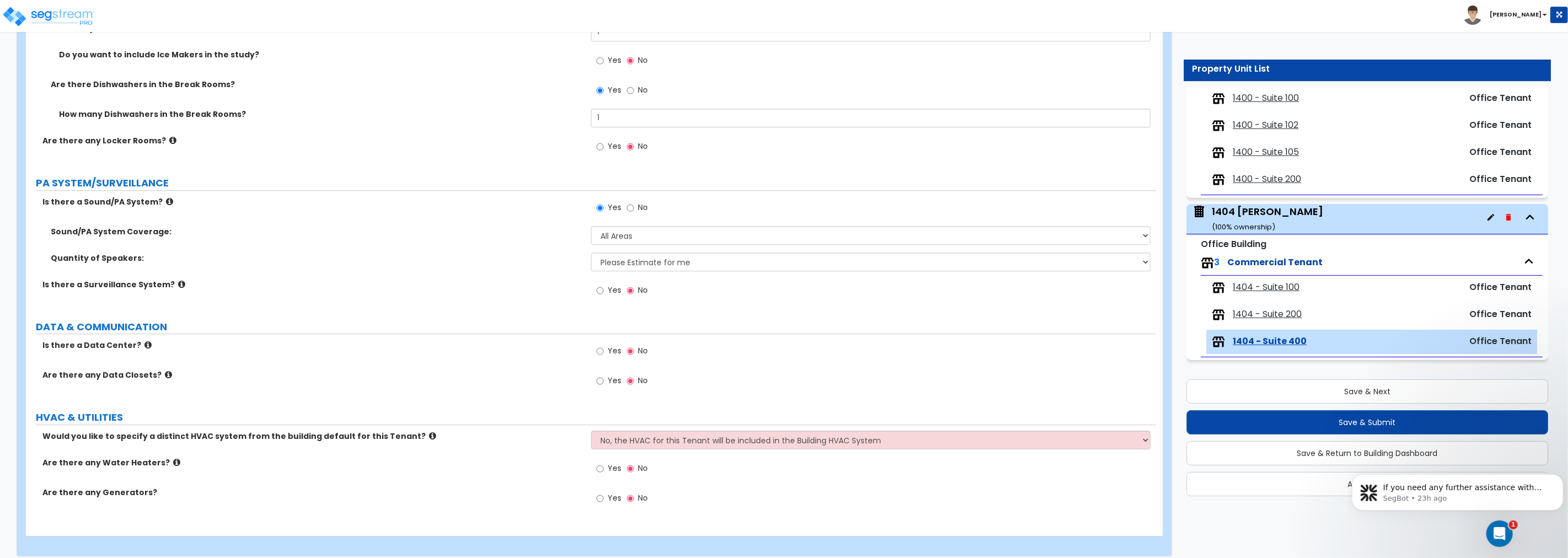
scroll to position [2770, 0]
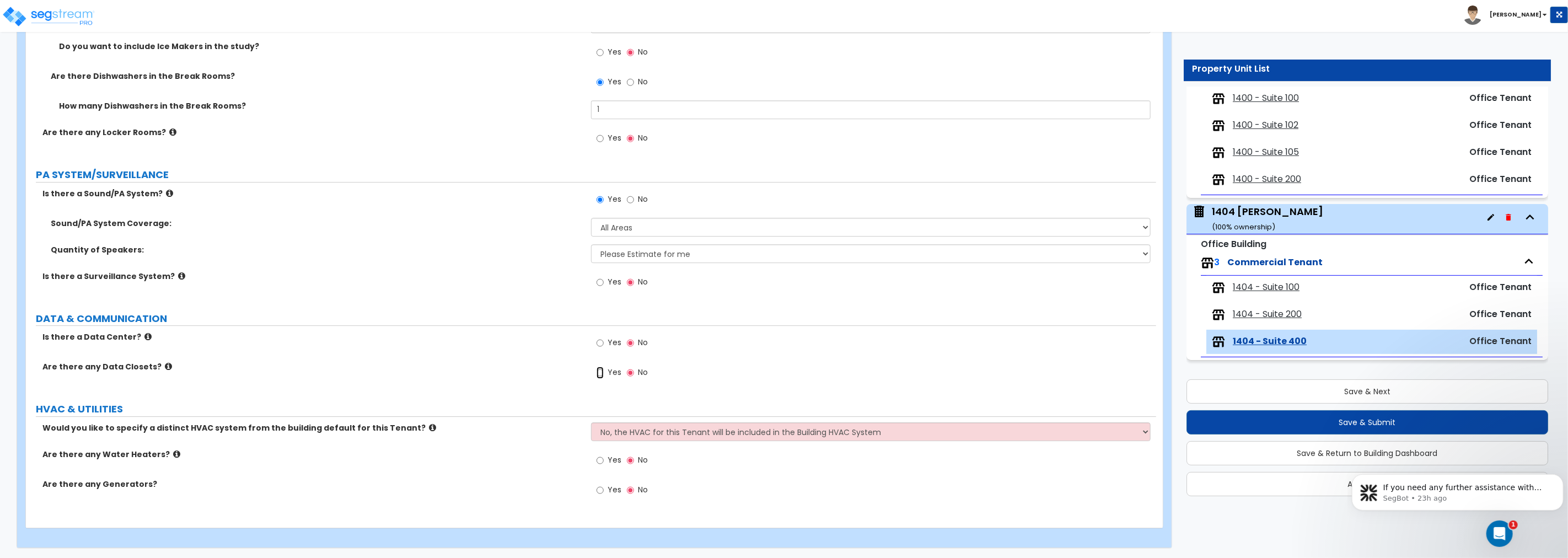
drag, startPoint x: 597, startPoint y: 373, endPoint x: 527, endPoint y: 342, distance: 76.6
click at [597, 373] on input "Yes" at bounding box center [600, 373] width 7 height 12
radio input "true"
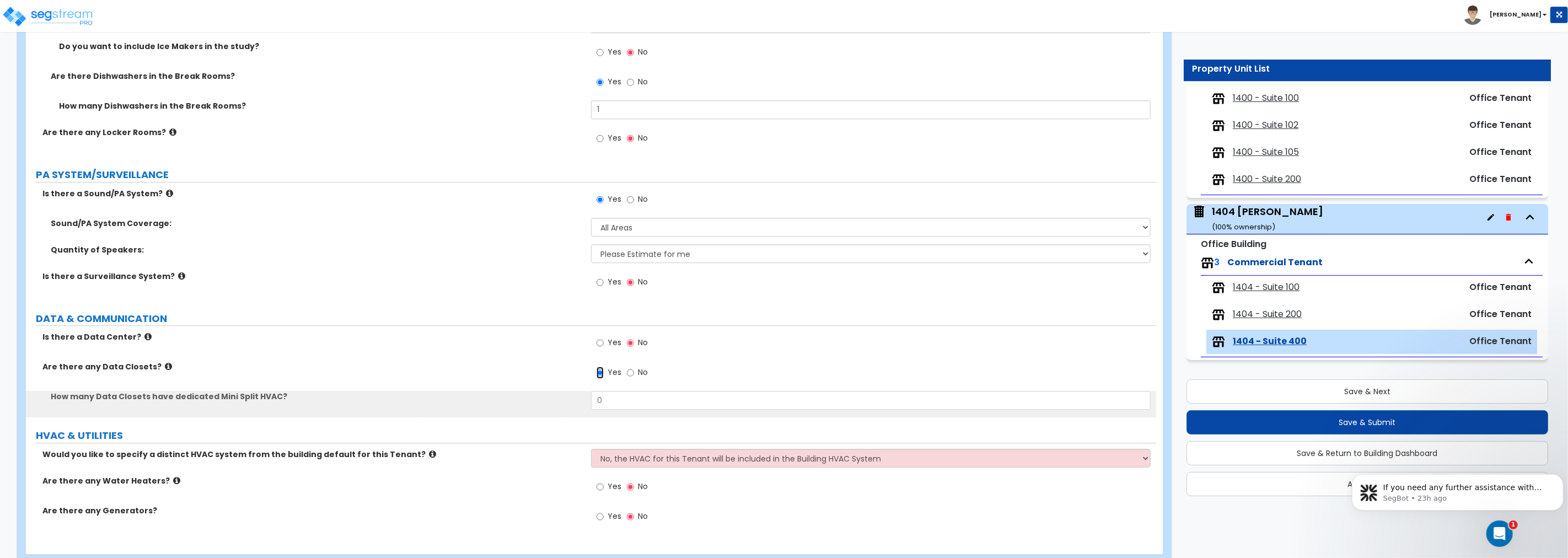
scroll to position [2796, 0]
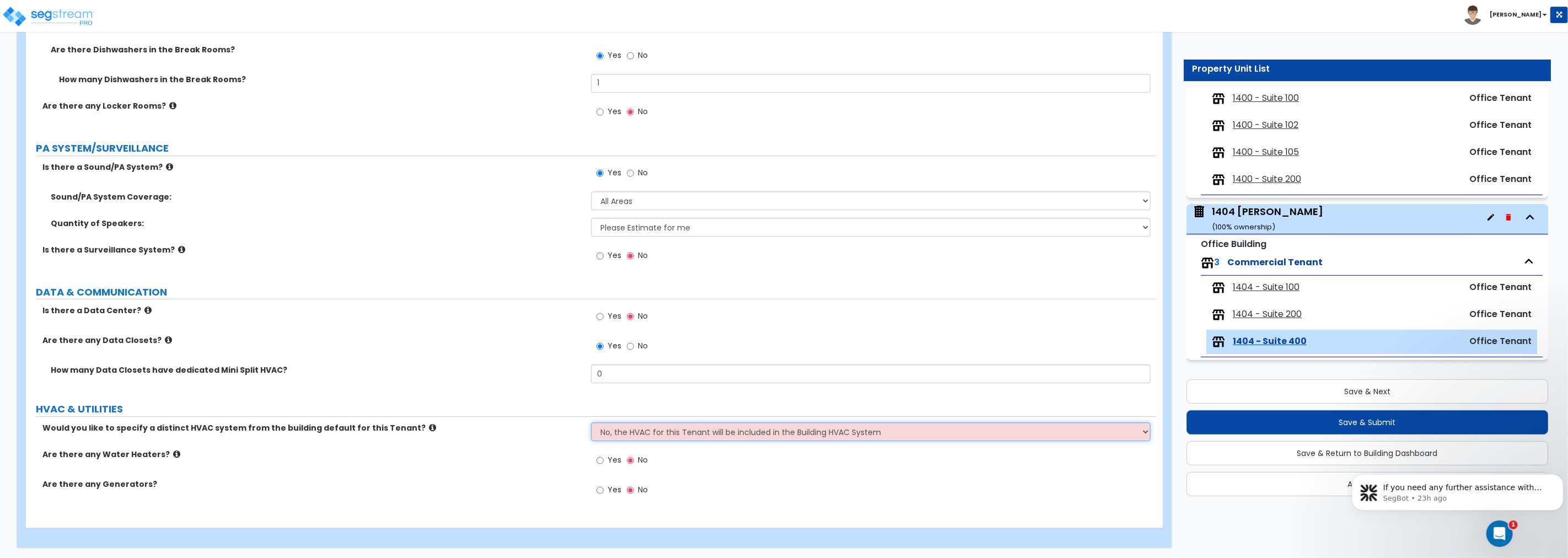
drag, startPoint x: 668, startPoint y: 430, endPoint x: 673, endPoint y: 439, distance: 10.3
click at [668, 430] on select "No, the HVAC for this Tenant will be included in the Building HVAC System Yes, …" at bounding box center [871, 432] width 560 height 19
select select "1"
click at [591, 422] on select "No, the HVAC for this Tenant will be included in the Building HVAC System Yes, …" at bounding box center [871, 432] width 560 height 19
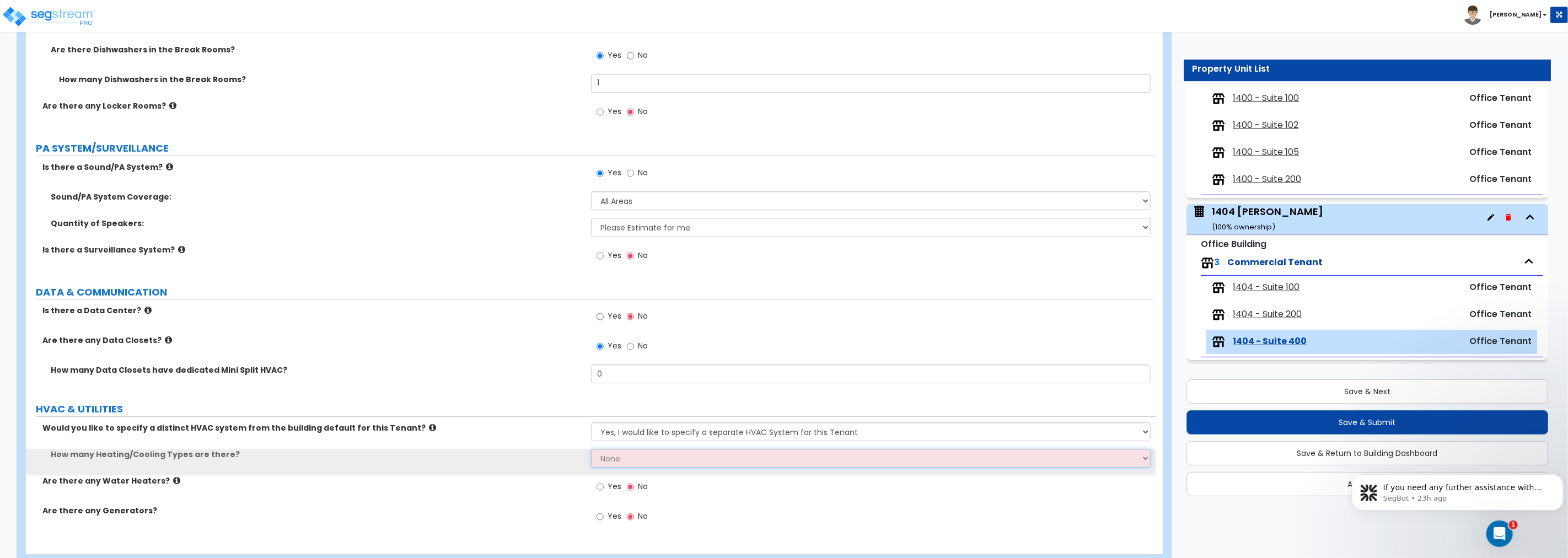
click at [657, 459] on select "None 1 2 3" at bounding box center [871, 458] width 560 height 19
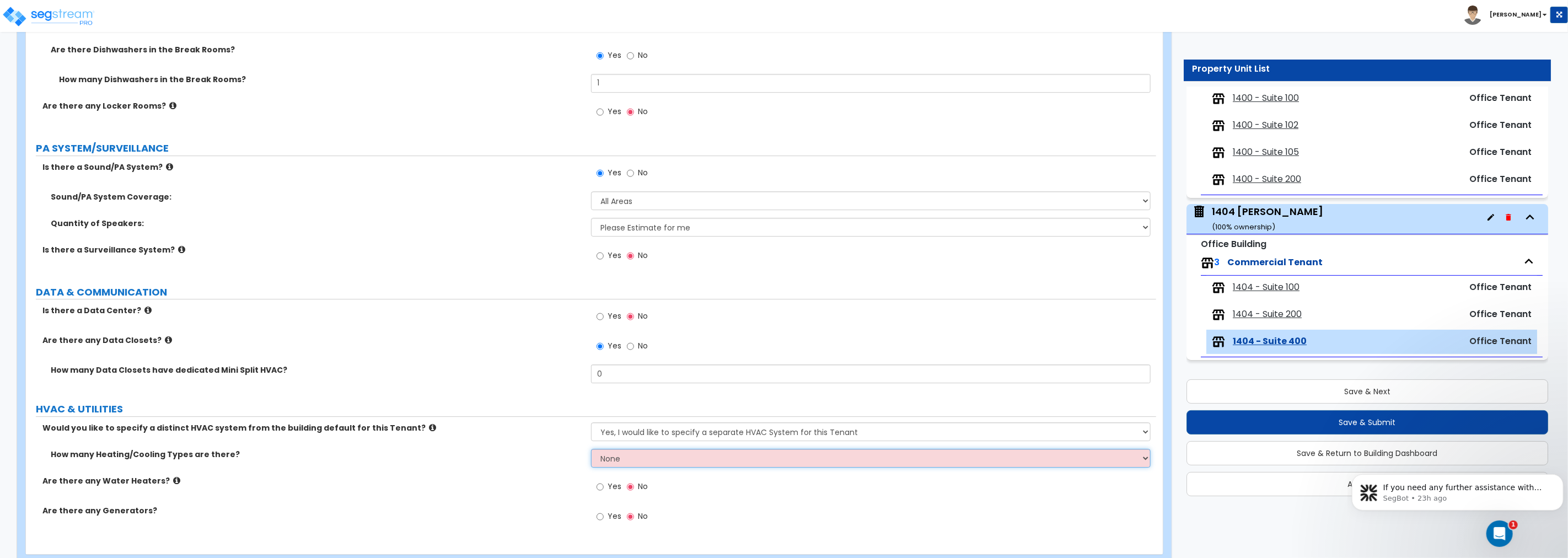
select select "1"
click at [591, 449] on select "None 1 2 3" at bounding box center [871, 458] width 560 height 19
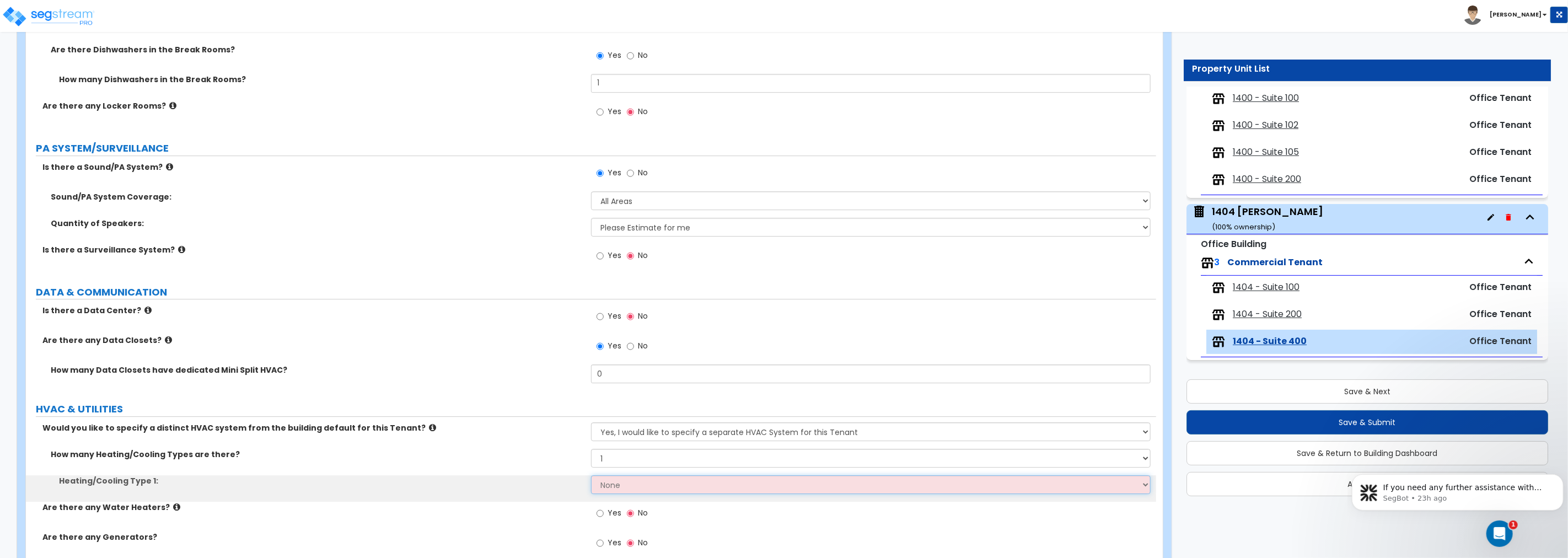
click at [647, 482] on select "None Heat Only Centralized Heating & Cooling Thru Wall Air Conditioners Mini Sp…" at bounding box center [871, 485] width 560 height 19
select select "2"
click at [591, 476] on select "None Heat Only Centralized Heating & Cooling Thru Wall Air Conditioners Mini Sp…" at bounding box center [871, 485] width 560 height 19
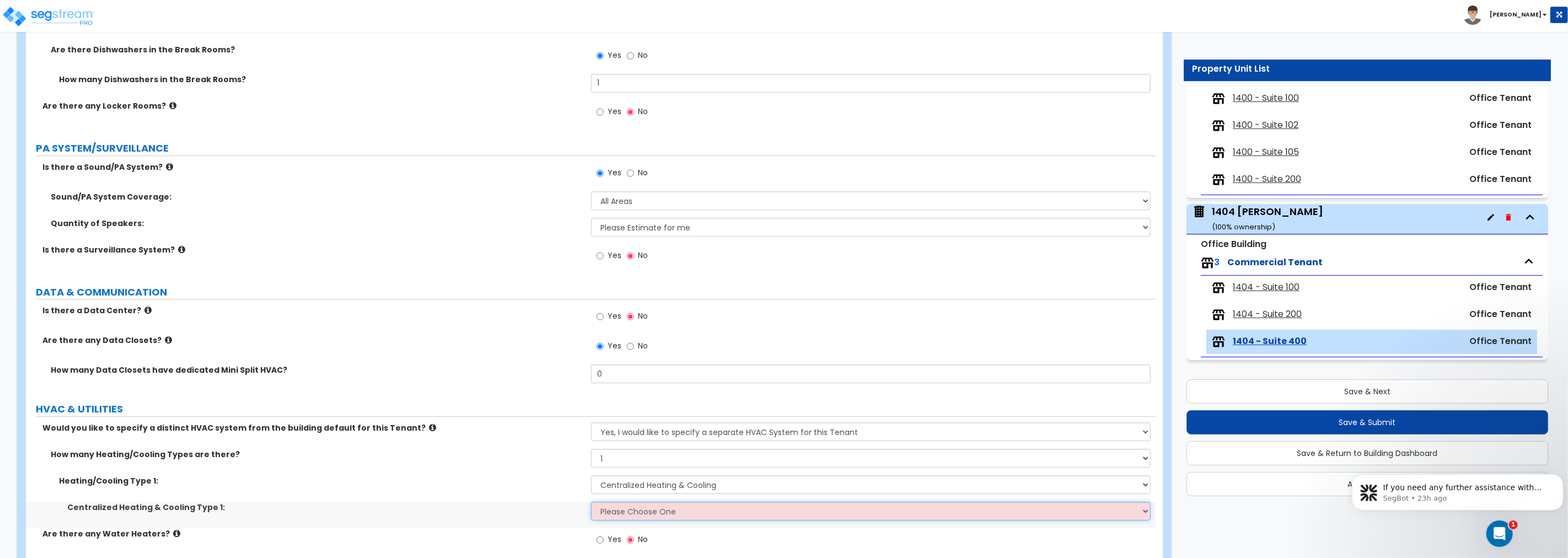
click at [638, 511] on select "Please Choose One Rooftop Unit Furnace-Condenser Forced Air Split Heating/Cooli…" at bounding box center [871, 512] width 560 height 19
select select "1"
click at [591, 502] on select "Please Choose One Rooftop Unit Furnace-Condenser Forced Air Split Heating/Cooli…" at bounding box center [871, 512] width 560 height 19
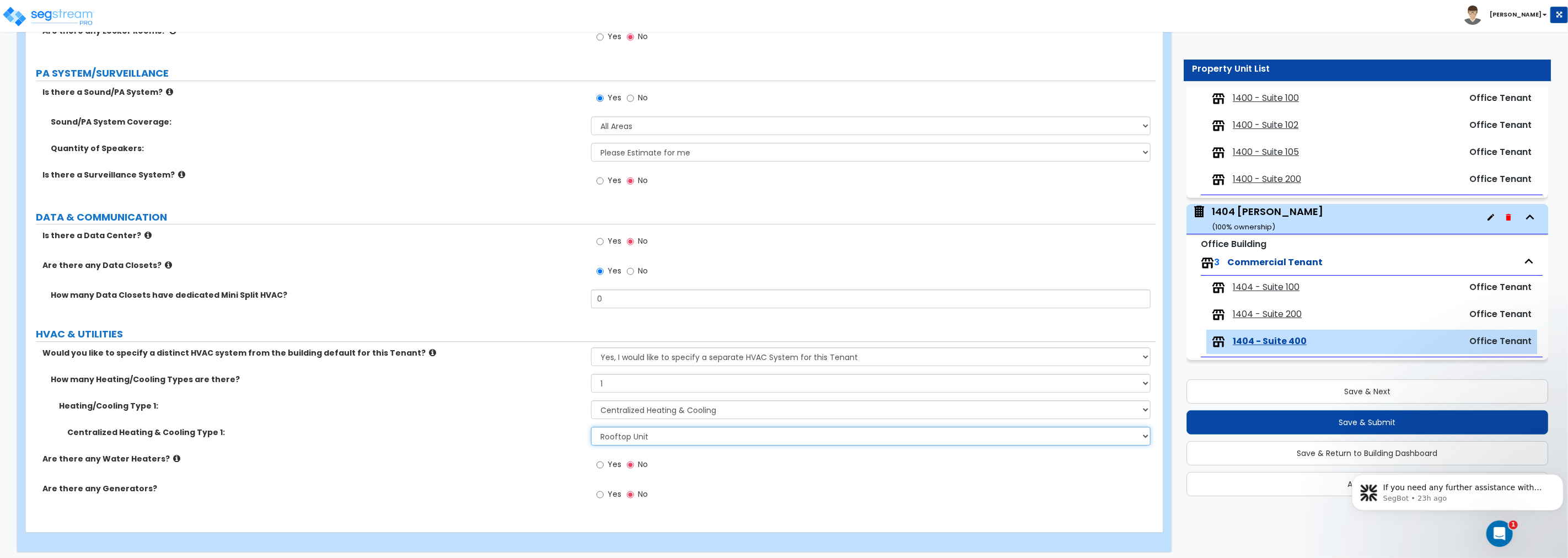
scroll to position [2876, 0]
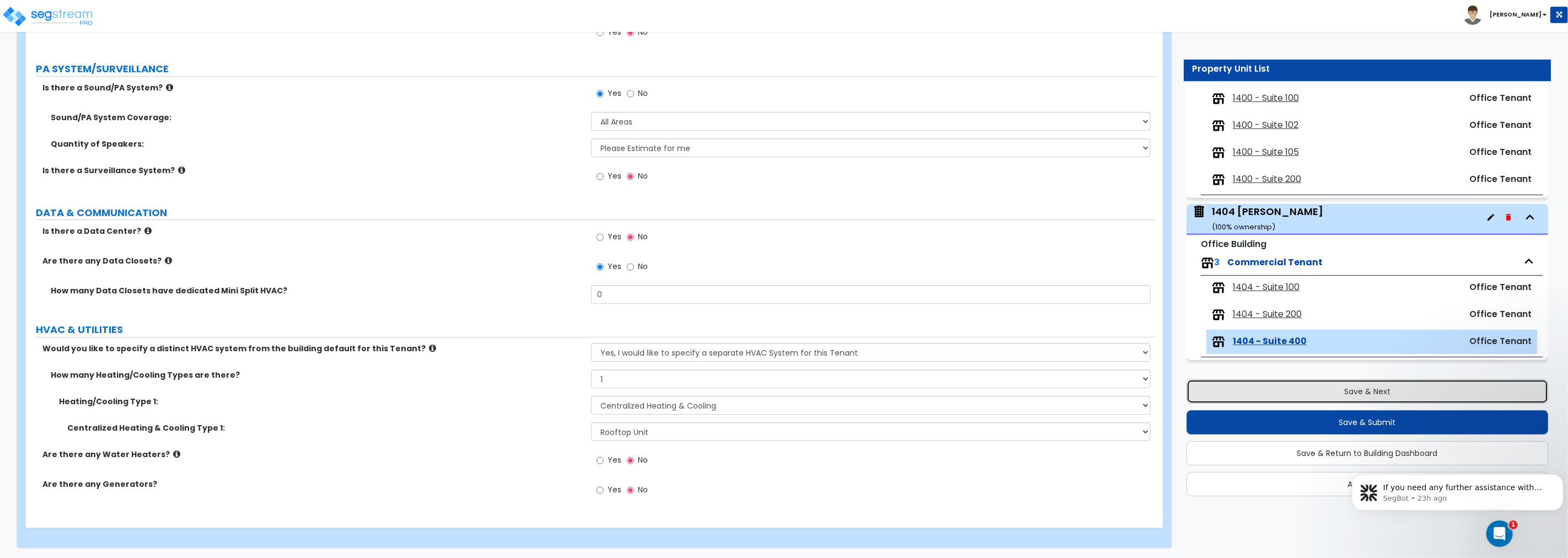
click at [1364, 391] on button "Save & Next" at bounding box center [1367, 391] width 361 height 24
select select "2"
select select "1"
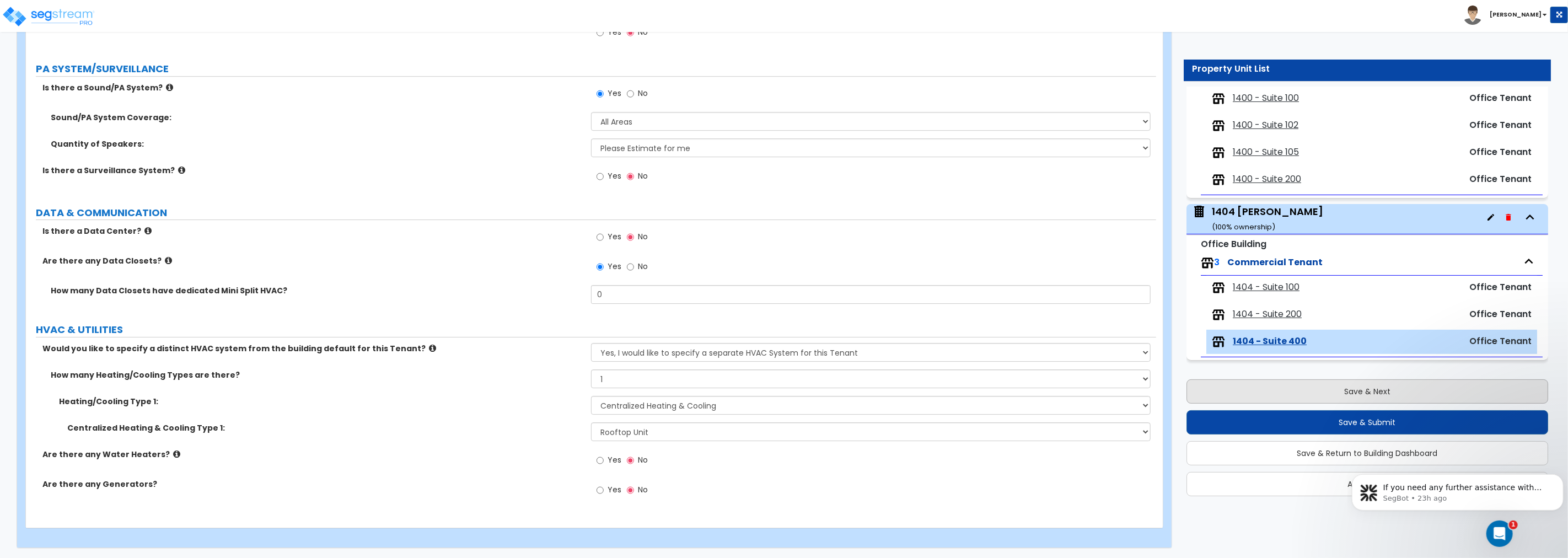
select select "2"
select select "1"
select select "2"
select select "1"
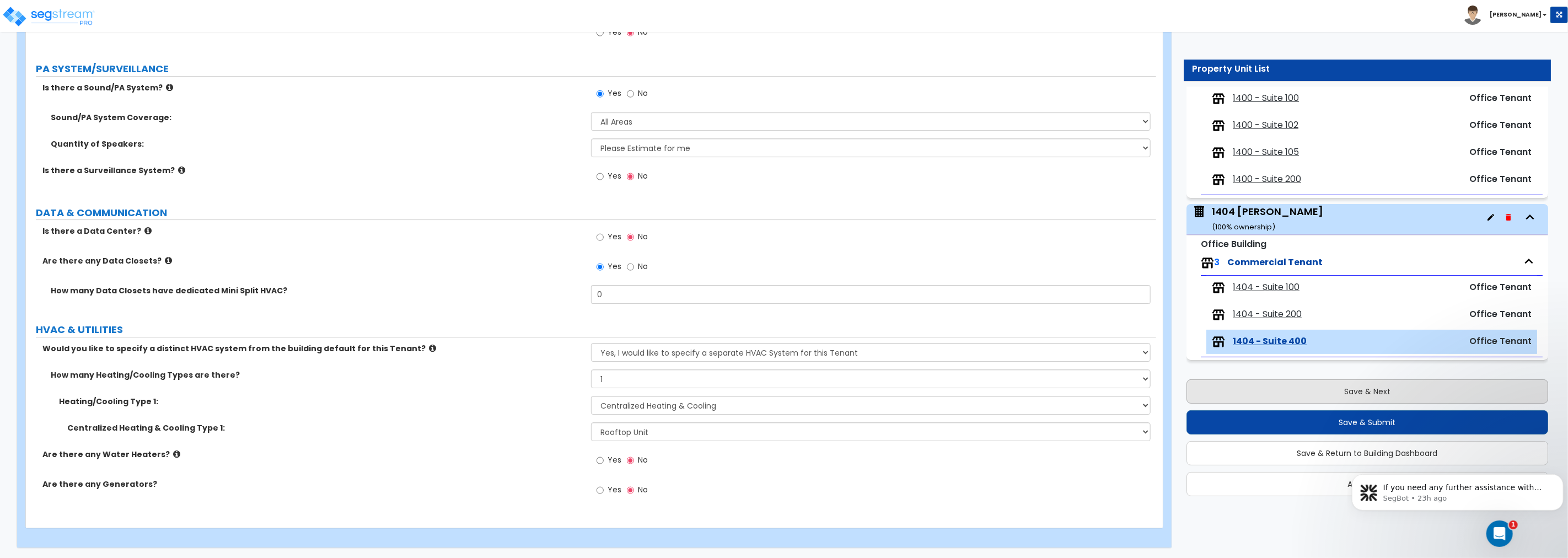
select select "1"
select select "2"
select select "4"
select select "1"
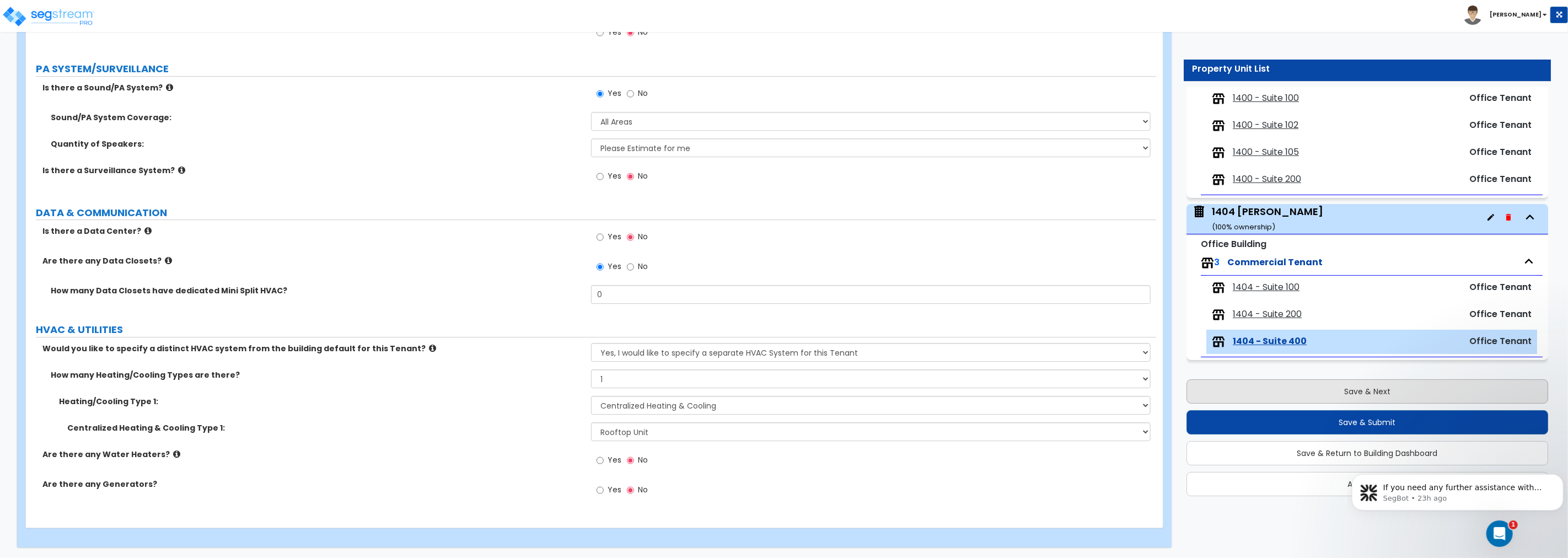
select select "1"
select select "2"
select select "4"
select select "2"
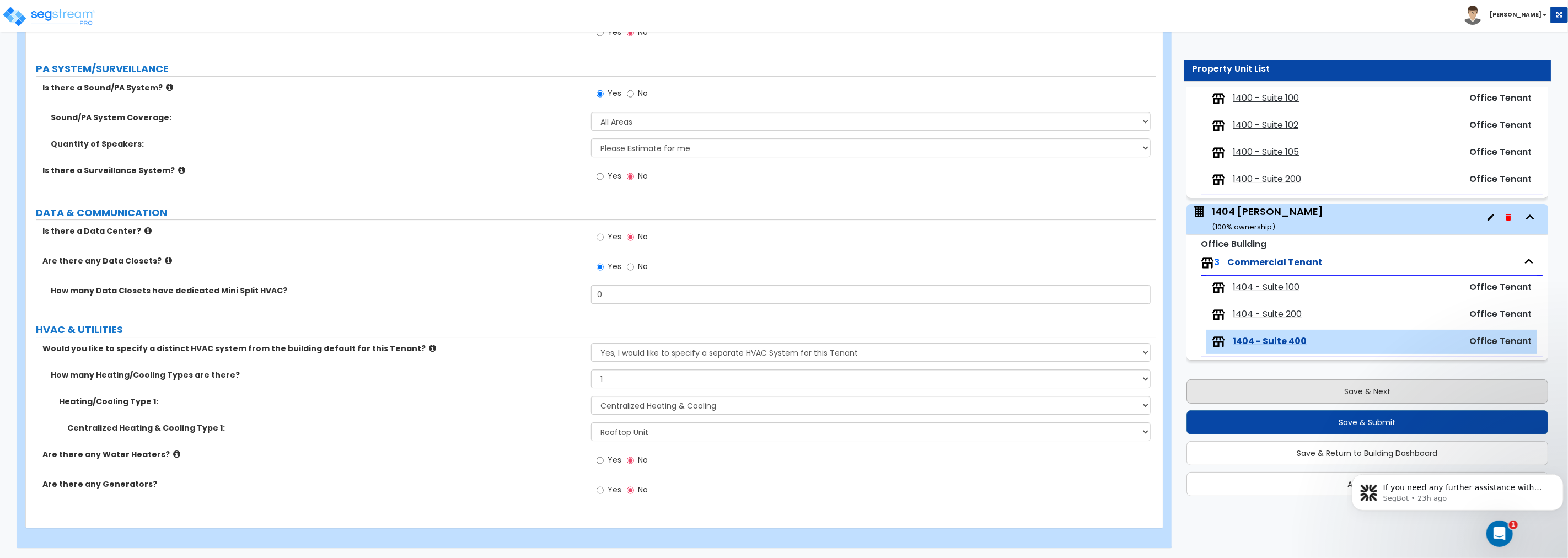
select select "7"
select select "1"
select select "2"
select select "4"
select select "6"
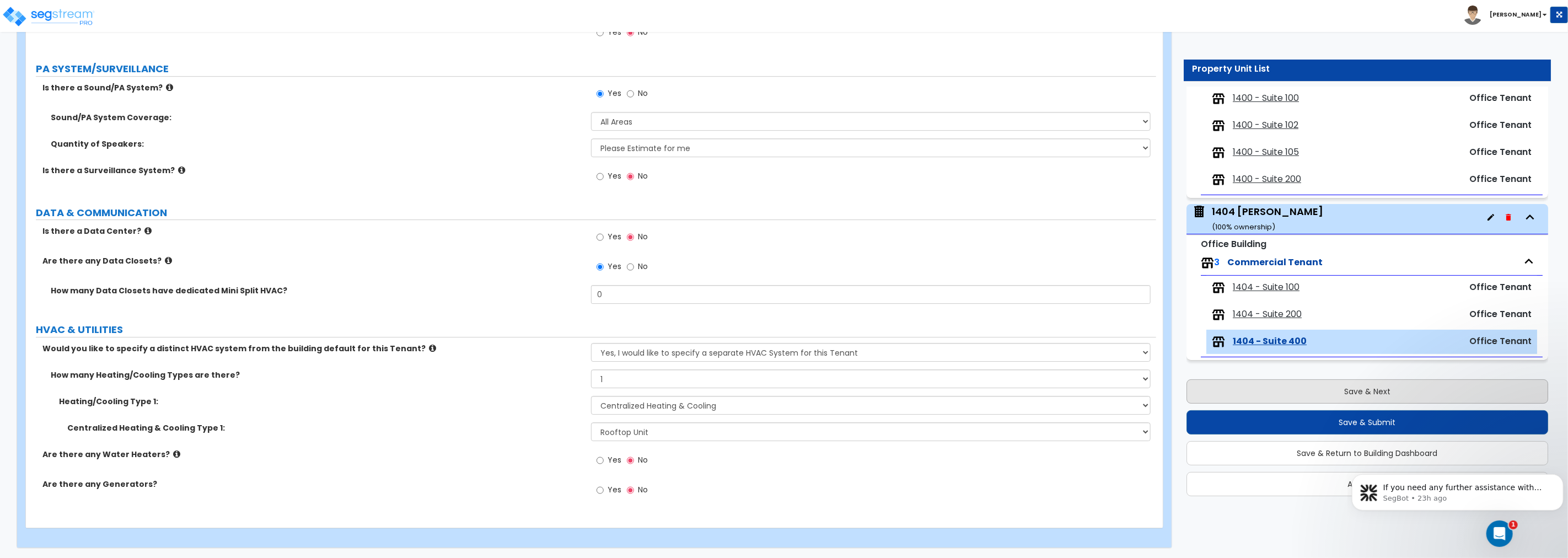
select select "2"
select select "4"
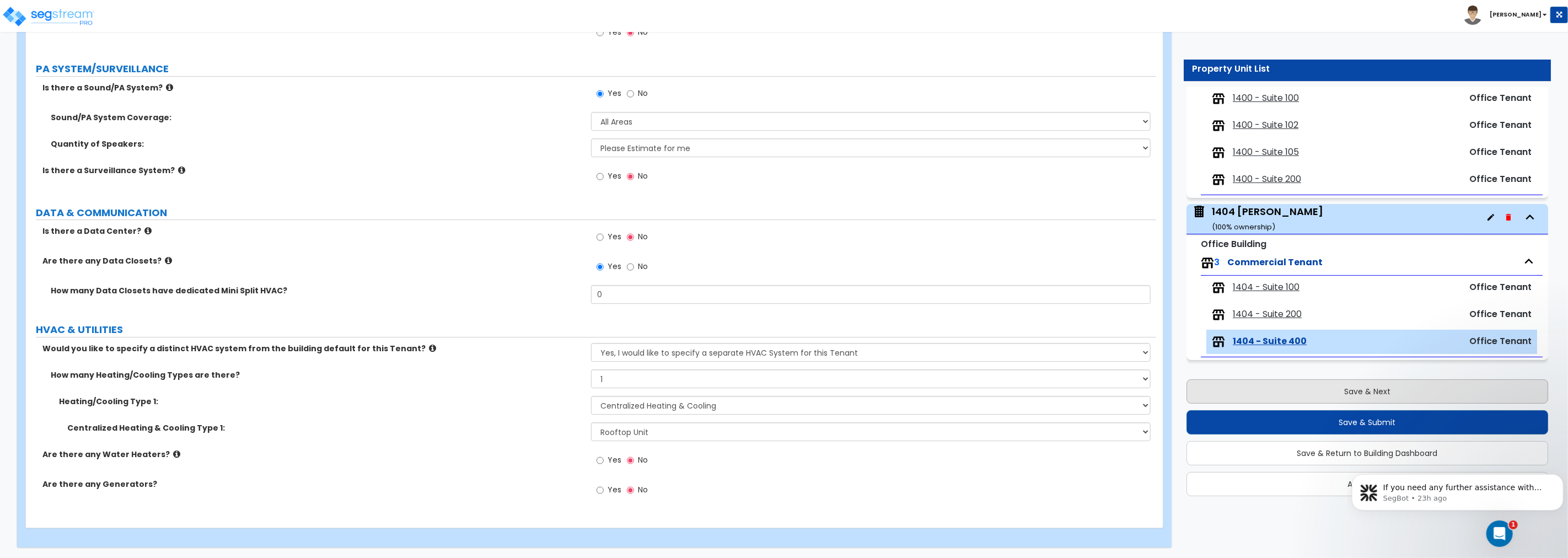
select select "4"
select select "1"
select select "2"
select select "1"
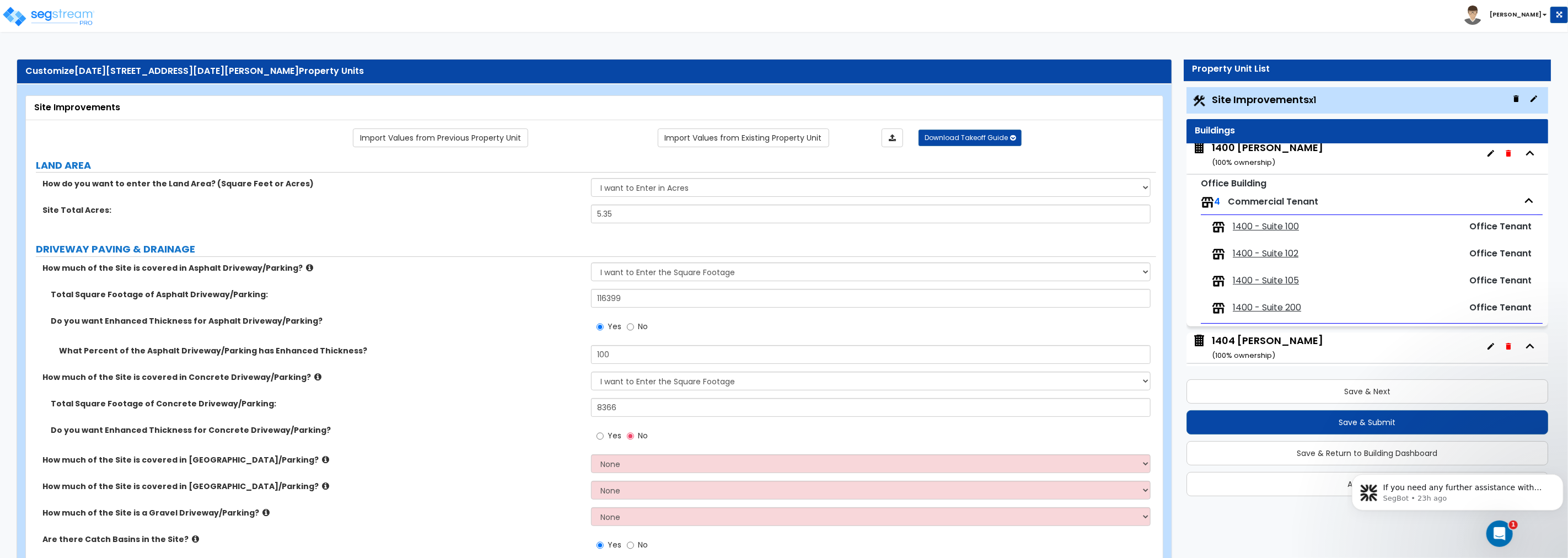
scroll to position [0, 0]
